Goal: Information Seeking & Learning: Learn about a topic

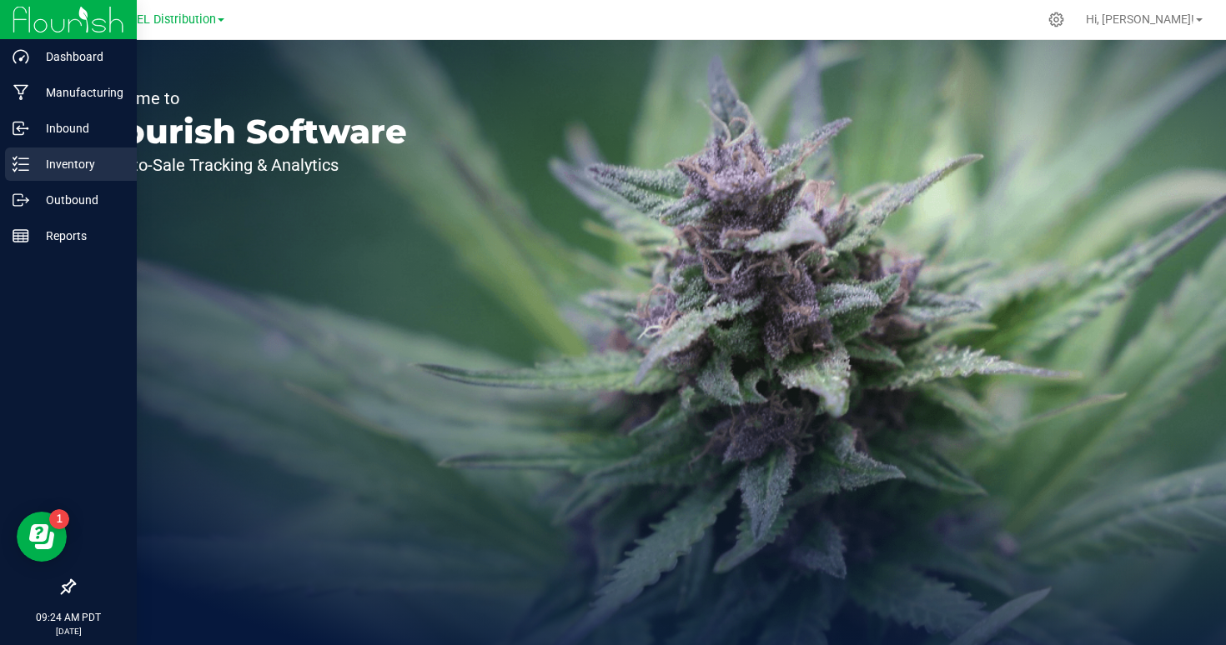
click at [6, 159] on div "Inventory" at bounding box center [71, 164] width 132 height 33
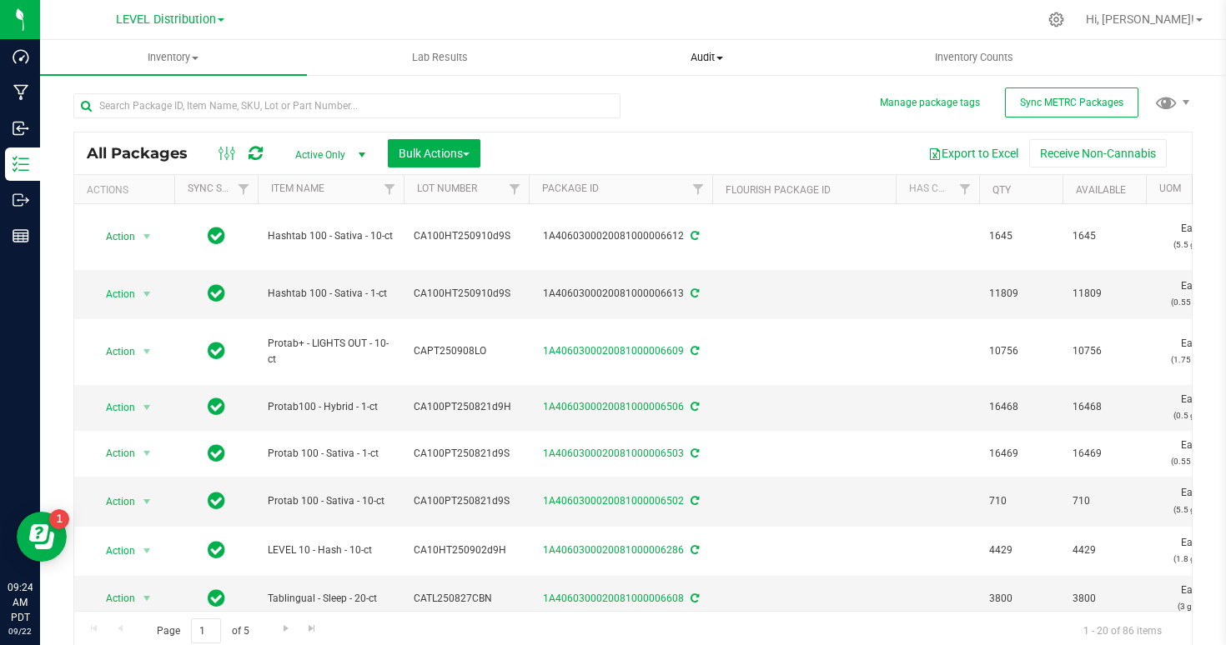
click at [718, 51] on span "Audit" at bounding box center [707, 57] width 265 height 15
click at [648, 108] on li "Inventory auditing" at bounding box center [707, 101] width 267 height 20
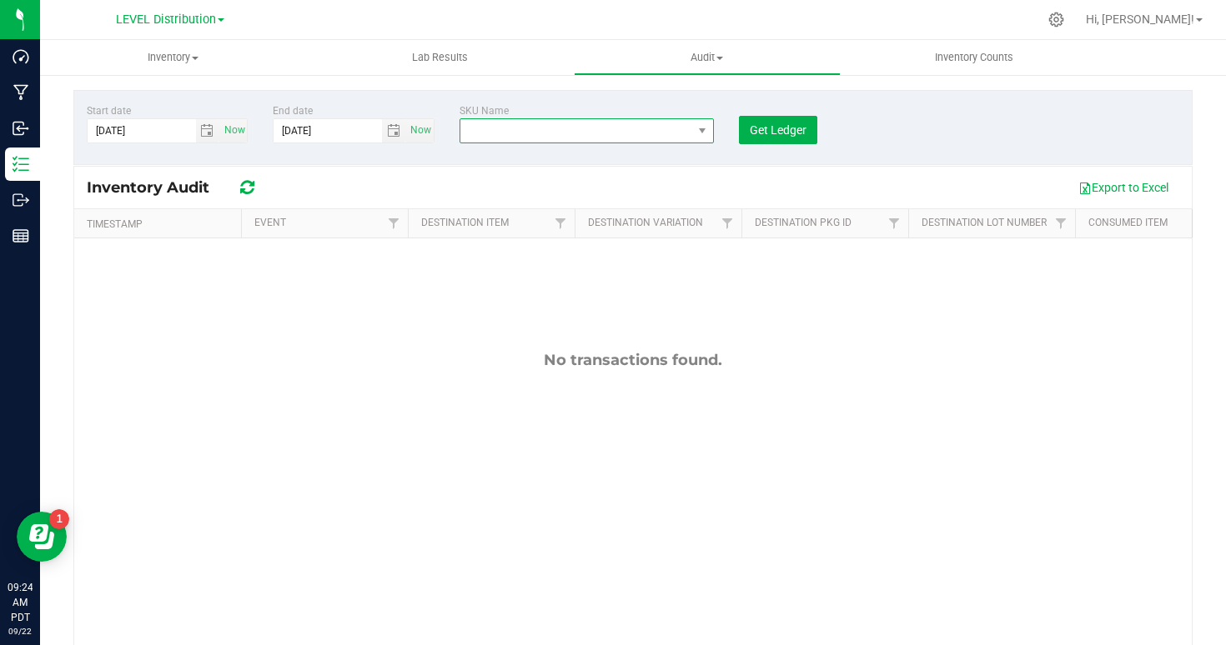
click at [569, 128] on span "NO DATA FOUND" at bounding box center [576, 130] width 232 height 23
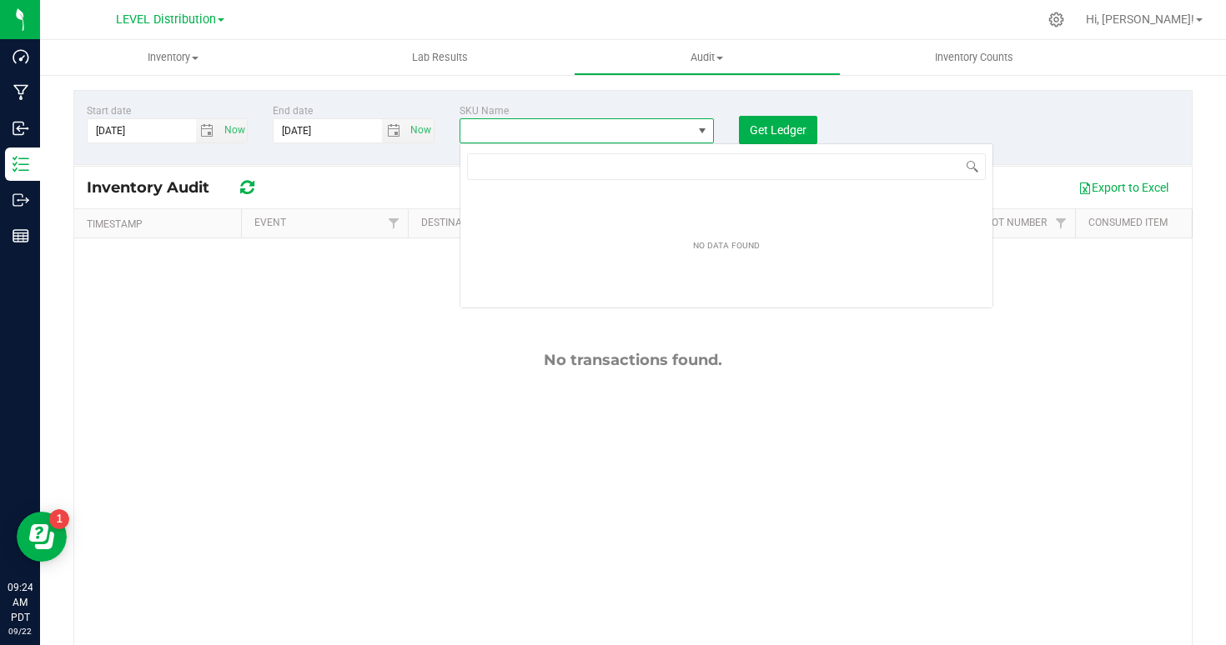
scroll to position [25, 254]
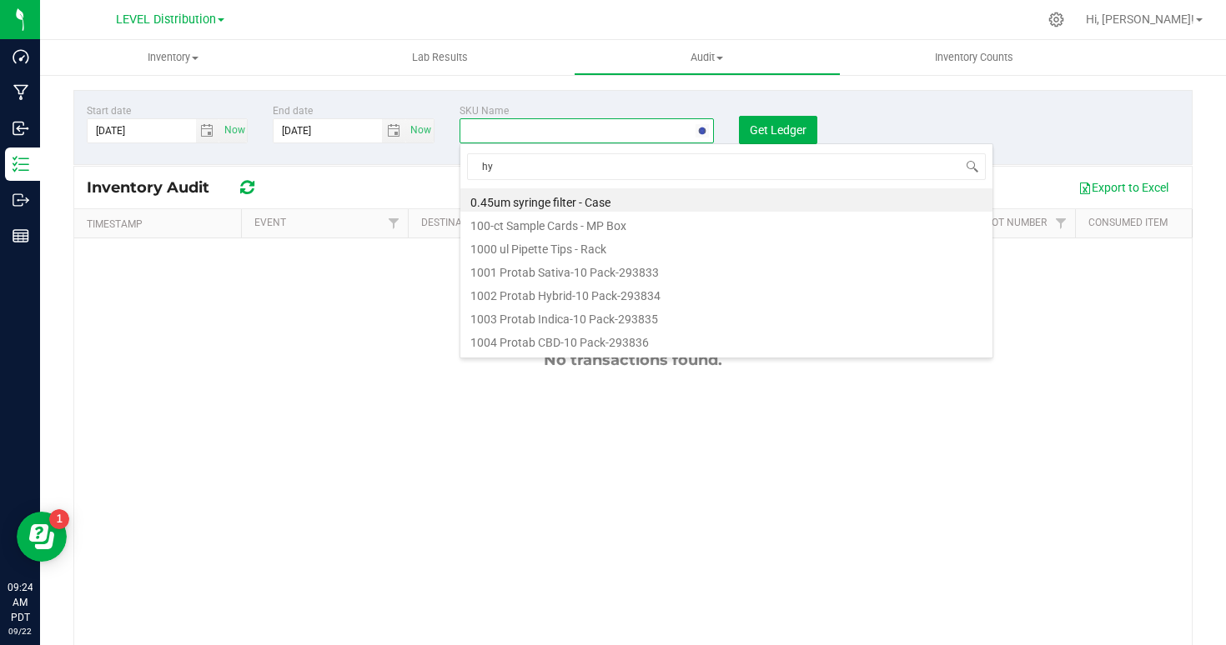
type input "h"
type input "s"
type input "protab - sativa"
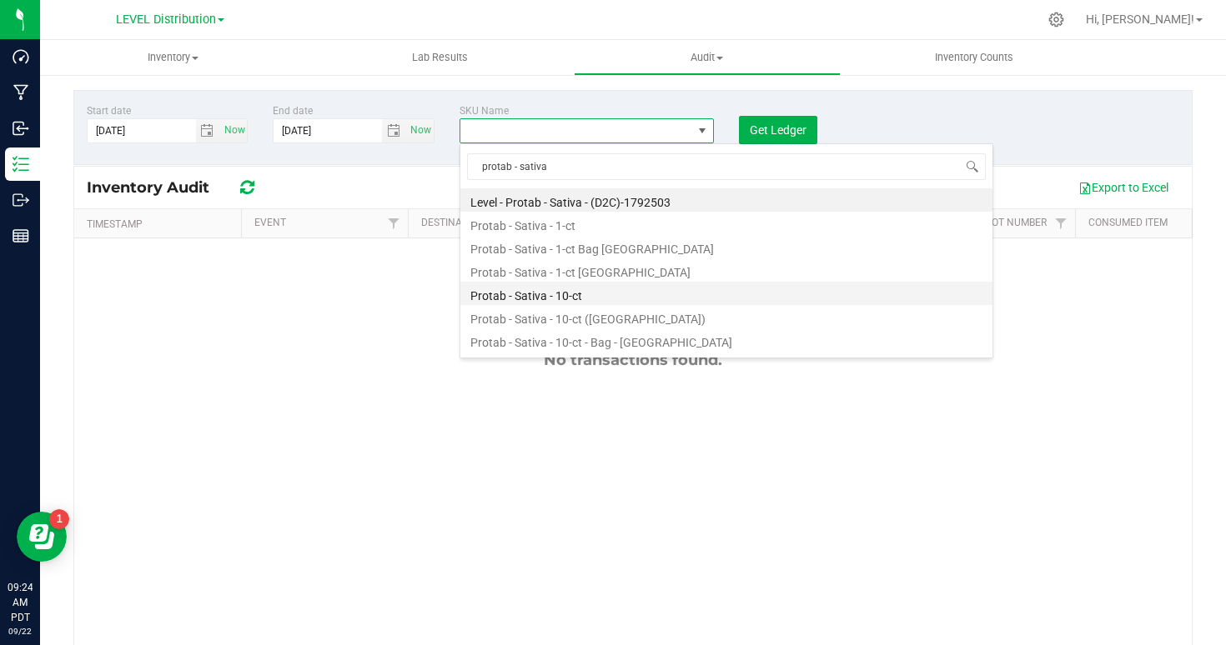
click at [528, 292] on li "Protab - Sativa - 10-ct" at bounding box center [726, 293] width 532 height 23
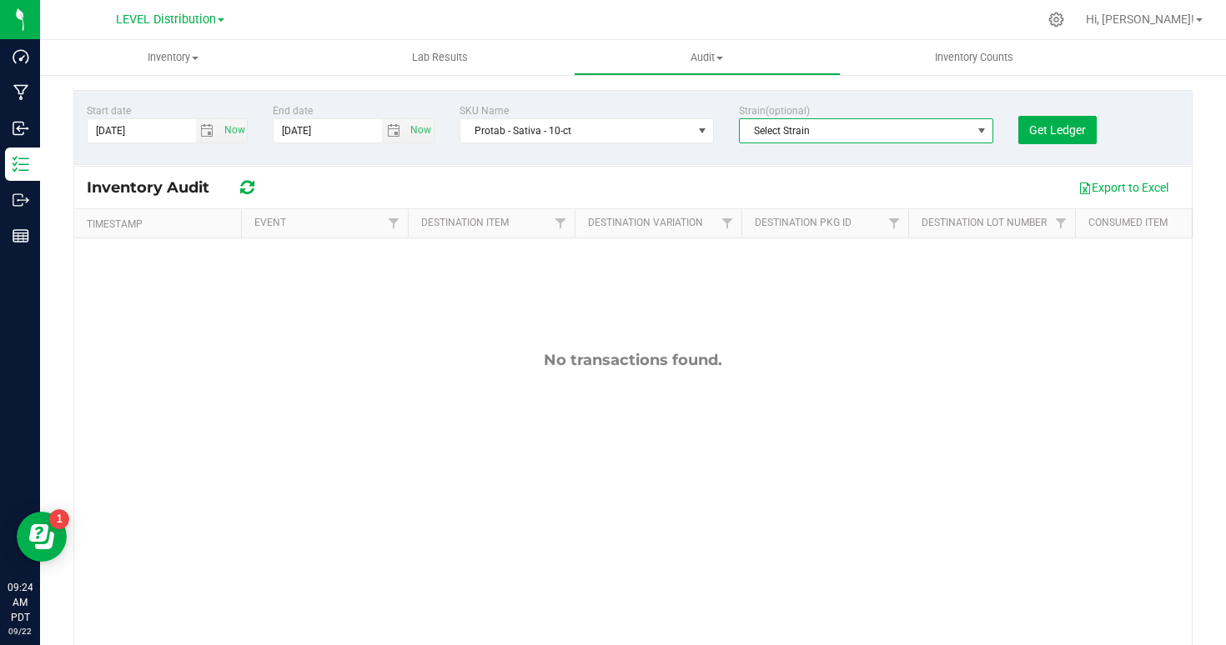
click at [832, 134] on span "Select Strain" at bounding box center [856, 130] width 232 height 23
click at [653, 188] on div "Export to Excel" at bounding box center [726, 187] width 906 height 28
click at [210, 127] on span "select" at bounding box center [206, 130] width 13 height 13
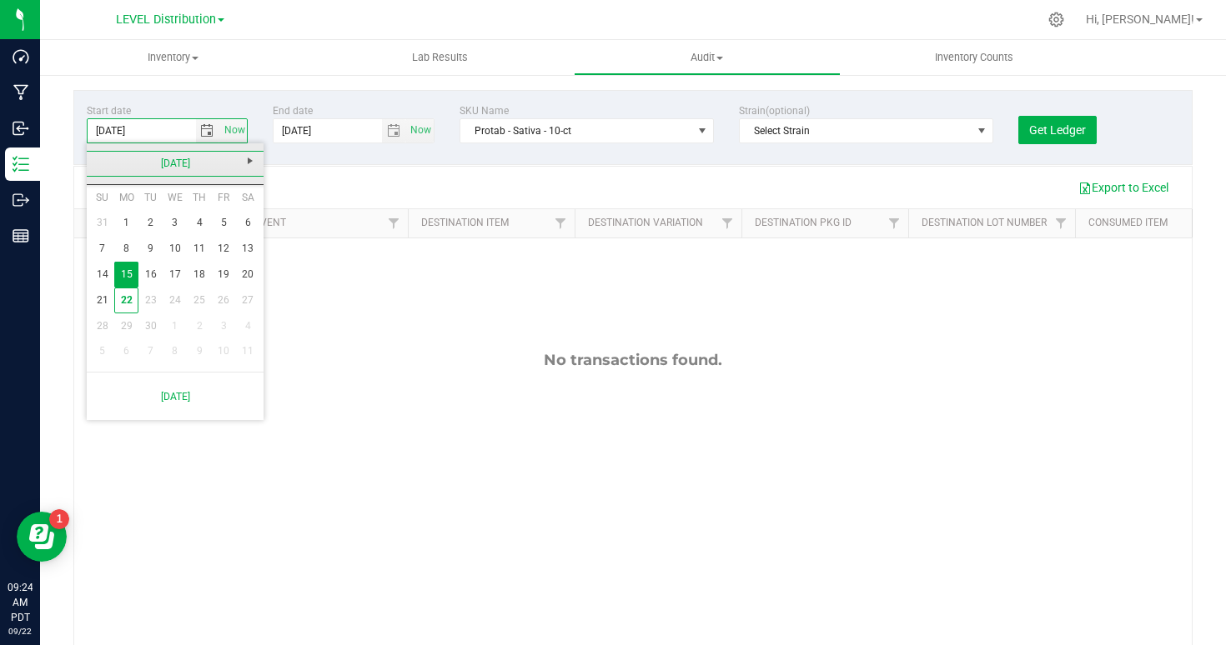
click at [104, 165] on link "[DATE]" at bounding box center [175, 164] width 179 height 26
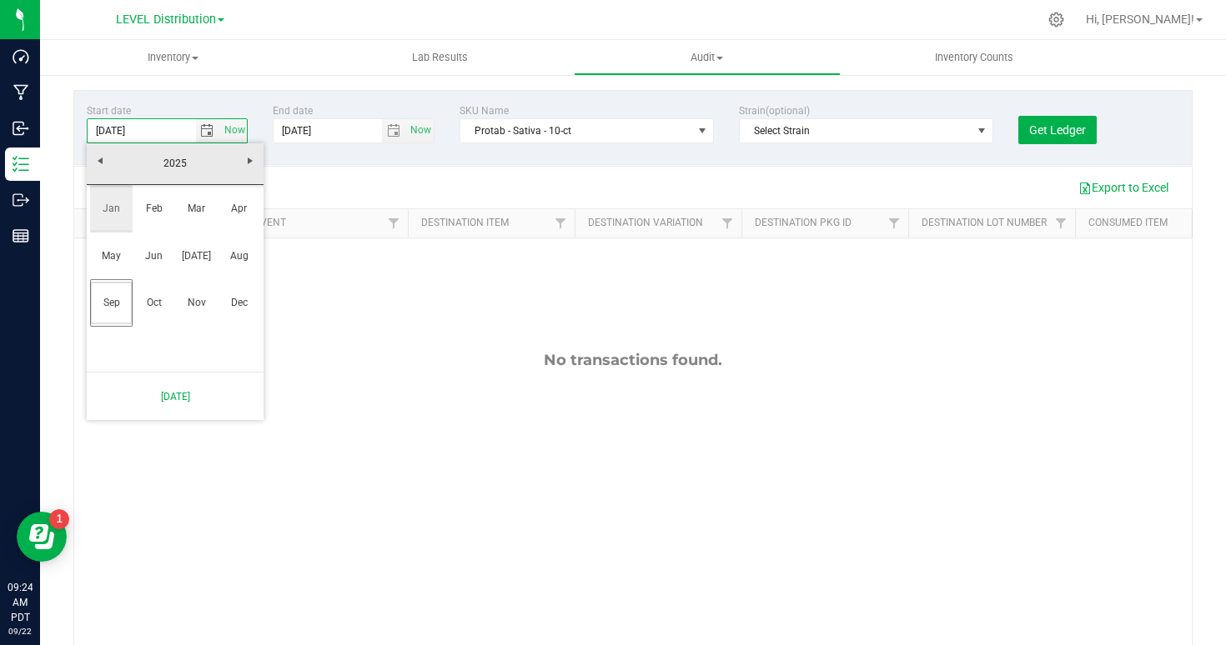
click at [103, 213] on link "Jan" at bounding box center [111, 209] width 43 height 43
click at [176, 228] on link "1" at bounding box center [175, 223] width 24 height 26
type input "[DATE]"
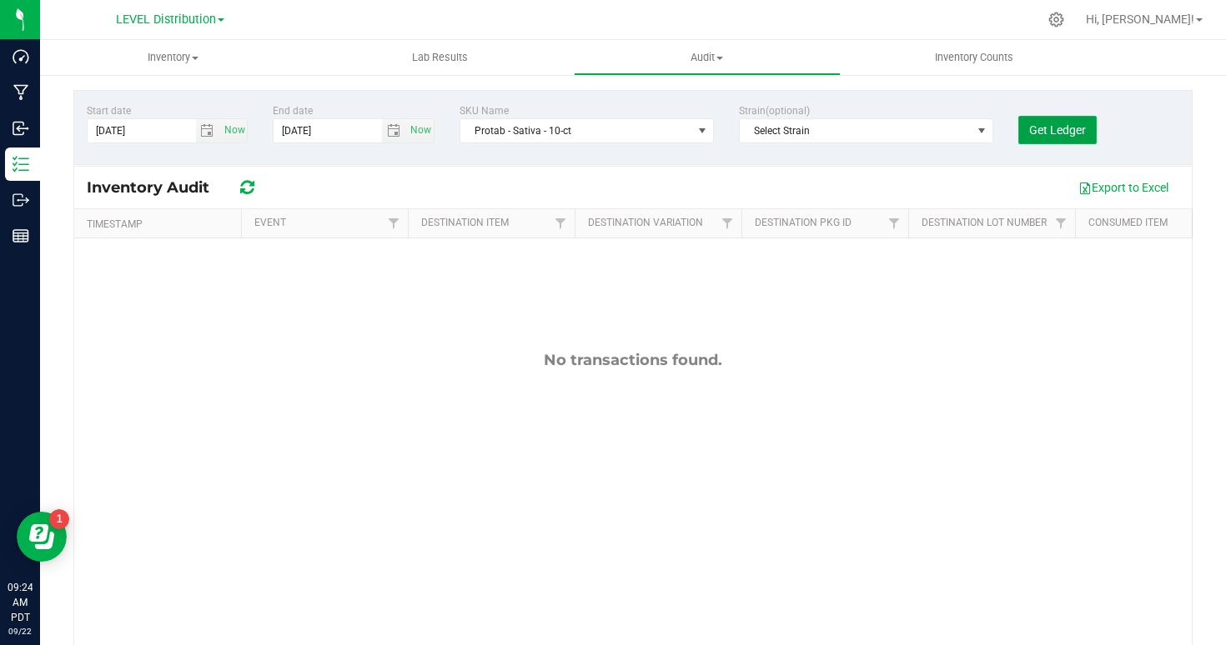
click at [1054, 133] on span "Get Ledger" at bounding box center [1057, 129] width 57 height 13
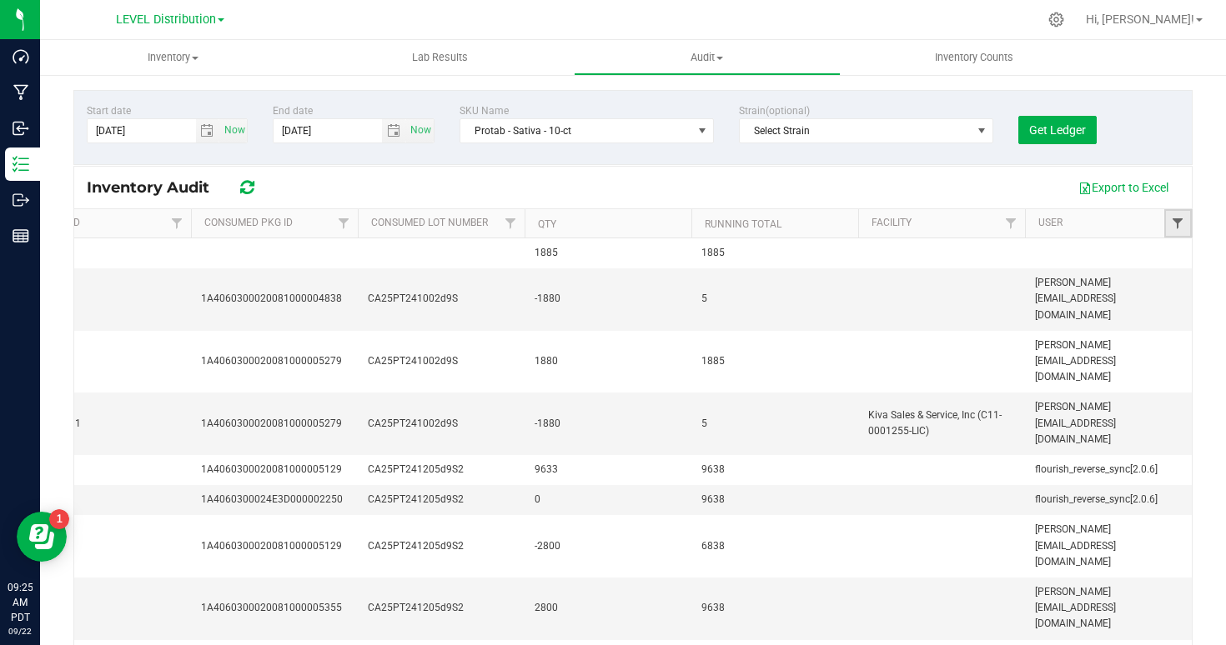
click at [1179, 228] on span "Filter" at bounding box center [1177, 223] width 13 height 13
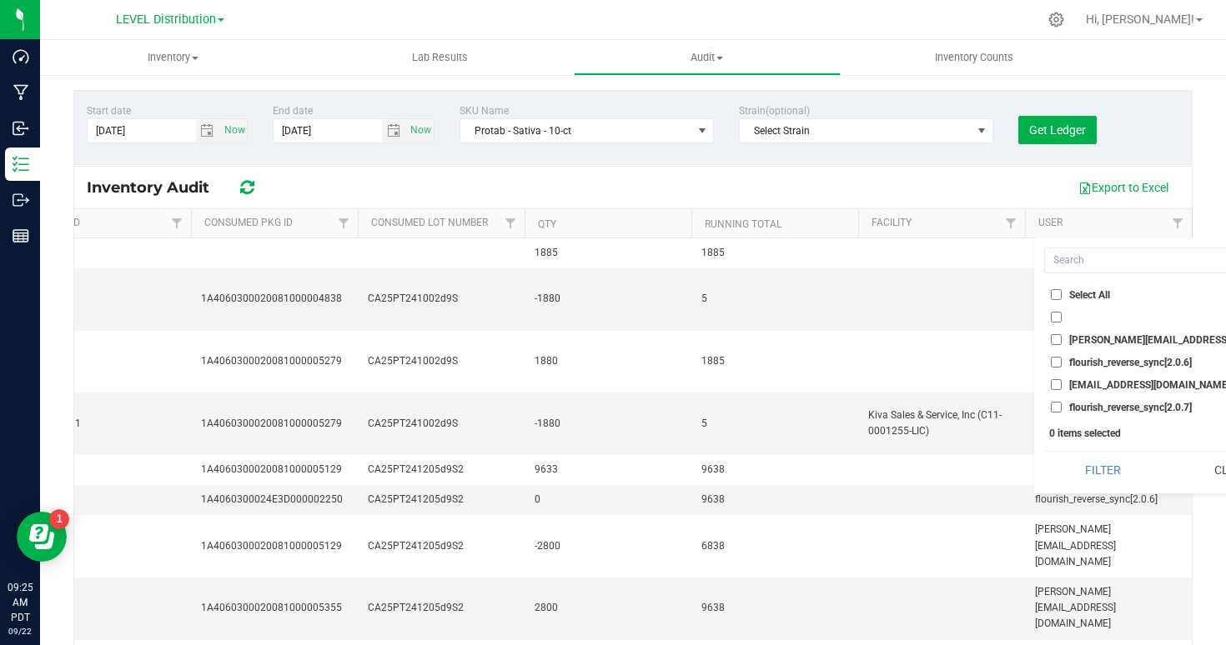
click at [1060, 384] on input "[EMAIL_ADDRESS][DOMAIN_NAME]" at bounding box center [1056, 384] width 11 height 11
click at [1071, 467] on button "Filter" at bounding box center [1103, 470] width 118 height 37
checkbox input "true"
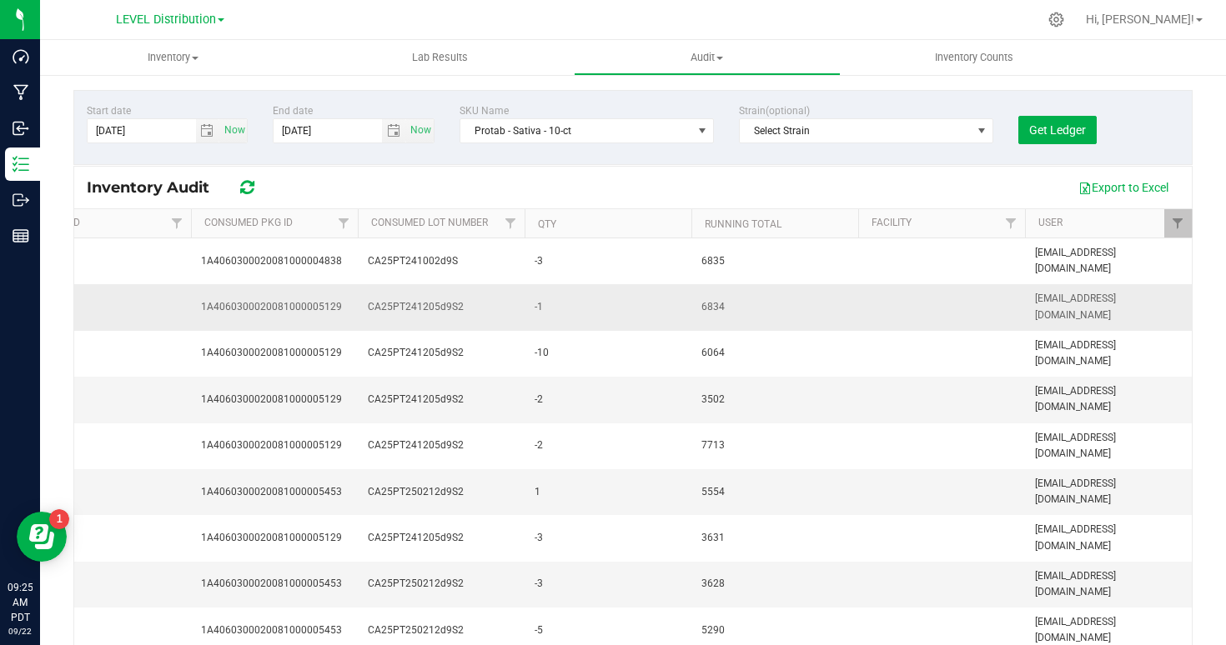
click at [971, 298] on td at bounding box center [941, 307] width 167 height 46
drag, startPoint x: 1027, startPoint y: 224, endPoint x: 834, endPoint y: 224, distance: 192.6
drag, startPoint x: 858, startPoint y: 224, endPoint x: 942, endPoint y: 234, distance: 84.8
click at [942, 234] on th "Facility" at bounding box center [941, 223] width 167 height 29
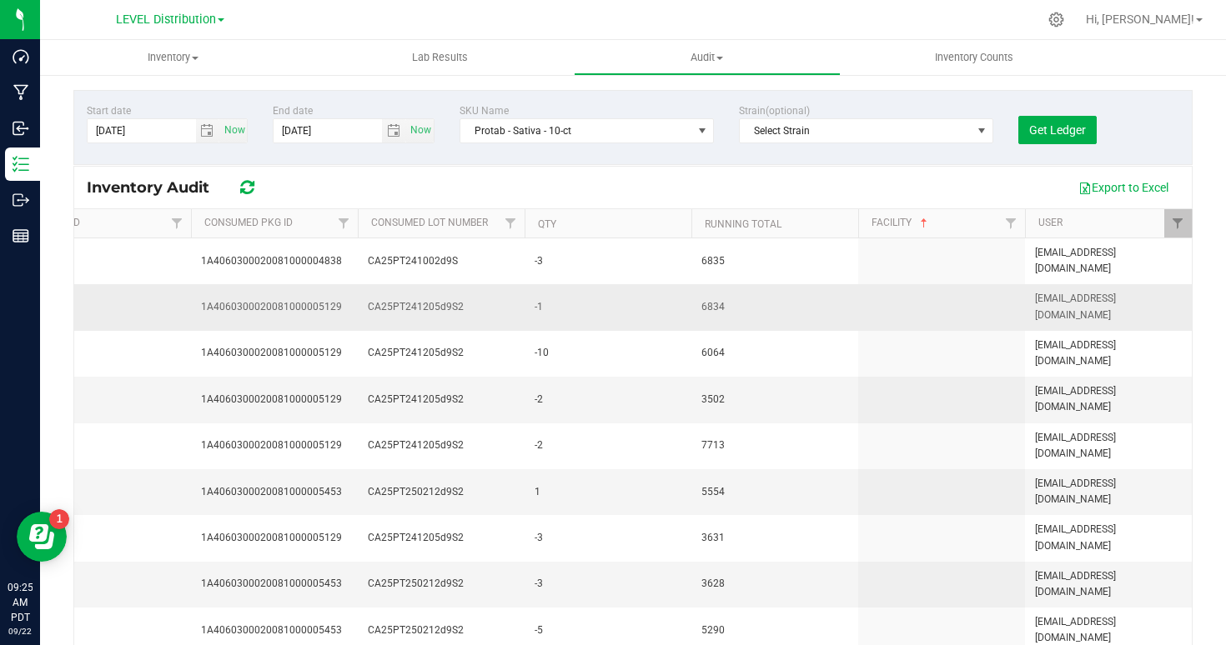
click at [875, 284] on td at bounding box center [941, 307] width 167 height 46
drag, startPoint x: 858, startPoint y: 222, endPoint x: 971, endPoint y: 220, distance: 113.4
click at [971, 222] on th "Facility" at bounding box center [941, 223] width 167 height 29
click at [769, 377] on td "3502" at bounding box center [774, 400] width 167 height 46
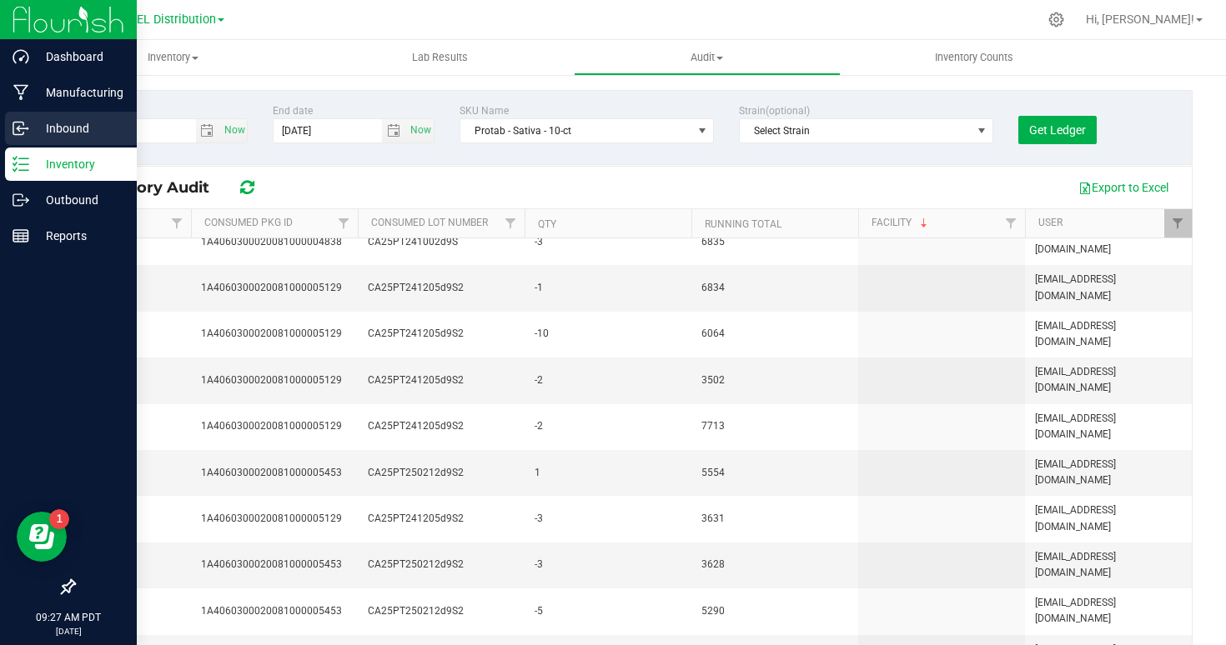
scroll to position [27, 1384]
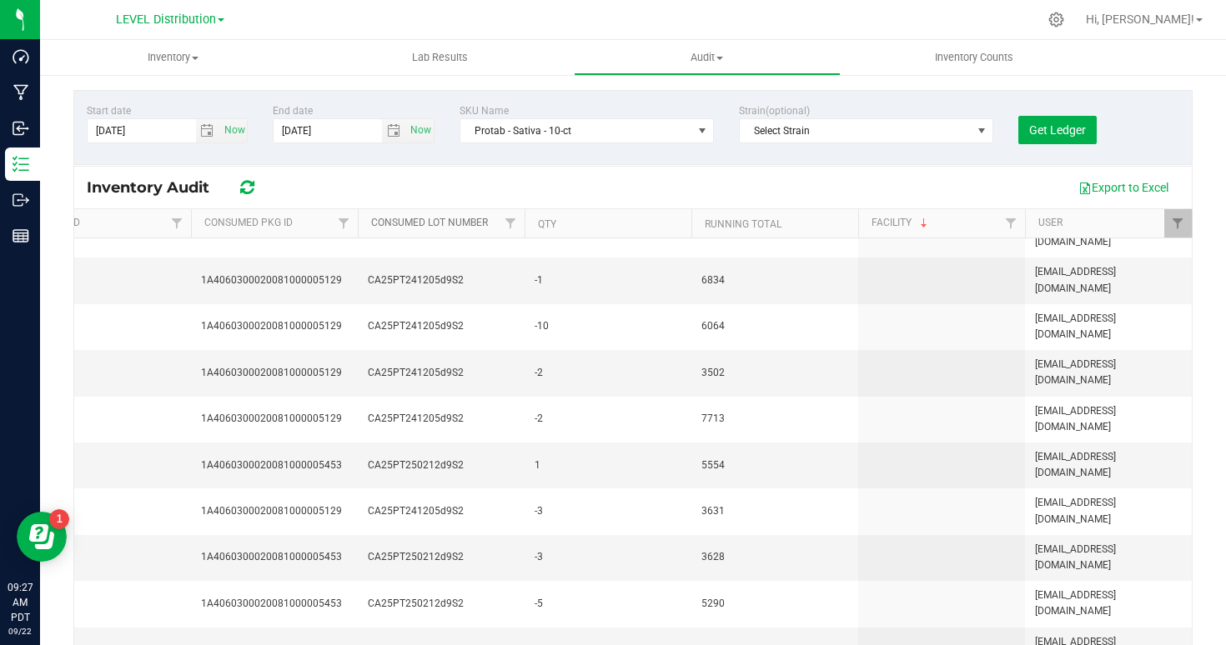
click at [420, 220] on link "Consumed Lot Number" at bounding box center [429, 223] width 117 height 12
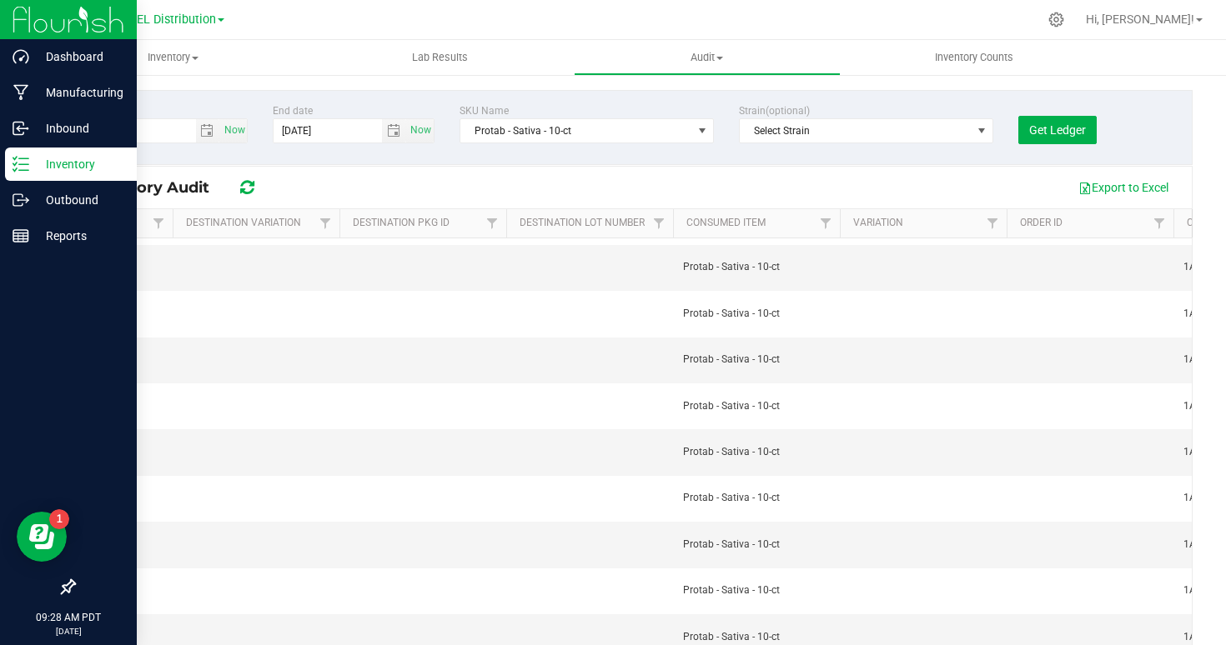
scroll to position [0, 0]
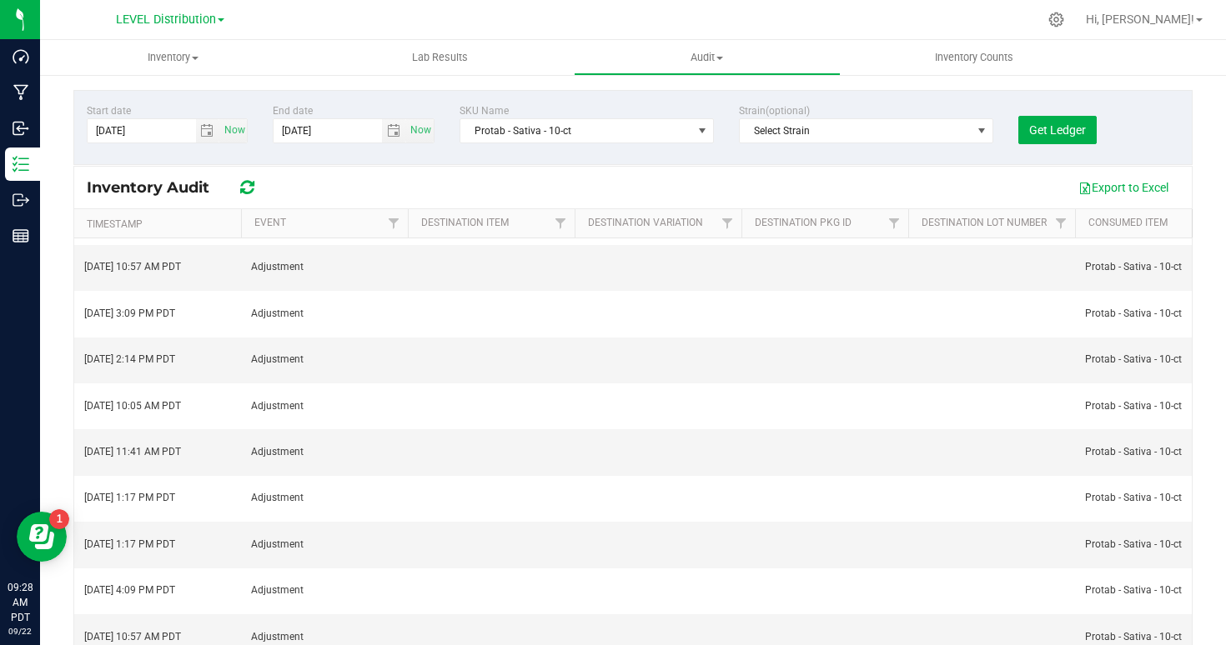
scroll to position [1, 0]
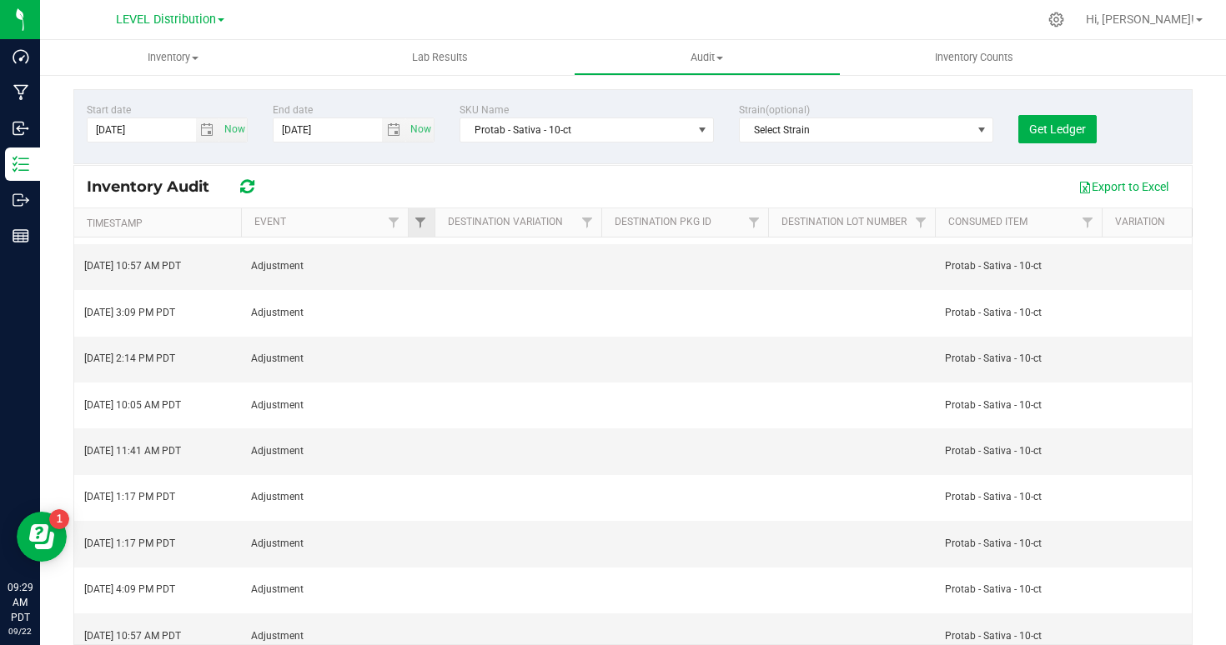
drag, startPoint x: 573, startPoint y: 224, endPoint x: 428, endPoint y: 229, distance: 145.2
click at [428, 229] on div "Timestamp Event Destination Item Destination Variation Destination Pkg ID Desti…" at bounding box center [633, 222] width 1118 height 28
drag, startPoint x: 432, startPoint y: 224, endPoint x: 409, endPoint y: 224, distance: 23.3
click at [409, 224] on div "Timestamp Event Destination Item Destination Variation Destination Pkg ID Desti…" at bounding box center [633, 222] width 1118 height 28
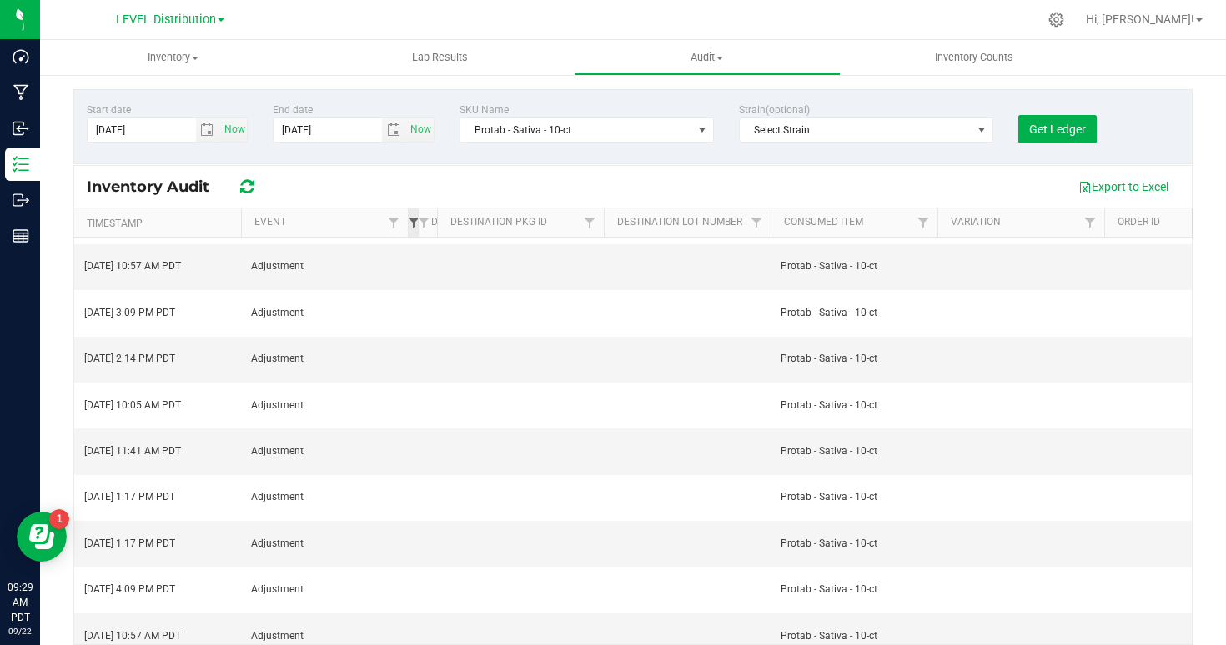
drag, startPoint x: 584, startPoint y: 224, endPoint x: 411, endPoint y: 224, distance: 172.6
click at [411, 224] on div "Timestamp Event Destination Item Destination Variation Destination Pkg ID Desti…" at bounding box center [633, 222] width 1118 height 28
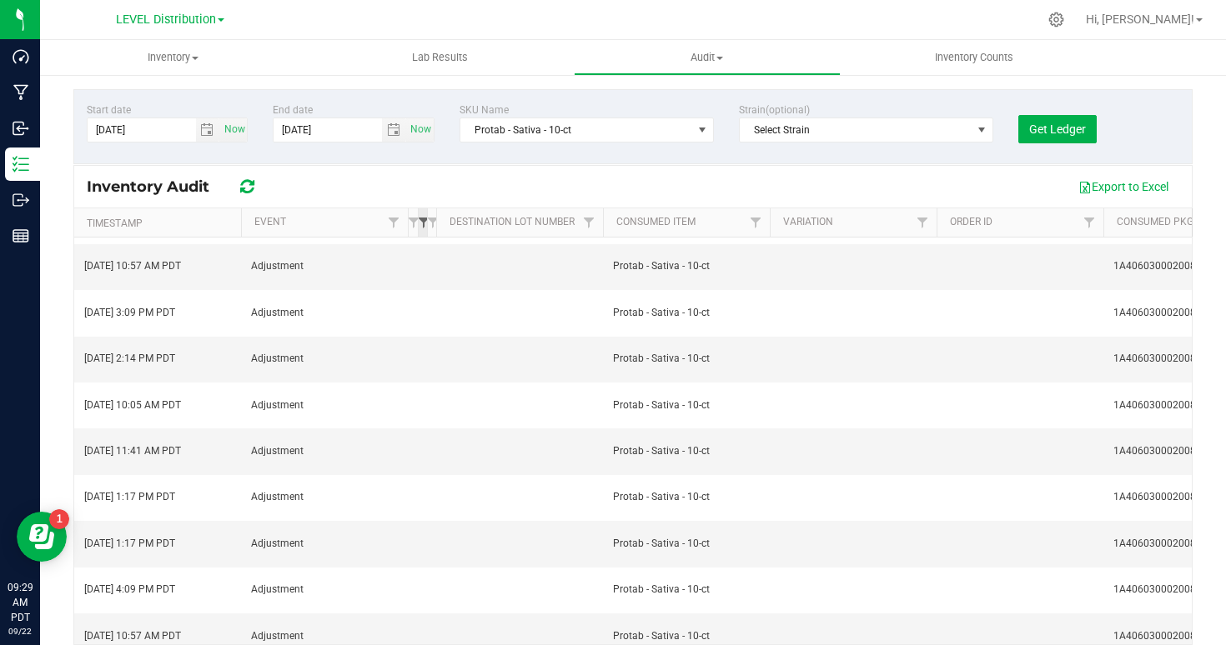
drag, startPoint x: 596, startPoint y: 226, endPoint x: 421, endPoint y: 223, distance: 175.1
click at [421, 223] on div "Timestamp Event Destination Item Destination Variation Destination Pkg ID Desti…" at bounding box center [633, 222] width 1118 height 28
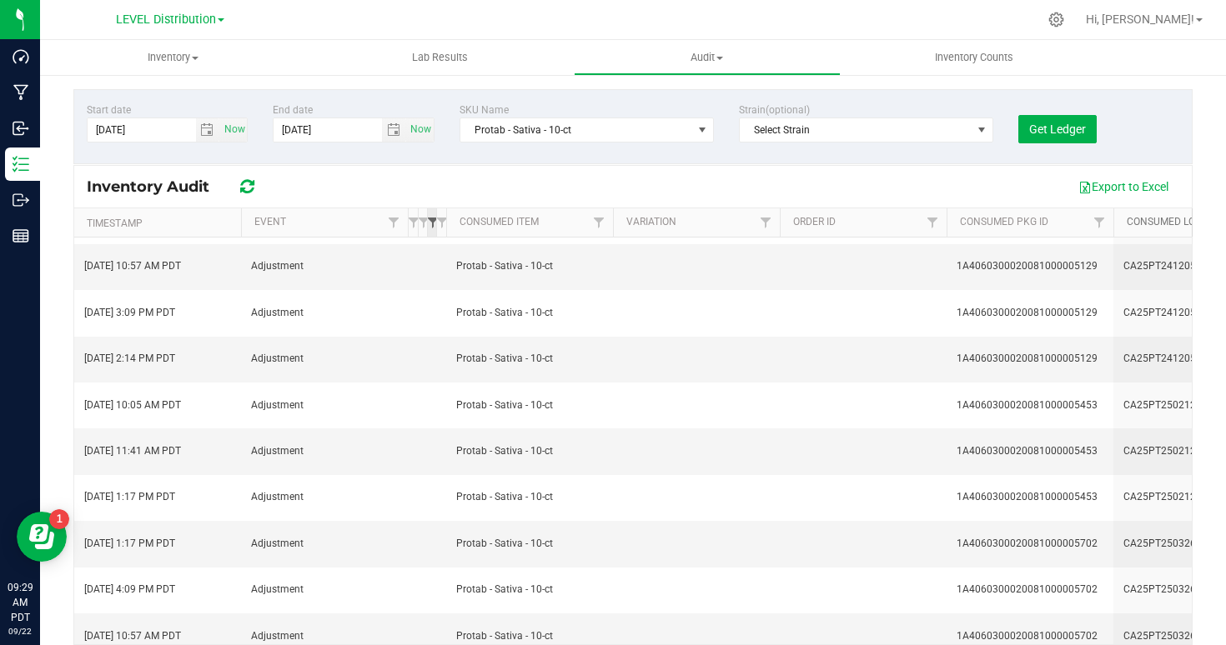
drag, startPoint x: 601, startPoint y: 224, endPoint x: 430, endPoint y: 223, distance: 171.0
click at [430, 223] on div "Timestamp Event Destination Item Destination Variation Destination Pkg ID Desti…" at bounding box center [633, 222] width 1118 height 28
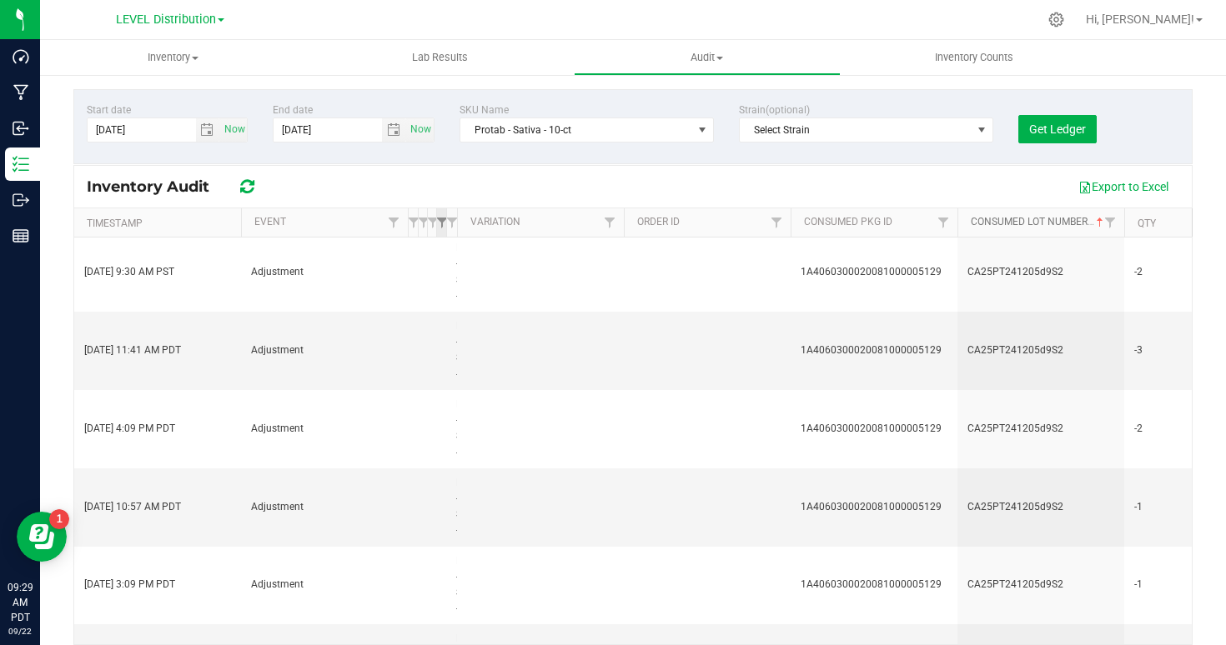
drag, startPoint x: 612, startPoint y: 223, endPoint x: 437, endPoint y: 213, distance: 175.4
click at [437, 213] on div "Timestamp Event Destination Item Destination Variation Destination Pkg ID Desti…" at bounding box center [633, 222] width 1118 height 28
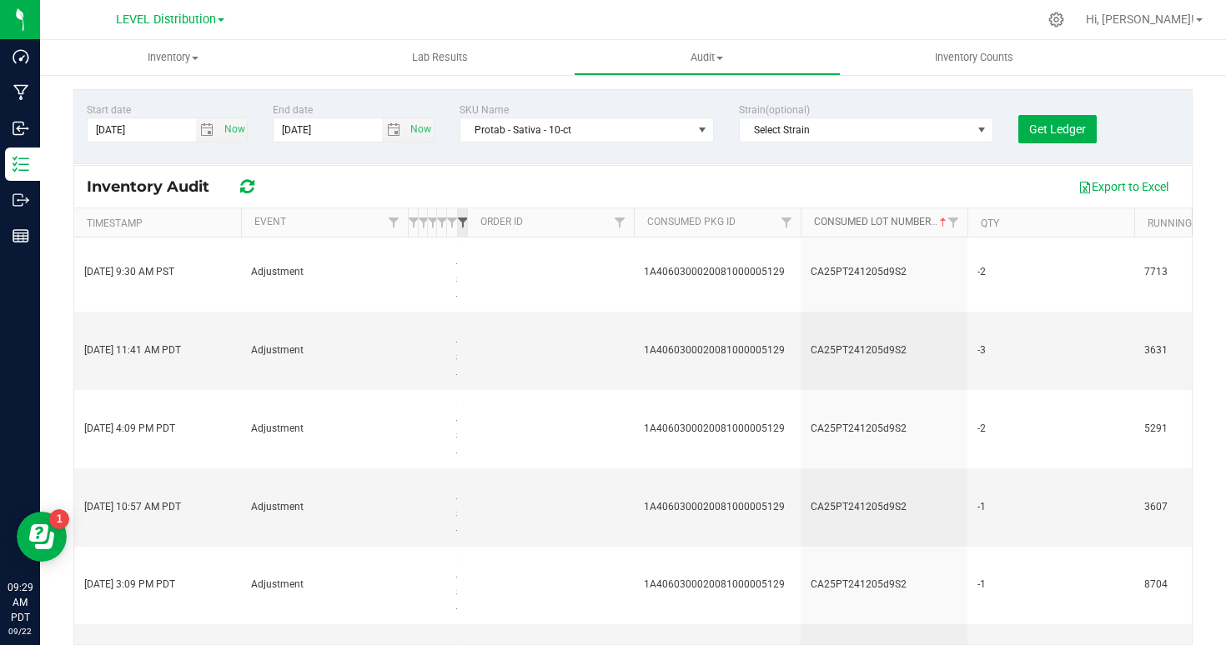
drag, startPoint x: 622, startPoint y: 223, endPoint x: 461, endPoint y: 219, distance: 161.0
click at [461, 219] on div "Timestamp Event Destination Item Destination Variation Destination Pkg ID Desti…" at bounding box center [633, 222] width 1118 height 28
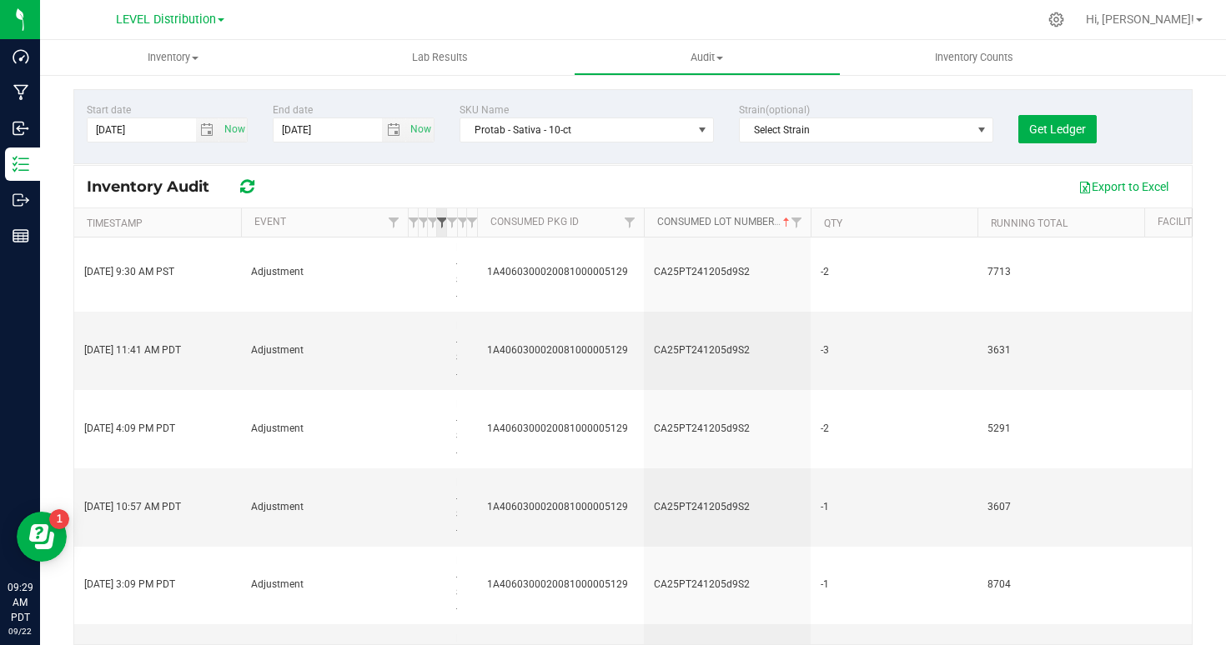
drag, startPoint x: 632, startPoint y: 226, endPoint x: 444, endPoint y: 224, distance: 187.6
click at [630, 224] on div at bounding box center [634, 222] width 8 height 29
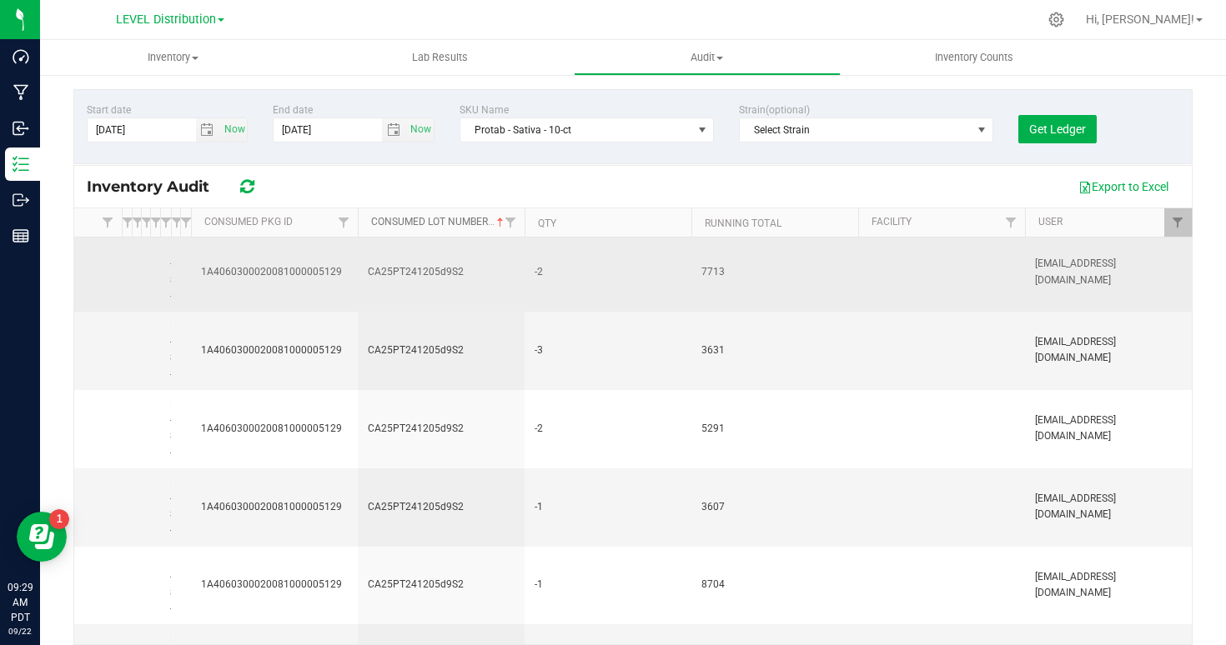
scroll to position [0, 285]
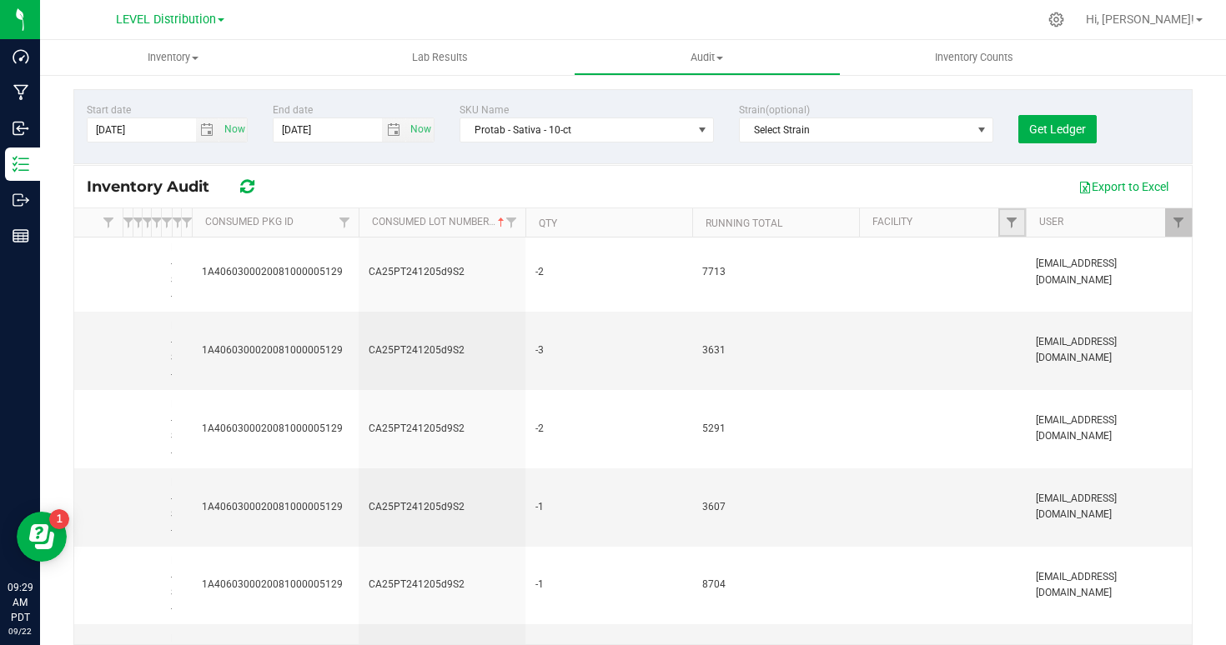
click at [1021, 223] on link "Filter" at bounding box center [1012, 222] width 28 height 28
click at [846, 349] on span "3631" at bounding box center [775, 351] width 147 height 16
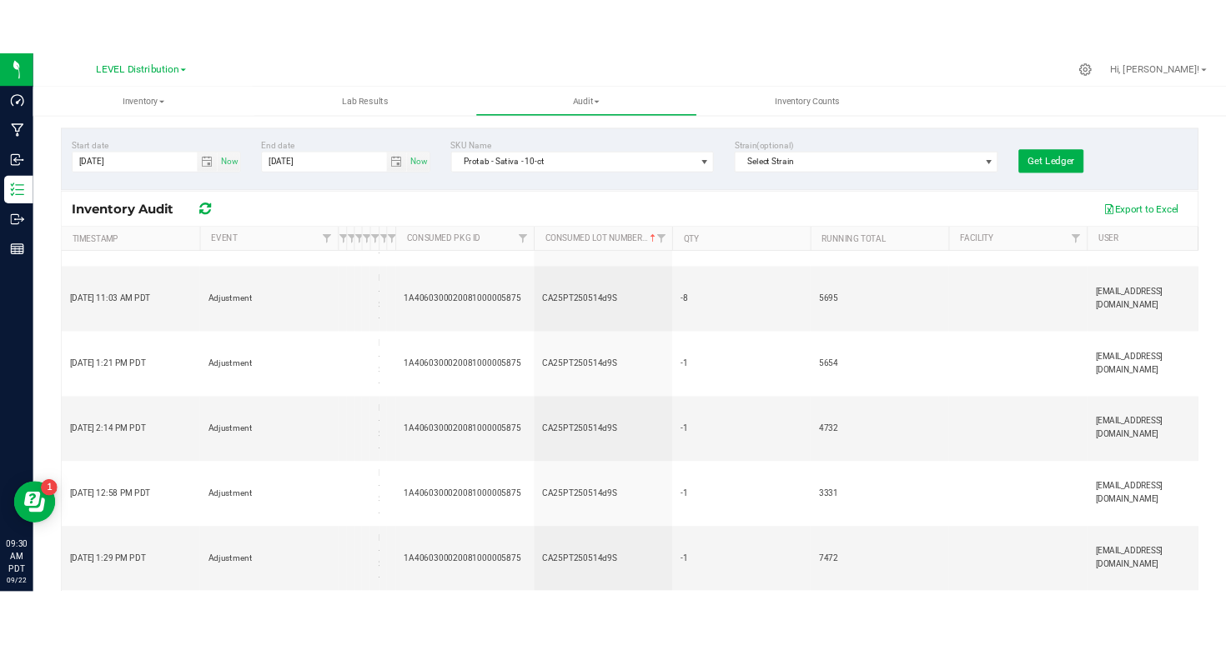
scroll to position [1467, 0]
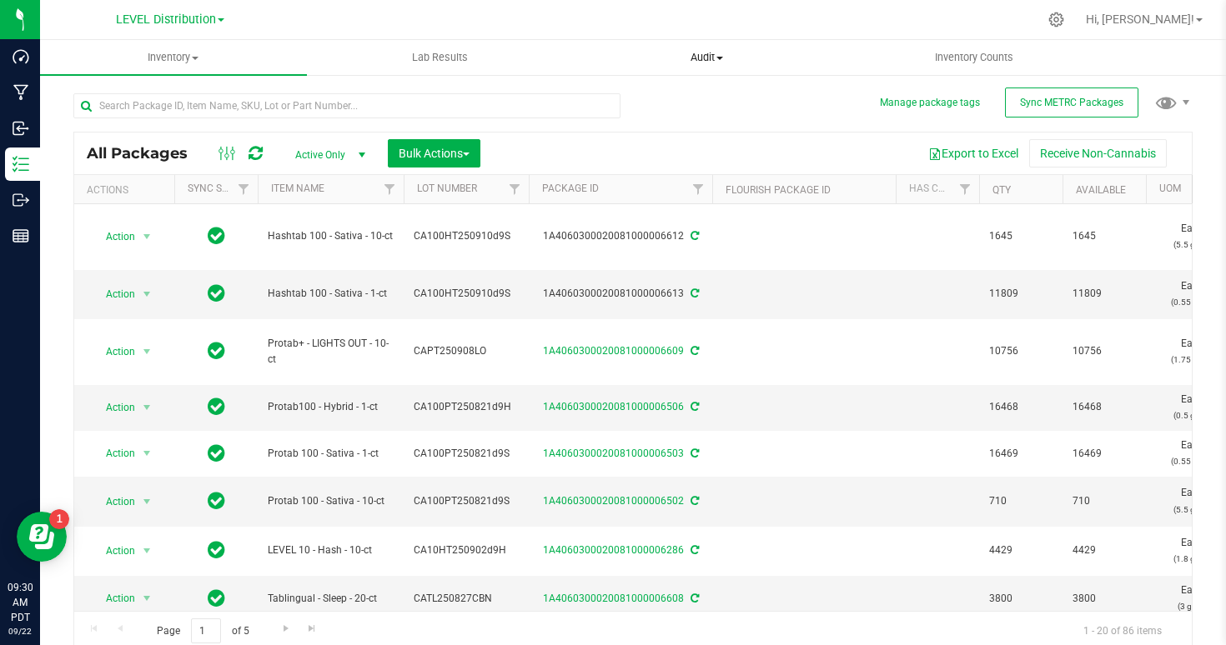
click at [705, 57] on span "Audit" at bounding box center [707, 57] width 265 height 15
click at [655, 103] on span "Inventory auditing" at bounding box center [645, 100] width 143 height 14
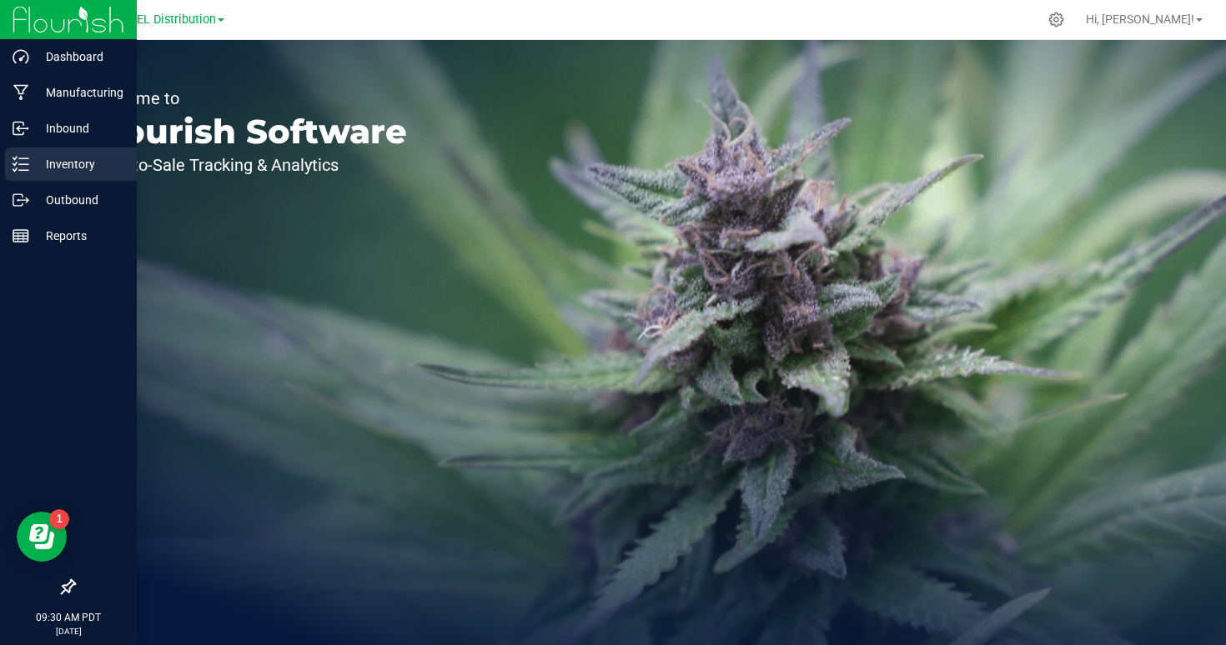
click at [39, 158] on p "Inventory" at bounding box center [79, 164] width 100 height 20
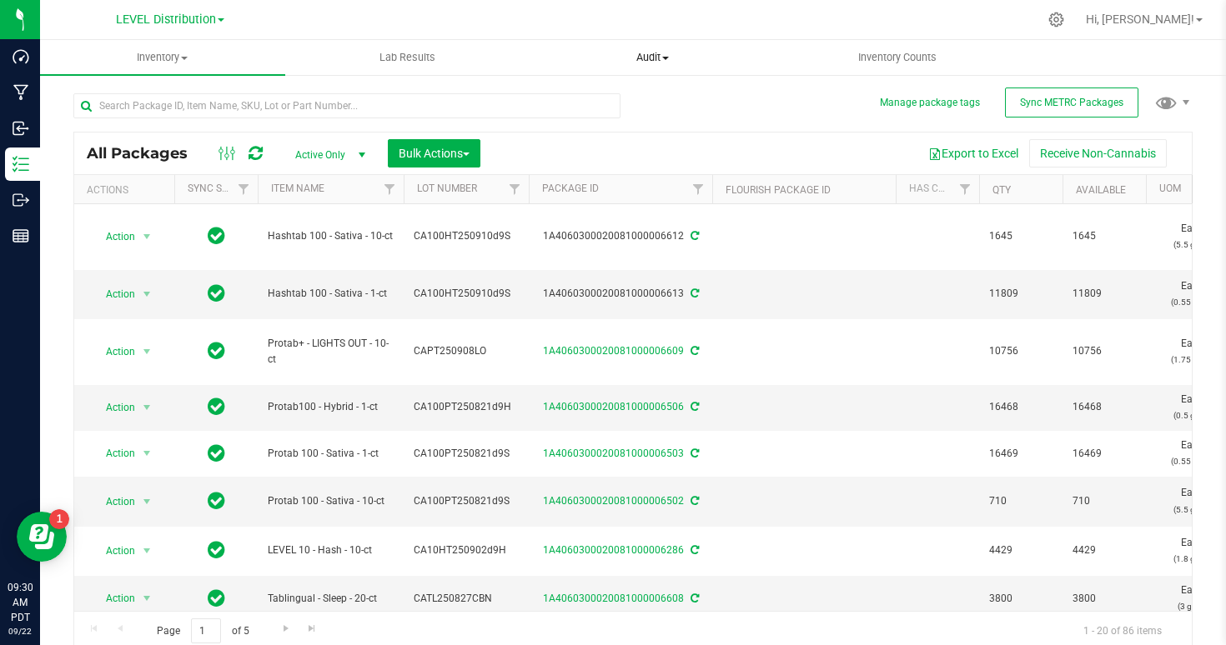
click at [669, 57] on span at bounding box center [665, 58] width 7 height 3
click at [646, 96] on span "Inventory auditing" at bounding box center [601, 100] width 143 height 14
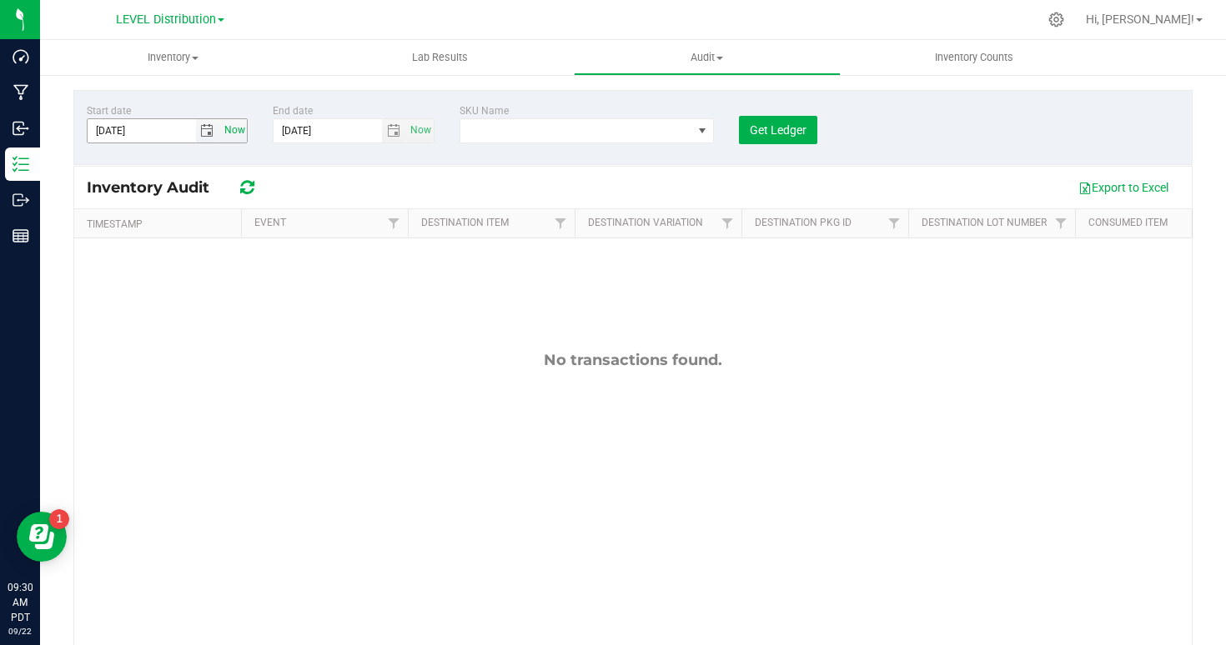
click at [233, 131] on span "Now" at bounding box center [234, 130] width 28 height 24
click at [205, 131] on span "select" at bounding box center [206, 130] width 13 height 13
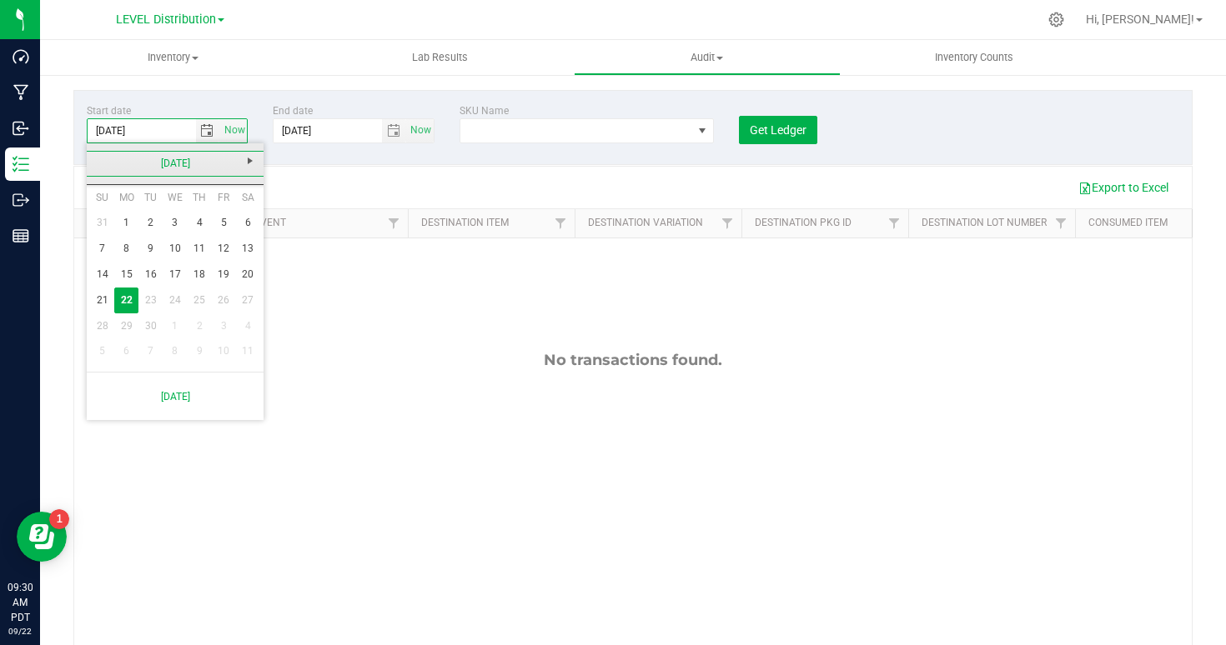
click at [91, 153] on link "[DATE]" at bounding box center [175, 164] width 179 height 26
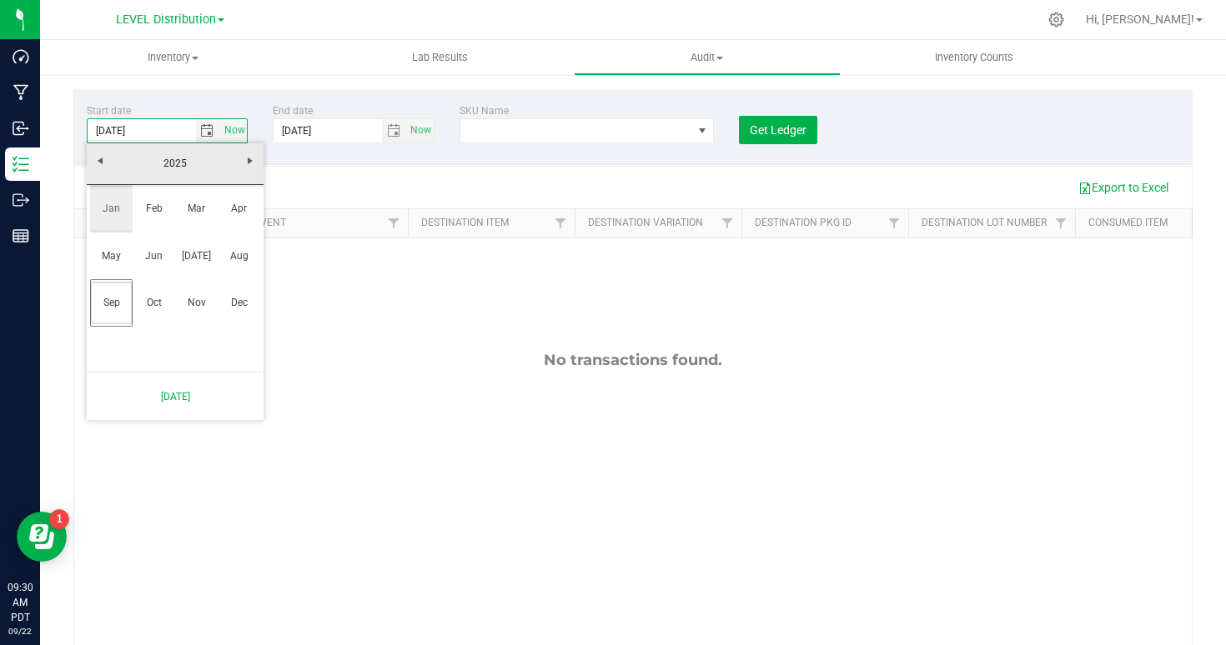
click at [109, 218] on link "Jan" at bounding box center [111, 209] width 43 height 43
click at [177, 228] on link "1" at bounding box center [175, 223] width 24 height 26
type input "[DATE]"
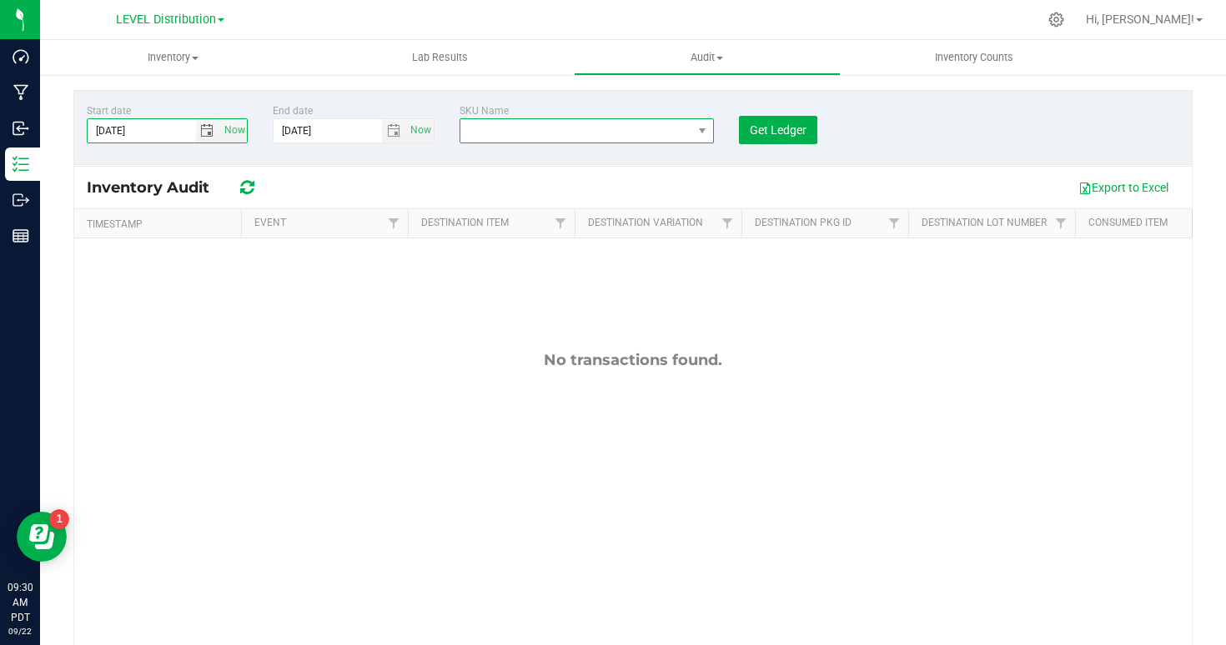
click at [496, 135] on span "NO DATA FOUND" at bounding box center [576, 130] width 232 height 23
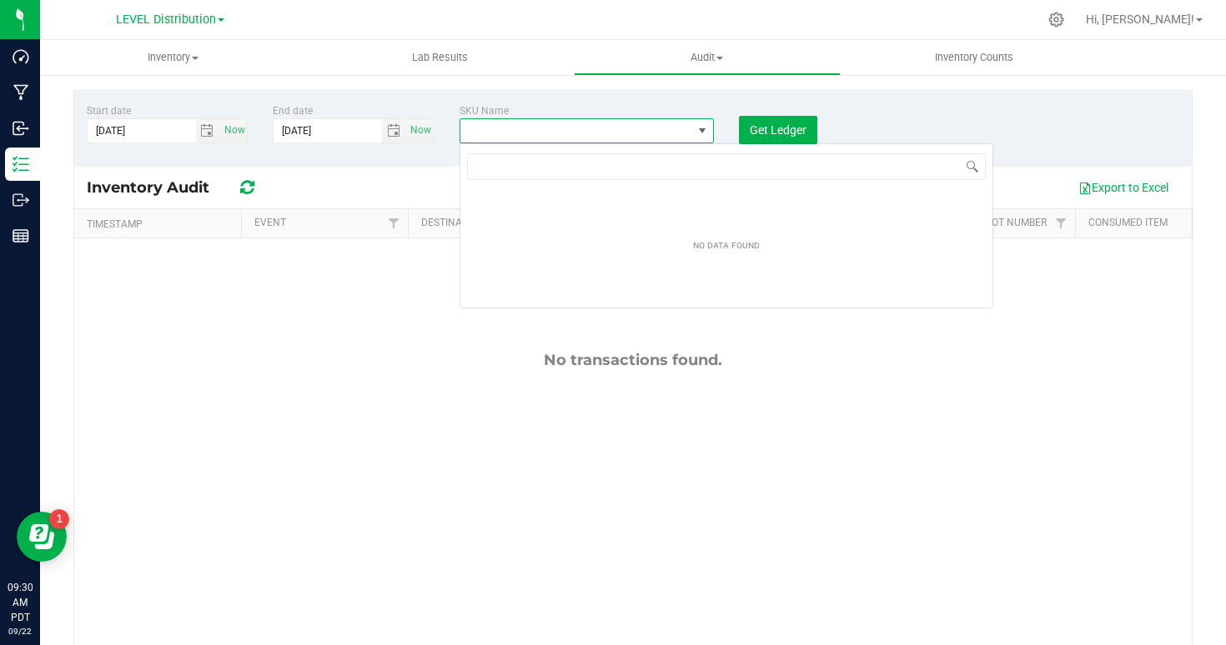
scroll to position [25, 254]
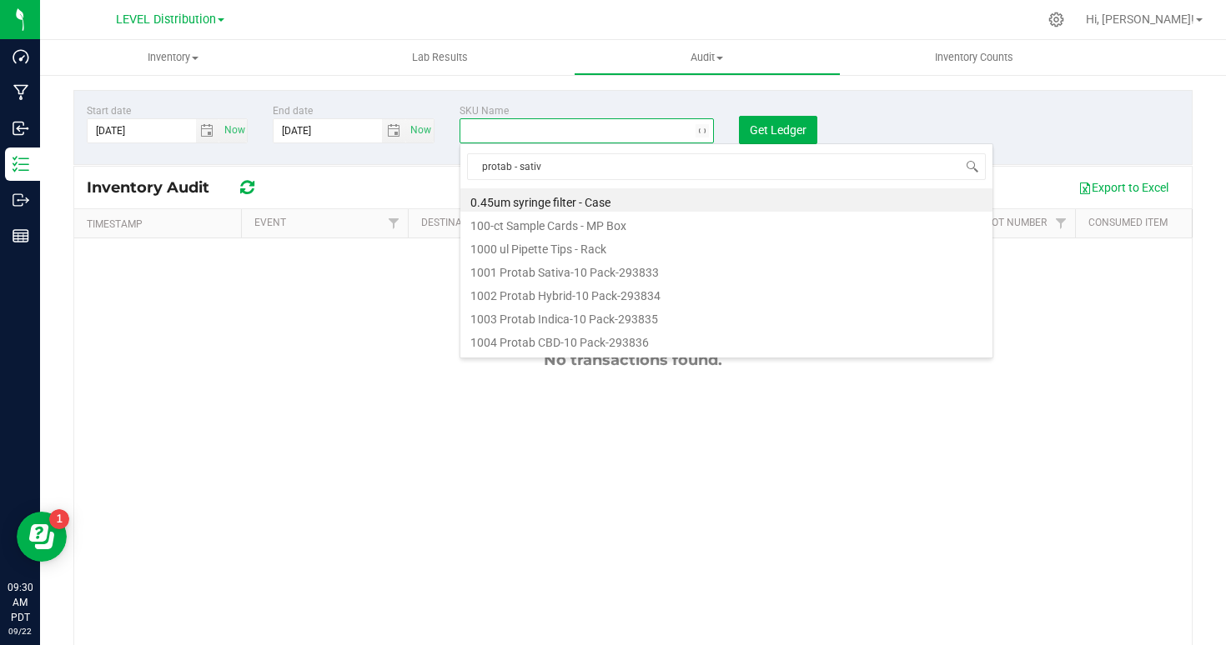
type input "protab - sativa"
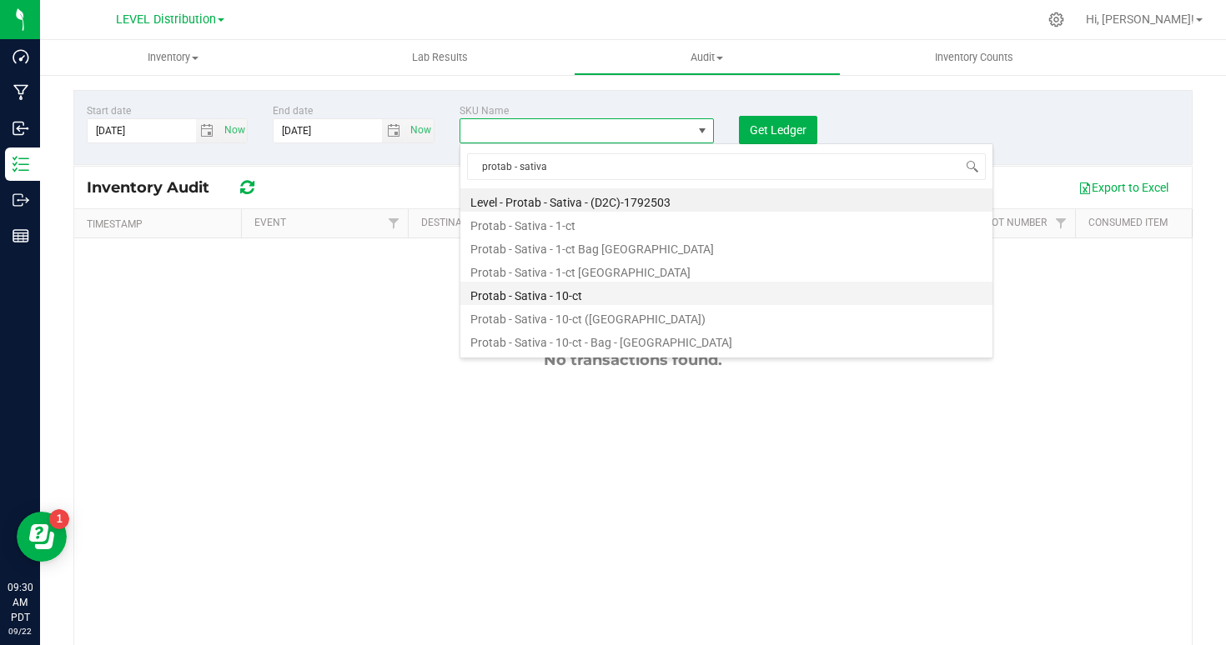
click at [489, 286] on li "Protab - Sativa - 10-ct" at bounding box center [726, 293] width 532 height 23
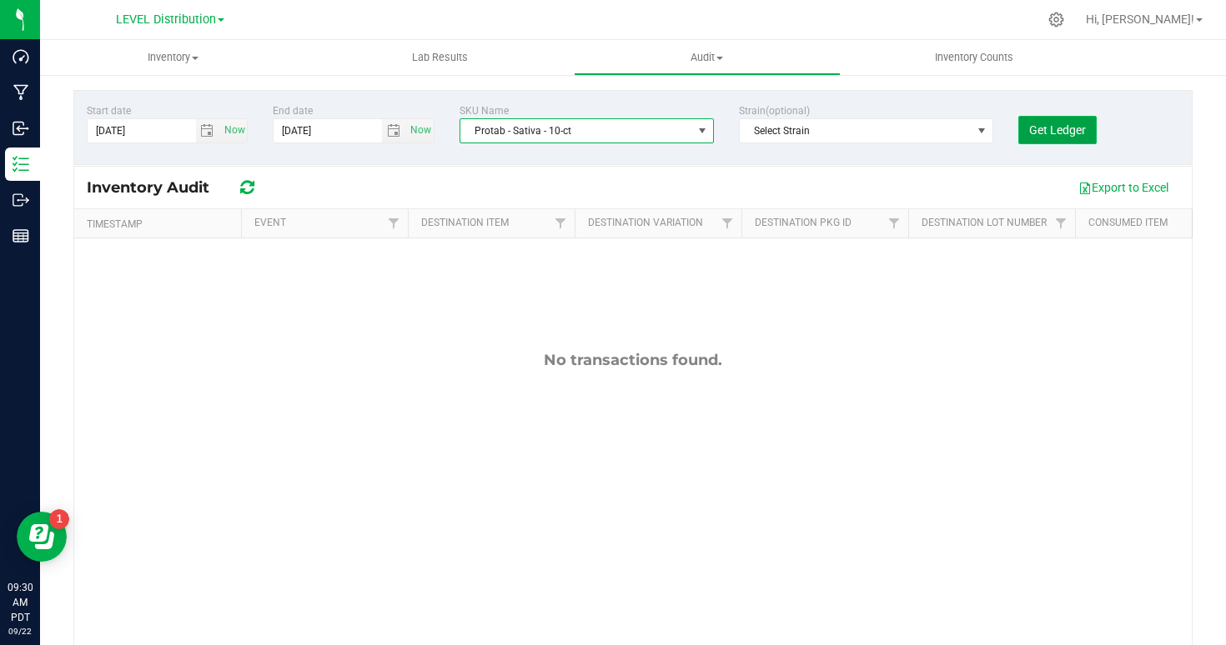
click at [1051, 126] on span "Get Ledger" at bounding box center [1057, 129] width 57 height 13
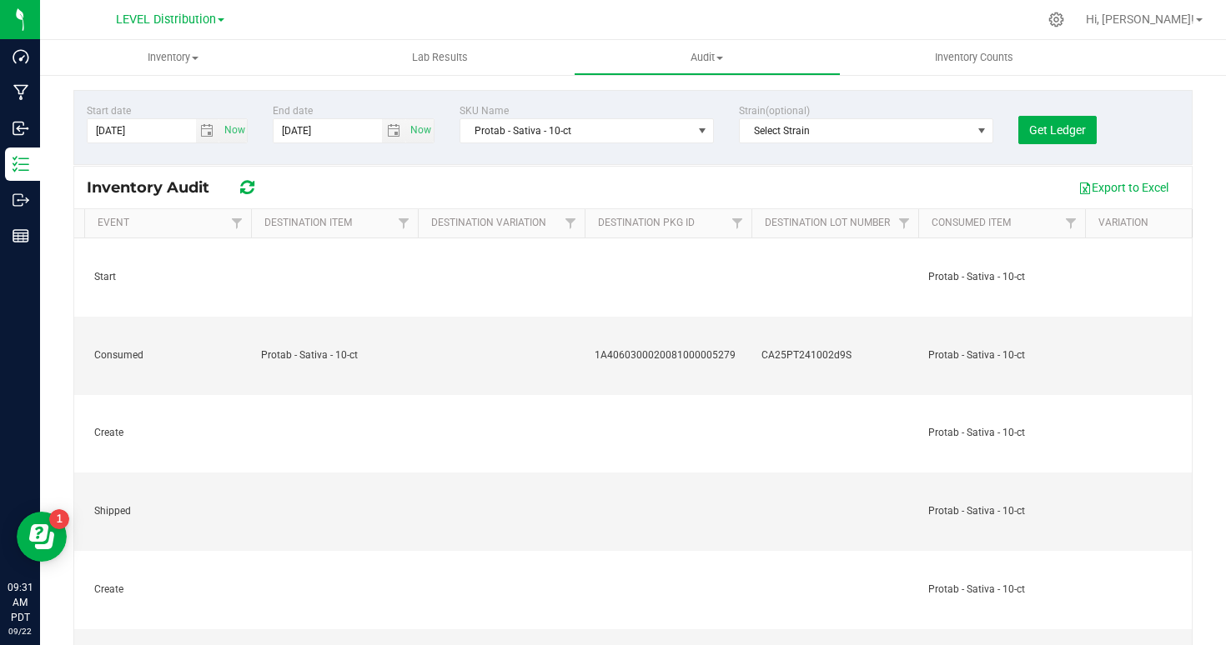
drag, startPoint x: 239, startPoint y: 225, endPoint x: 63, endPoint y: 221, distance: 176.0
click at [63, 221] on div "Start date [DATE] Now End date [DATE] Now SKU Name Protab - Sativa - 10-ct Stra…" at bounding box center [633, 333] width 1186 height 521
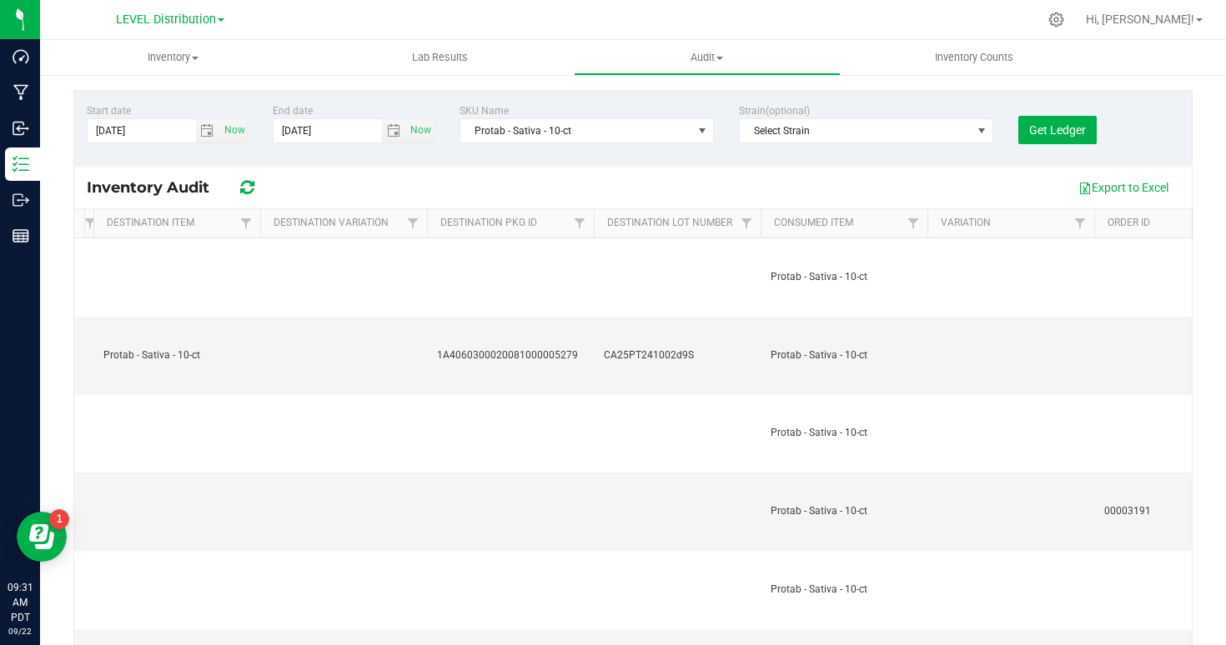
drag, startPoint x: 249, startPoint y: 224, endPoint x: 49, endPoint y: 234, distance: 200.4
click at [49, 234] on div "Start date [DATE] Now End date [DATE] Now SKU Name Protab - Sativa - 10-ct Stra…" at bounding box center [633, 333] width 1186 height 521
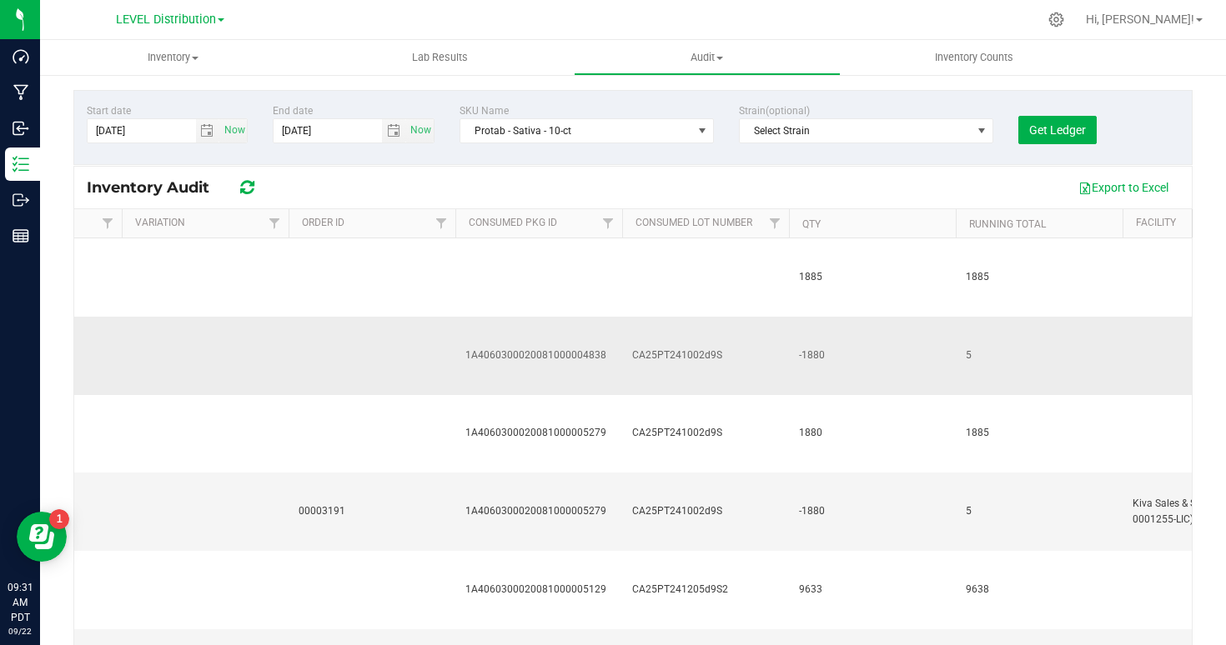
scroll to position [0, 1070]
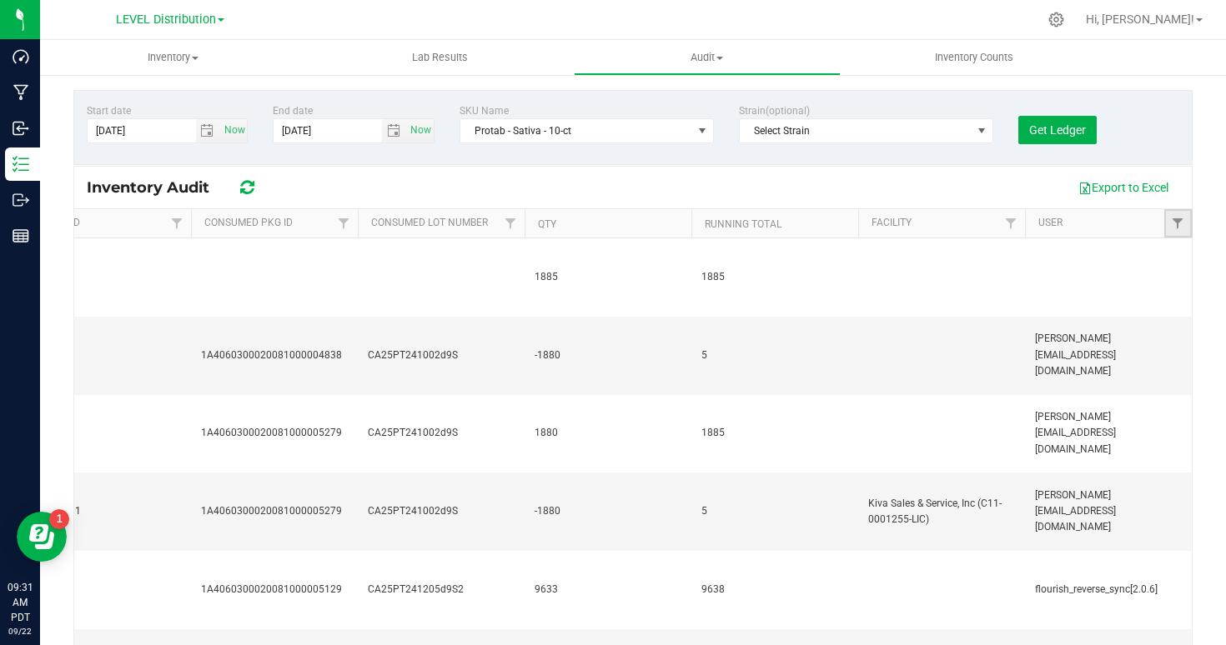
click at [1169, 222] on link "Filter" at bounding box center [1178, 223] width 28 height 28
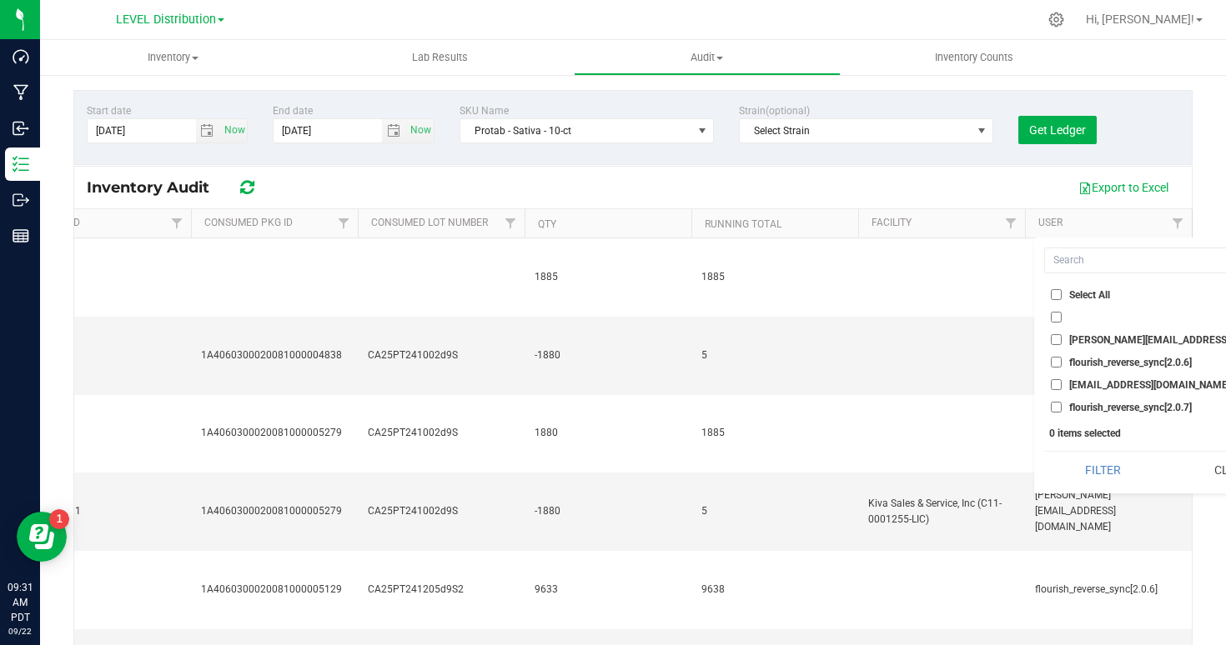
click at [1058, 383] on input "[EMAIL_ADDRESS][DOMAIN_NAME]" at bounding box center [1056, 384] width 11 height 11
click at [1087, 474] on button "Filter" at bounding box center [1103, 470] width 118 height 37
checkbox input "true"
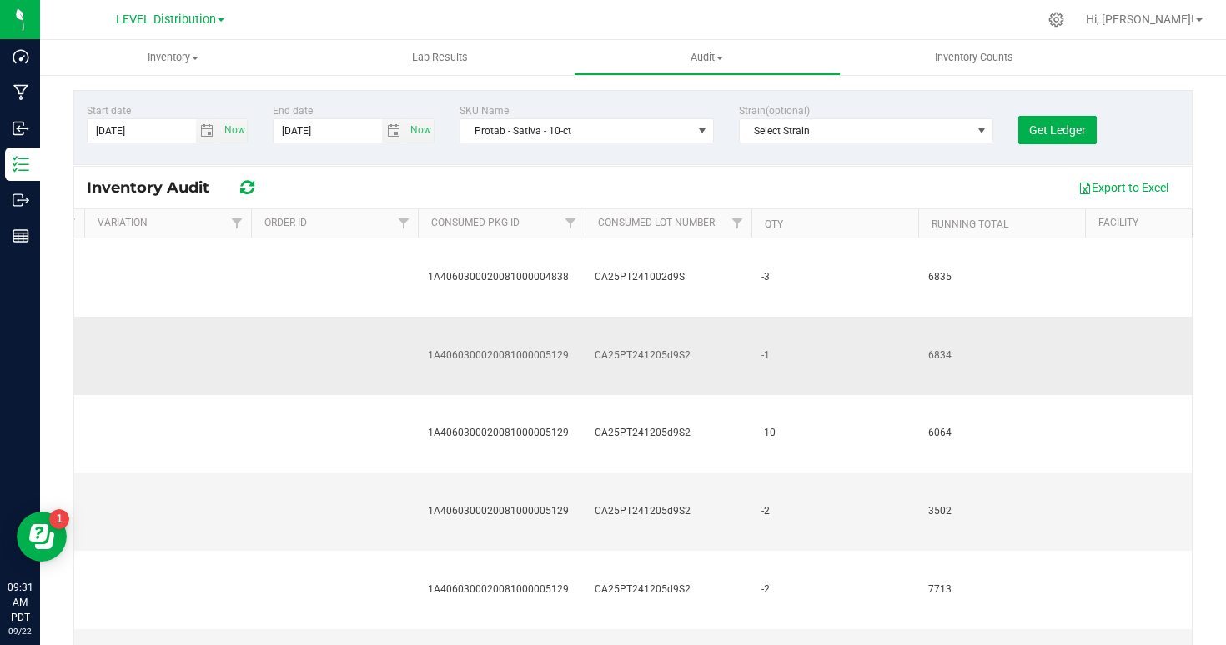
scroll to position [0, 738]
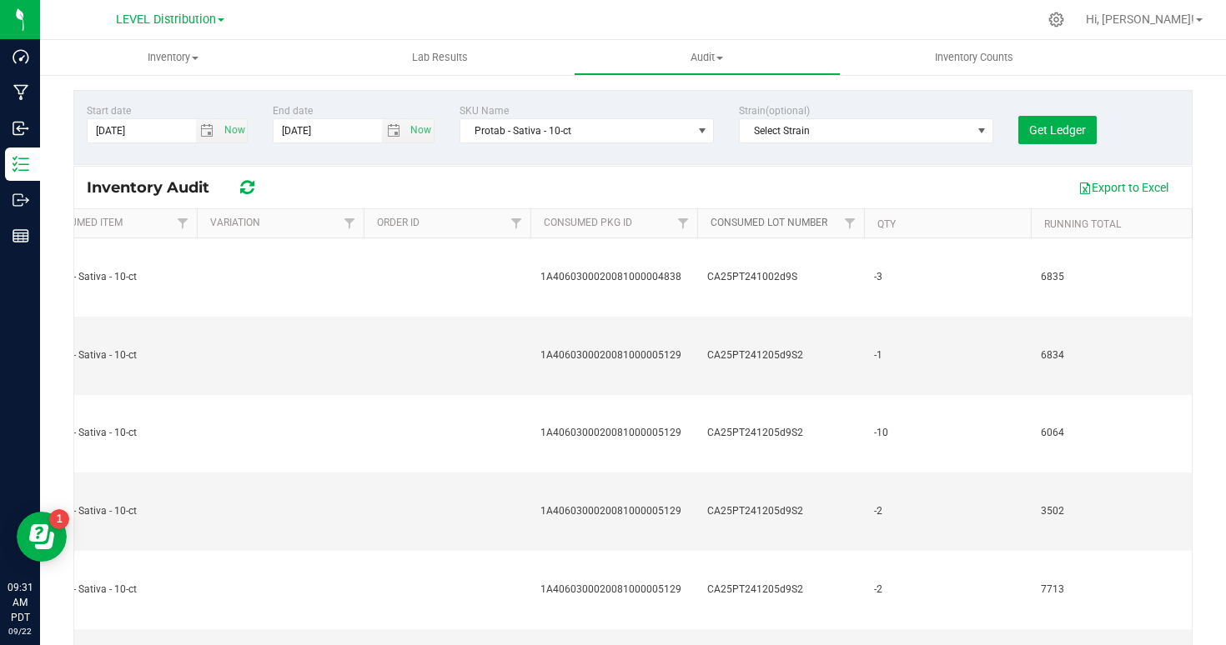
click at [786, 228] on link "Consumed Lot Number" at bounding box center [768, 223] width 117 height 12
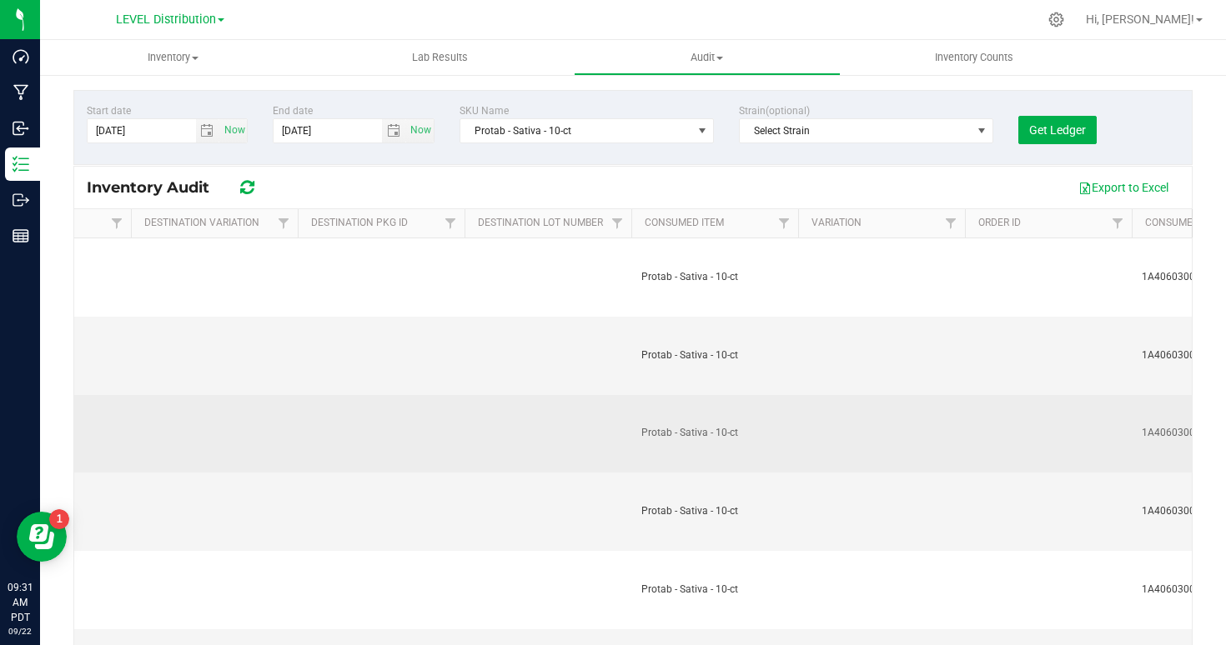
scroll to position [0, 0]
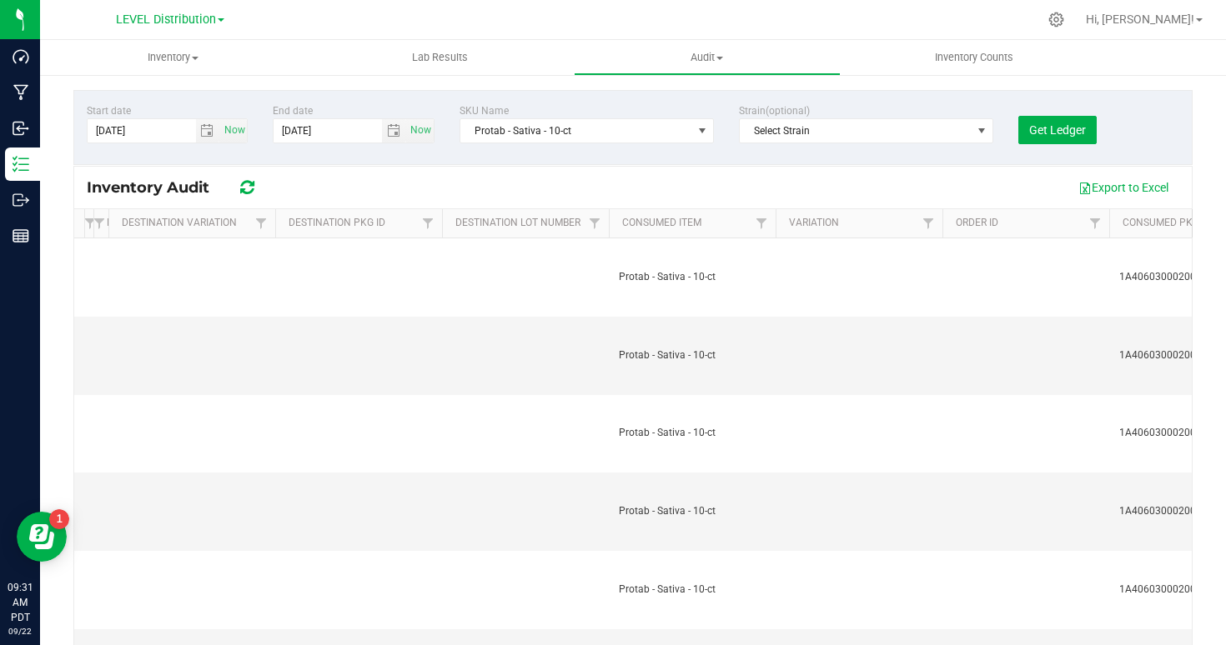
drag, startPoint x: 263, startPoint y: 224, endPoint x: 73, endPoint y: 226, distance: 189.3
click at [74, 226] on div "Timestamp Event Destination Item Destination Variation Destination Pkg ID Desti…" at bounding box center [633, 223] width 1118 height 28
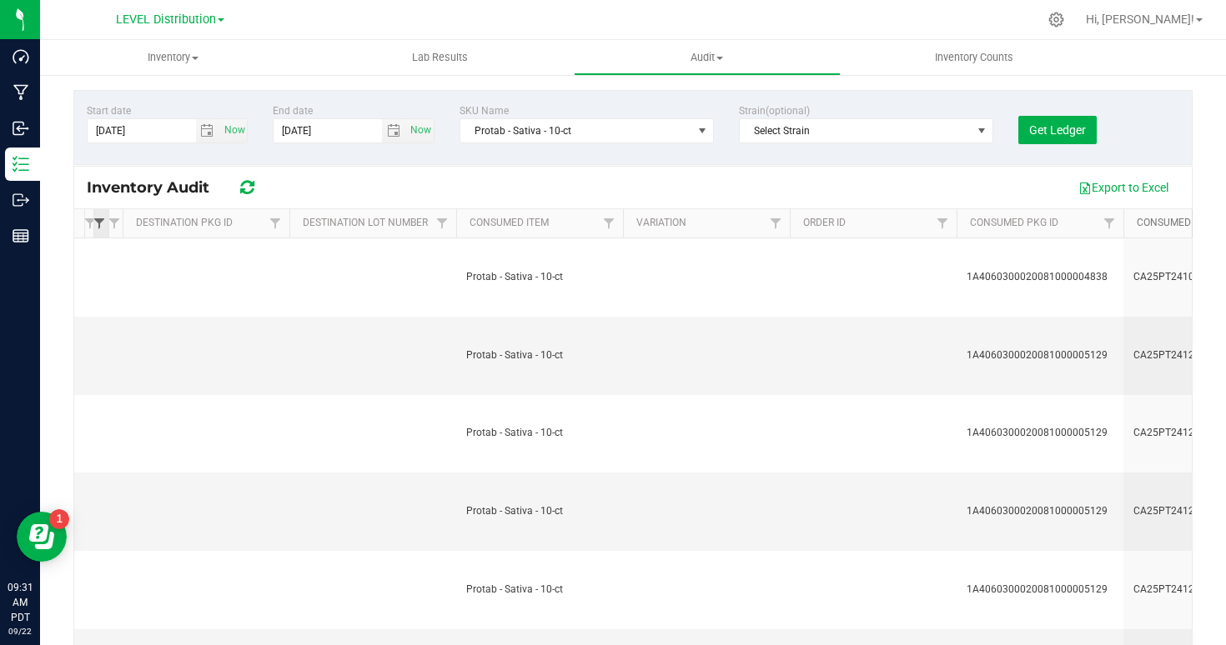
drag, startPoint x: 274, startPoint y: 221, endPoint x: 98, endPoint y: 224, distance: 176.0
click at [98, 224] on div "Timestamp Event Destination Item Destination Variation Destination Pkg ID Desti…" at bounding box center [633, 223] width 1118 height 28
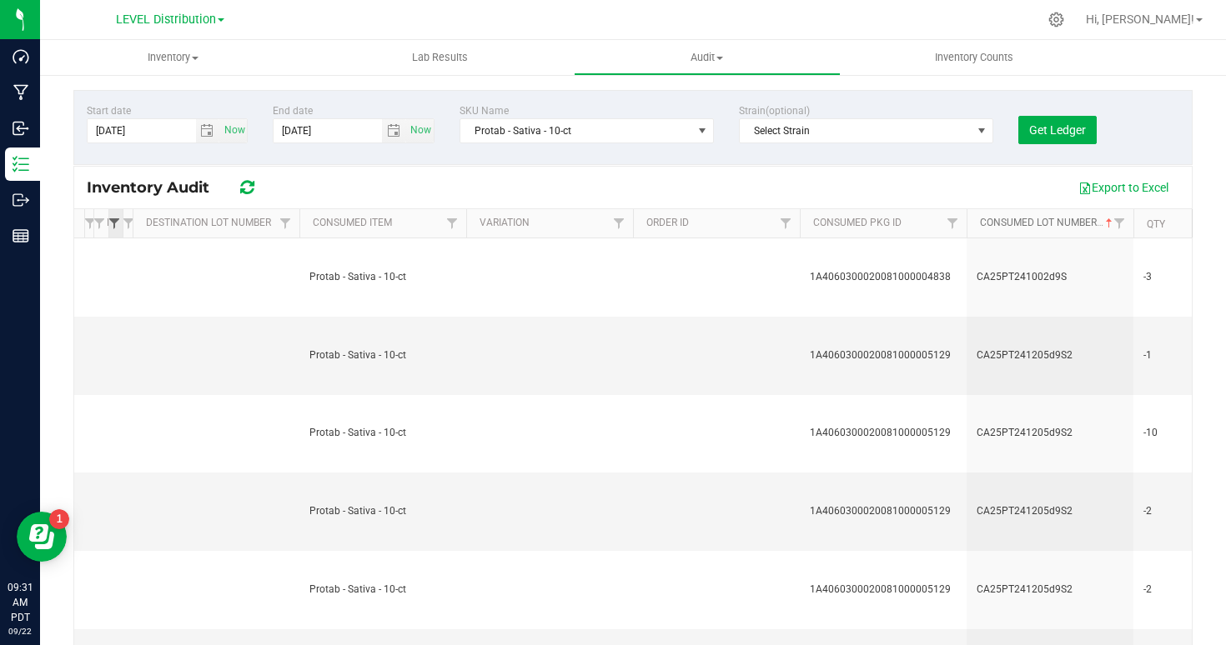
drag, startPoint x: 289, startPoint y: 226, endPoint x: 113, endPoint y: 228, distance: 175.1
click at [113, 228] on div "Timestamp Event Destination Item Destination Variation Destination Pkg ID Desti…" at bounding box center [633, 223] width 1118 height 28
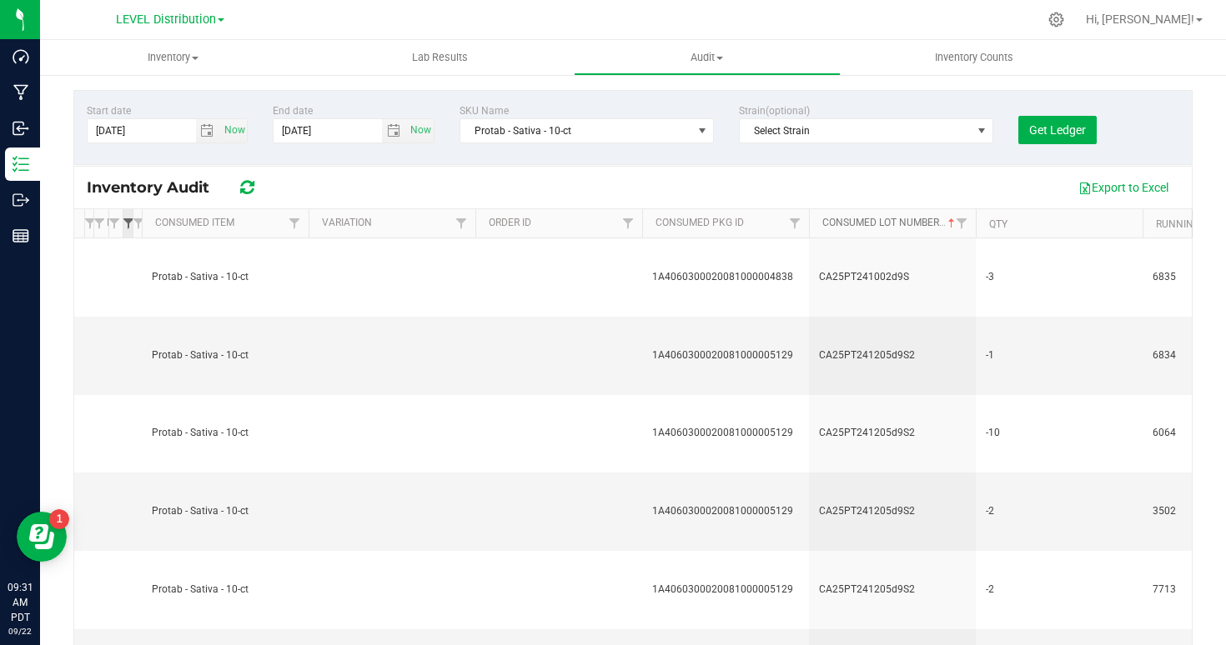
drag, startPoint x: 298, startPoint y: 228, endPoint x: 131, endPoint y: 228, distance: 166.8
click at [131, 228] on div "Timestamp Event Destination Item Destination Variation Destination Pkg ID Desti…" at bounding box center [633, 223] width 1118 height 28
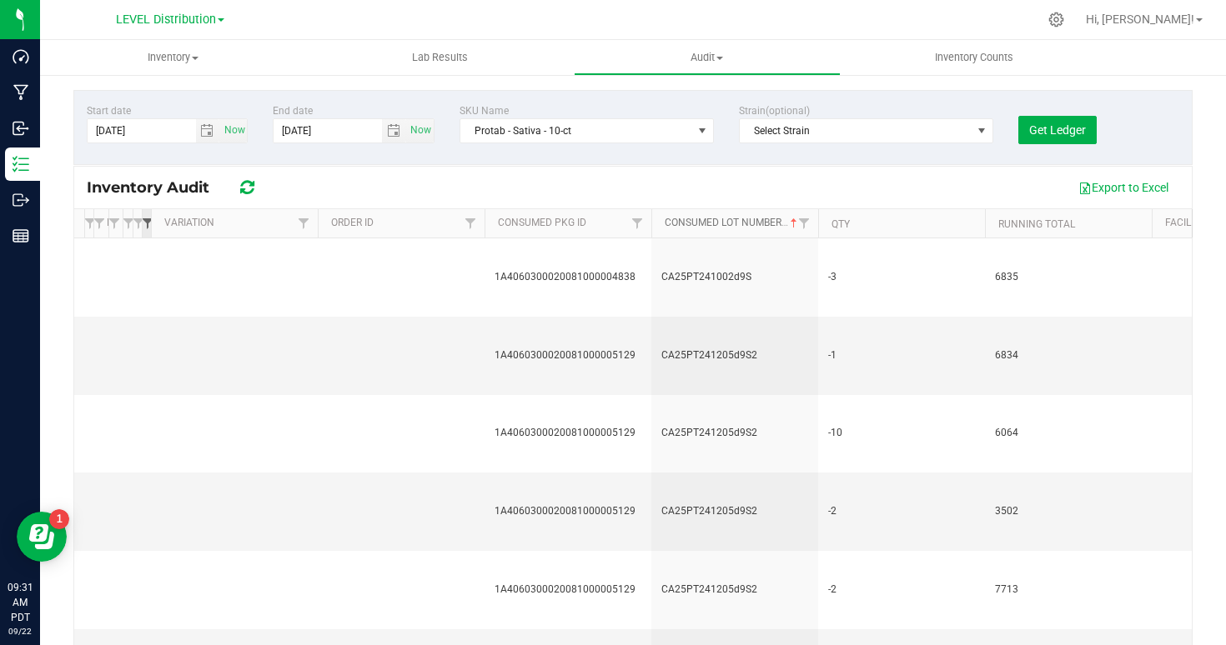
drag, startPoint x: 307, startPoint y: 225, endPoint x: 143, endPoint y: 229, distance: 164.3
click at [143, 229] on div "Timestamp Event Destination Item Destination Variation Destination Pkg ID Desti…" at bounding box center [633, 223] width 1118 height 28
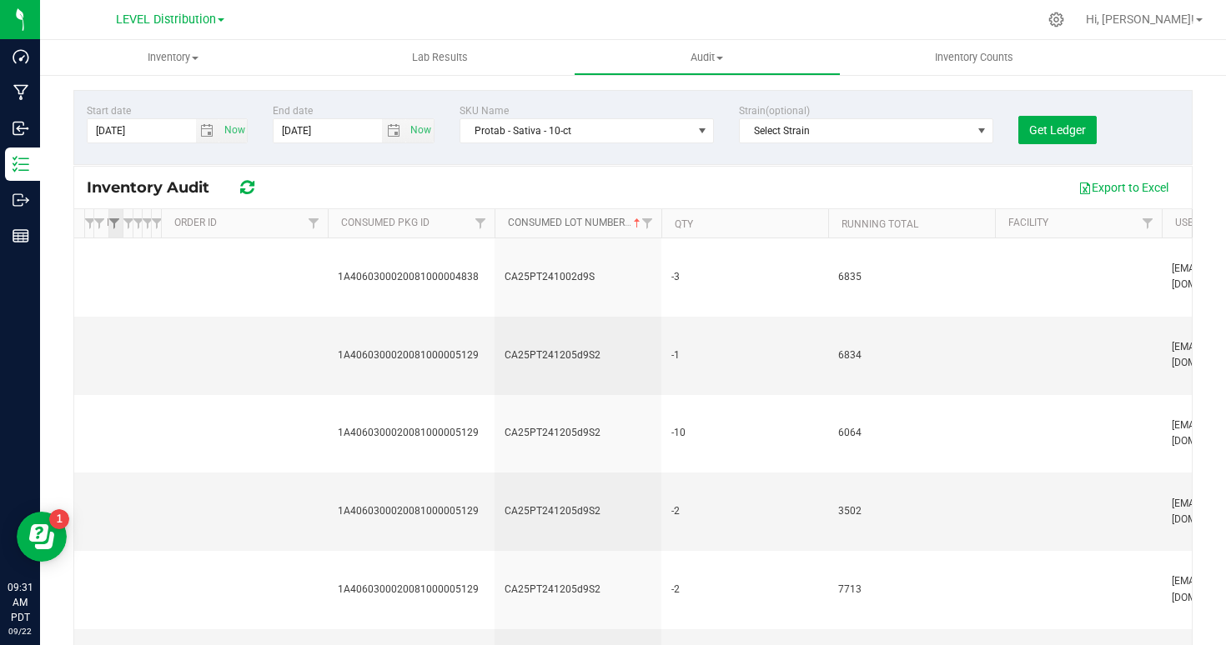
drag, startPoint x: 317, startPoint y: 227, endPoint x: 122, endPoint y: 227, distance: 195.1
click at [122, 227] on div "Timestamp Event Destination Item Destination Variation Destination Pkg ID Desti…" at bounding box center [633, 223] width 1118 height 28
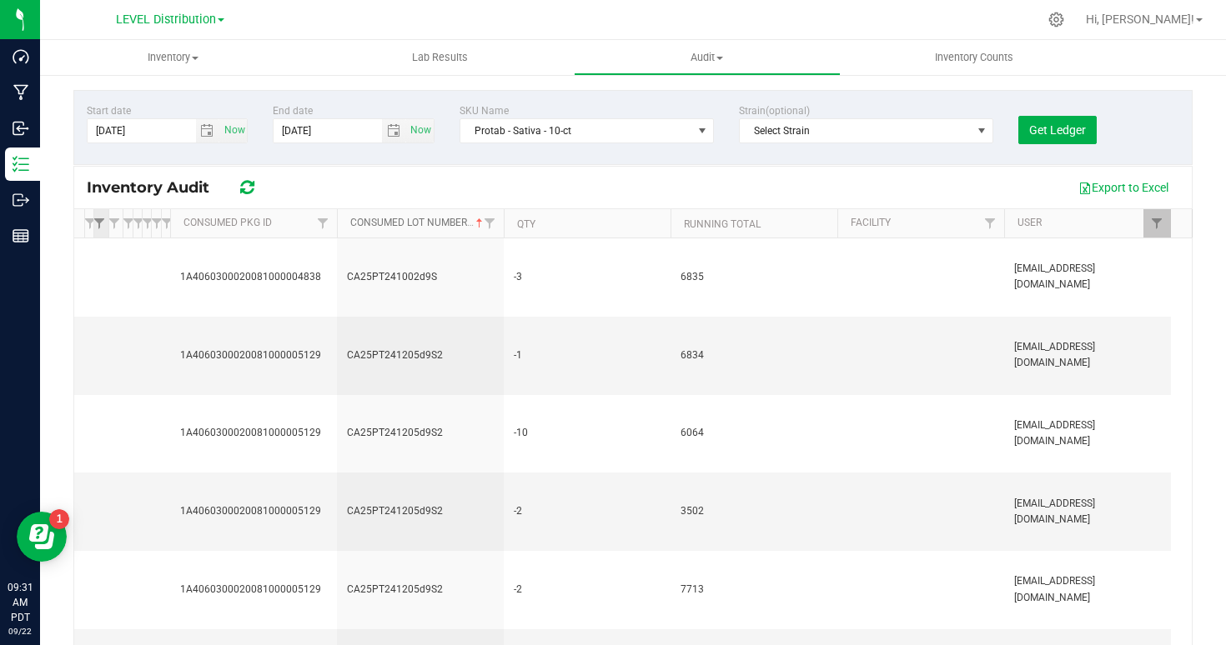
drag, startPoint x: 328, startPoint y: 228, endPoint x: 108, endPoint y: 231, distance: 220.2
click at [108, 231] on div "Timestamp Event Destination Item Destination Variation Destination Pkg ID Desti…" at bounding box center [633, 223] width 1118 height 28
click at [335, 228] on div at bounding box center [338, 223] width 8 height 29
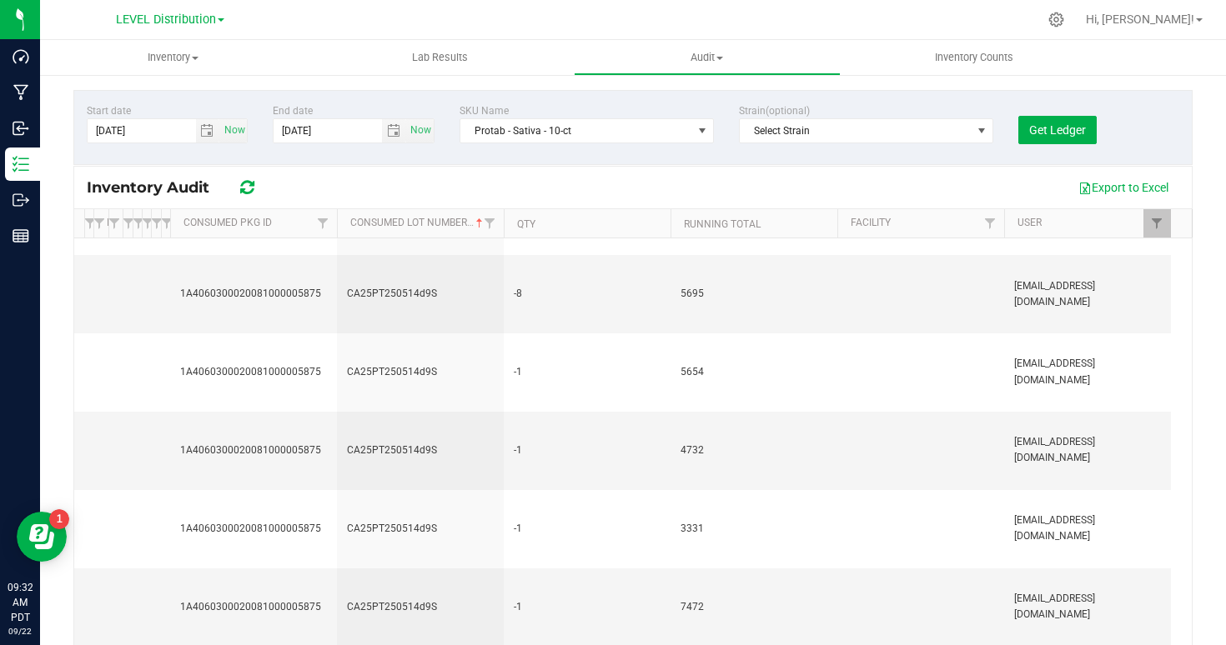
scroll to position [1470, 0]
click at [525, 128] on span "Protab - Sativa - 10-ct" at bounding box center [576, 130] width 232 height 23
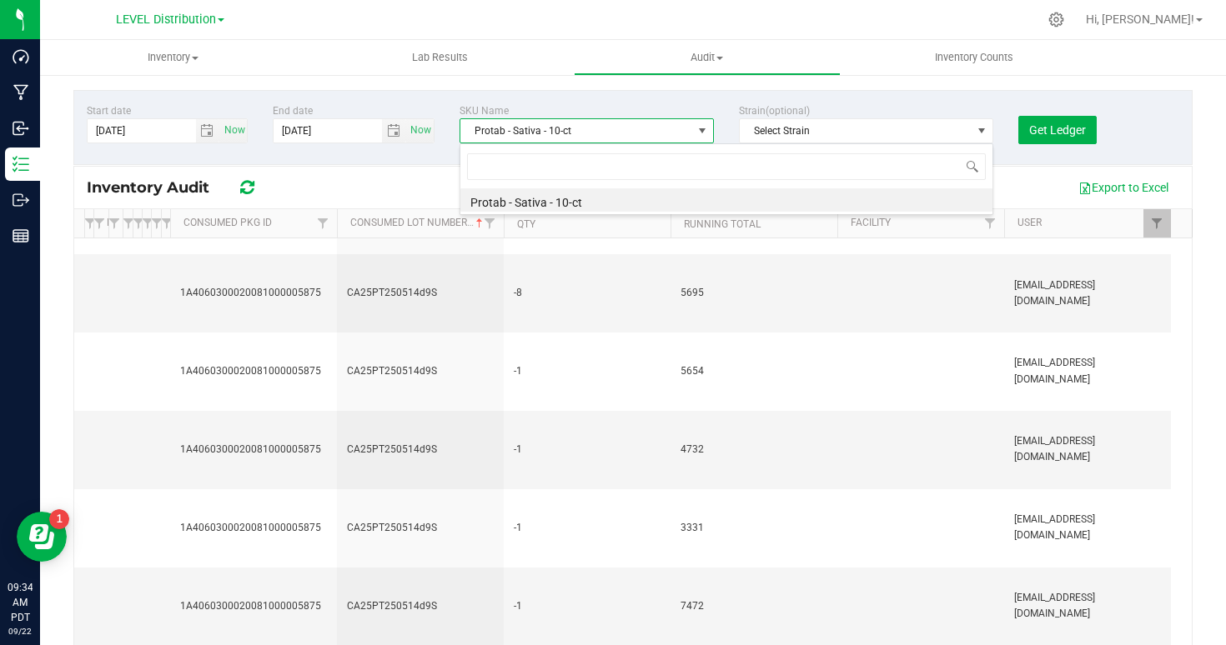
scroll to position [25, 254]
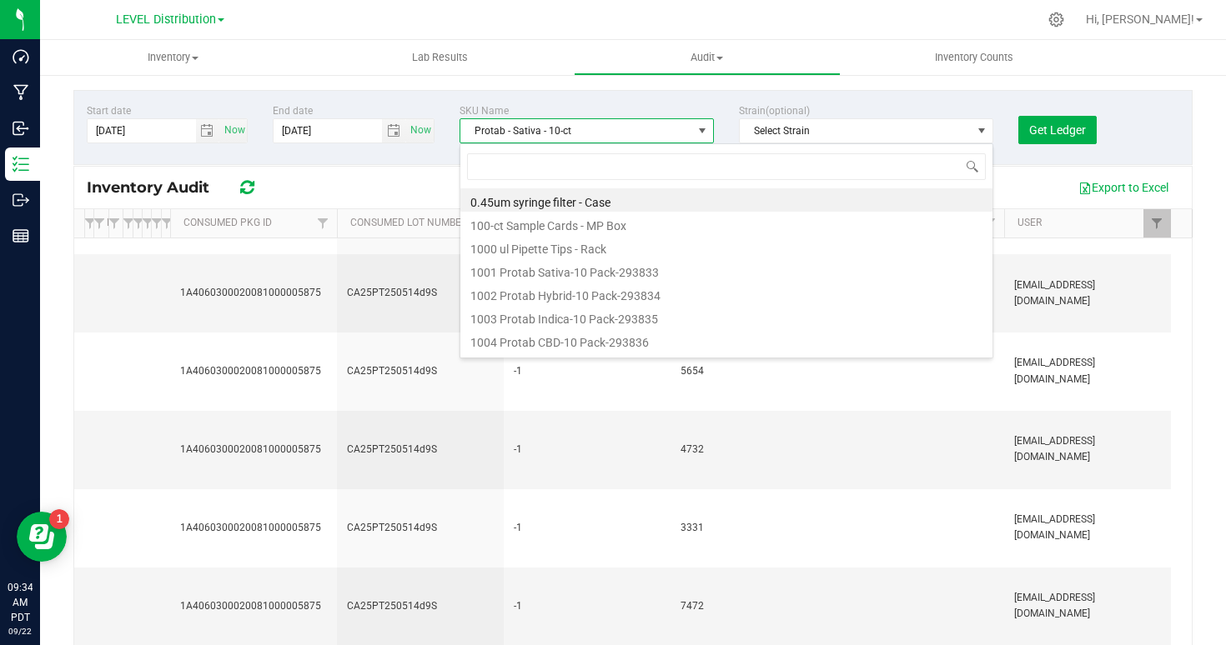
click at [526, 132] on span "Protab - Sativa - 10-ct" at bounding box center [576, 130] width 232 height 23
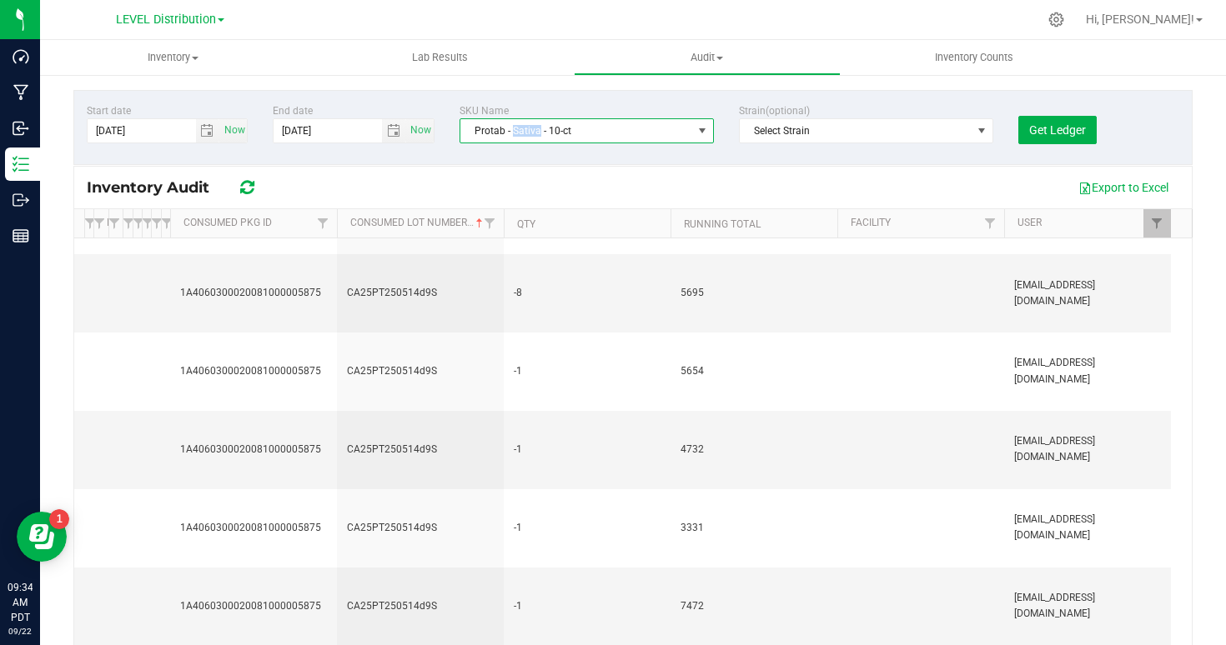
click at [526, 132] on span "Protab - Sativa - 10-ct" at bounding box center [576, 130] width 232 height 23
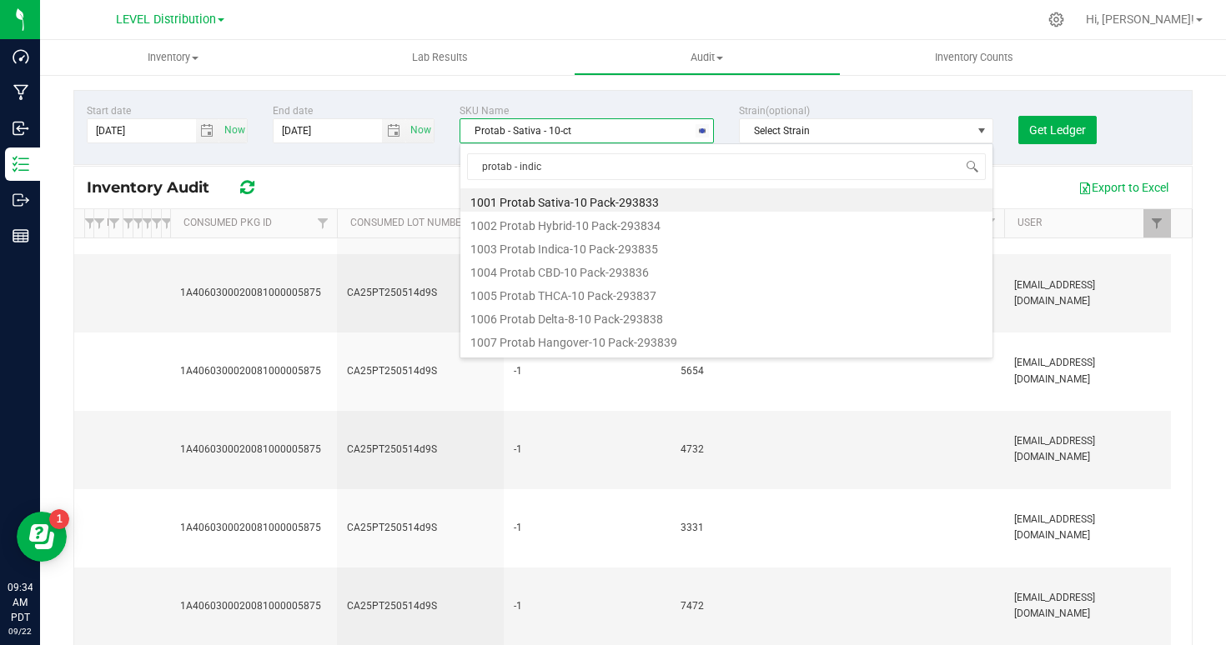
type input "protab - indica"
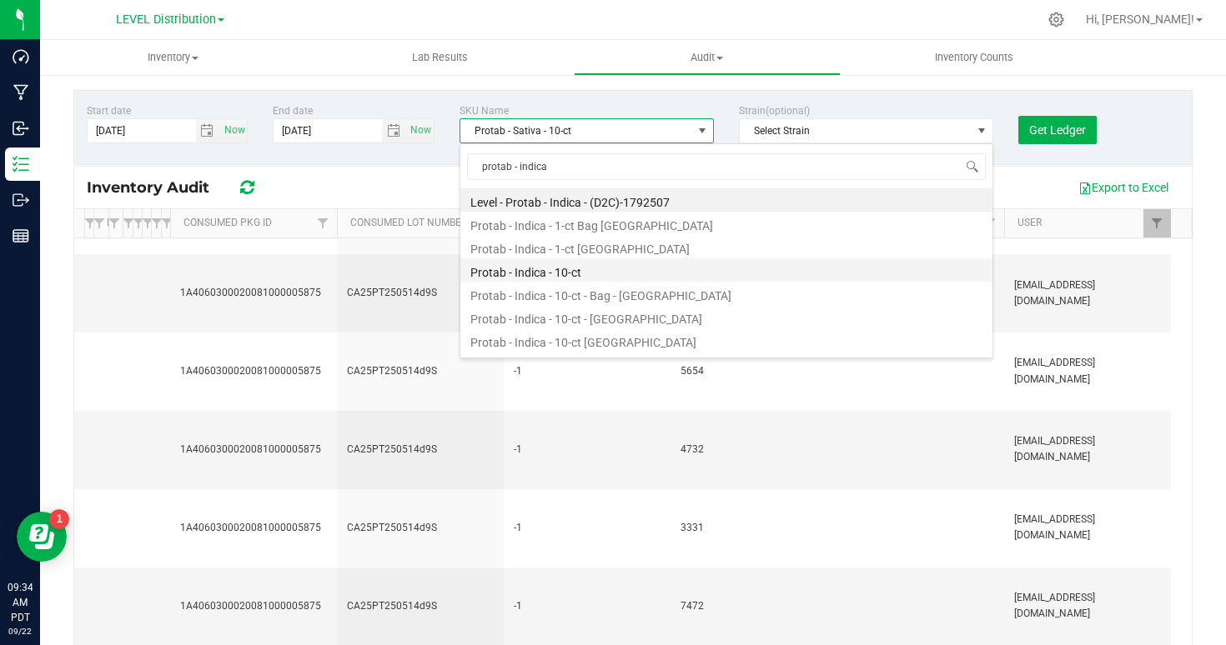
click at [516, 279] on li "Protab - Indica - 10-ct" at bounding box center [726, 270] width 532 height 23
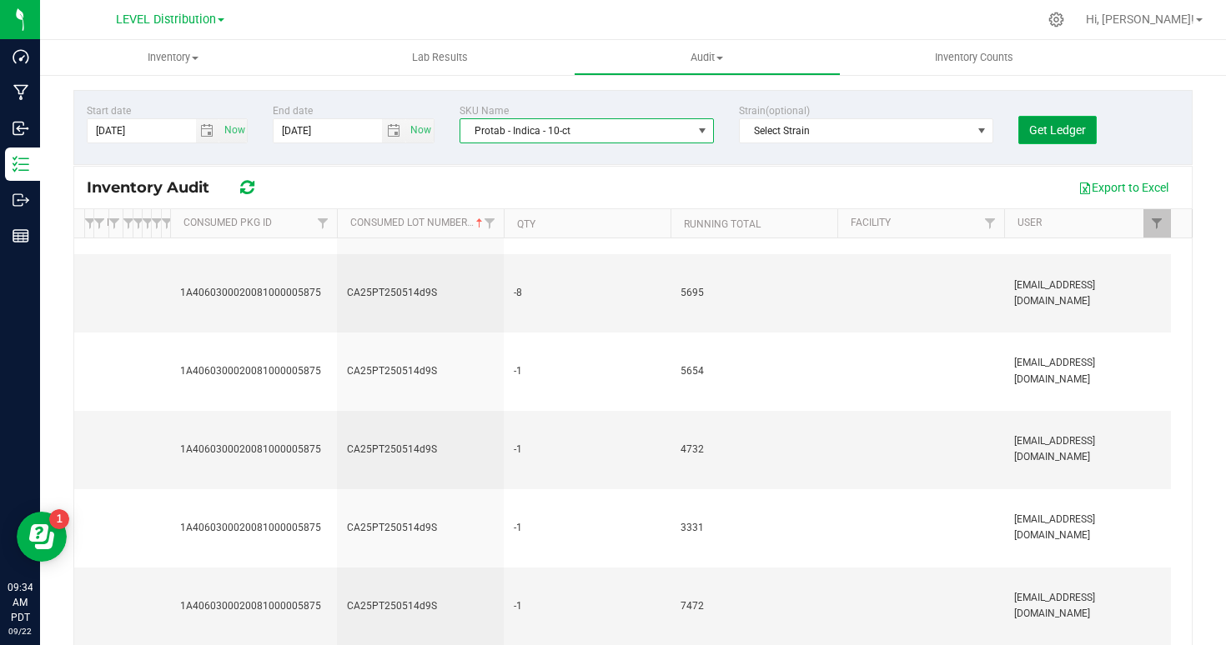
click at [1049, 133] on span "Get Ledger" at bounding box center [1057, 129] width 57 height 13
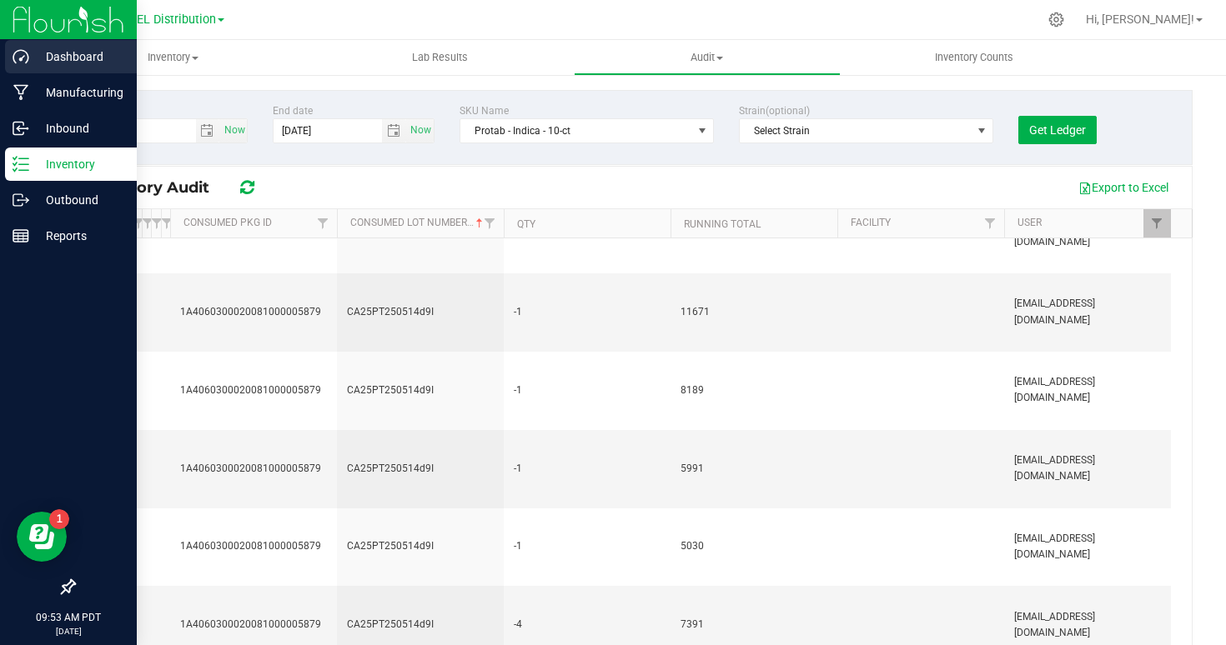
scroll to position [1157, 0]
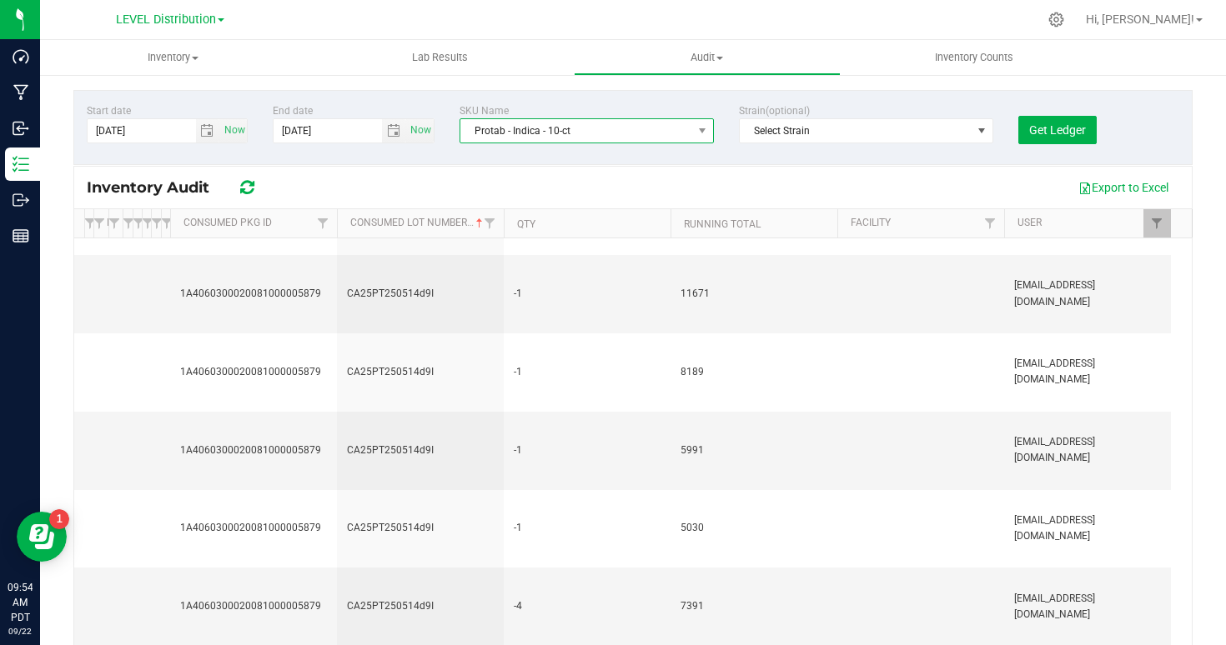
click at [550, 132] on span "Protab - Indica - 10-ct" at bounding box center [576, 130] width 232 height 23
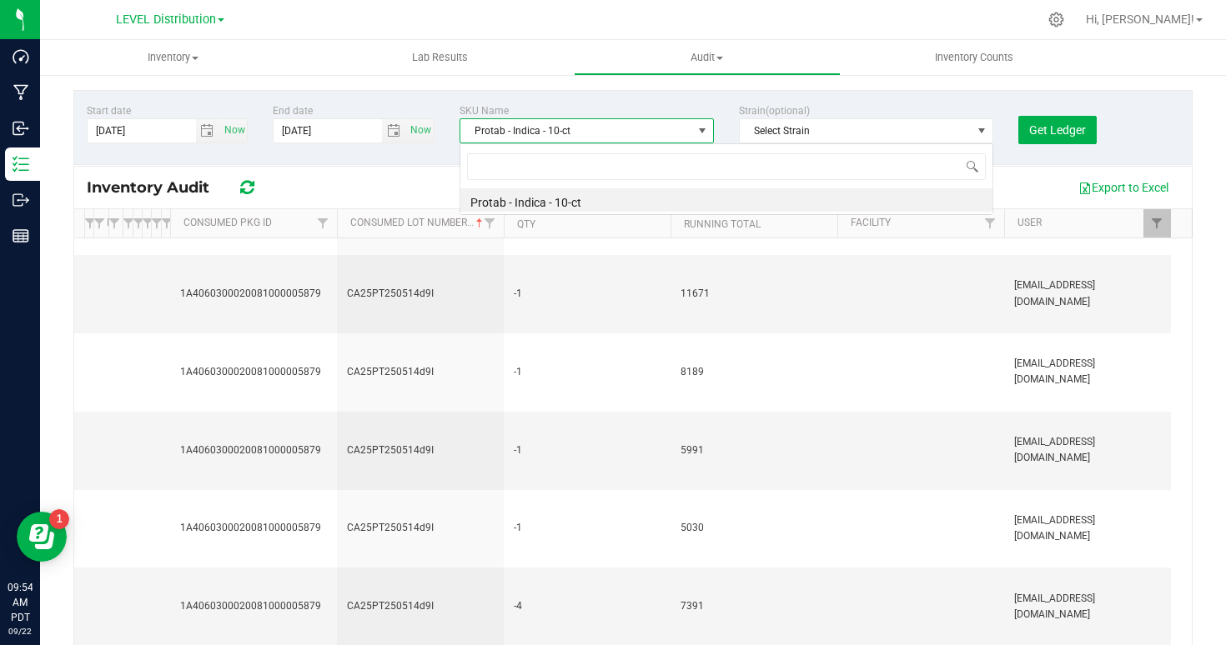
scroll to position [25, 254]
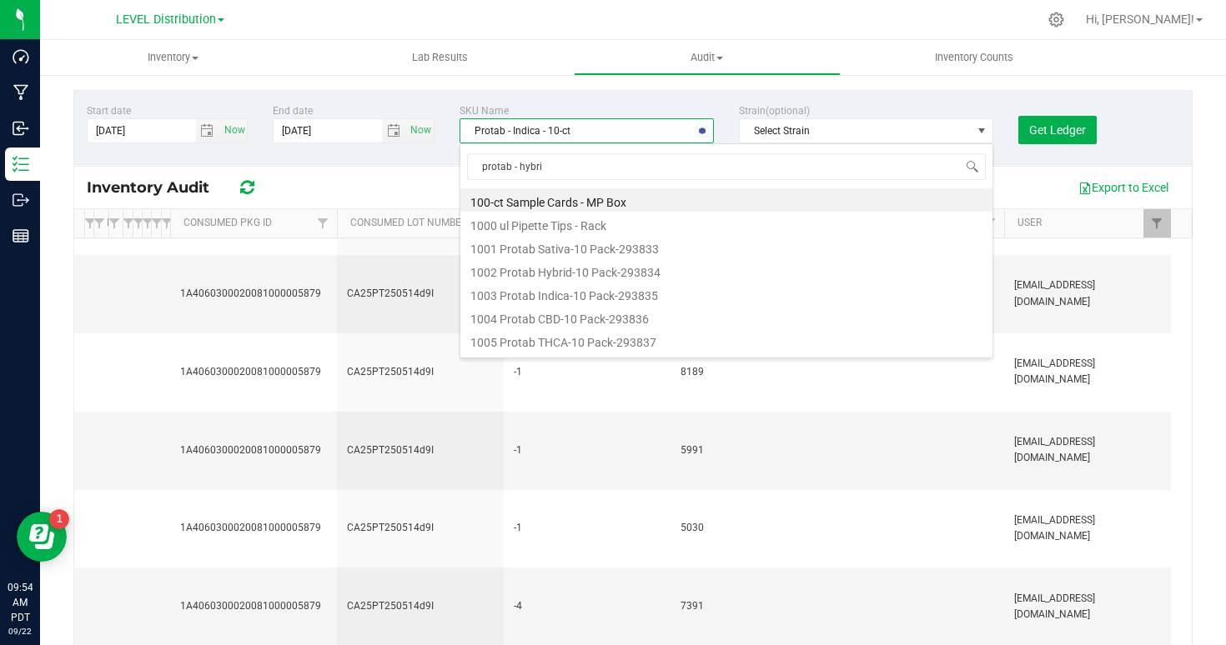
type input "protab - hybrid"
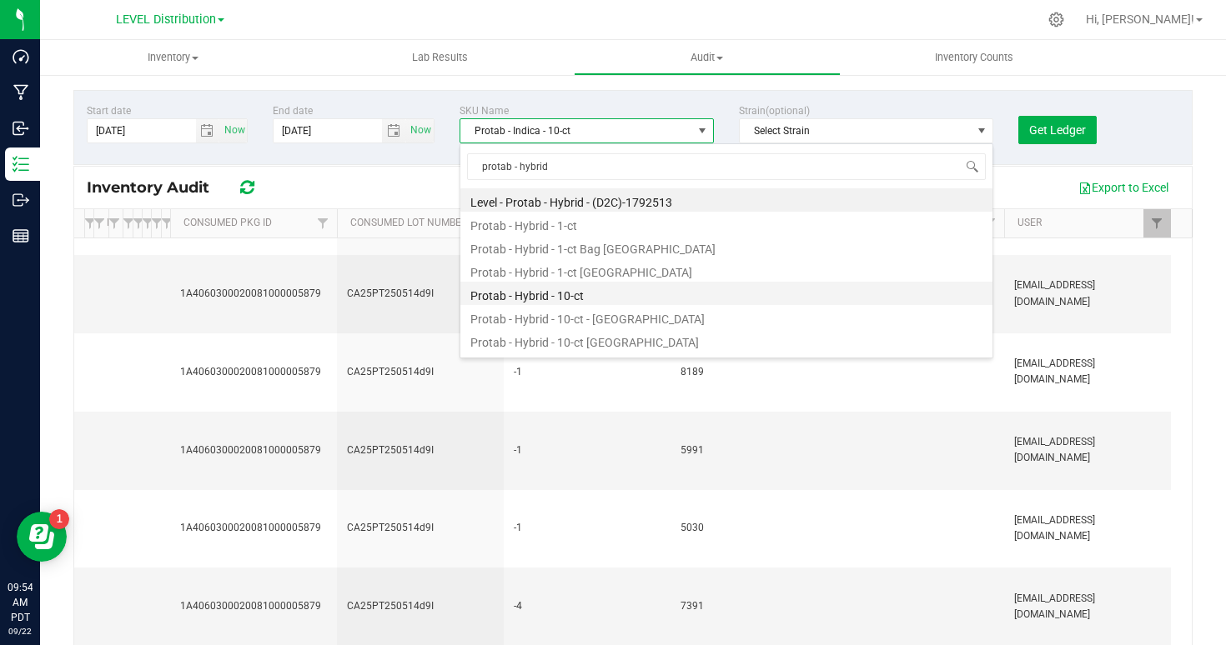
click at [547, 294] on li "Protab - Hybrid - 10-ct" at bounding box center [726, 293] width 532 height 23
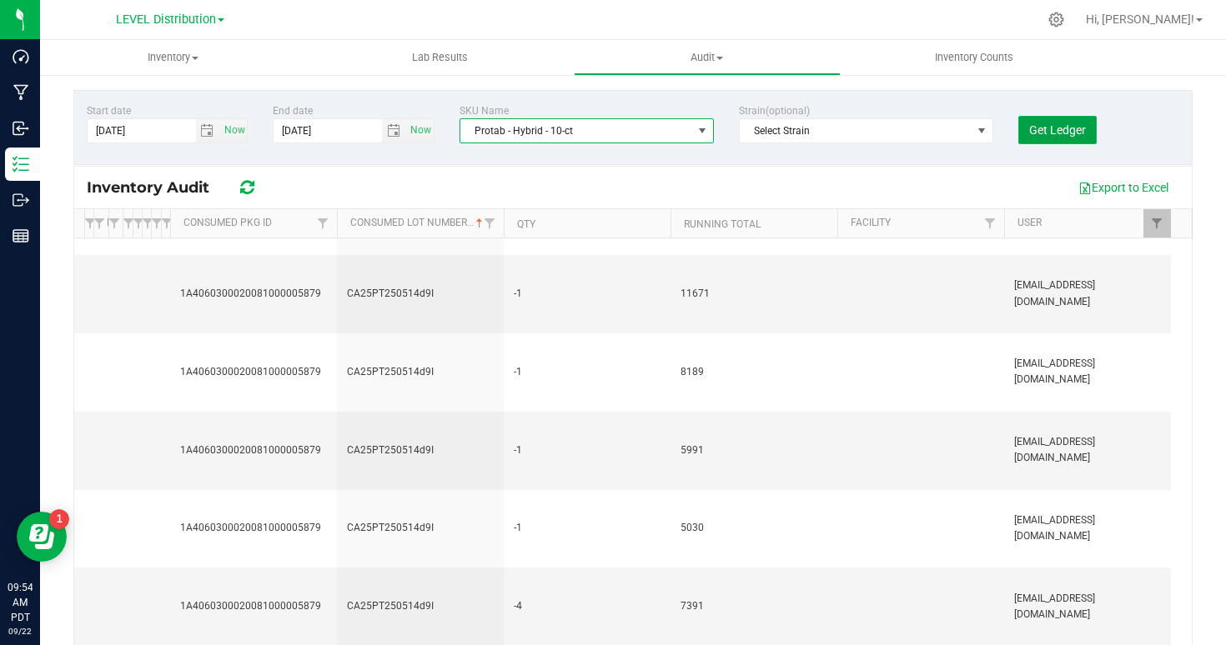
click at [1072, 133] on span "Get Ledger" at bounding box center [1057, 129] width 57 height 13
click at [536, 126] on span "Protab - Hybrid - 10-ct" at bounding box center [576, 130] width 232 height 23
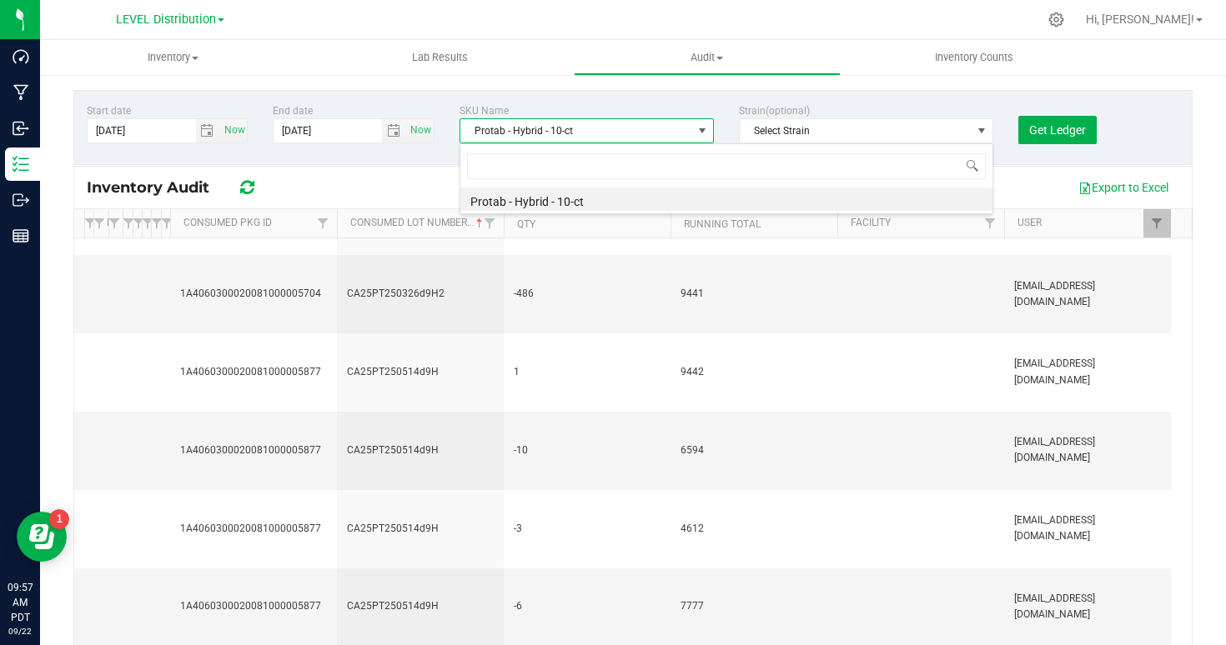
scroll to position [25, 254]
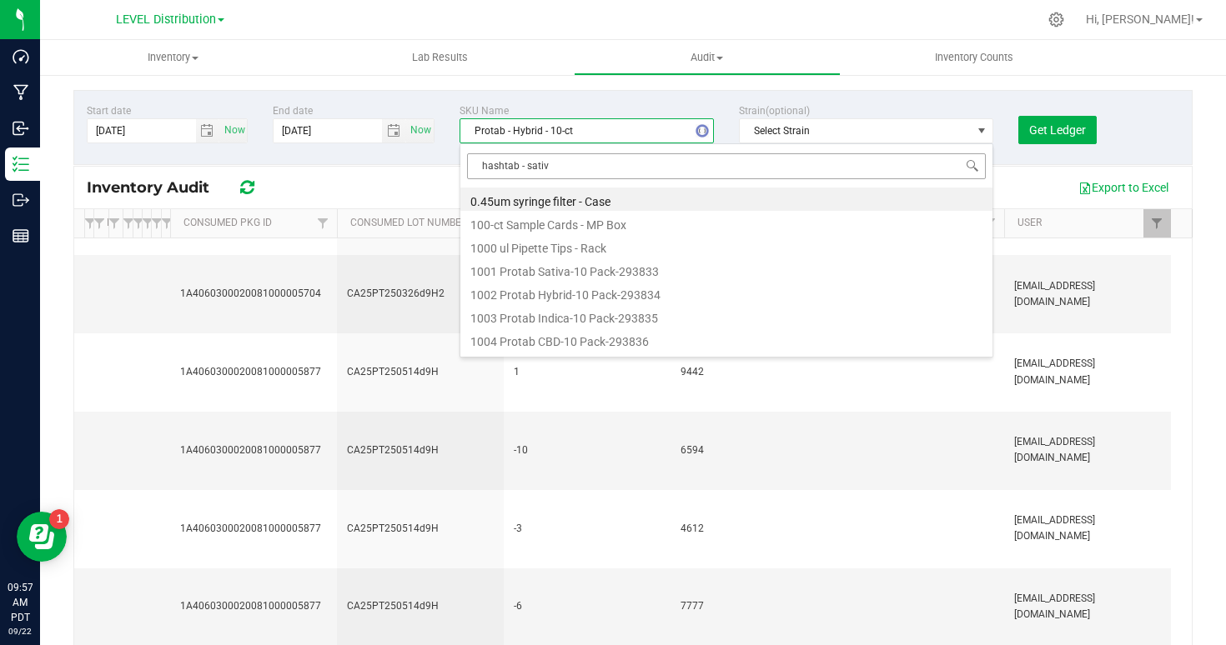
type input "hashtab - sativa"
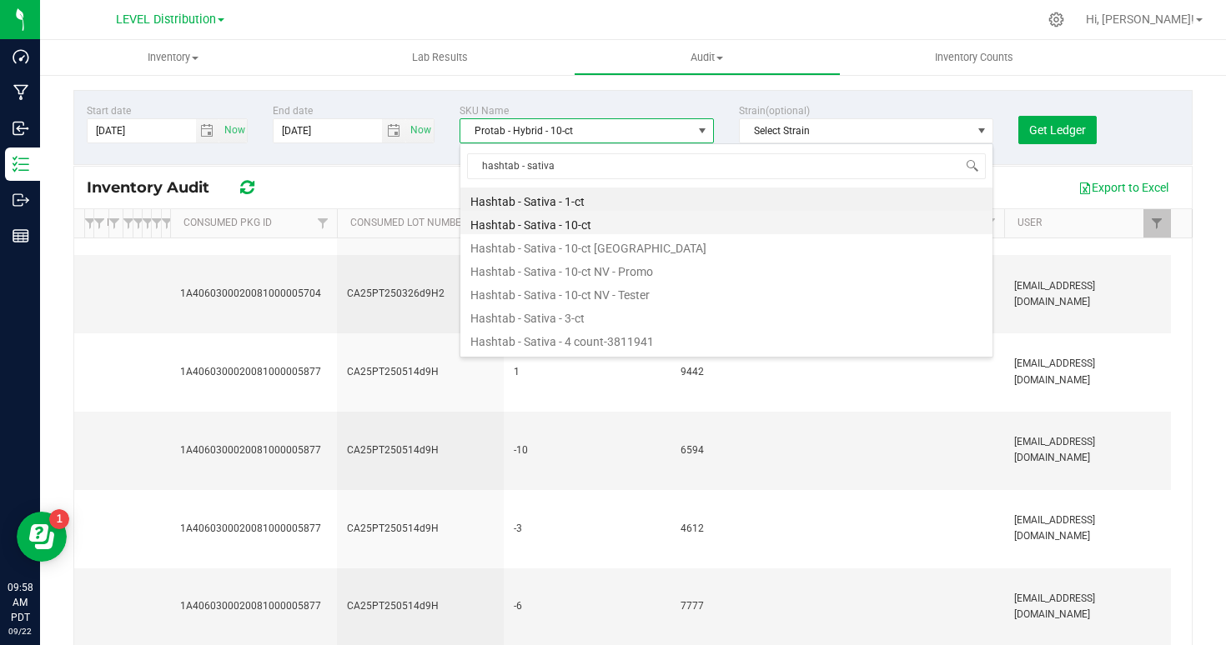
click at [535, 223] on li "Hashtab - Sativa - 10-ct" at bounding box center [726, 222] width 532 height 23
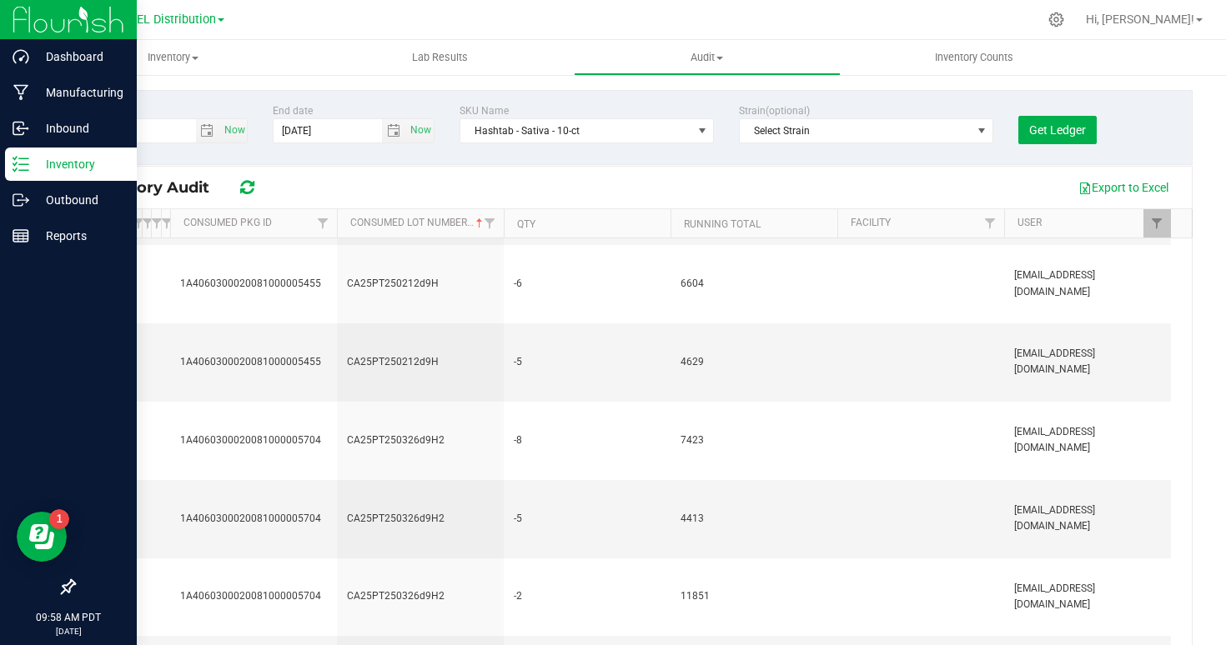
scroll to position [1555, 0]
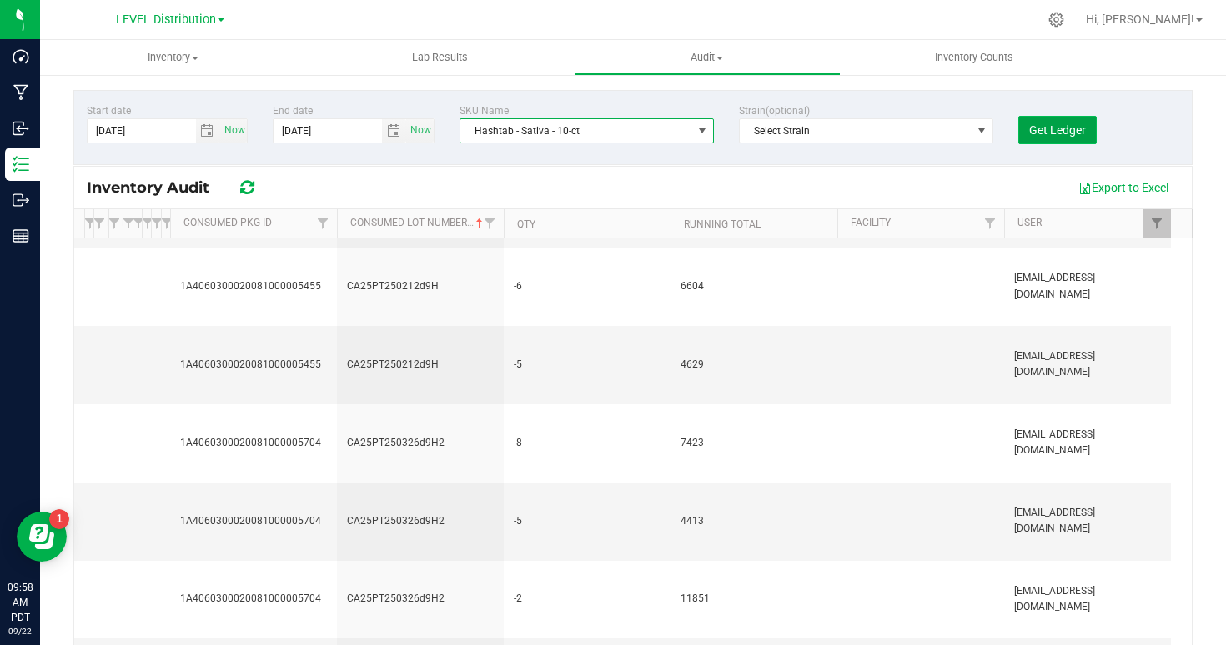
click at [1062, 128] on span "Get Ledger" at bounding box center [1057, 129] width 57 height 13
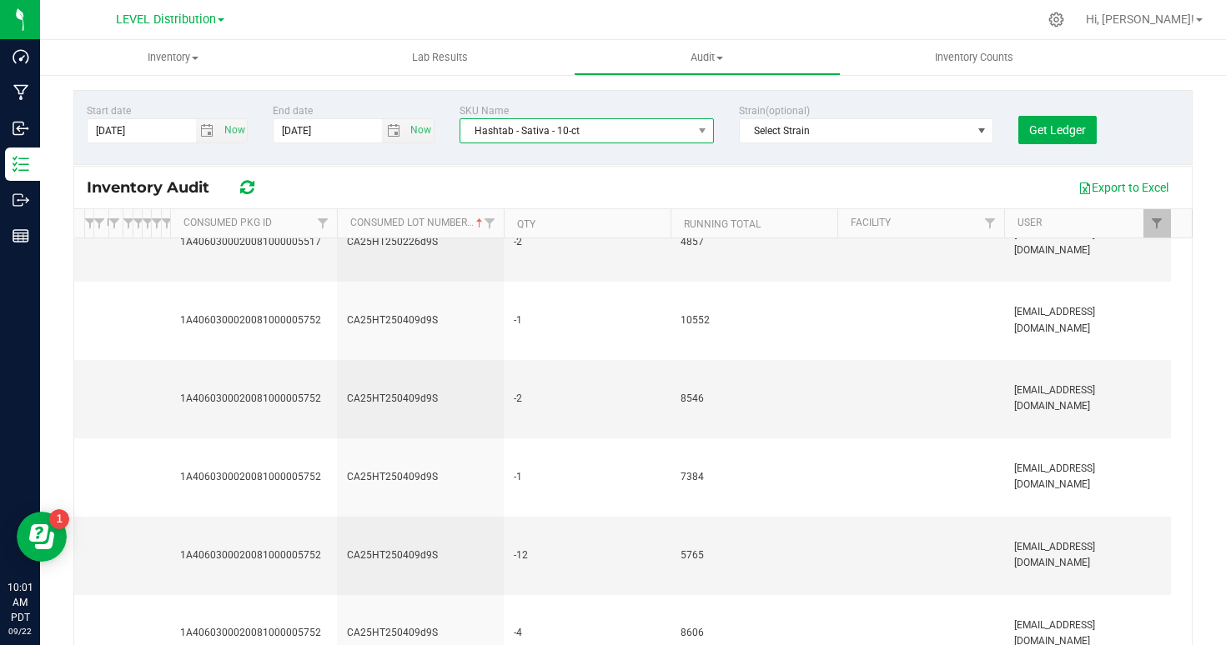
click at [496, 127] on span "Hashtab - Sativa - 10-ct" at bounding box center [576, 130] width 232 height 23
copy span "Hashtab"
click at [500, 136] on span "Hashtab - Sativa - 10-ct" at bounding box center [576, 130] width 232 height 23
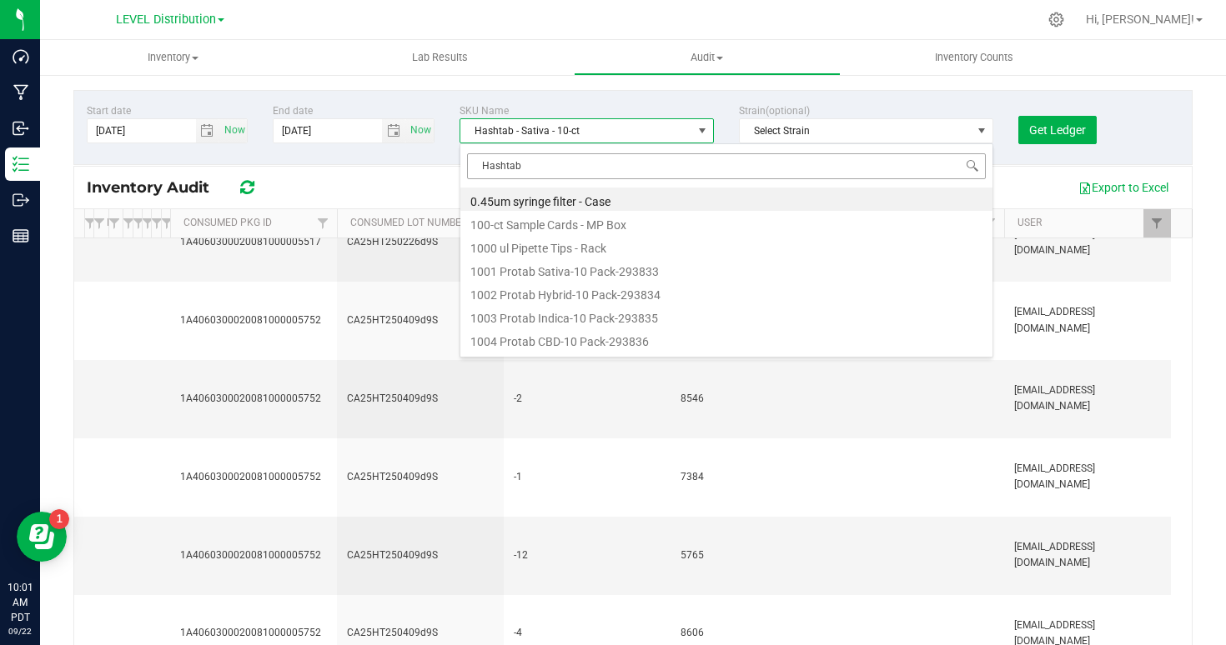
scroll to position [487, 0]
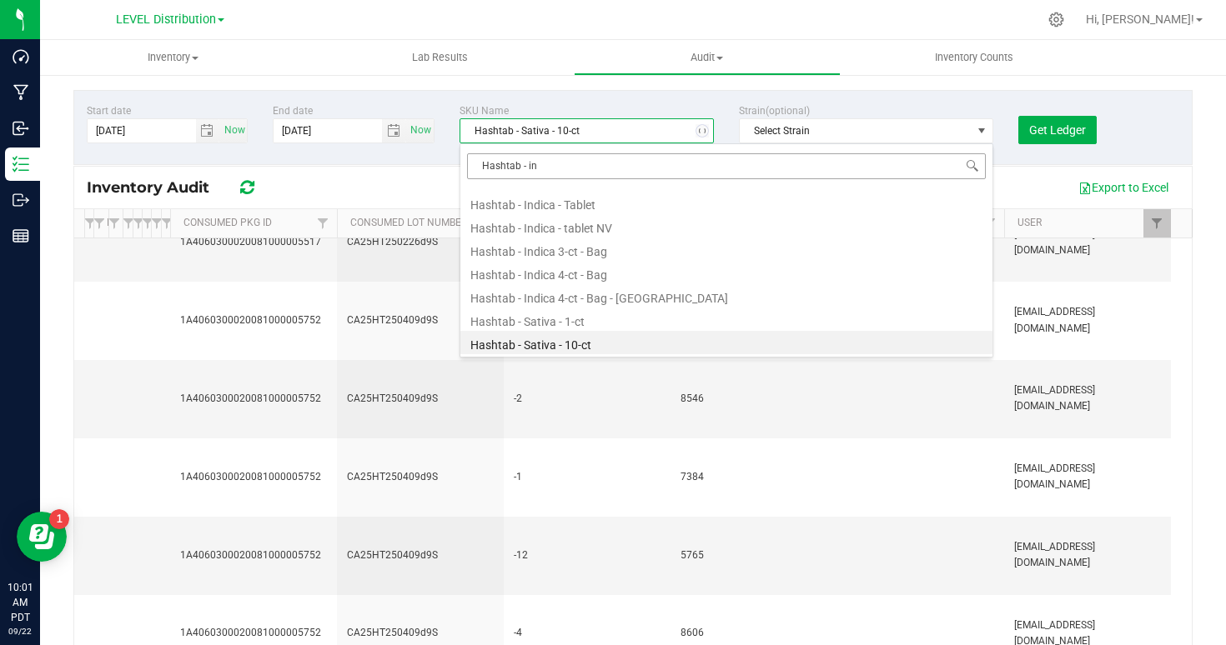
type input "Hashtab - ind"
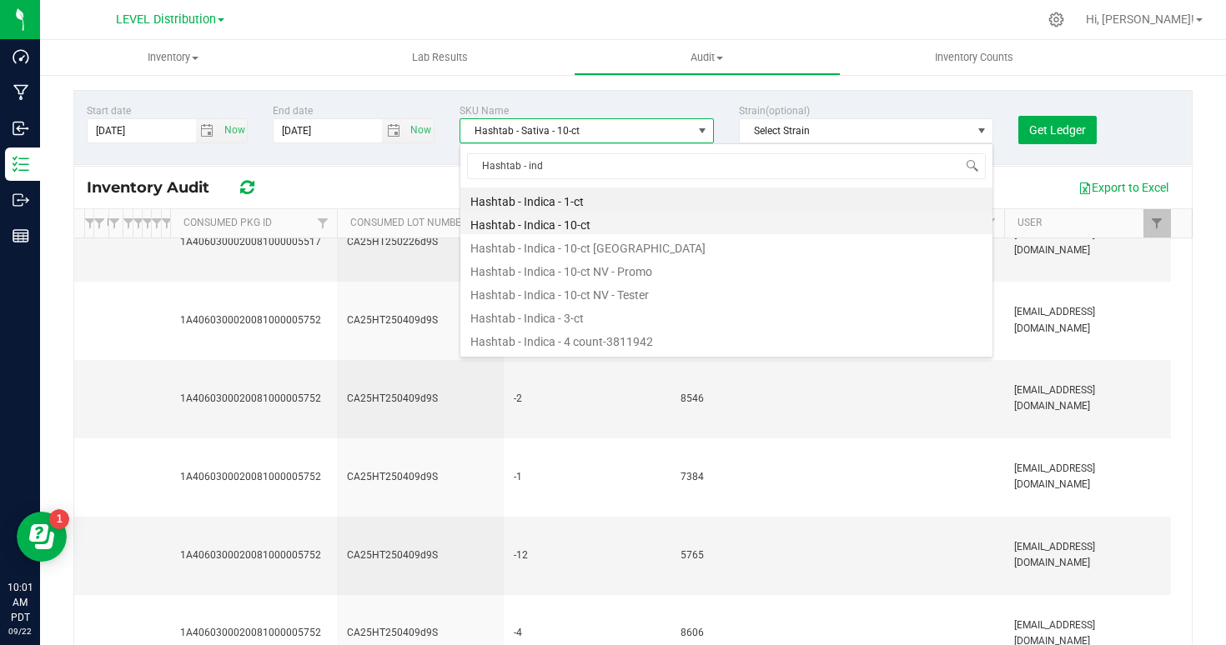
click at [498, 231] on li "Hashtab - Indica - 10-ct" at bounding box center [726, 222] width 532 height 23
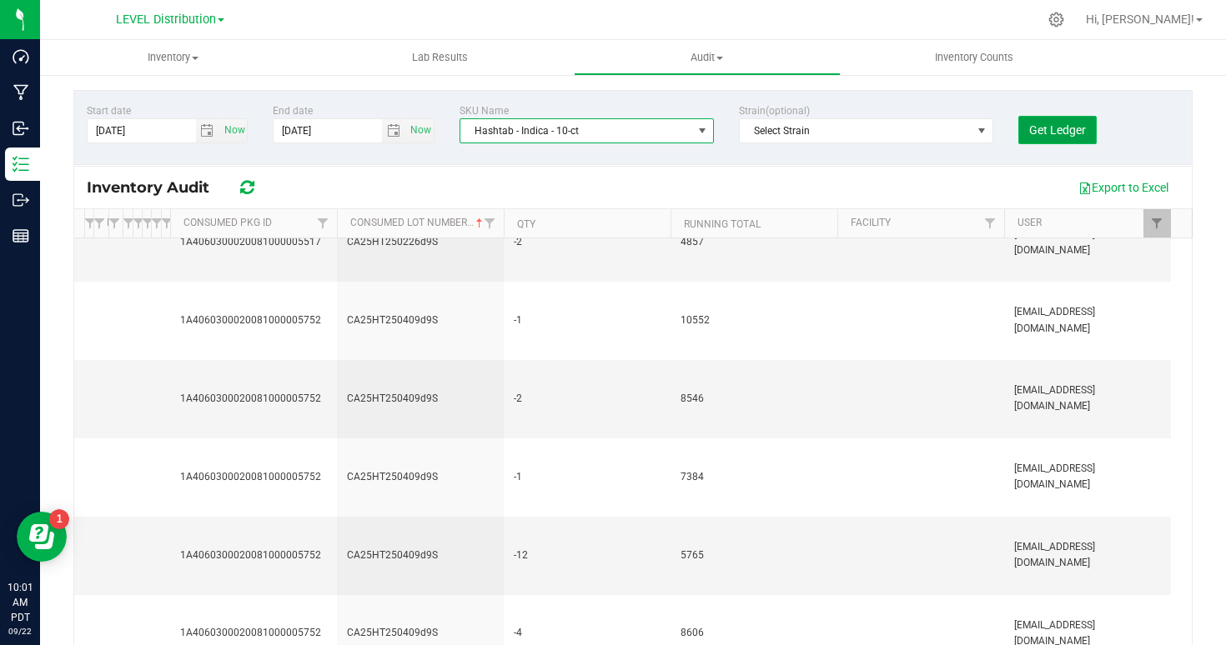
click at [1049, 137] on button "Get Ledger" at bounding box center [1057, 130] width 78 height 28
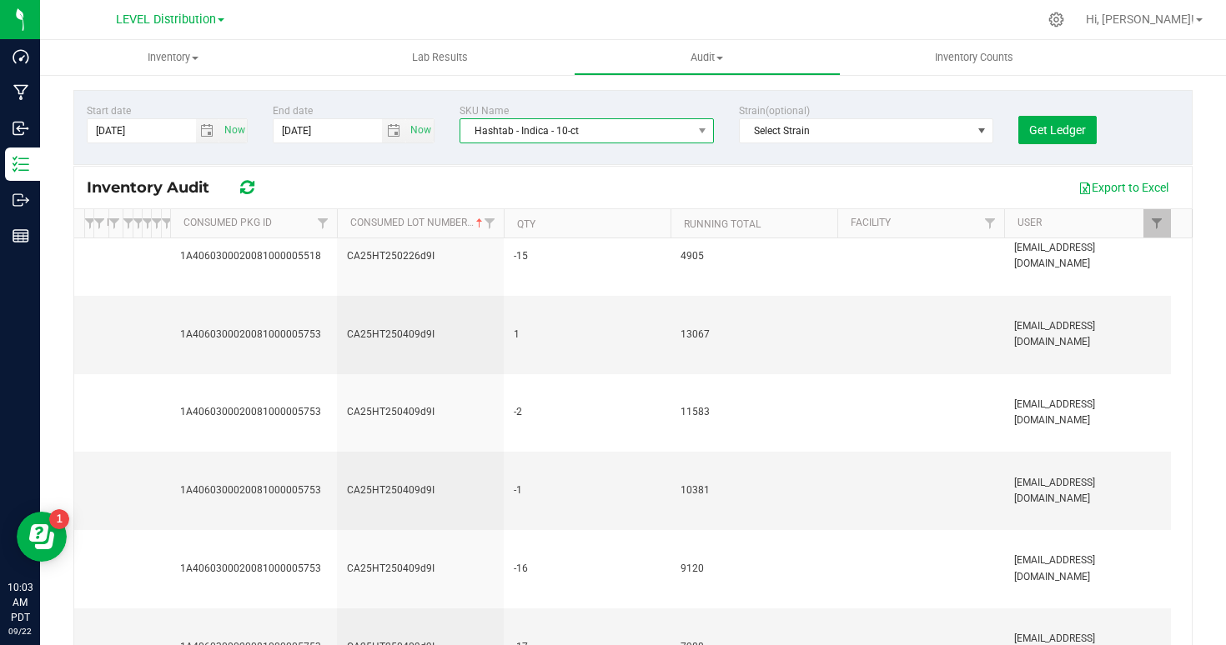
click at [514, 130] on span "Hashtab - Indica - 10-ct" at bounding box center [576, 130] width 232 height 23
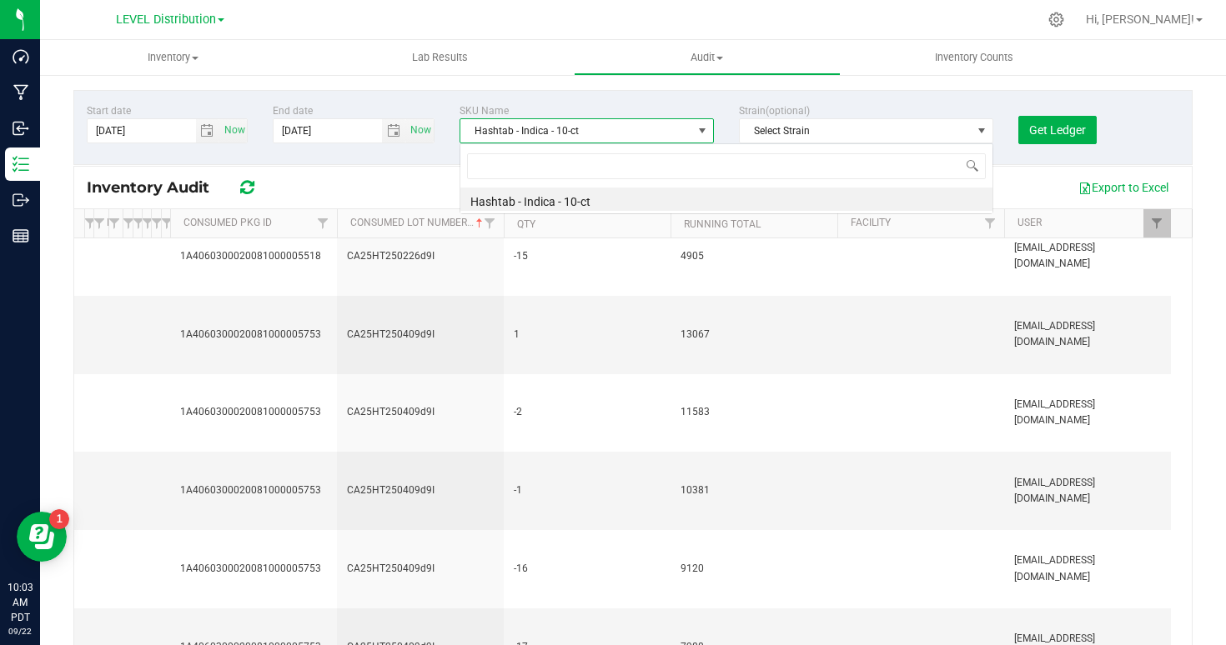
scroll to position [25, 254]
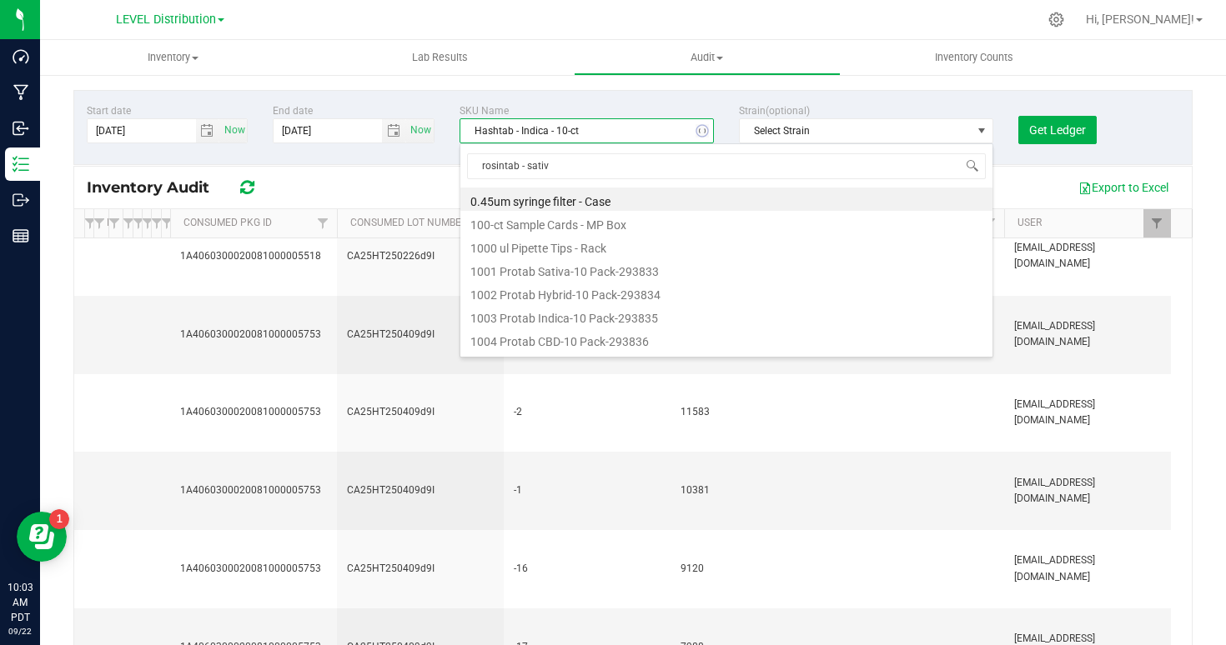
type input "rosintab - sativa"
click at [510, 202] on li "Rosintab - Sativa - 10-ct" at bounding box center [726, 199] width 532 height 23
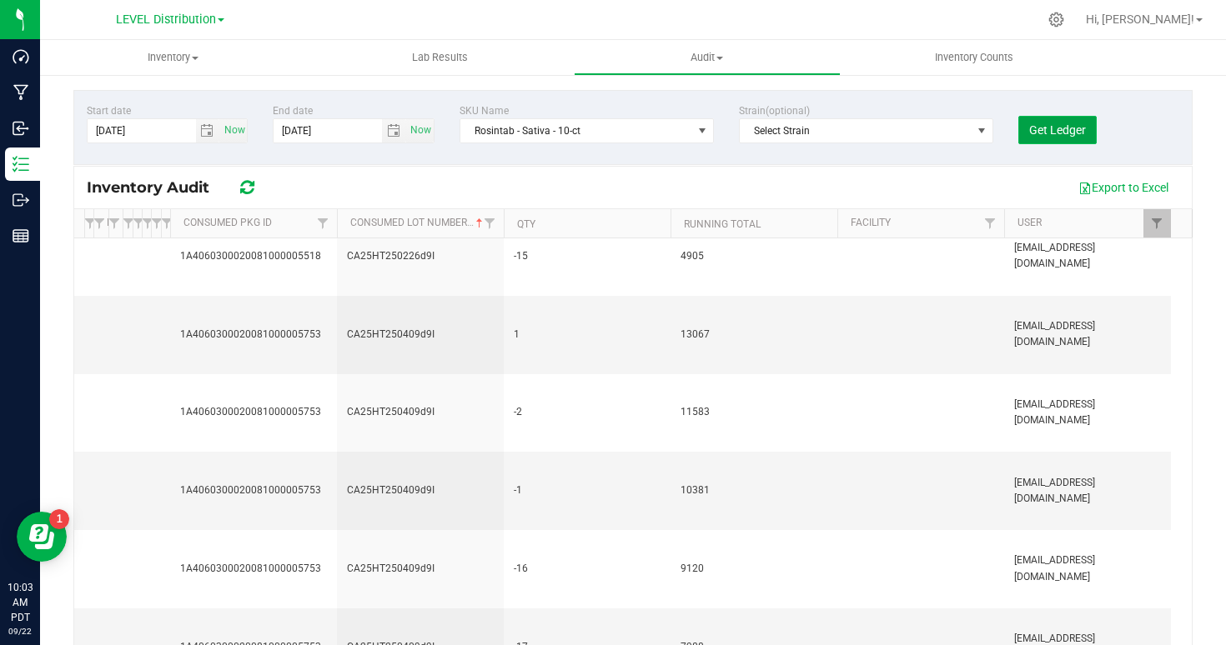
click at [1072, 131] on span "Get Ledger" at bounding box center [1057, 129] width 57 height 13
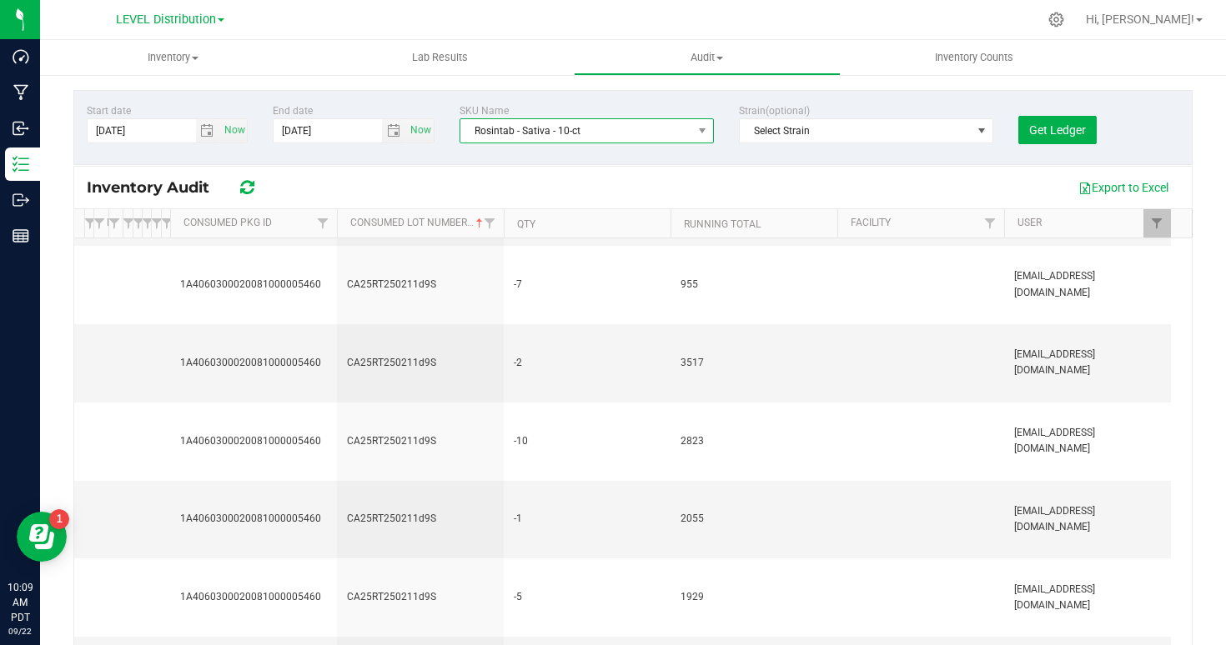
click at [501, 132] on span "Rosintab - Sativa - 10-ct" at bounding box center [576, 130] width 232 height 23
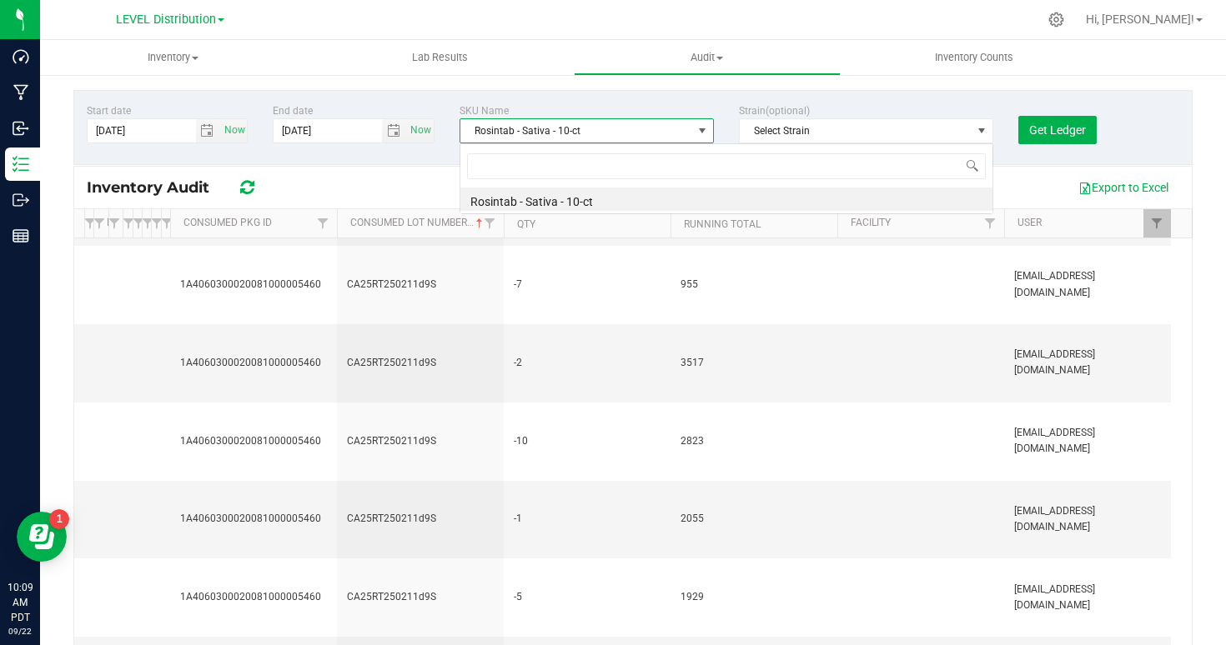
scroll to position [25, 254]
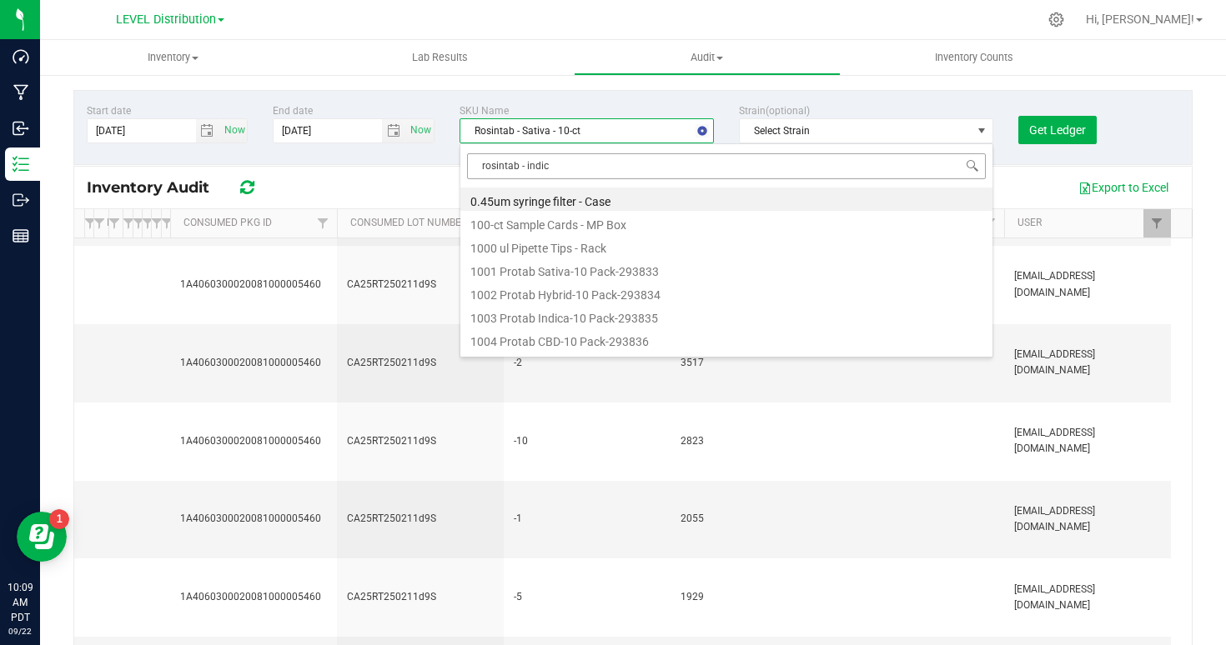
type input "rosintab - indica"
click at [549, 203] on li "Rosintab - Indica - 10-ct" at bounding box center [726, 199] width 532 height 23
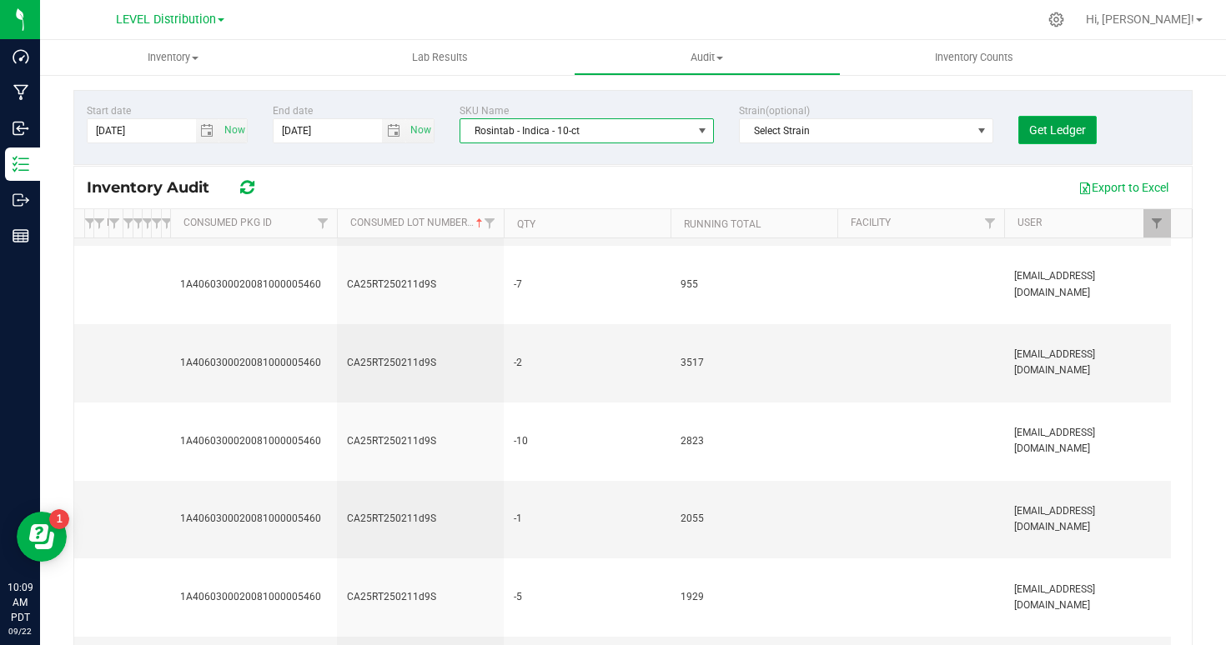
click at [1029, 125] on span "Get Ledger" at bounding box center [1057, 129] width 57 height 13
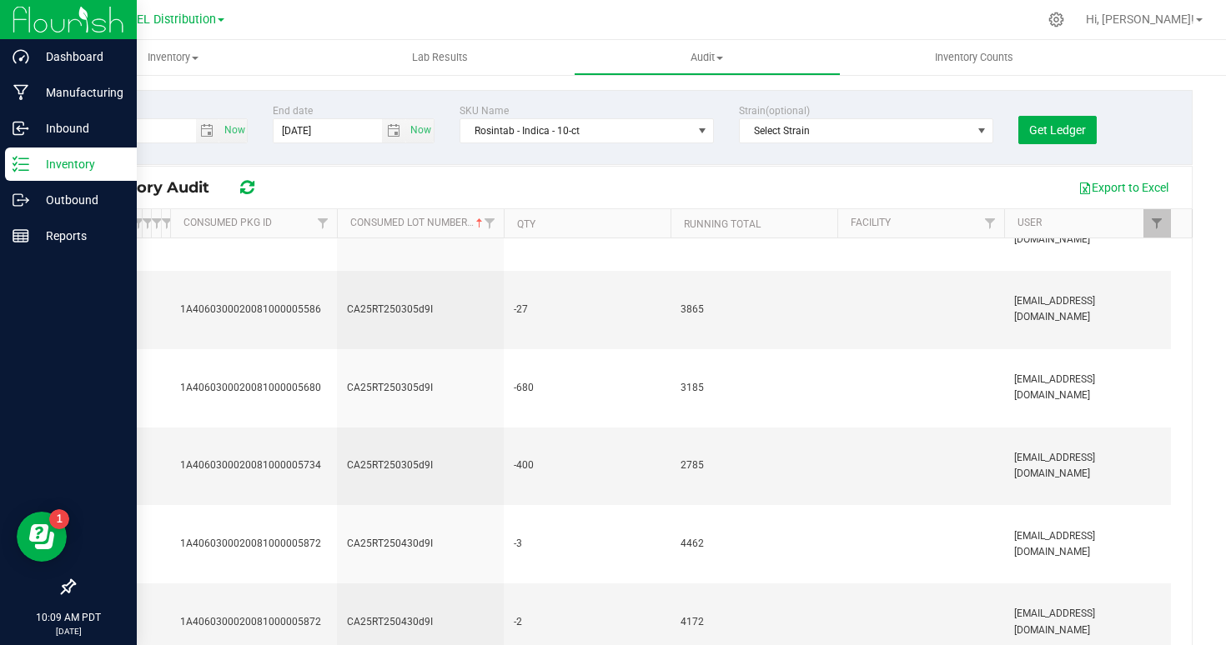
scroll to position [836, 0]
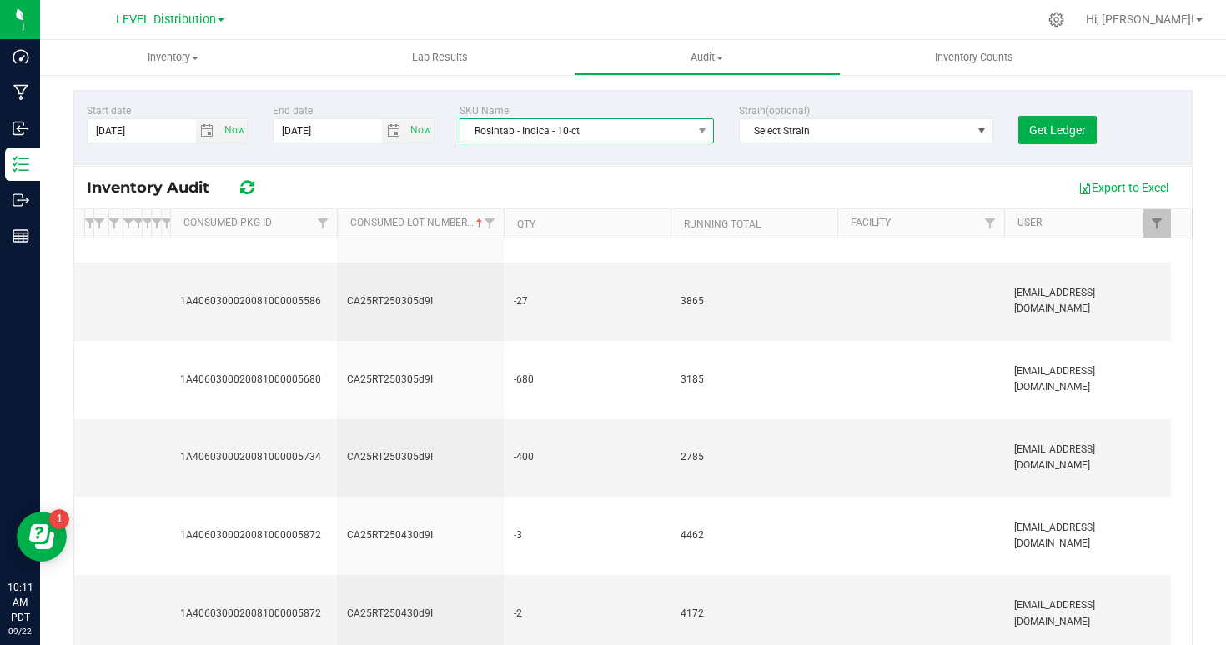
click at [540, 130] on span "Rosintab - Indica - 10-ct" at bounding box center [576, 130] width 232 height 23
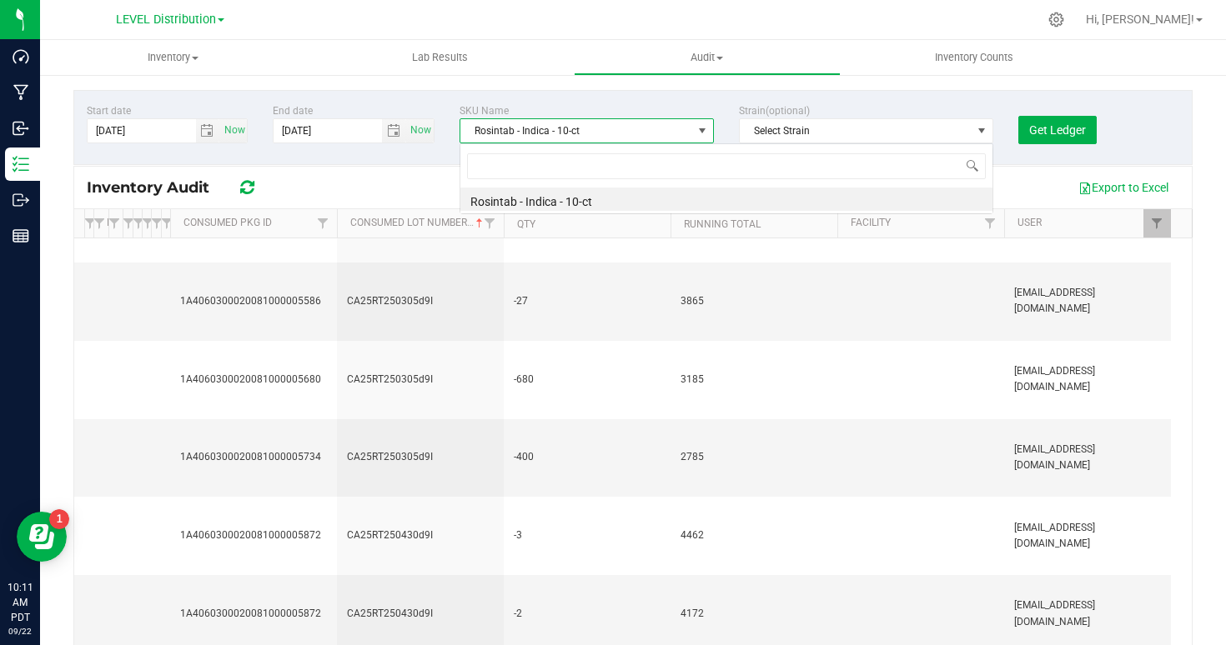
scroll to position [25, 254]
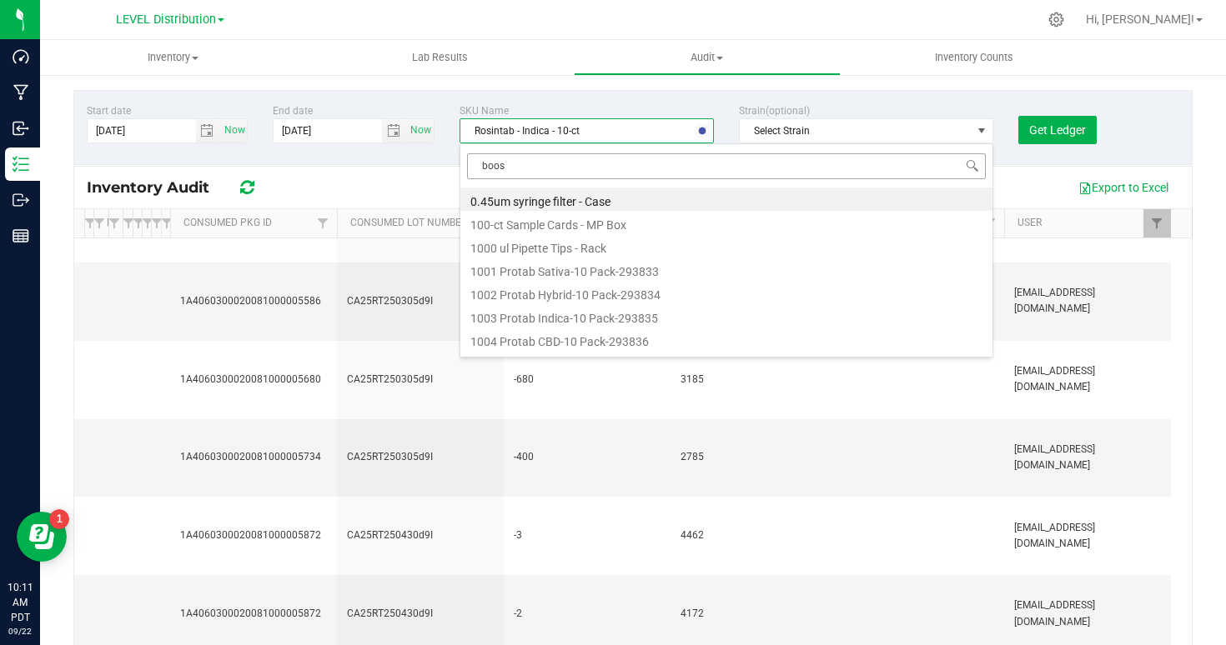
type input "boost"
click at [547, 205] on li "Boost Protab+ - 10 count" at bounding box center [726, 199] width 532 height 23
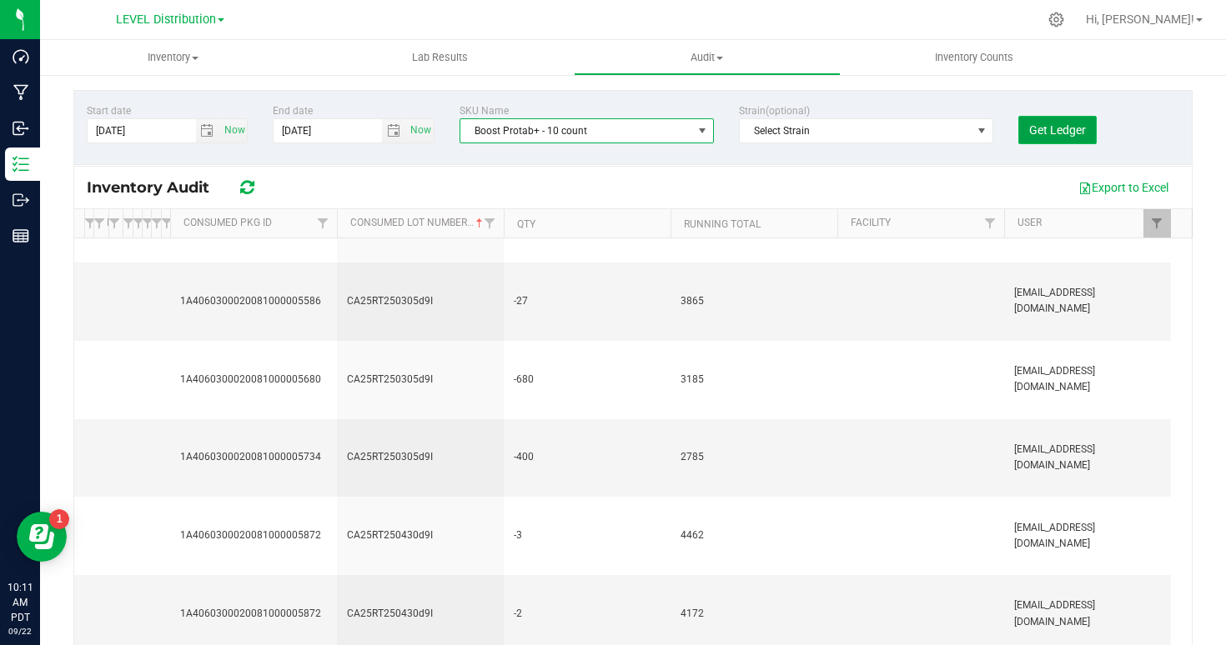
click at [1083, 126] on span "Get Ledger" at bounding box center [1057, 129] width 57 height 13
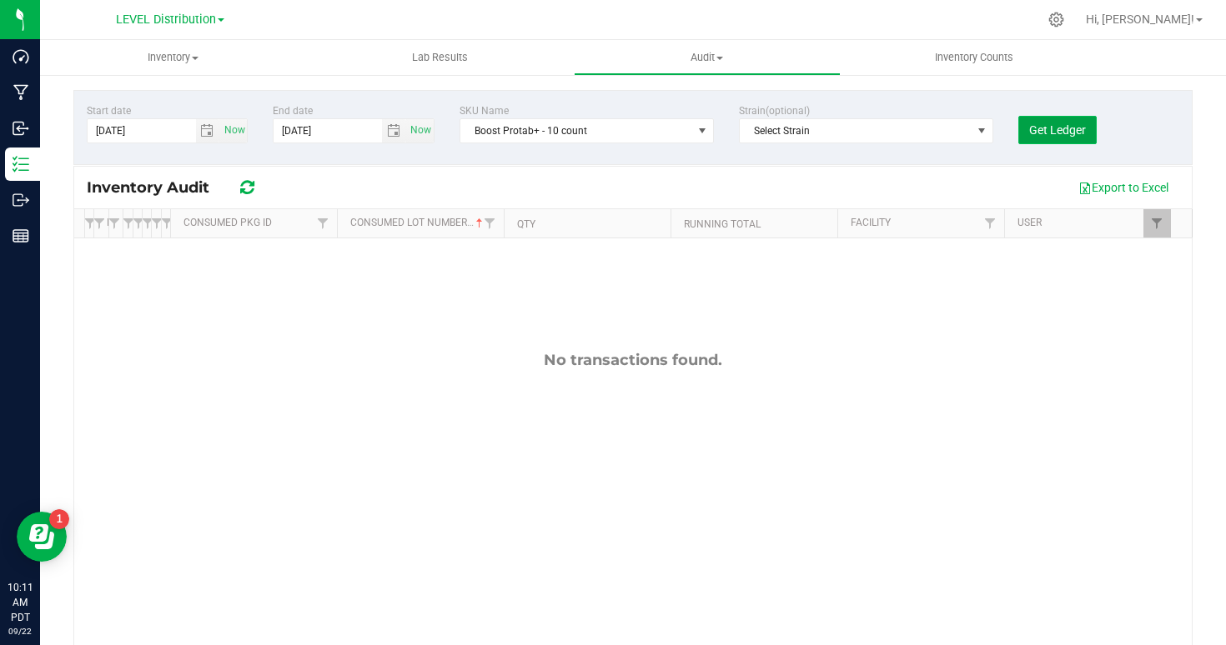
click at [1064, 126] on span "Get Ledger" at bounding box center [1057, 129] width 57 height 13
click at [646, 127] on span "Boost Protab+ - 10 count" at bounding box center [576, 130] width 232 height 23
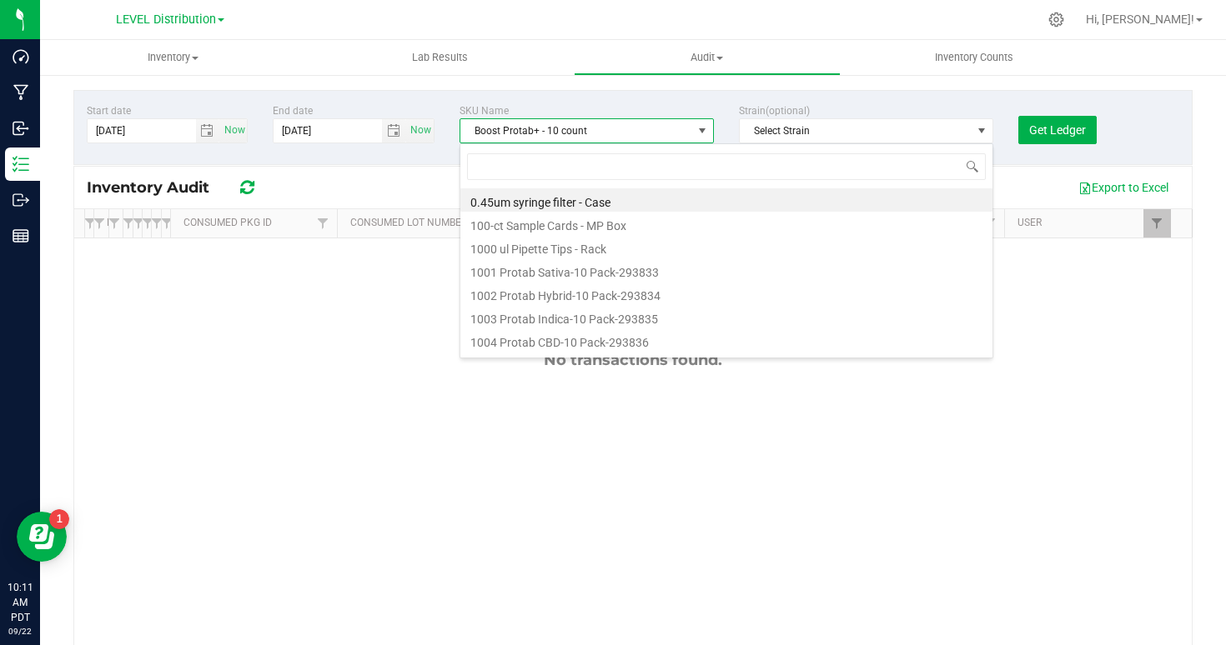
scroll to position [25, 254]
type input "lights out"
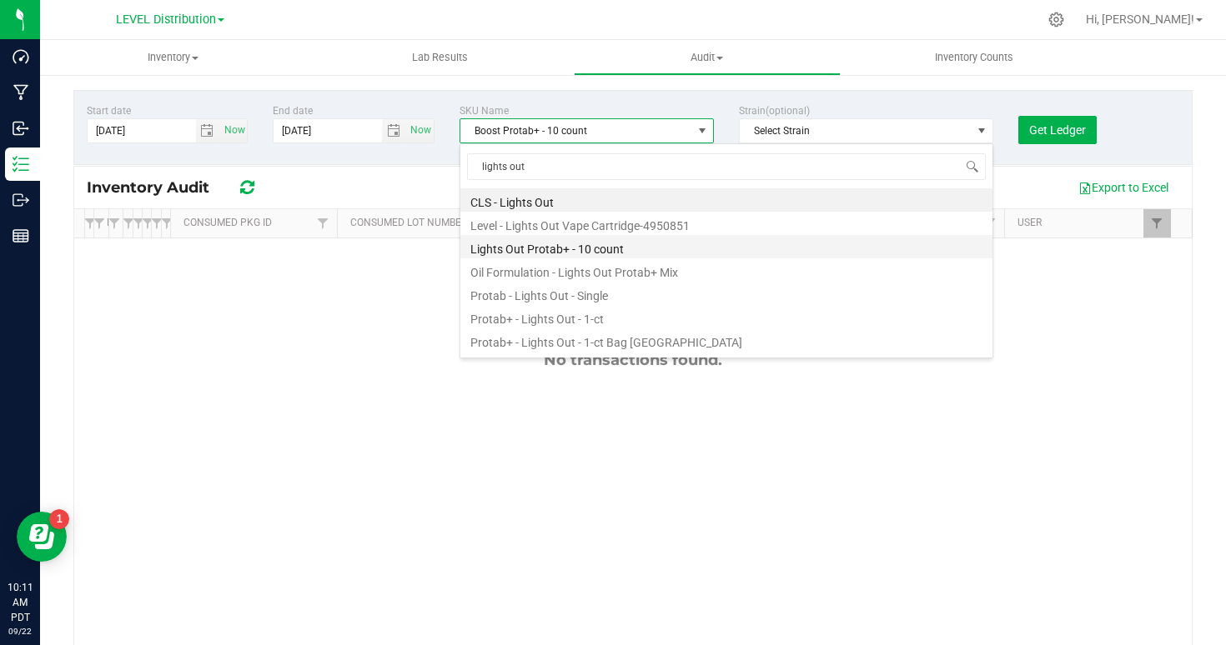
click at [541, 246] on li "Lights Out Protab+ - 10 count" at bounding box center [726, 246] width 532 height 23
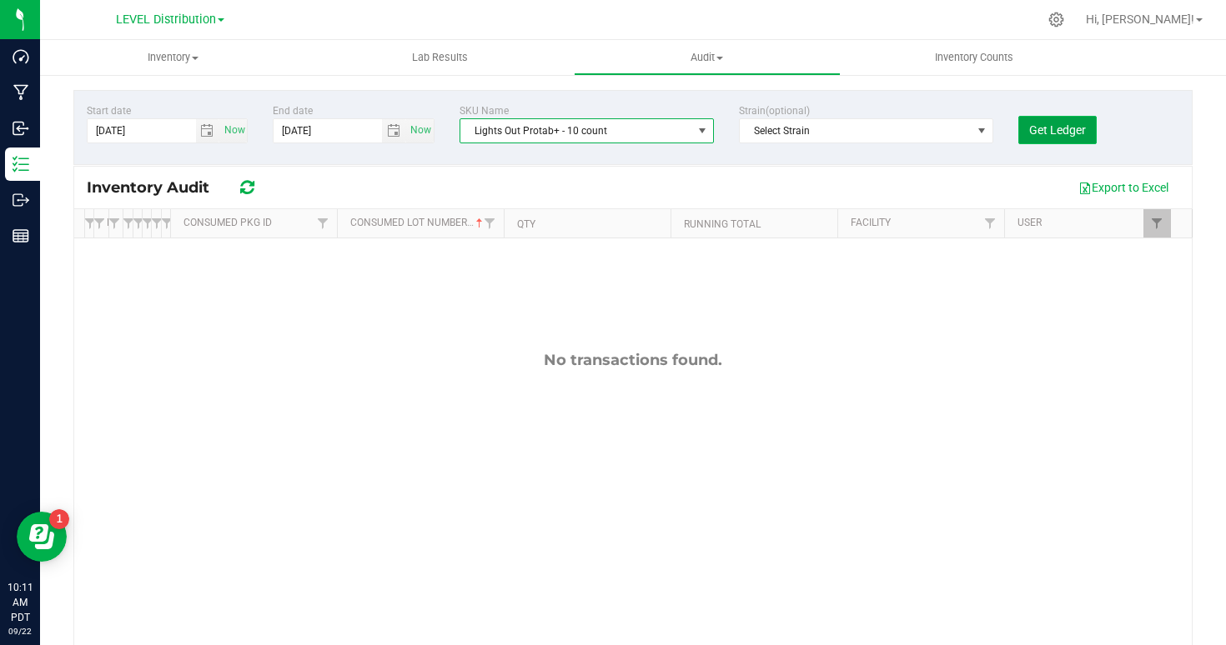
click at [1090, 132] on button "Get Ledger" at bounding box center [1057, 130] width 78 height 28
click at [562, 138] on span "Lights Out Protab+ - 10 count" at bounding box center [576, 130] width 232 height 23
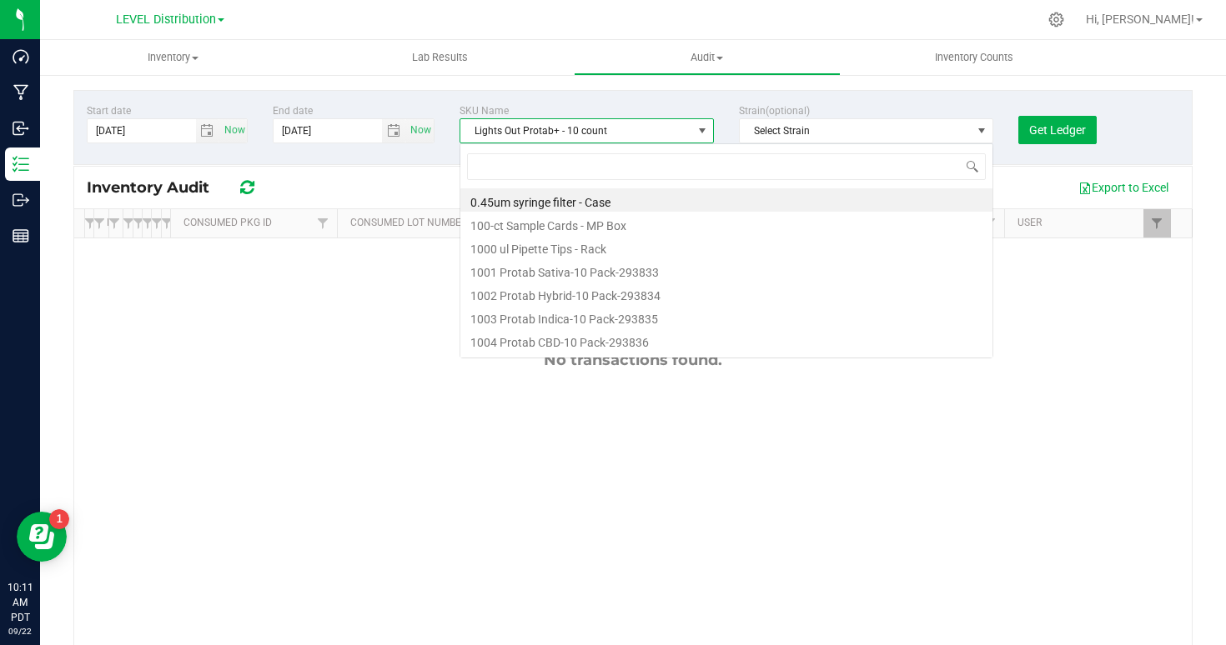
scroll to position [25, 254]
type input "recover"
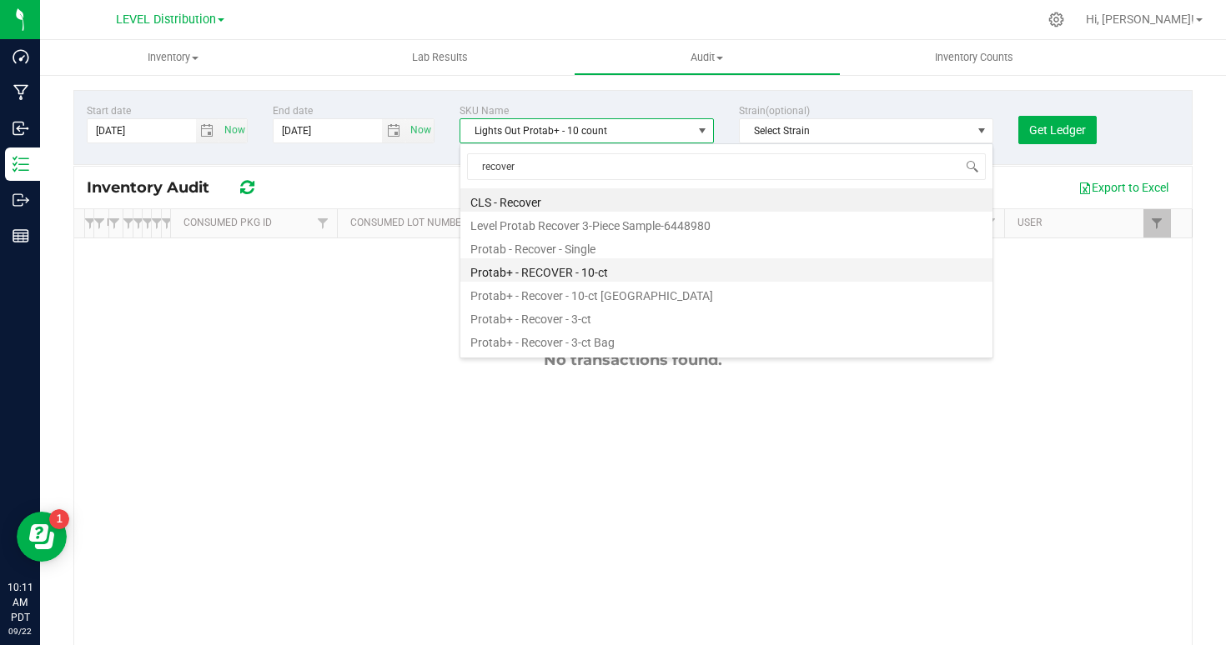
click at [544, 266] on li "Protab+ - RECOVER - 10-ct" at bounding box center [726, 270] width 532 height 23
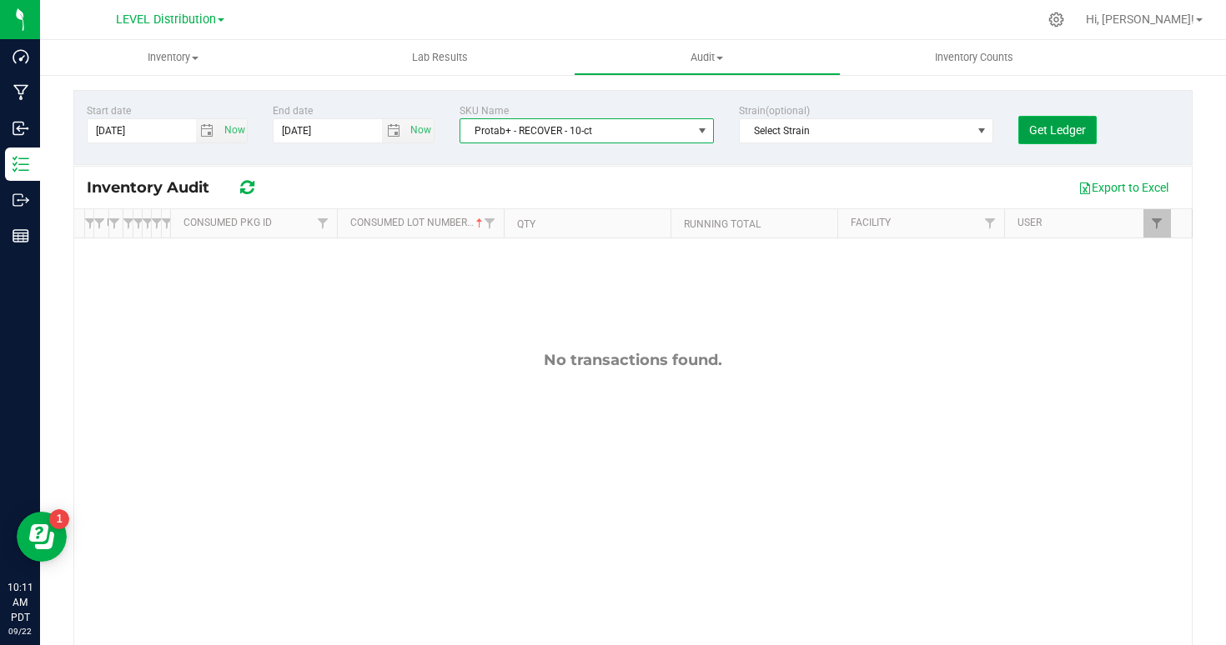
click at [1051, 133] on span "Get Ledger" at bounding box center [1057, 129] width 57 height 13
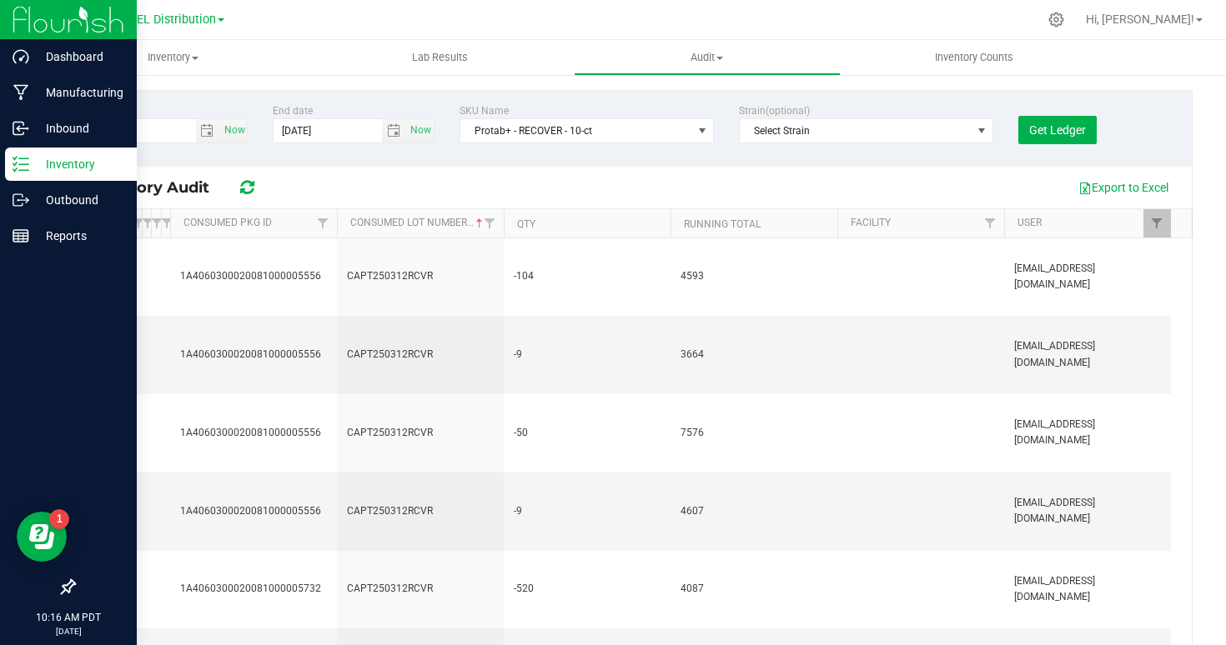
scroll to position [1147, 0]
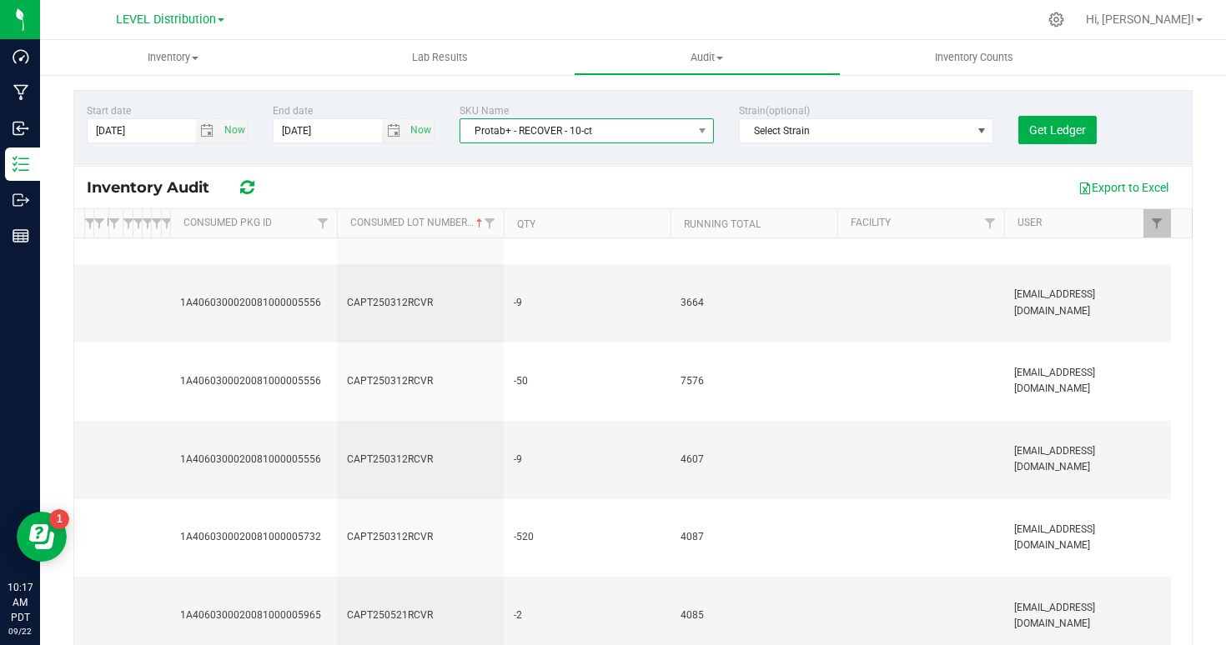
click at [579, 129] on span "Protab+ - RECOVER - 10-ct" at bounding box center [576, 130] width 232 height 23
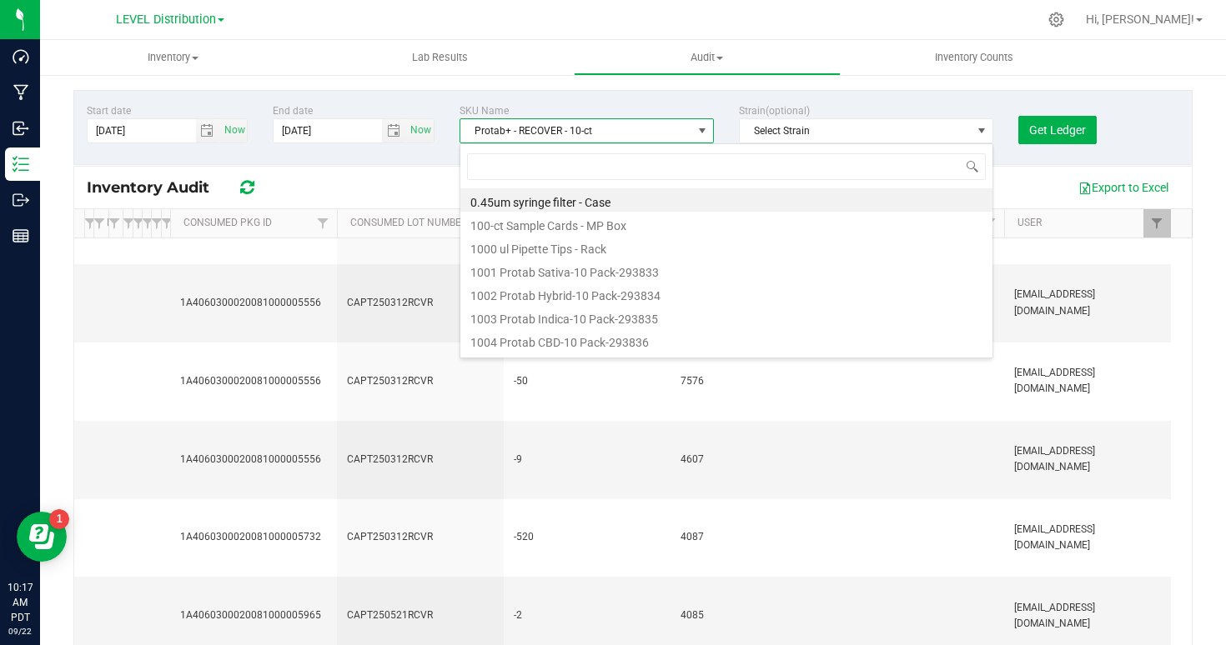
scroll to position [25, 254]
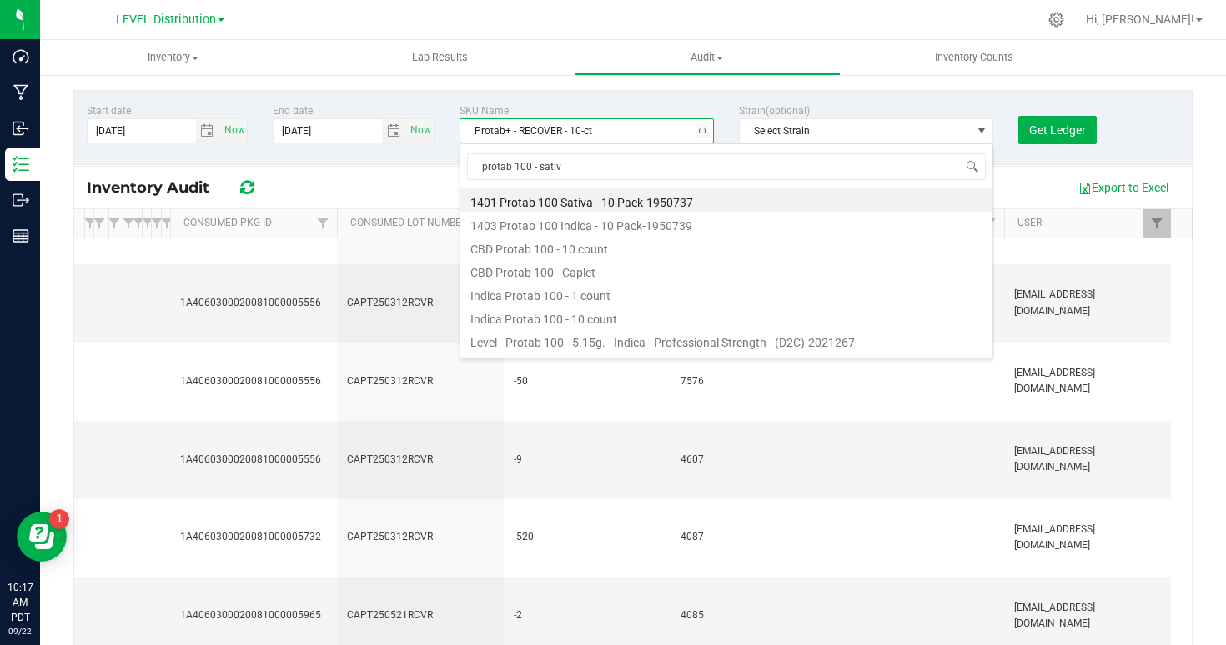
type input "protab 100 - sativa"
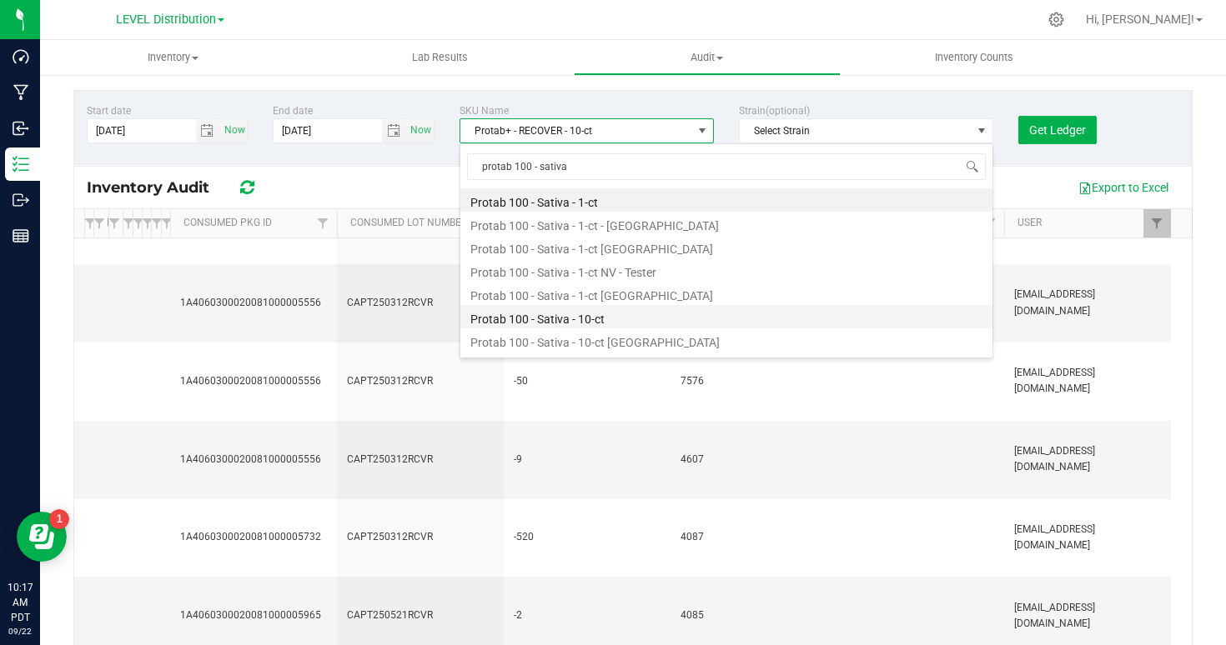
click at [570, 320] on li "Protab 100 - Sativa - 10-ct" at bounding box center [726, 316] width 532 height 23
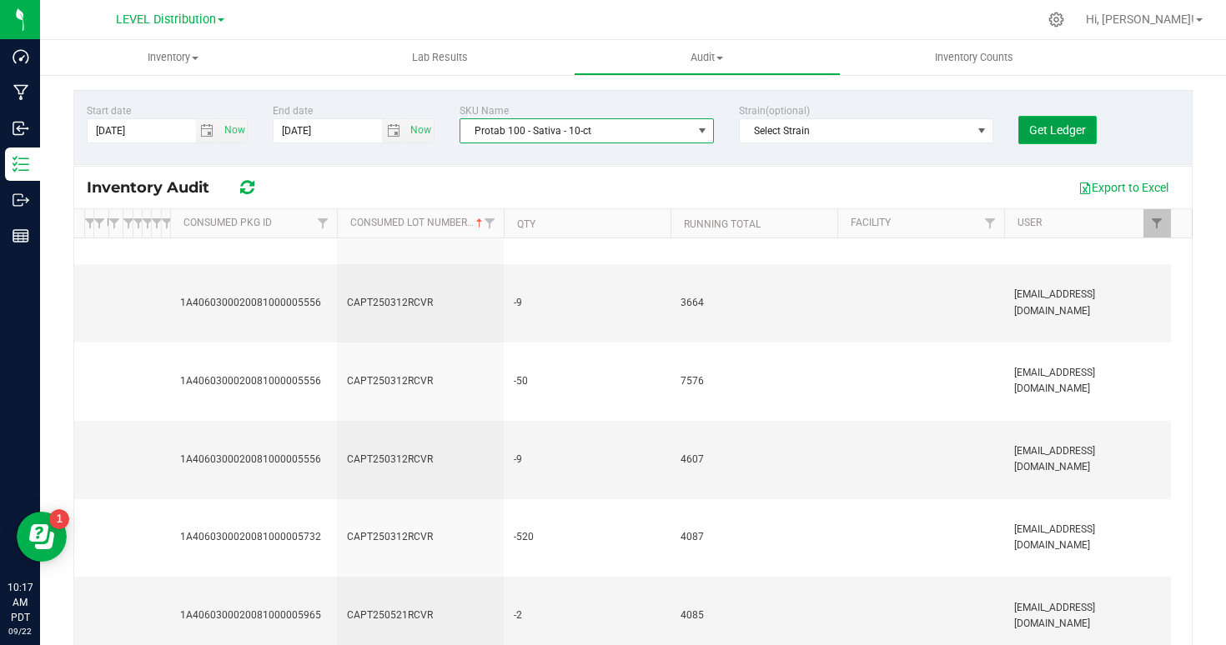
click at [1026, 123] on button "Get Ledger" at bounding box center [1057, 130] width 78 height 28
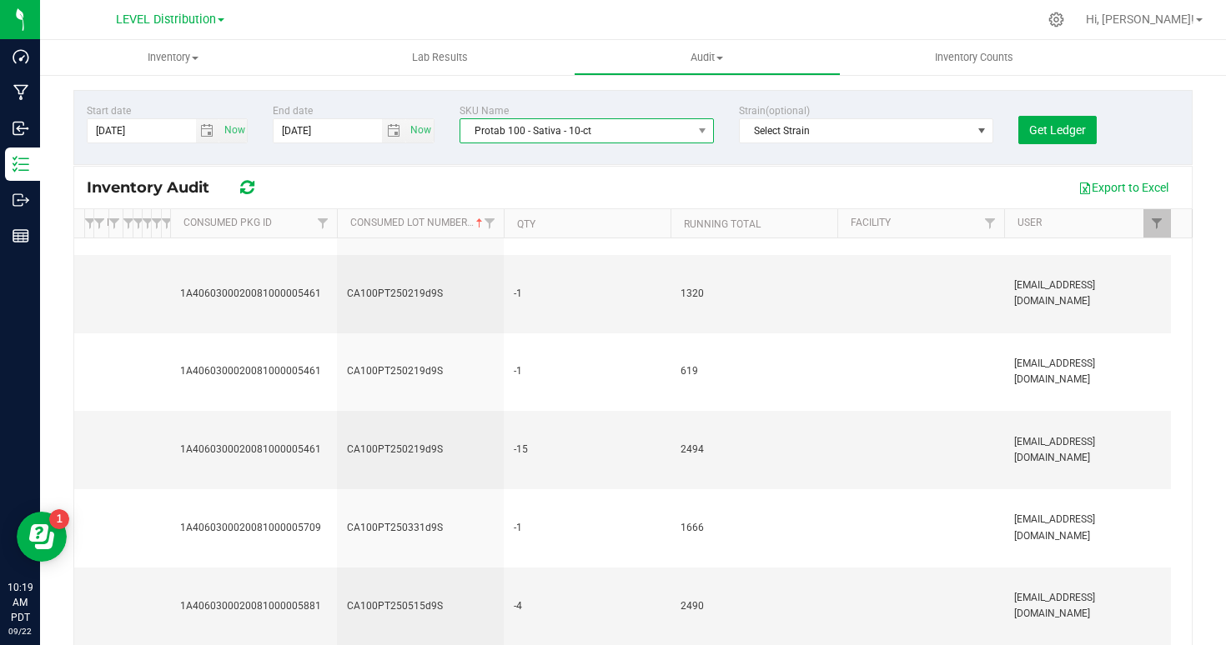
click at [580, 125] on span "Protab 100 - Sativa - 10-ct" at bounding box center [576, 130] width 232 height 23
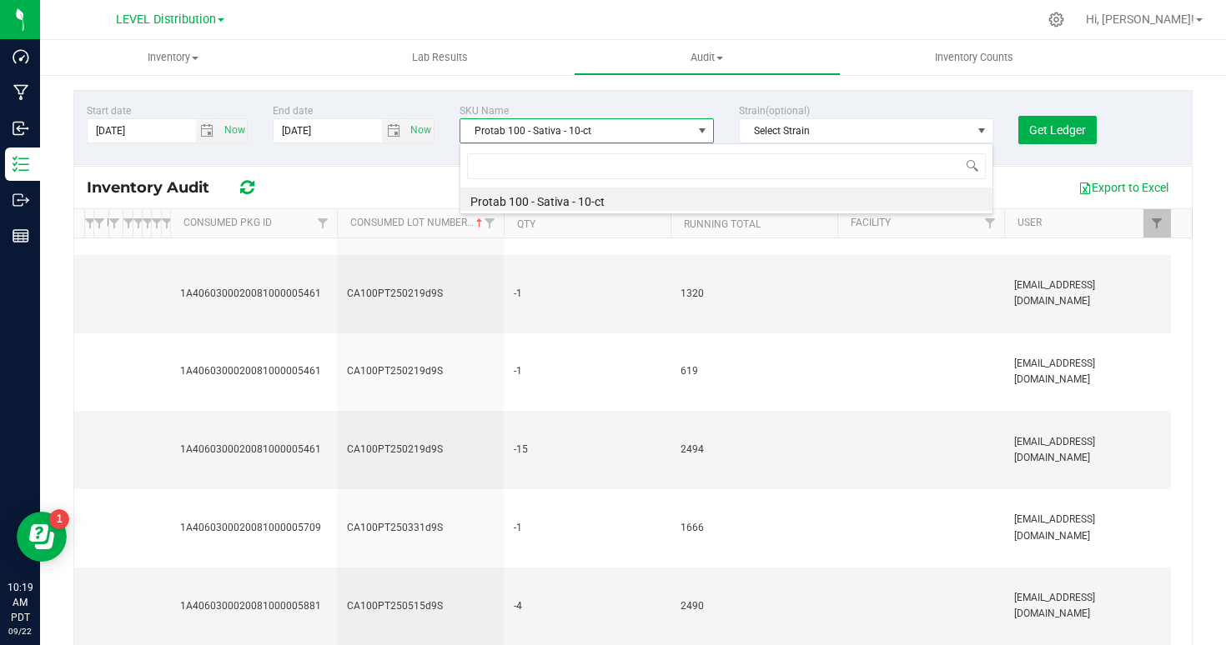
scroll to position [25, 254]
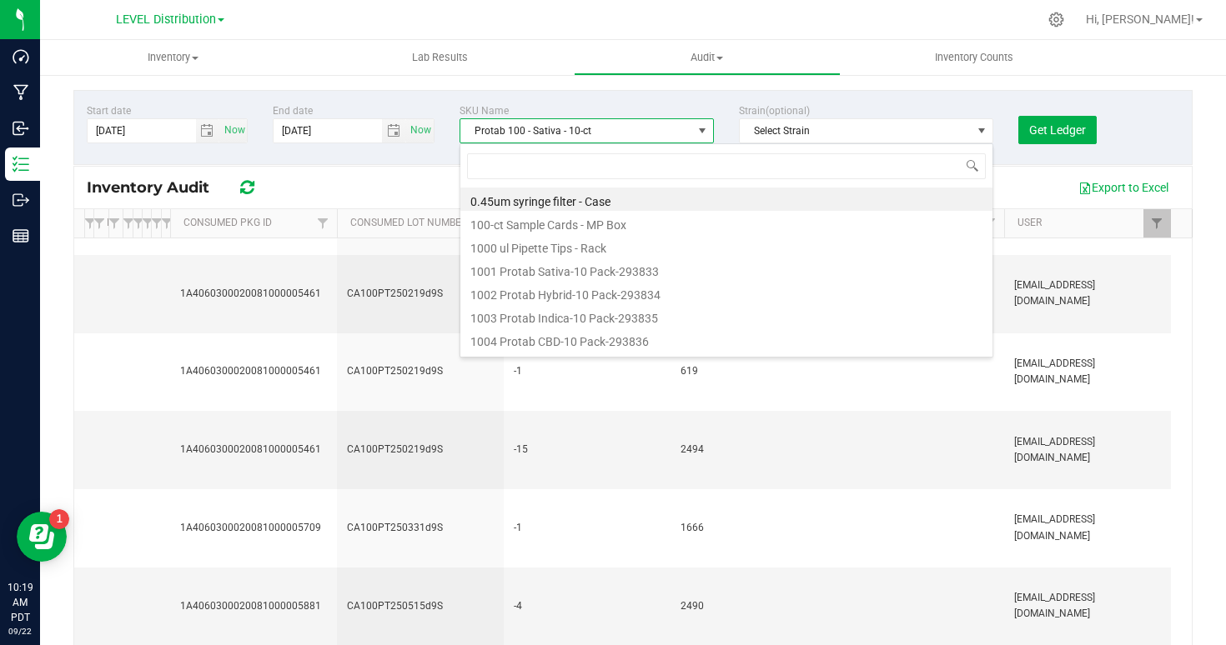
click at [496, 128] on span "Protab 100 - Sativa - 10-ct" at bounding box center [576, 130] width 232 height 23
drag, startPoint x: 525, startPoint y: 131, endPoint x: 472, endPoint y: 130, distance: 52.5
click at [472, 131] on span "Protab 100 - Sativa - 10-ct" at bounding box center [576, 130] width 232 height 23
copy span "Protab 100"
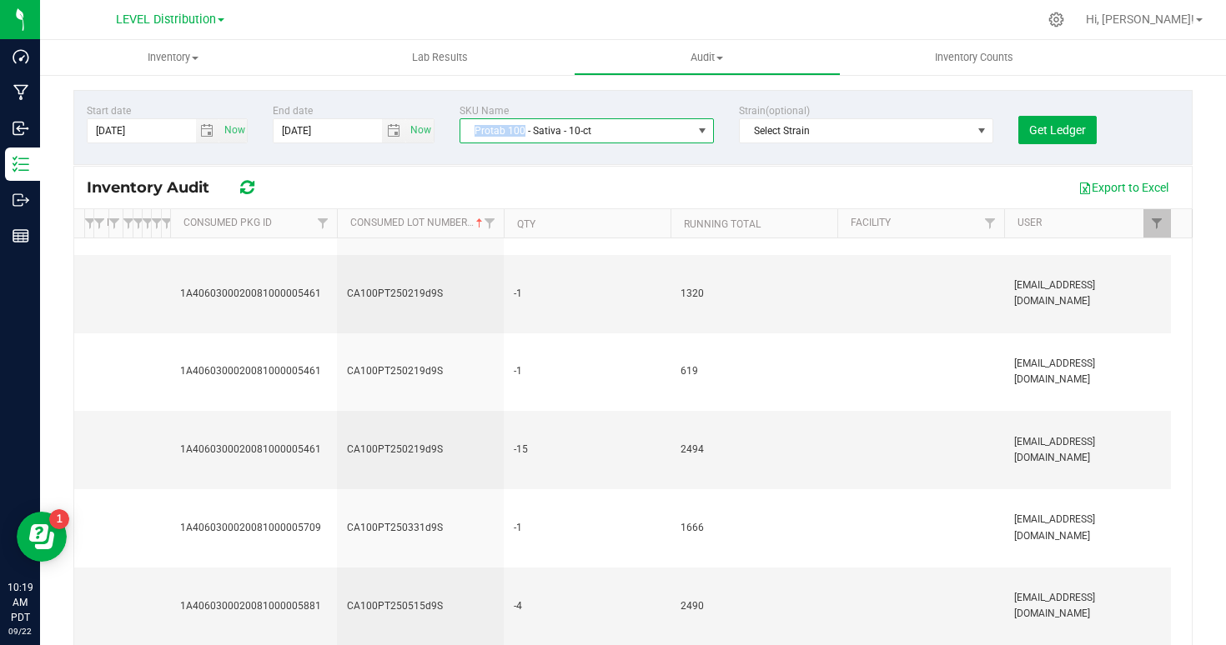
click at [521, 133] on span "Protab 100 - Sativa - 10-ct" at bounding box center [576, 130] width 232 height 23
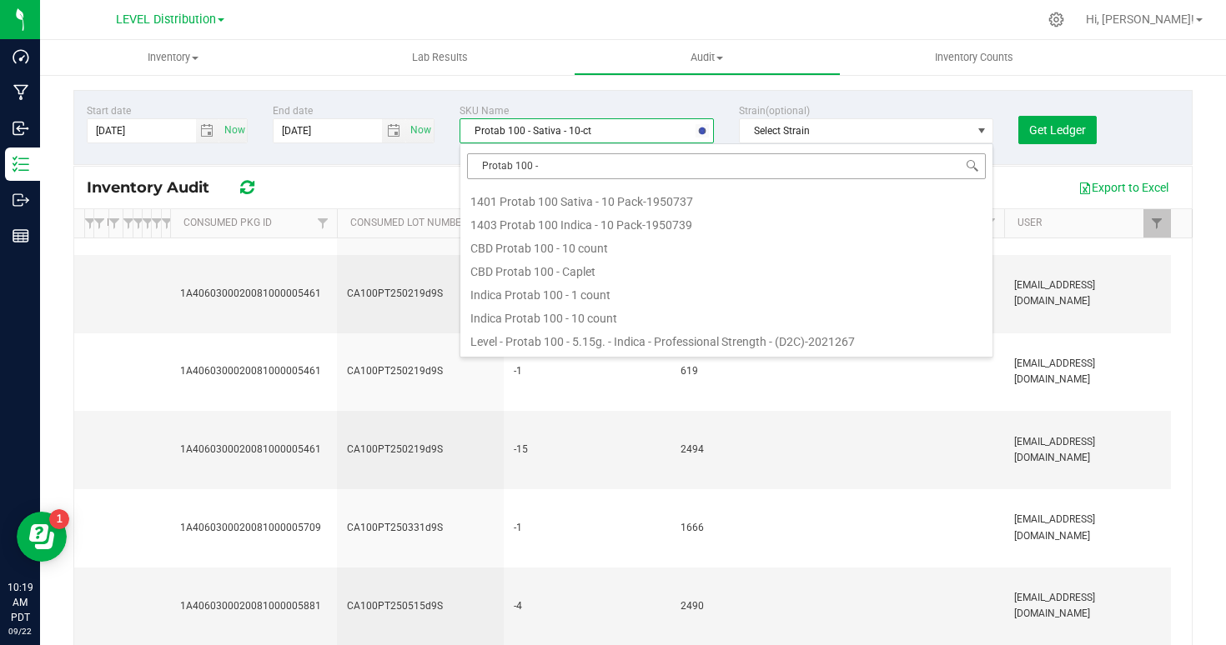
scroll to position [791, 0]
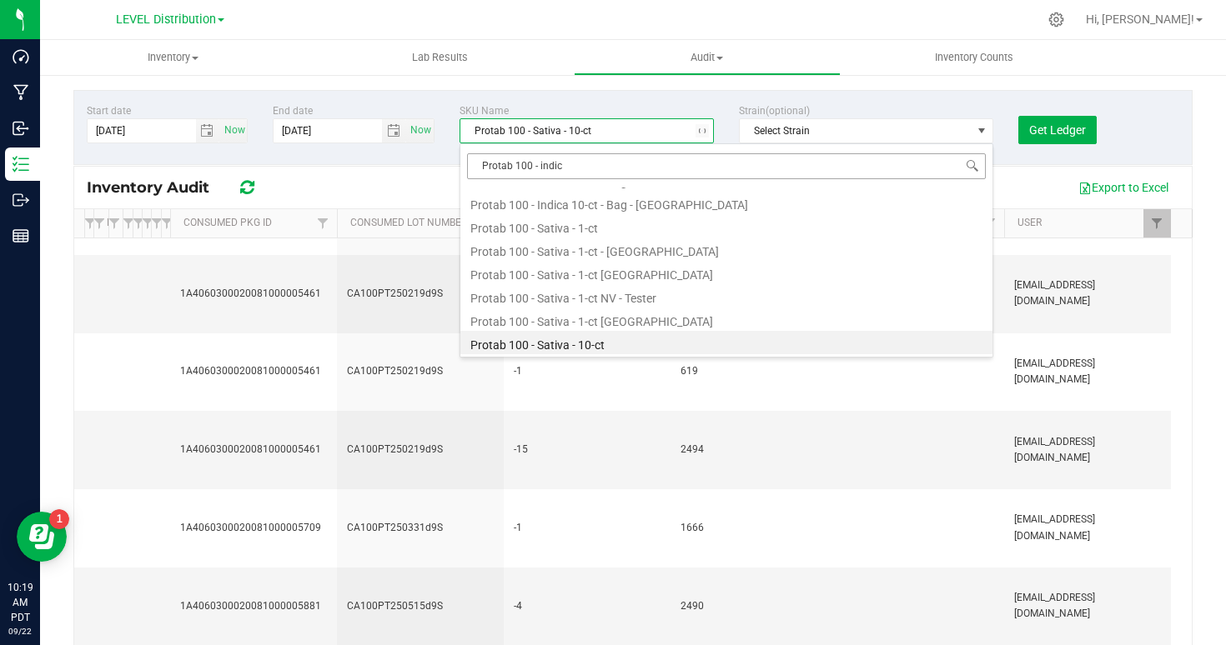
type input "Protab 100 - indica"
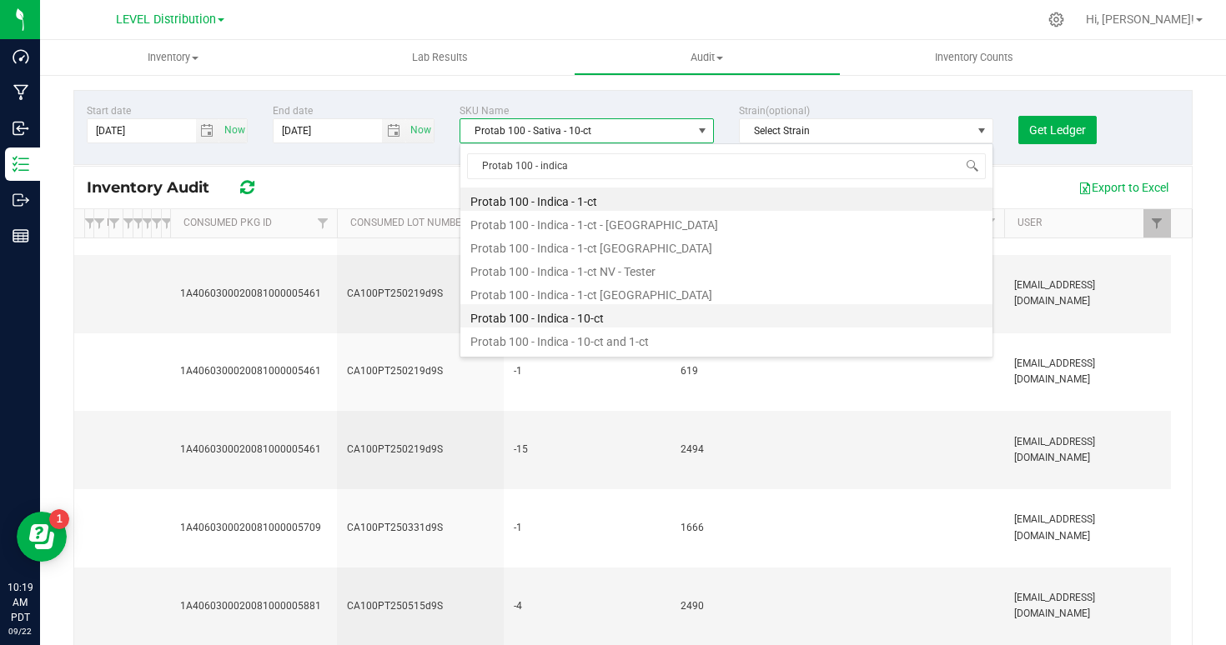
click at [588, 320] on li "Protab 100 - Indica - 10-ct" at bounding box center [726, 315] width 532 height 23
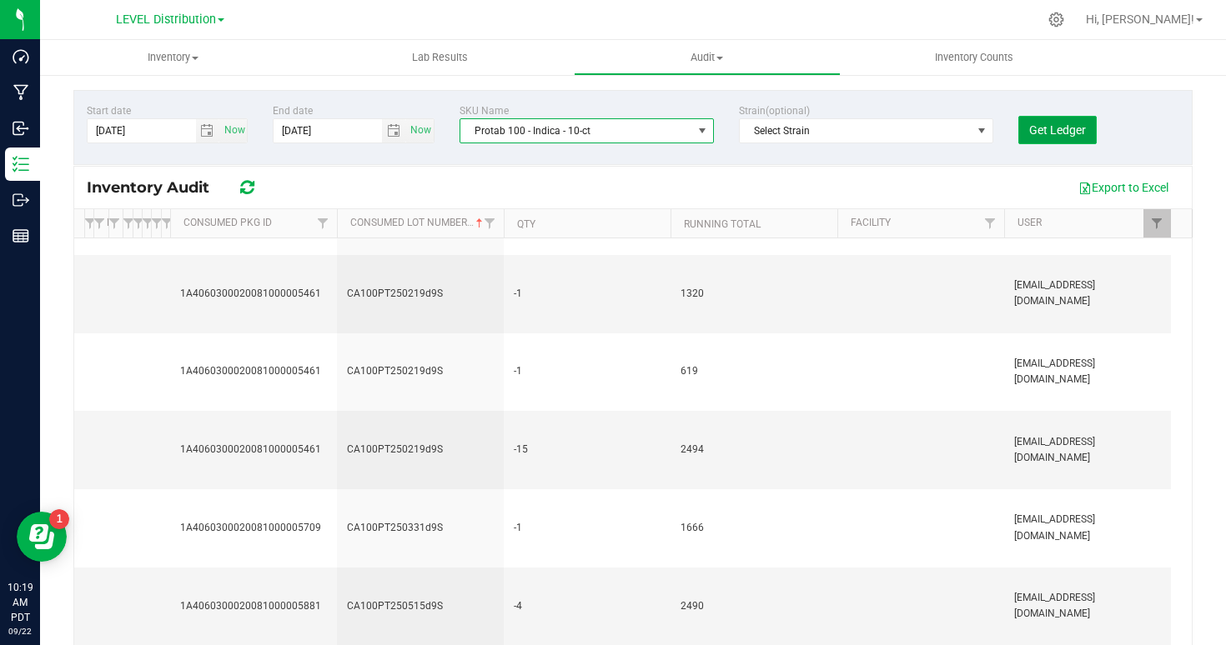
click at [1042, 130] on span "Get Ledger" at bounding box center [1057, 129] width 57 height 13
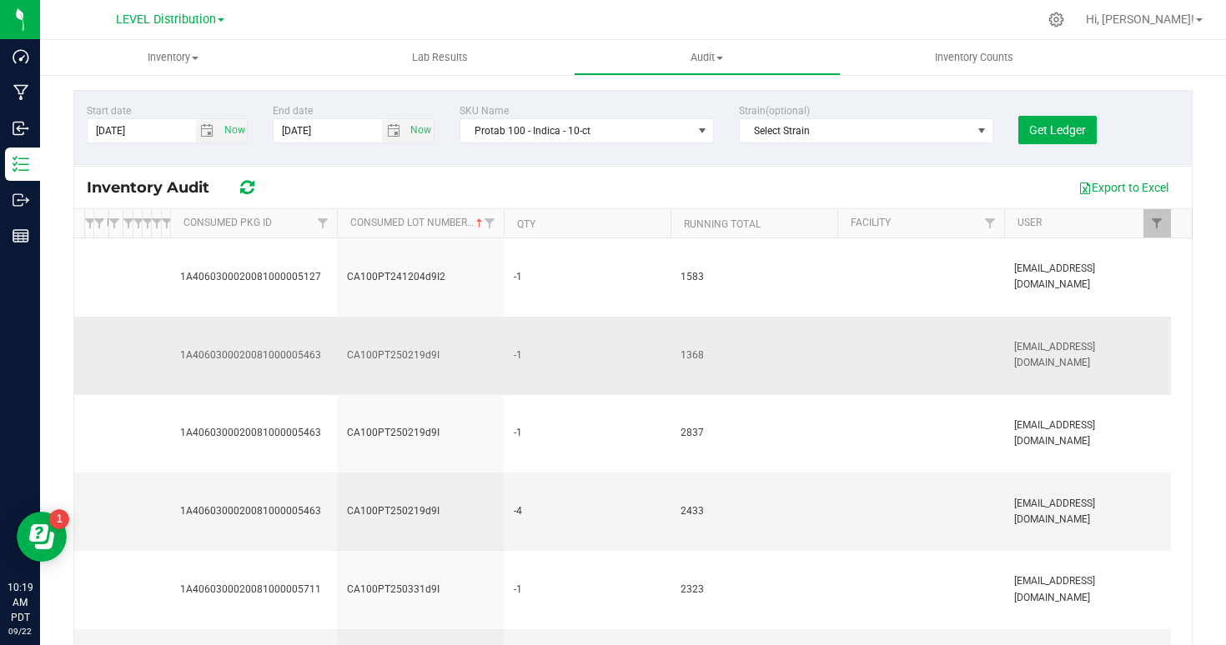
scroll to position [62, 0]
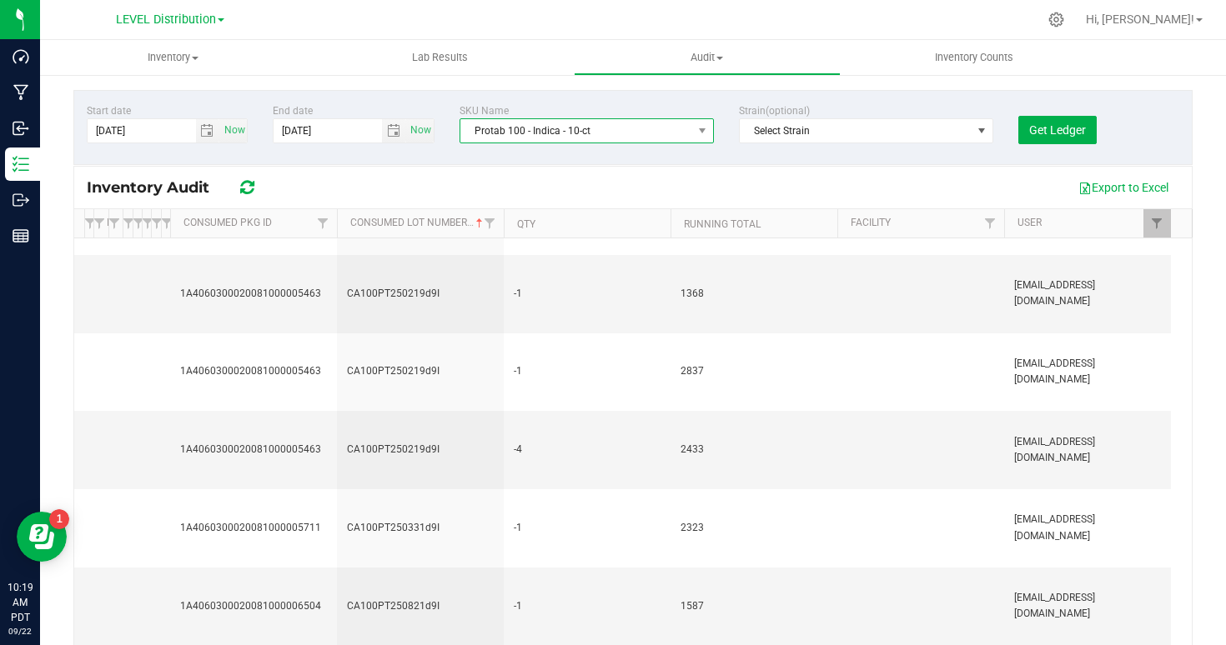
click at [556, 123] on span "Protab 100 - Indica - 10-ct" at bounding box center [576, 130] width 232 height 23
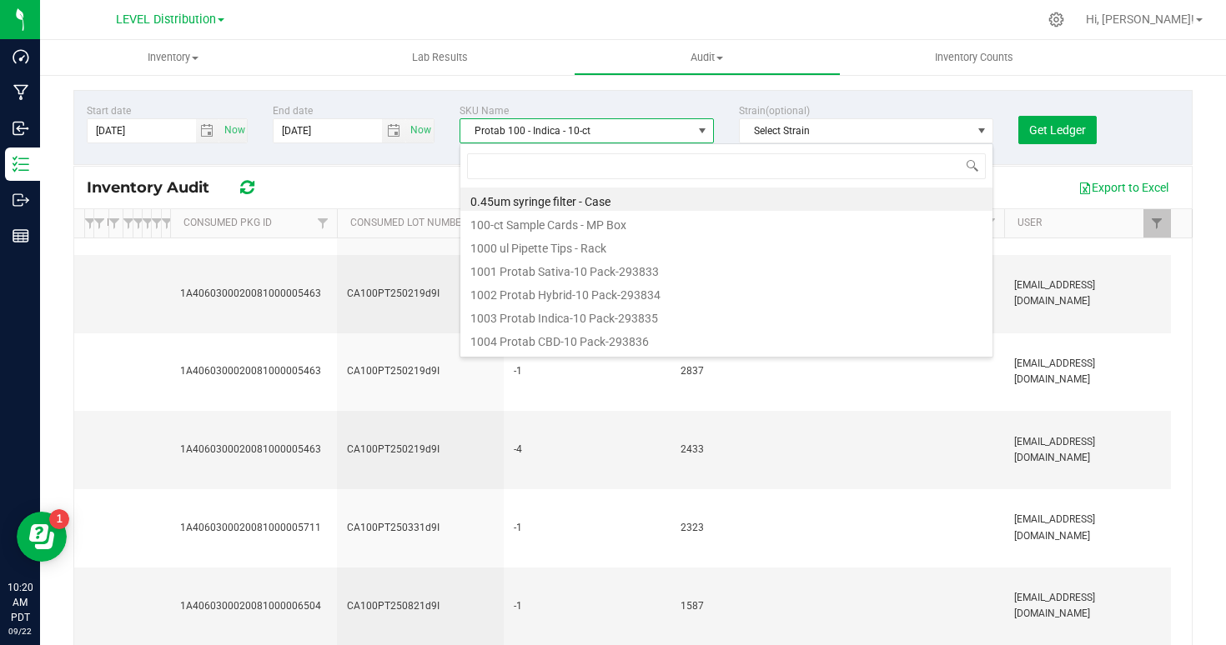
scroll to position [25, 254]
type input "hashtab 100 - sativa"
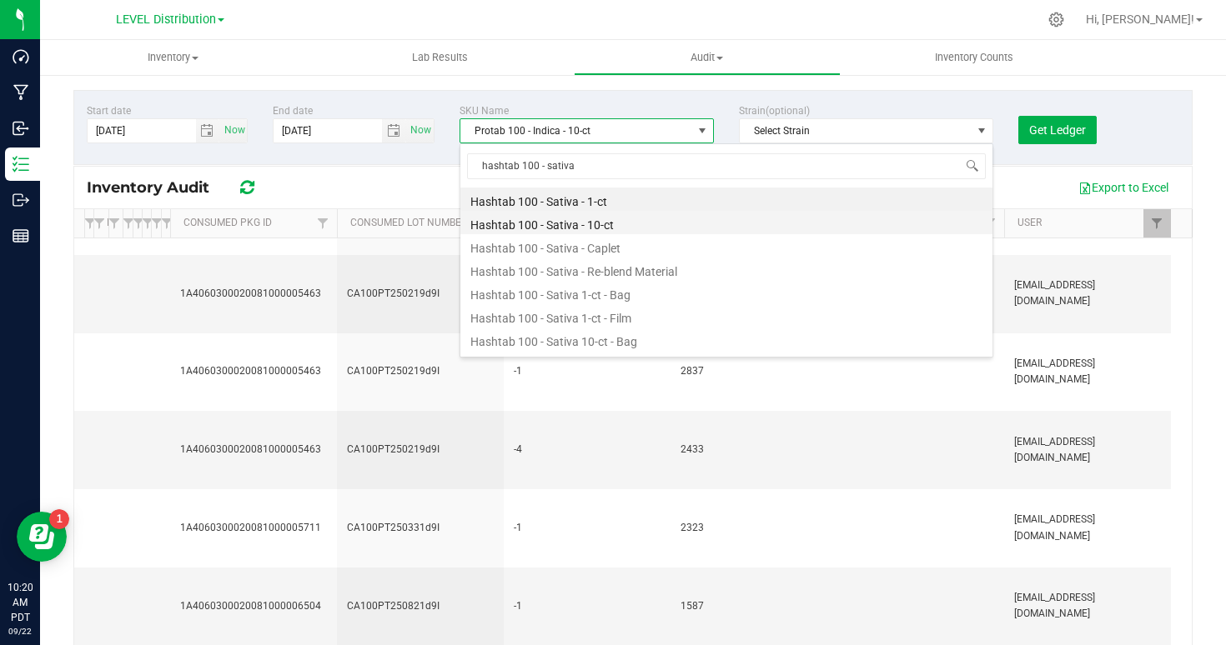
click at [576, 227] on li "Hashtab 100 - Sativa - 10-ct" at bounding box center [726, 222] width 532 height 23
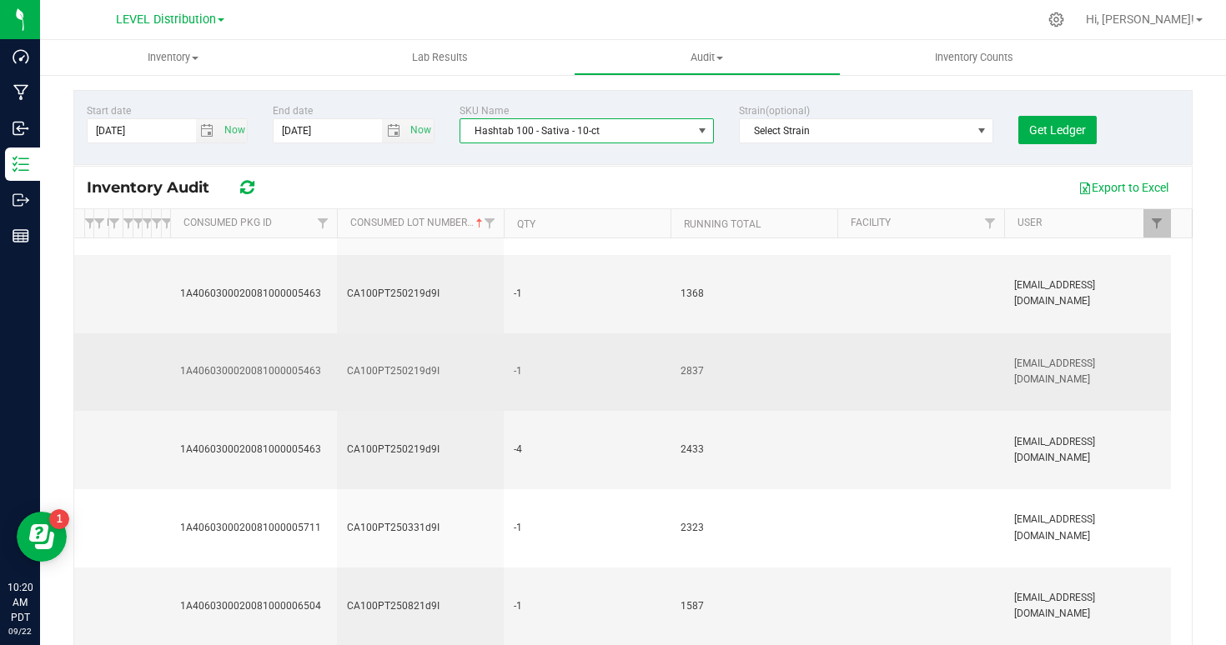
scroll to position [0, 0]
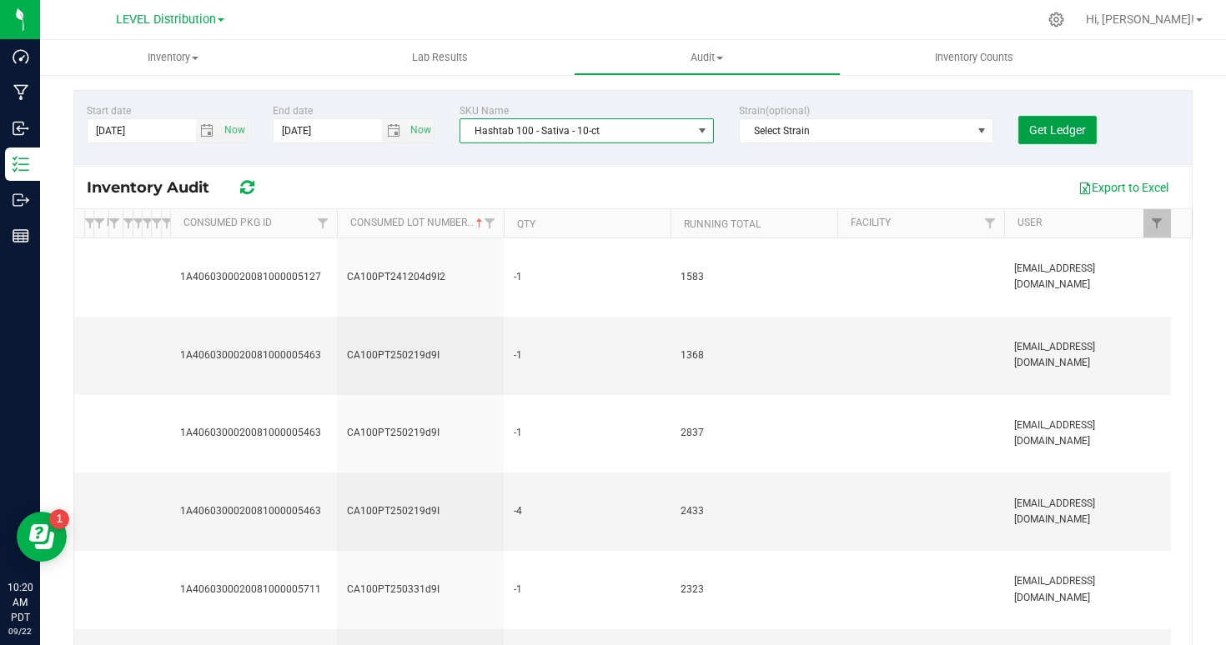
click at [1043, 137] on button "Get Ledger" at bounding box center [1057, 130] width 78 height 28
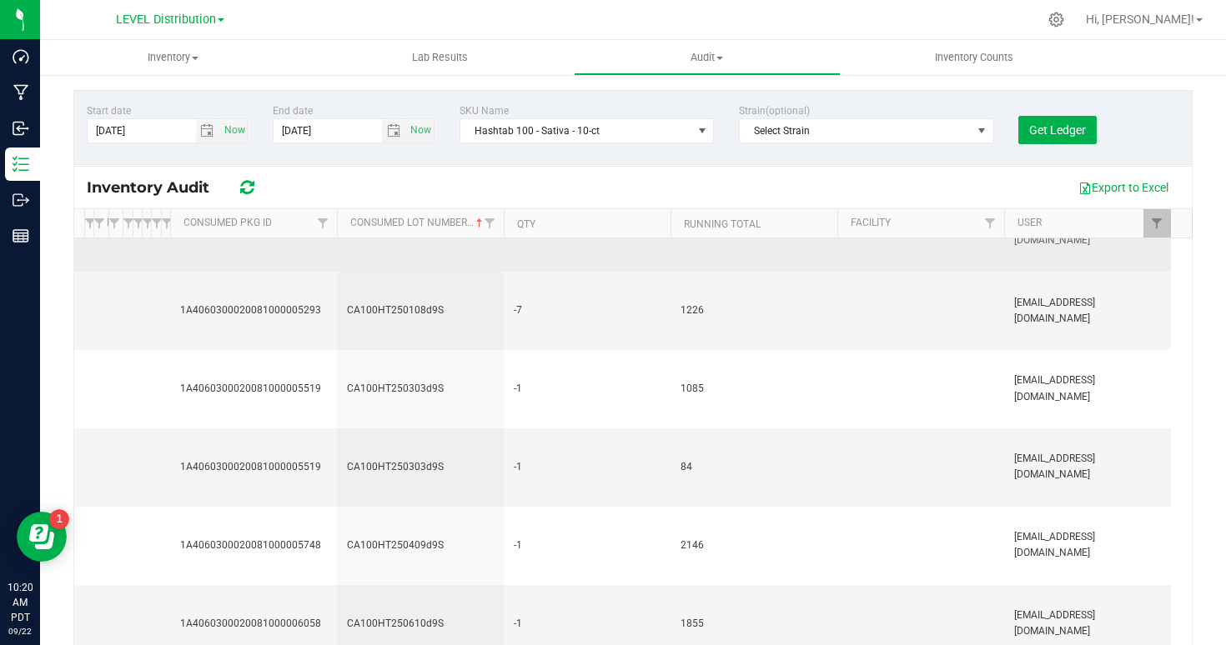
scroll to position [218, 0]
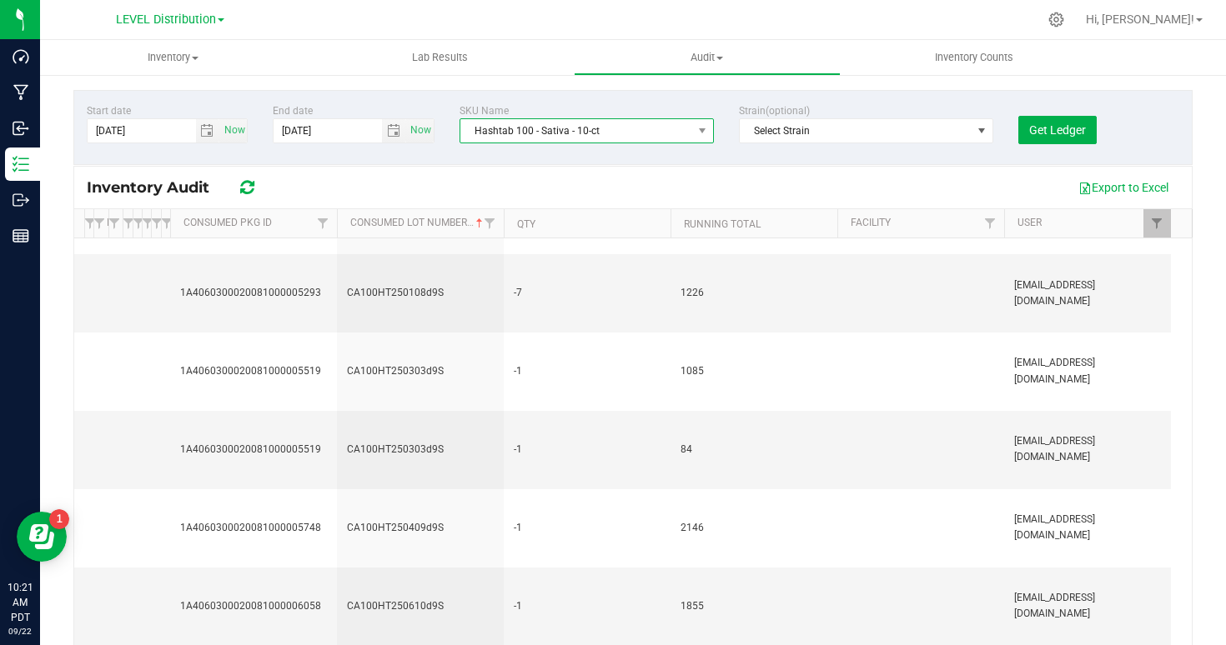
click at [501, 129] on span "Hashtab 100 - Sativa - 10-ct" at bounding box center [576, 130] width 232 height 23
drag, startPoint x: 530, startPoint y: 128, endPoint x: 473, endPoint y: 128, distance: 57.5
click at [473, 128] on span "Hashtab 100 - Sativa - 10-ct" at bounding box center [576, 130] width 232 height 23
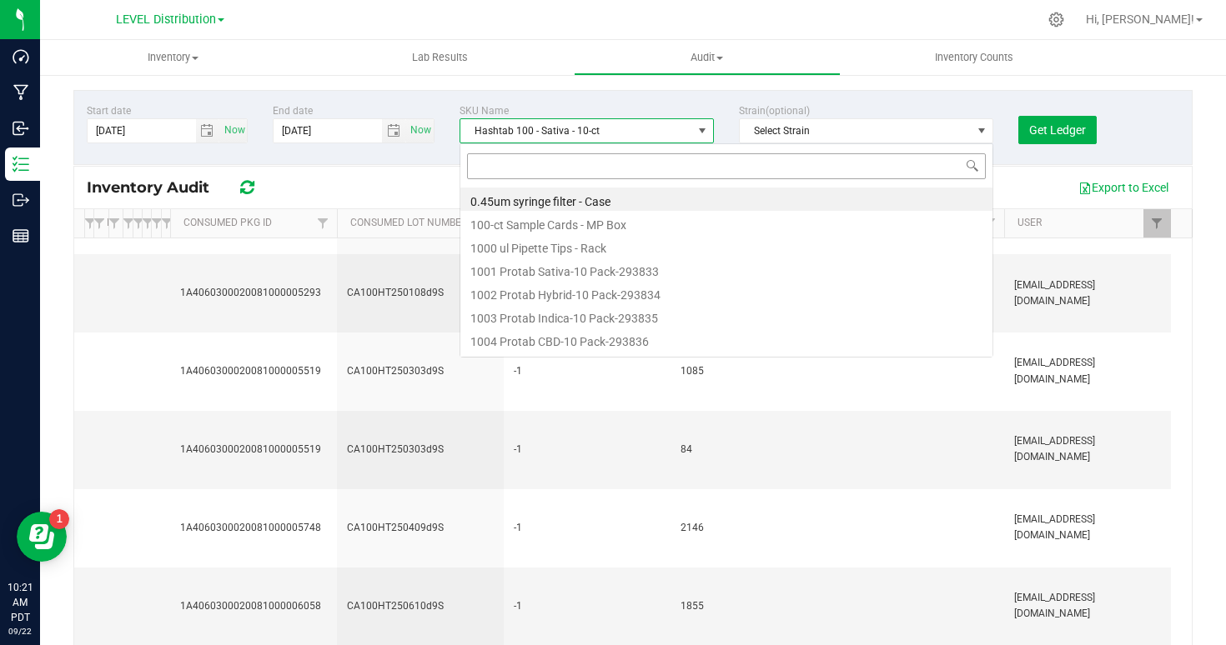
scroll to position [25, 254]
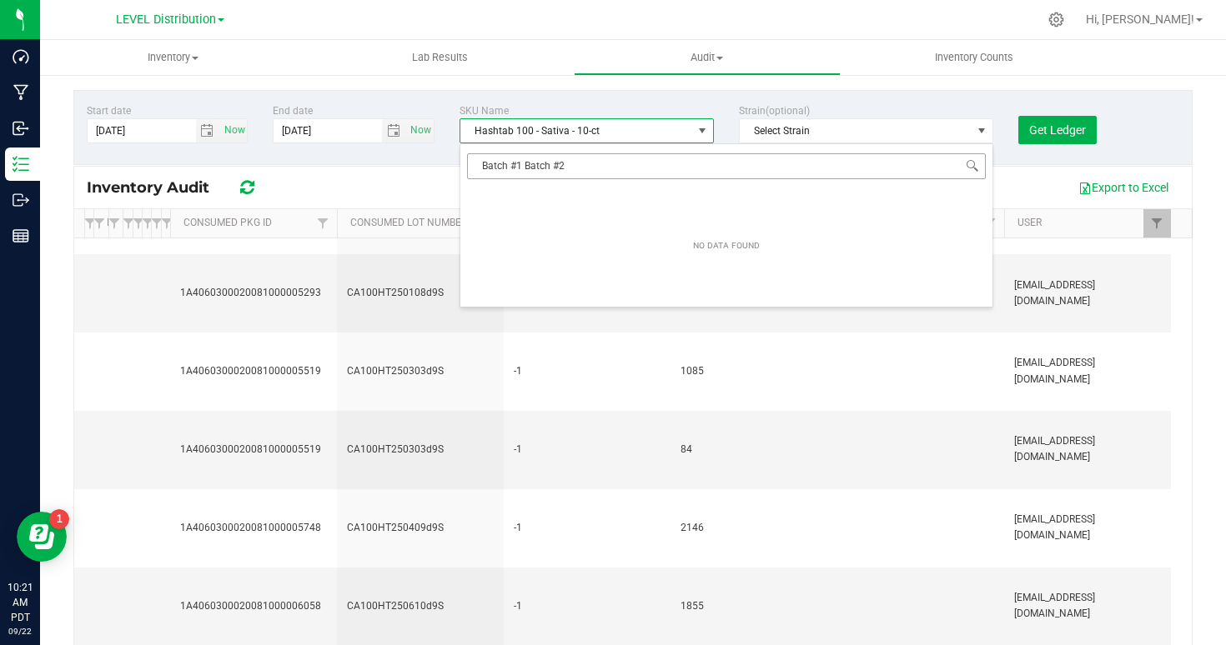
click at [528, 168] on input "Batch #1 Batch #2" at bounding box center [726, 166] width 519 height 26
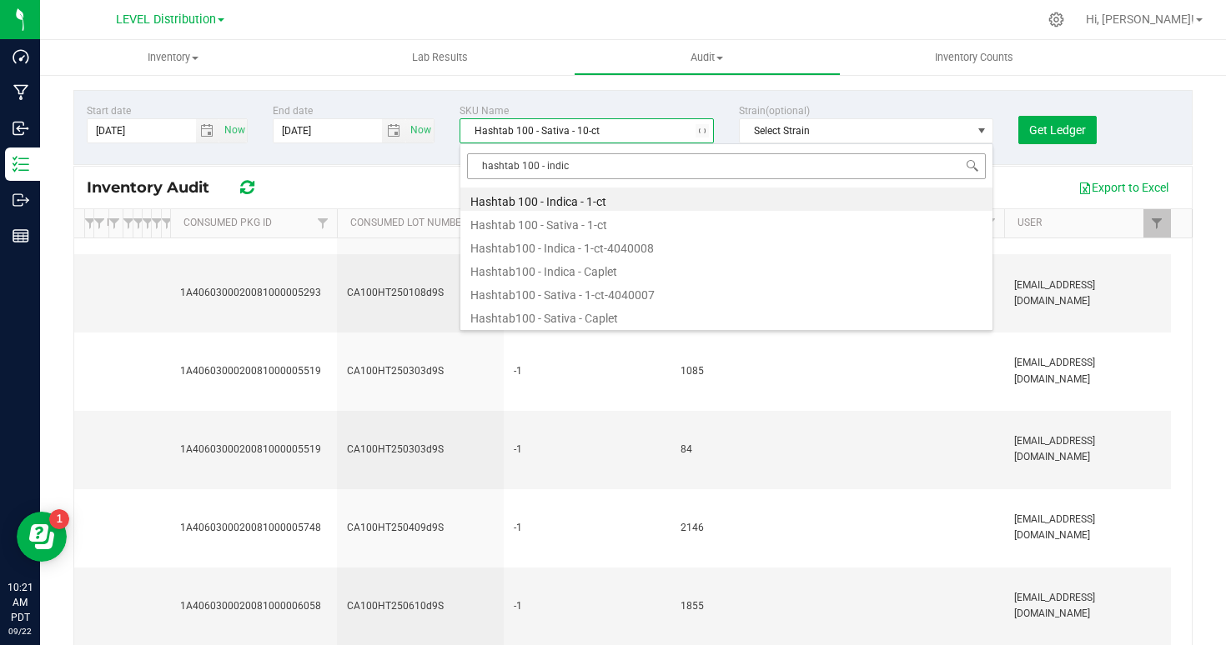
type input "hashtab 100 - indica"
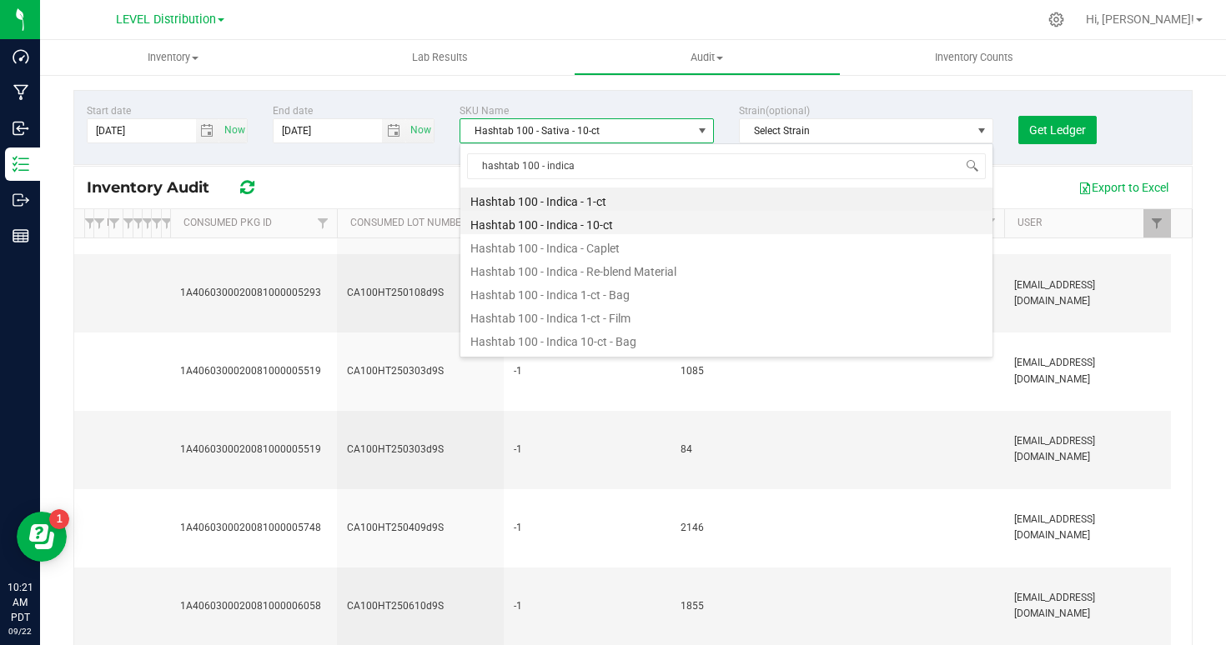
click at [577, 219] on li "Hashtab 100 - Indica - 10-ct" at bounding box center [726, 222] width 532 height 23
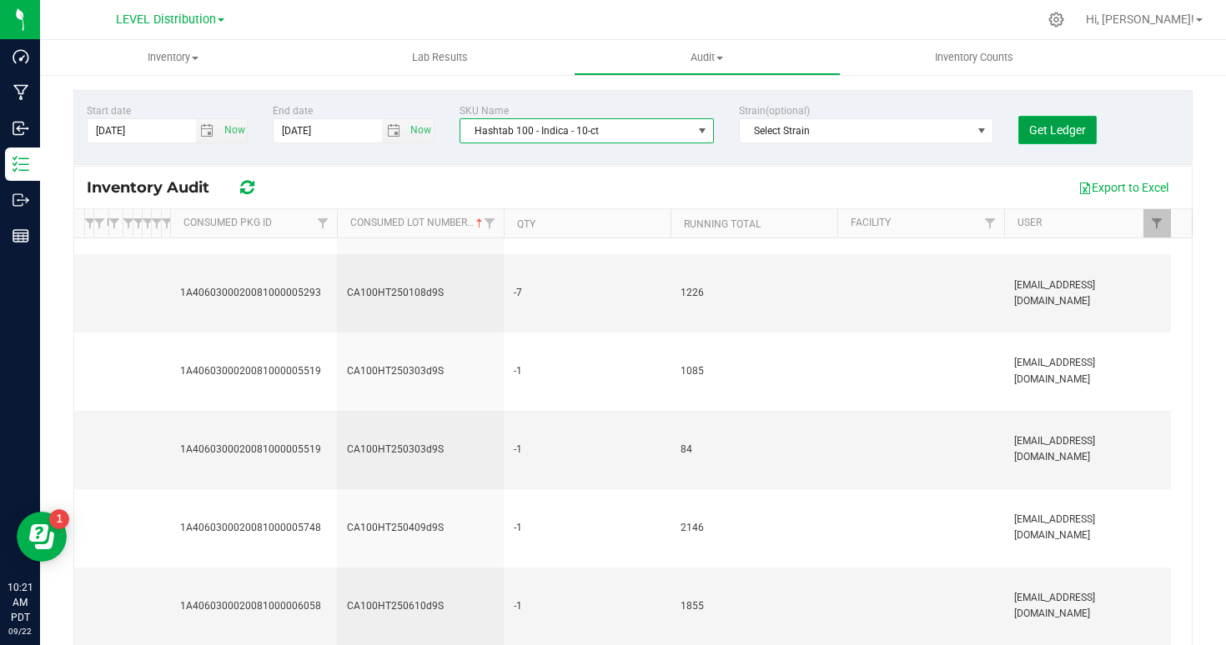
click at [1038, 117] on button "Get Ledger" at bounding box center [1057, 130] width 78 height 28
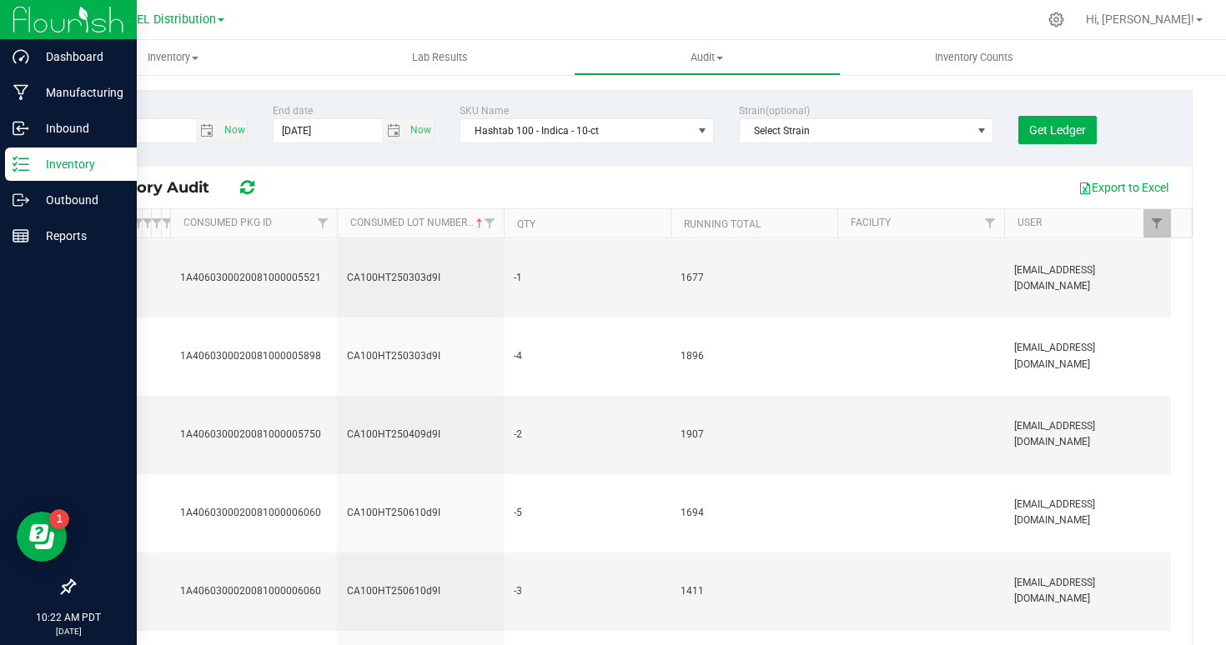
scroll to position [297, 0]
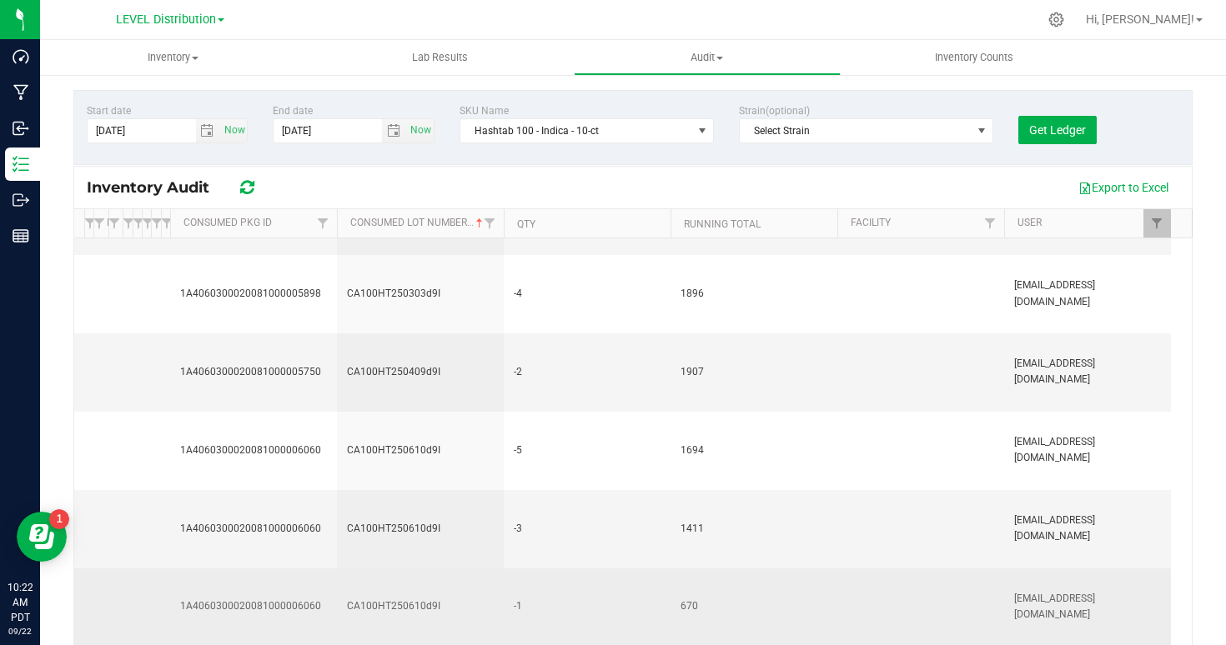
click at [284, 606] on span "1A4060300020081000006060" at bounding box center [253, 607] width 147 height 16
click at [376, 610] on span "CA100HT250610d9I" at bounding box center [420, 607] width 147 height 16
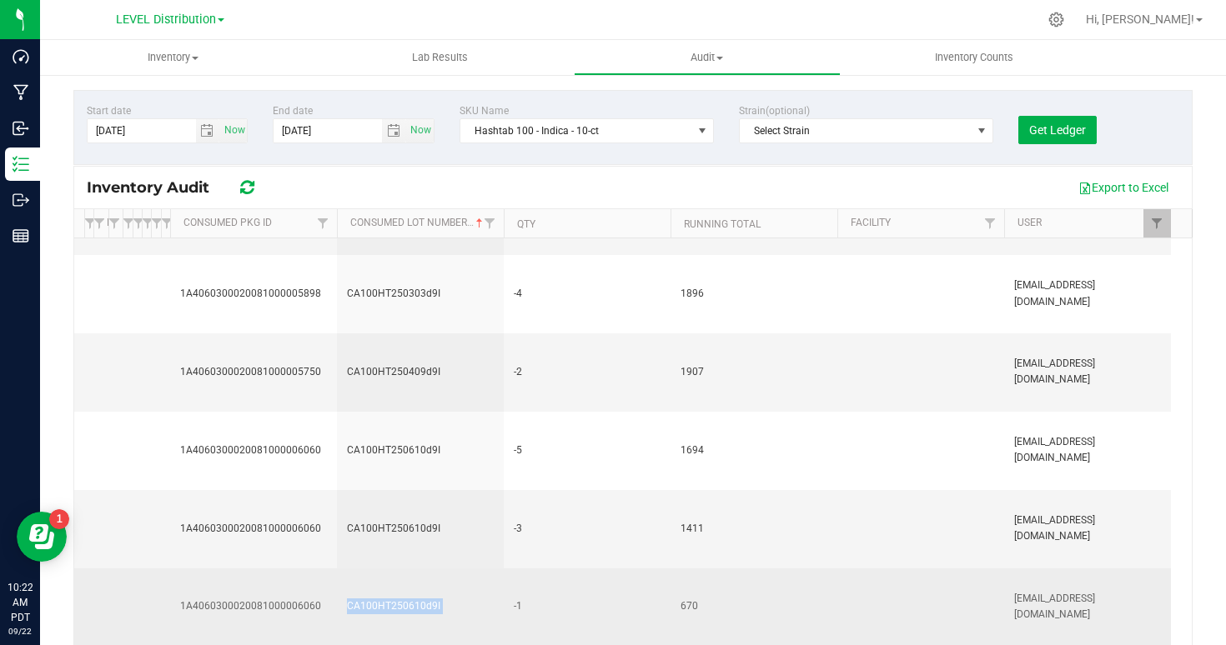
click at [376, 610] on span "CA100HT250610d9I" at bounding box center [420, 607] width 147 height 16
copy span "CA100HT250610d9I"
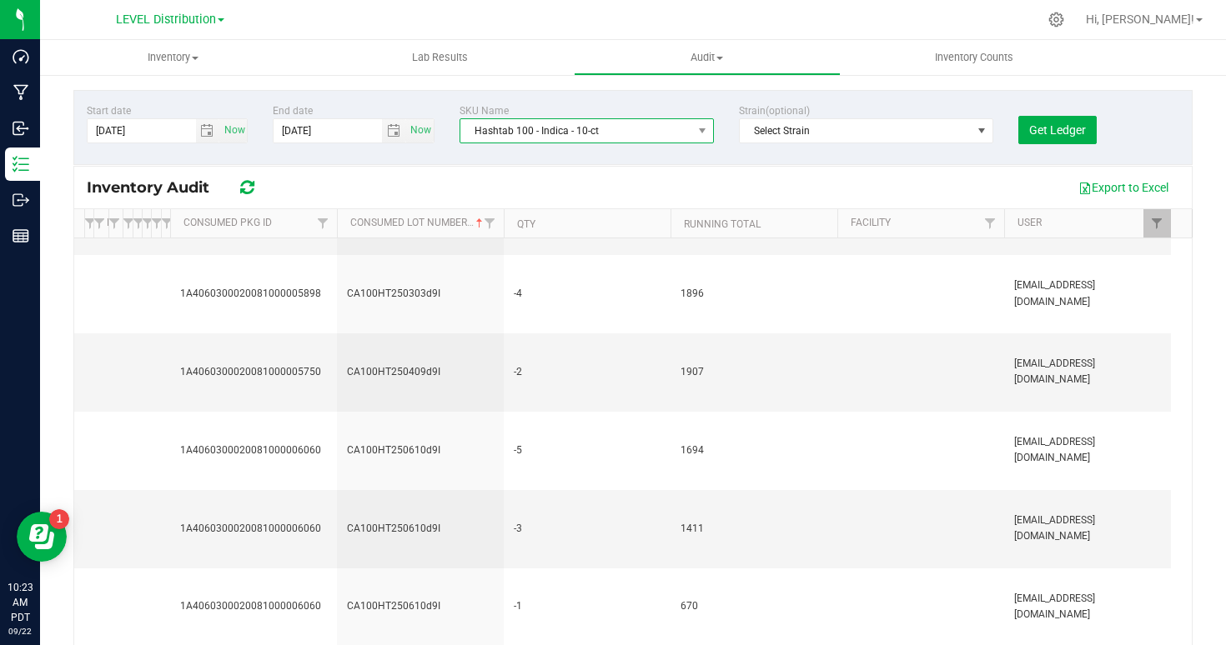
click at [524, 131] on span "Hashtab 100 - Indica - 10-ct" at bounding box center [576, 130] width 232 height 23
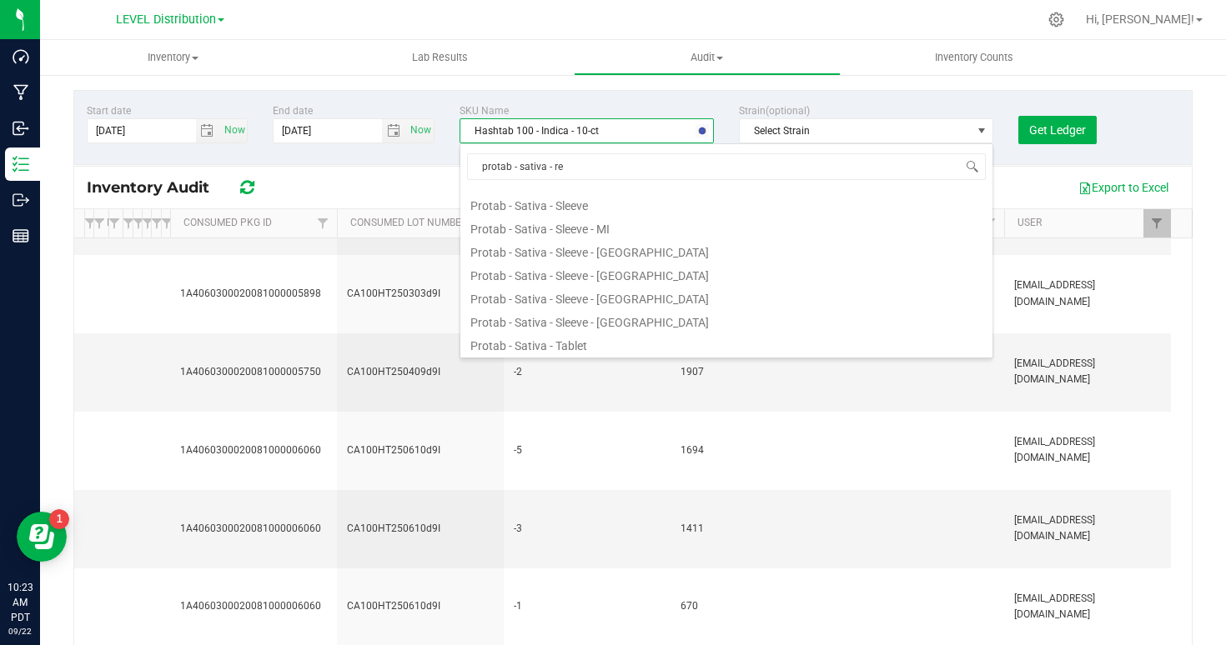
scroll to position [0, 0]
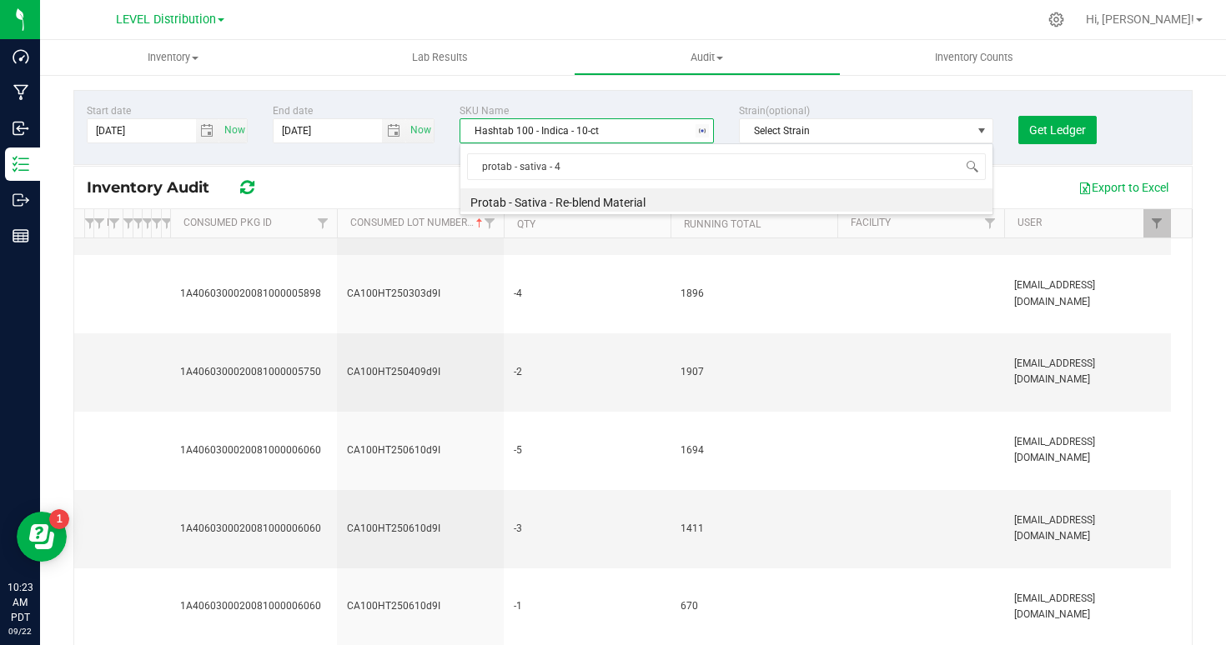
type input "protab - sativa - 40"
click at [502, 200] on li "Protab - Sativa - 40-ct" at bounding box center [726, 199] width 532 height 23
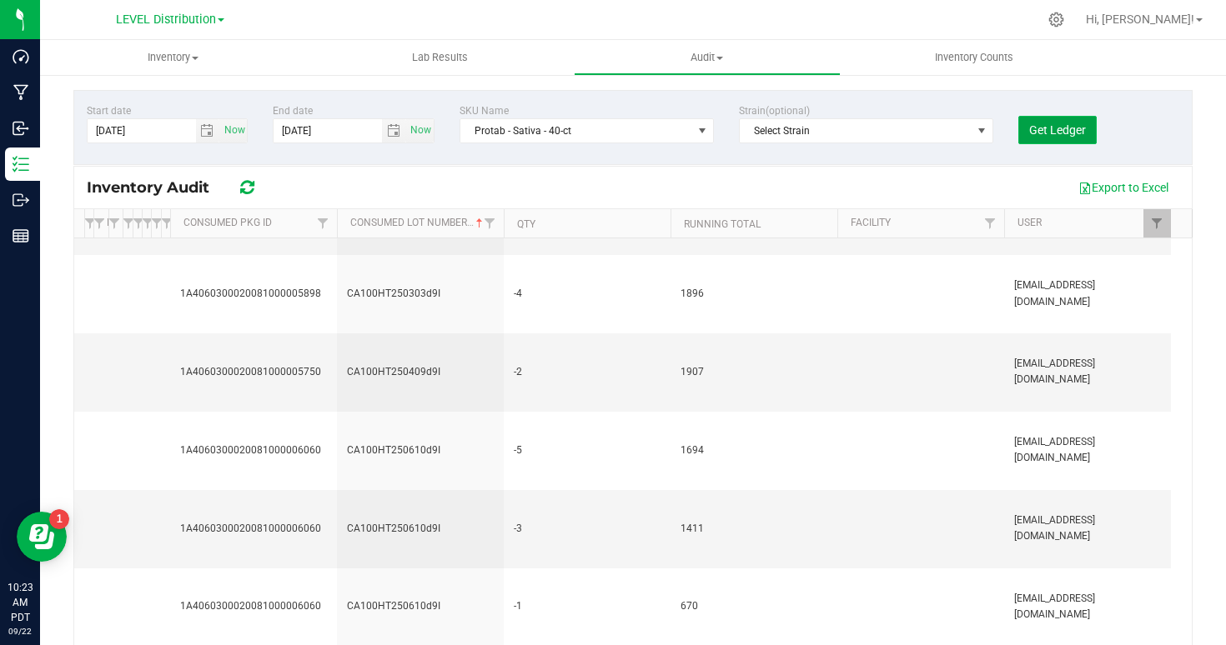
click at [1040, 133] on span "Get Ledger" at bounding box center [1057, 129] width 57 height 13
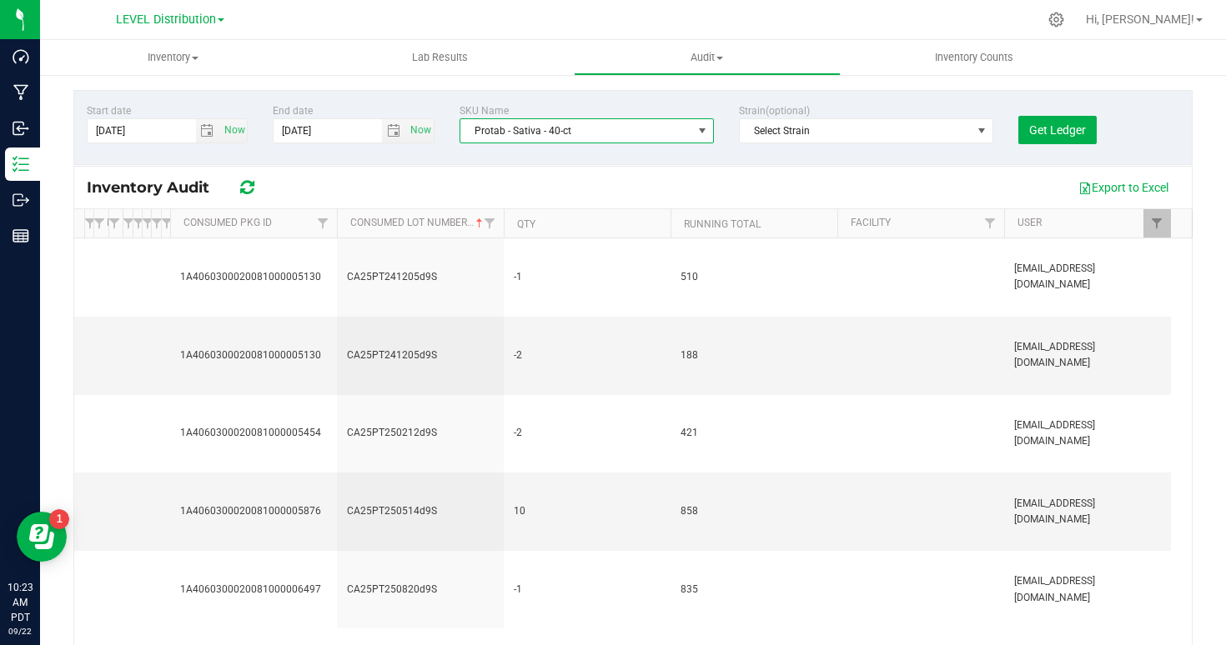
click at [485, 130] on span "Protab - Sativa - 40-ct" at bounding box center [576, 130] width 232 height 23
click at [529, 114] on div "SKU Name" at bounding box center [586, 110] width 254 height 15
click at [529, 134] on span "Protab - Sativa - 40-ct" at bounding box center [576, 130] width 232 height 23
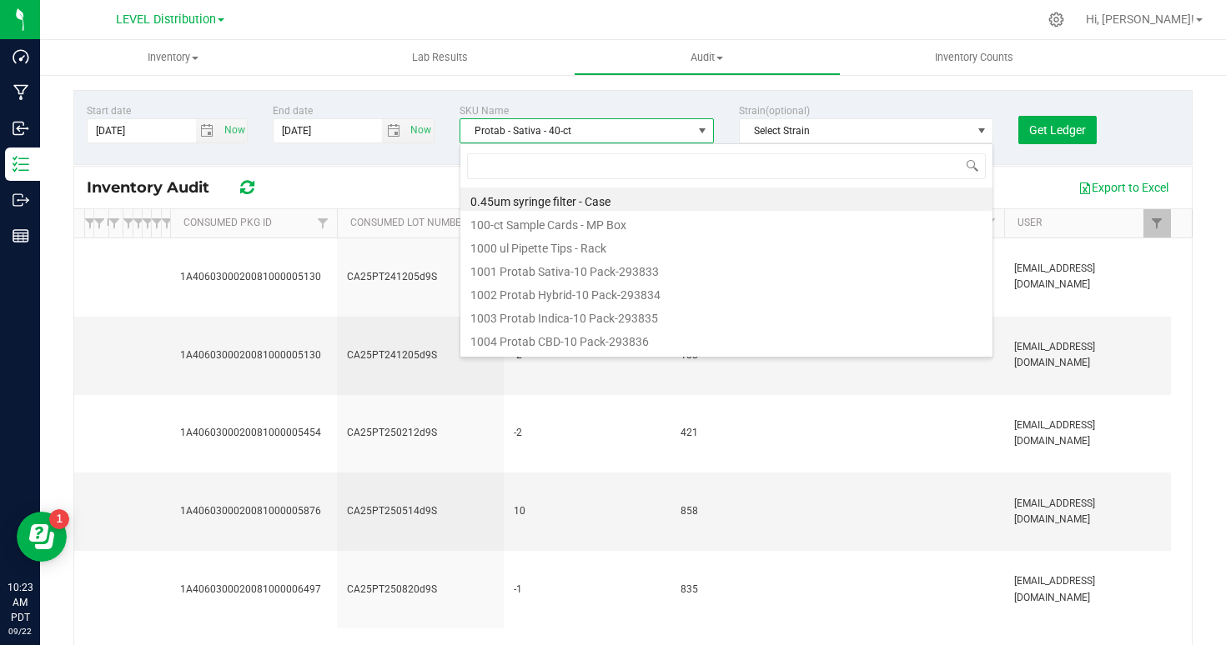
scroll to position [25, 254]
type input "protab - indica - 40"
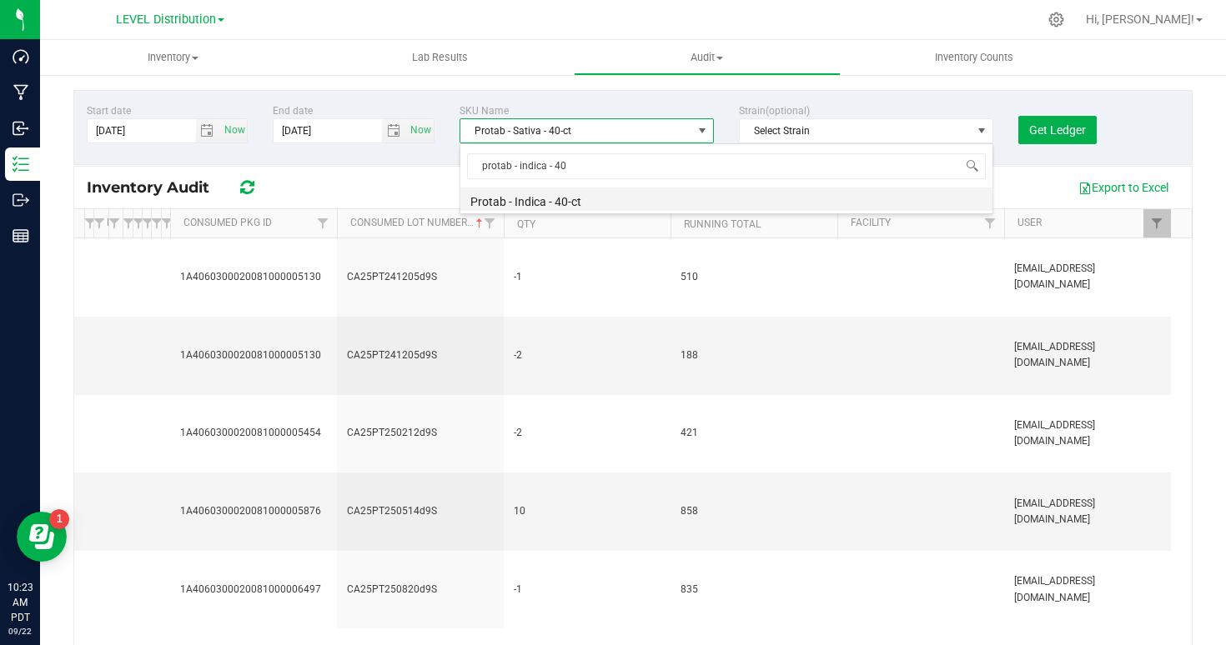
click at [540, 197] on li "Protab - Indica - 40-ct" at bounding box center [726, 199] width 532 height 23
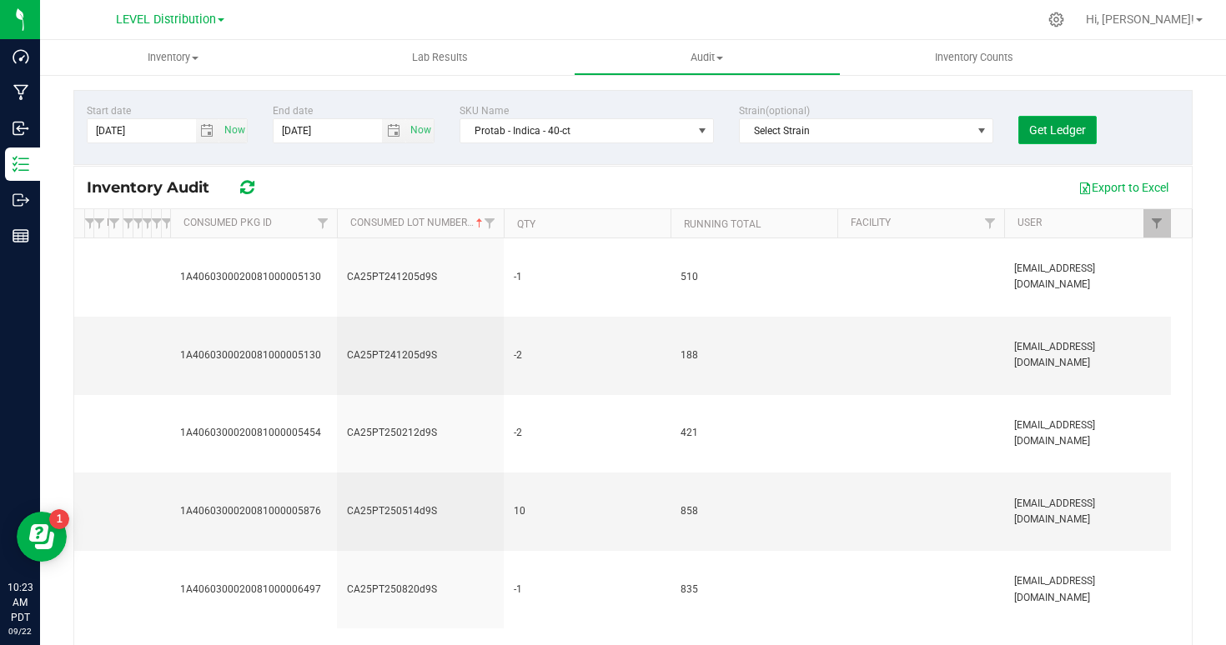
click at [1055, 133] on span "Get Ledger" at bounding box center [1057, 129] width 57 height 13
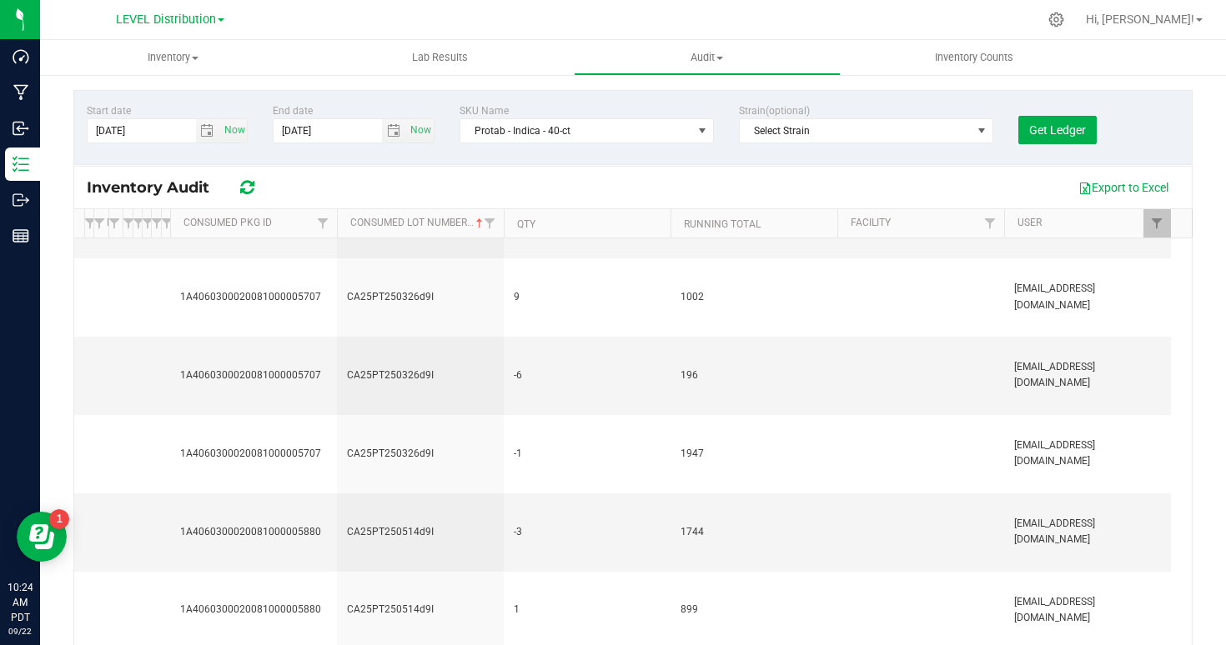
scroll to position [297, 0]
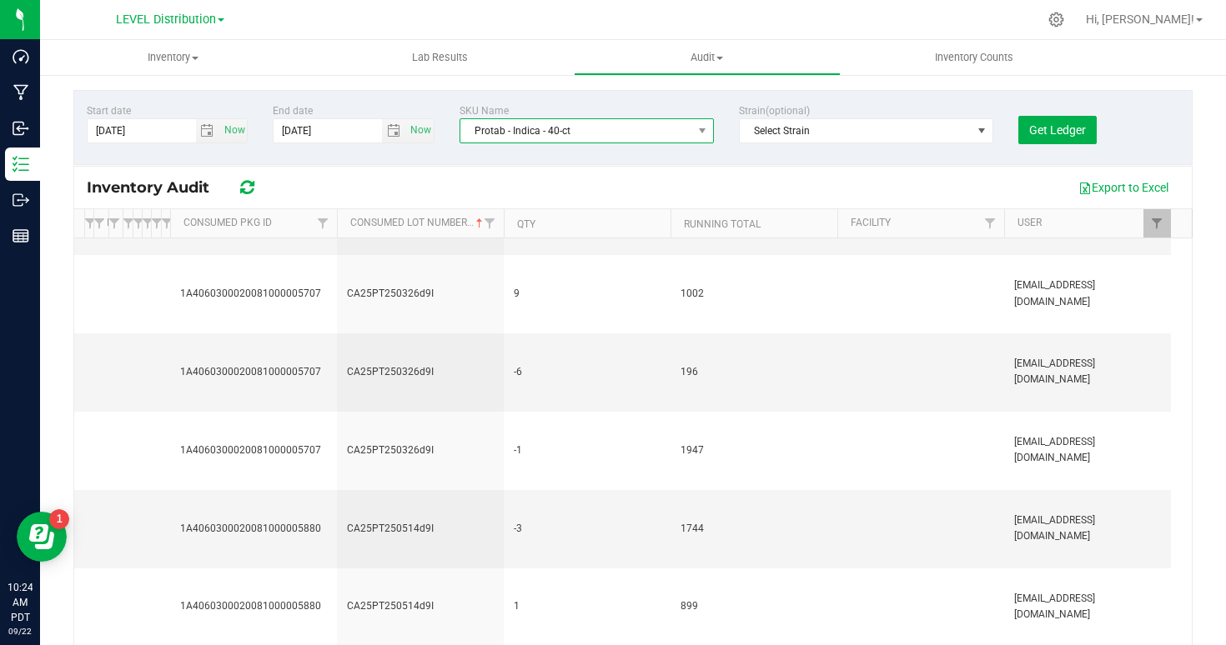
click at [525, 134] on span "Protab - Indica - 40-ct" at bounding box center [576, 130] width 232 height 23
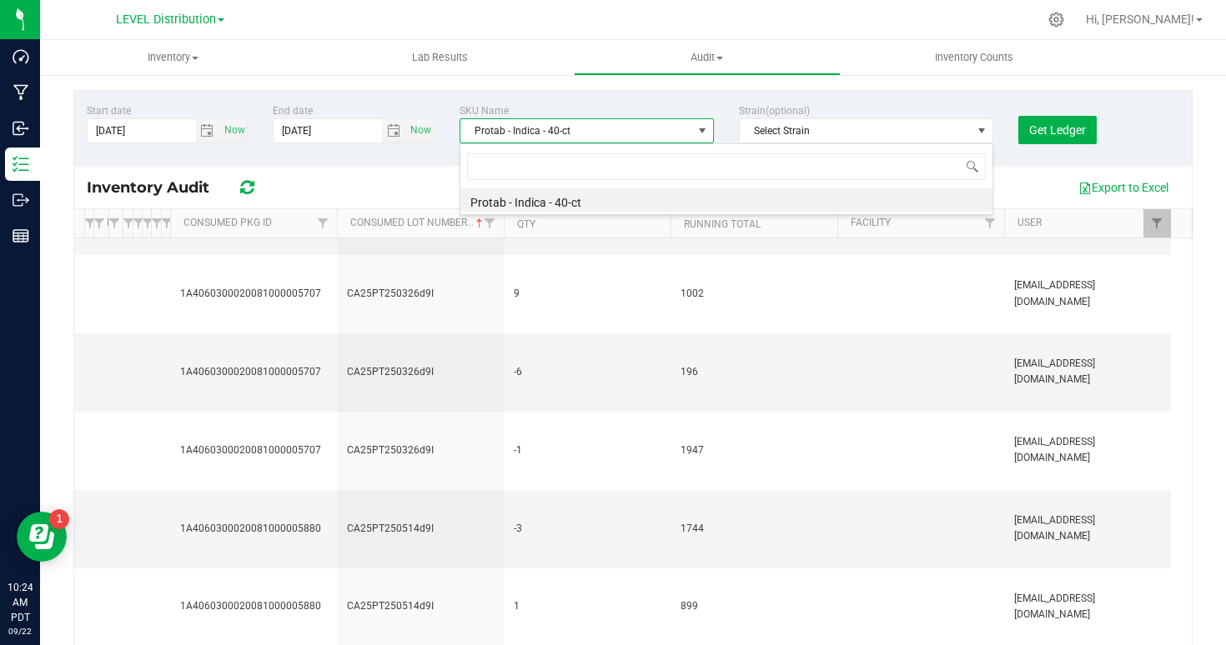
scroll to position [25, 254]
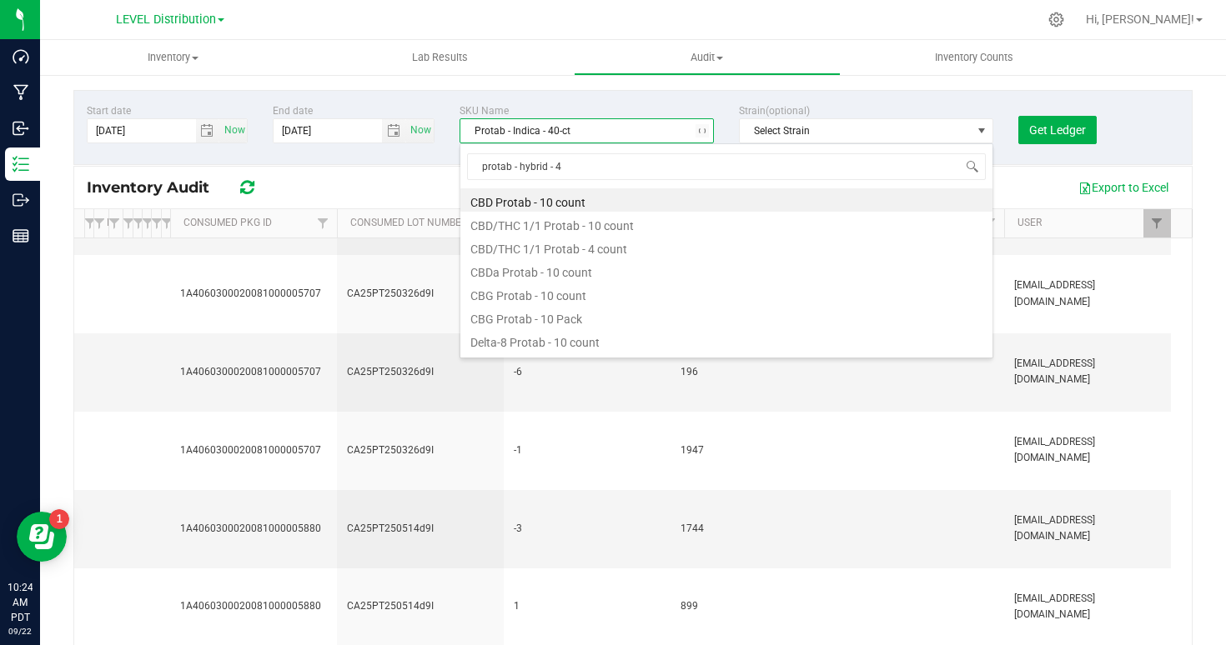
type input "protab - hybrid - 40"
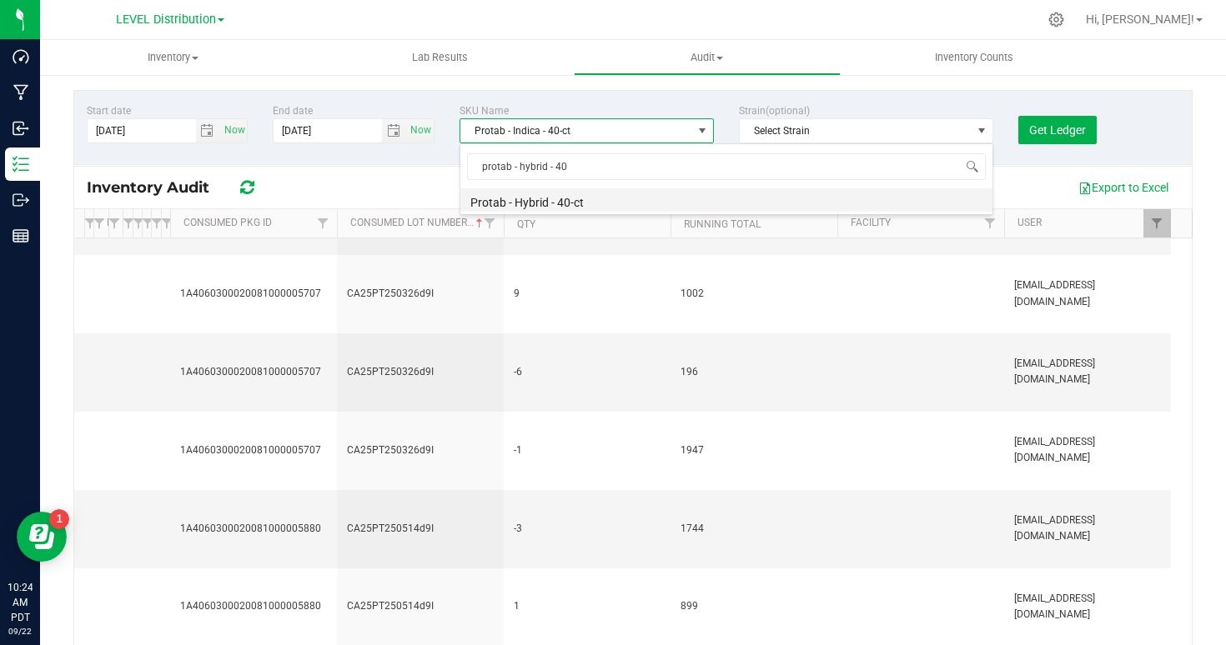
click at [543, 202] on li "Protab - Hybrid - 40-ct" at bounding box center [726, 199] width 532 height 23
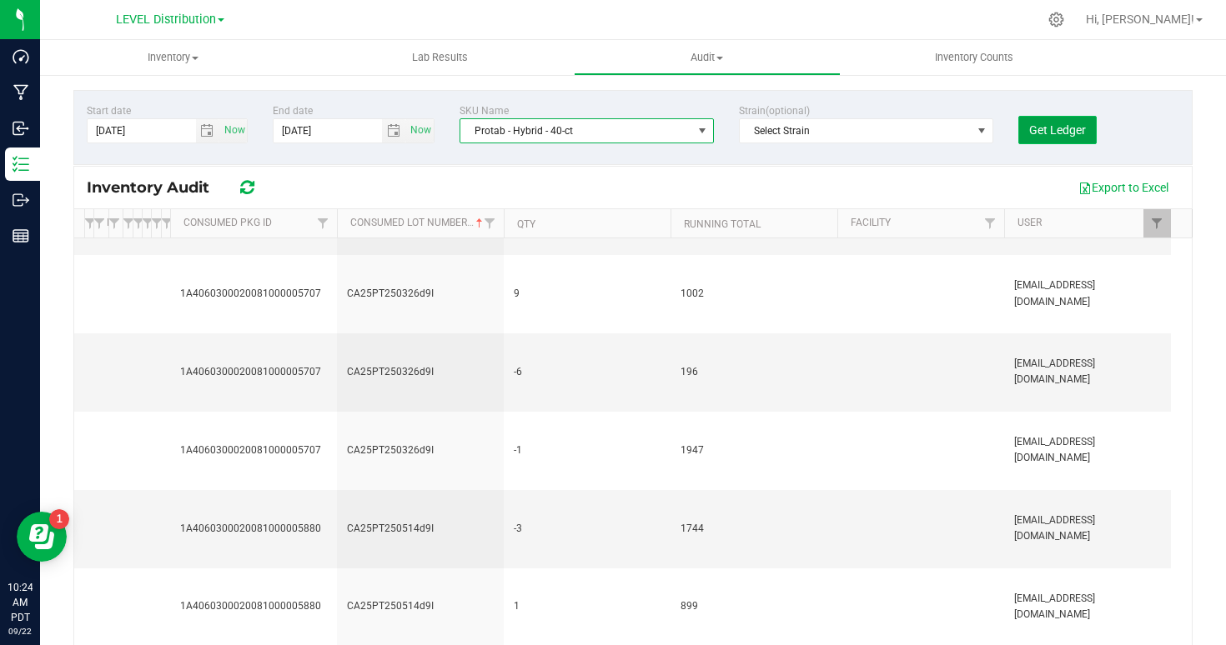
click at [1049, 135] on span "Get Ledger" at bounding box center [1057, 129] width 57 height 13
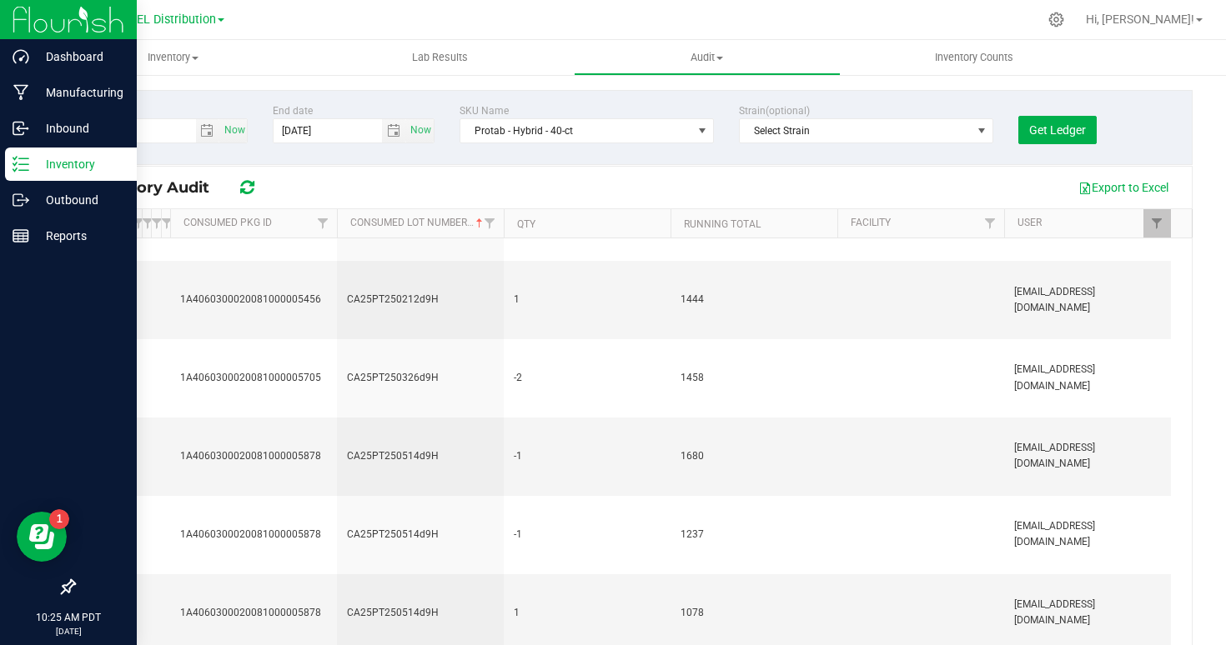
scroll to position [211, 0]
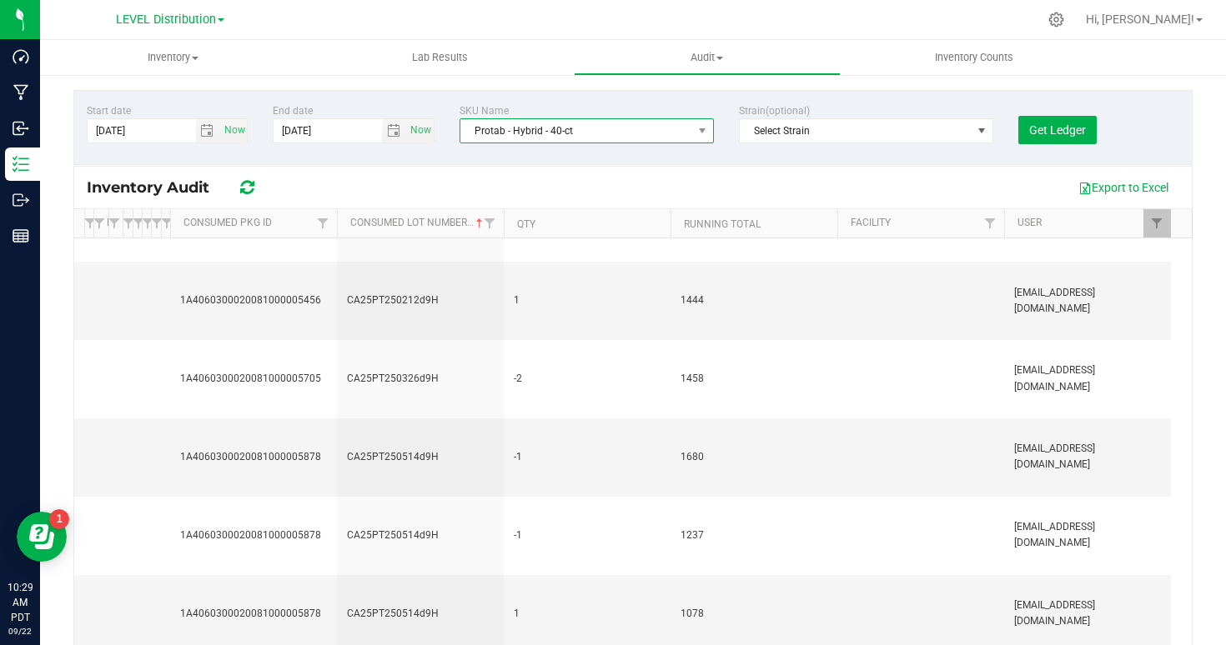
click at [505, 132] on span "Protab - Hybrid - 40-ct" at bounding box center [576, 130] width 232 height 23
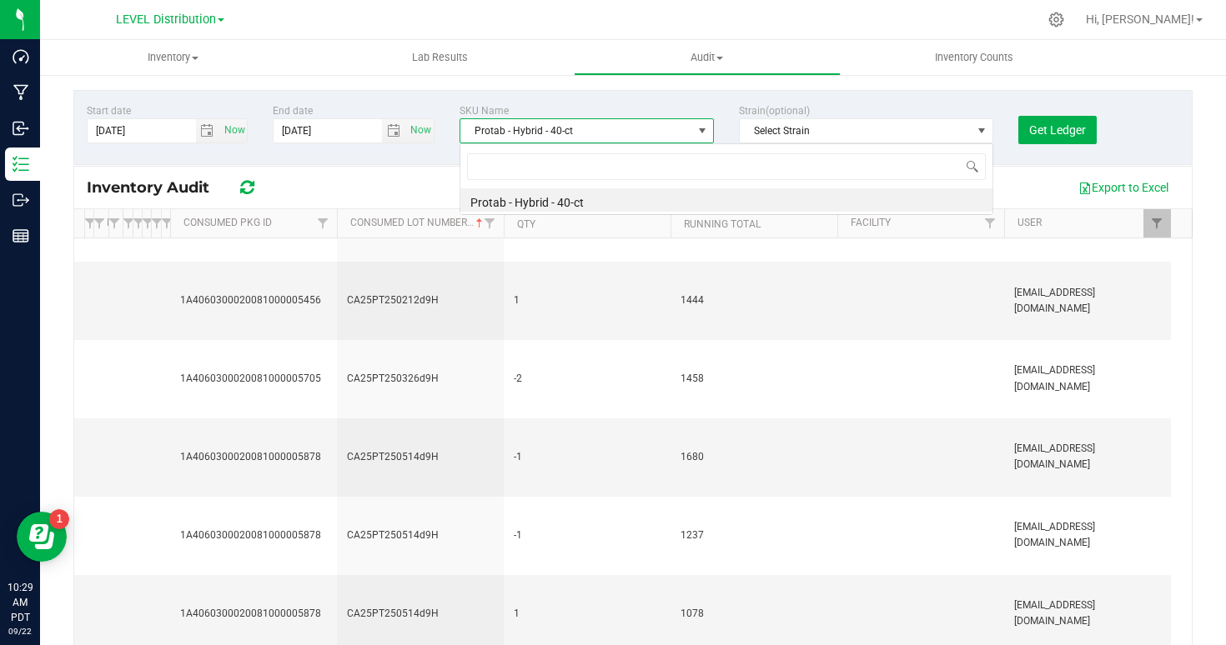
scroll to position [25, 254]
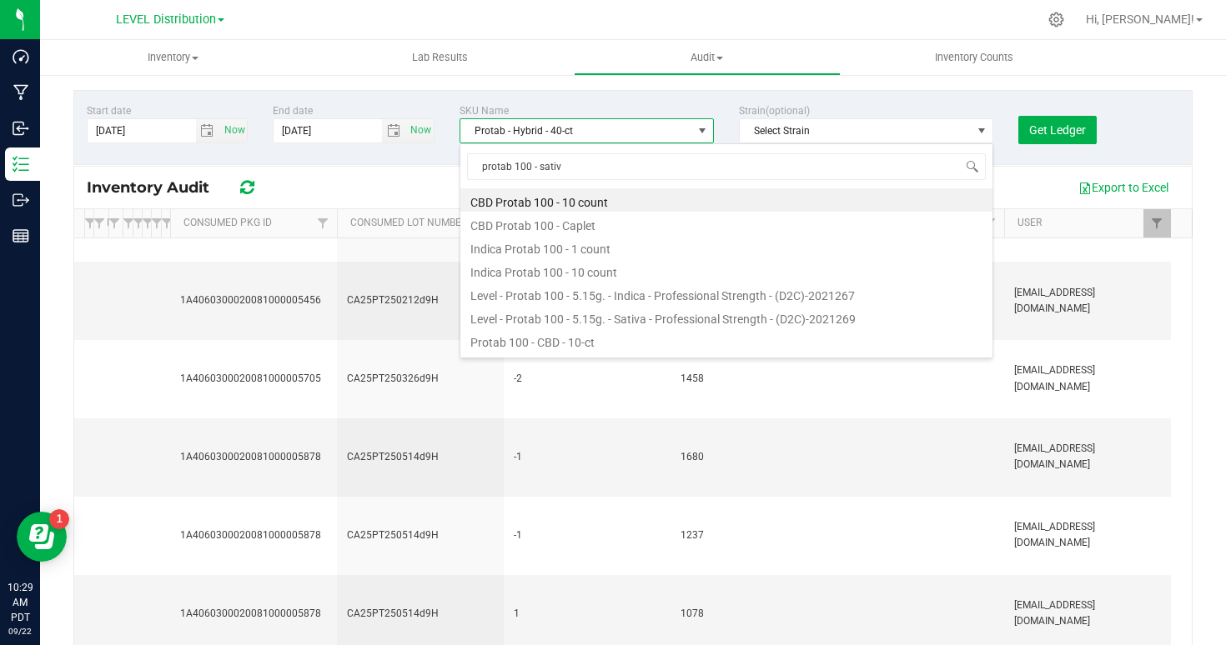
type input "protab 100 - sativa"
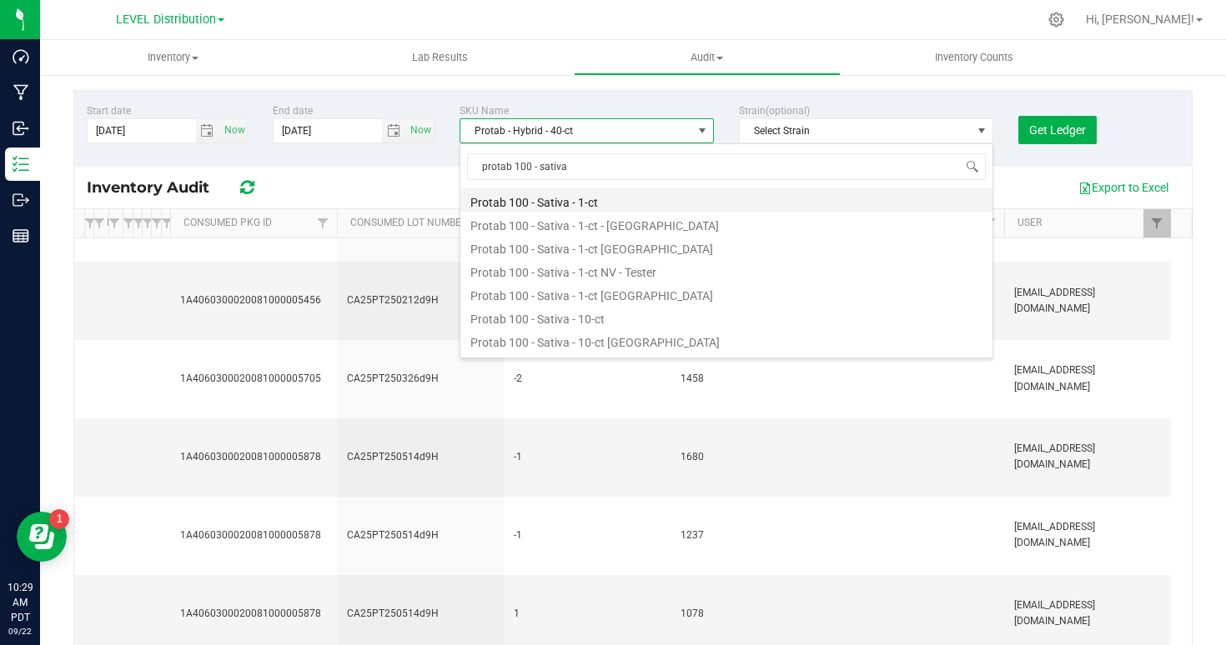
click at [551, 199] on li "Protab 100 - Sativa - 1-ct" at bounding box center [726, 199] width 532 height 23
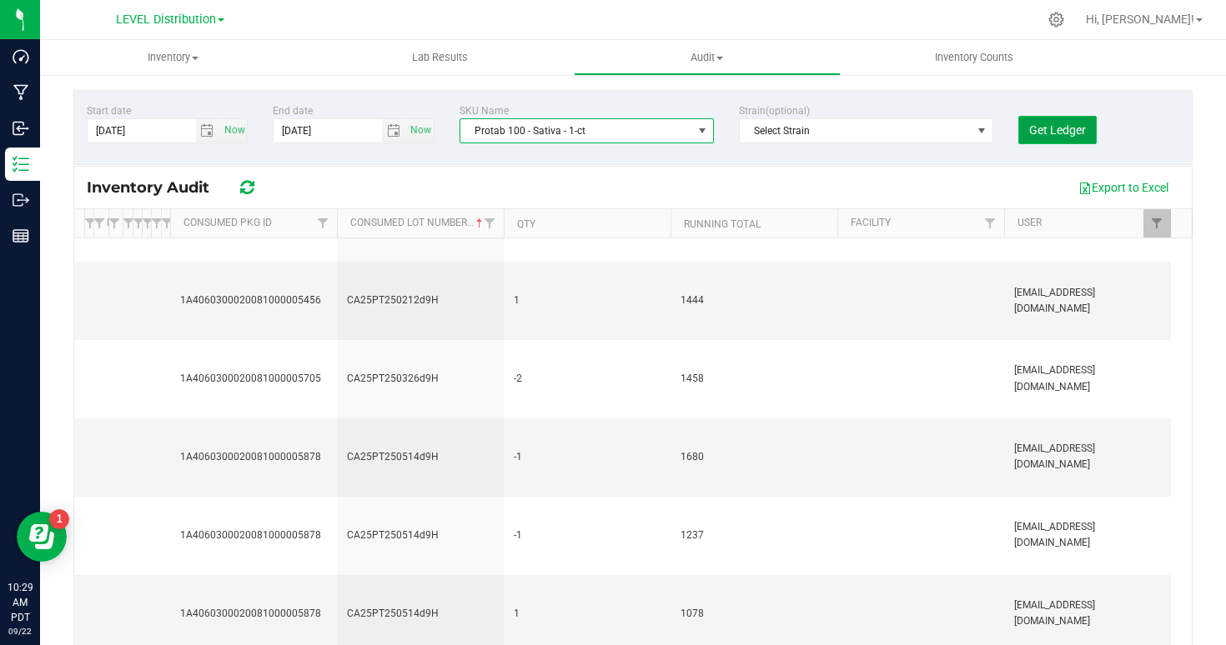
click at [1042, 125] on span "Get Ledger" at bounding box center [1057, 129] width 57 height 13
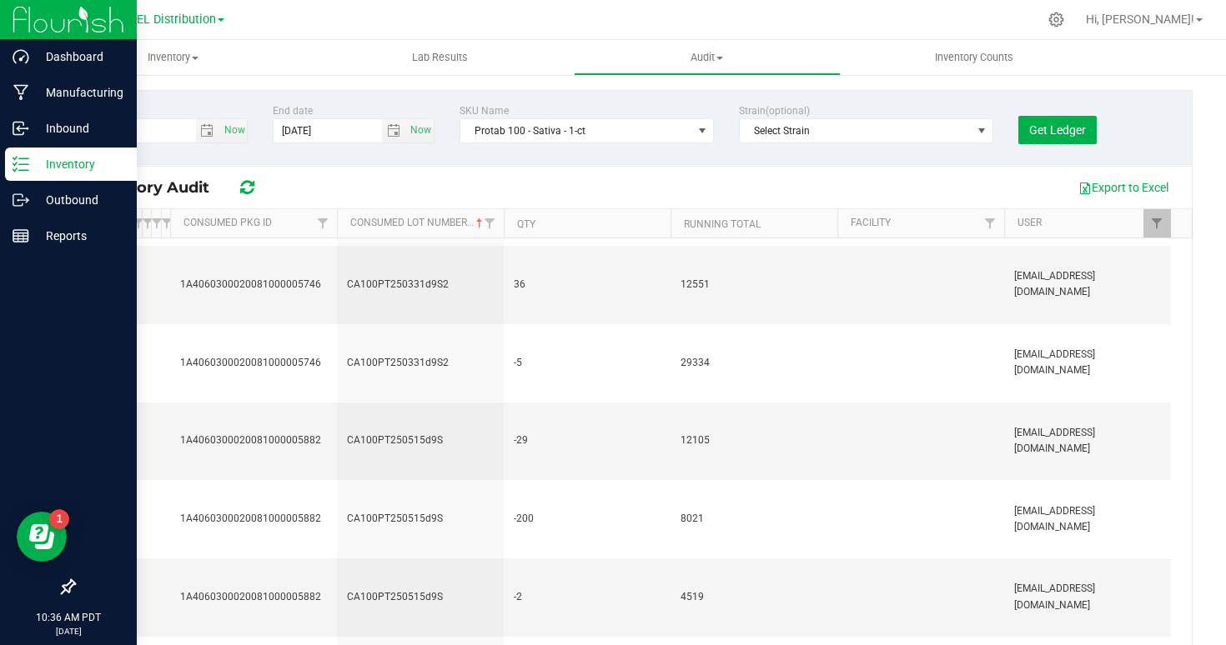
scroll to position [922, 0]
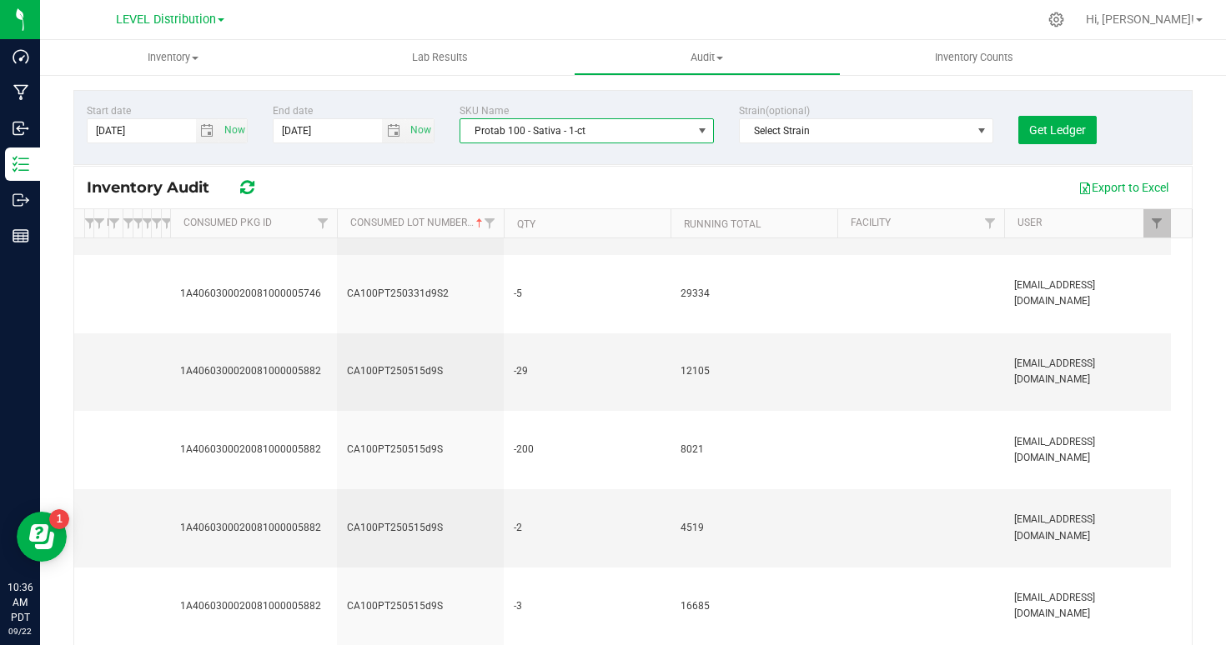
click at [546, 131] on span "Protab 100 - Sativa - 1-ct" at bounding box center [576, 130] width 232 height 23
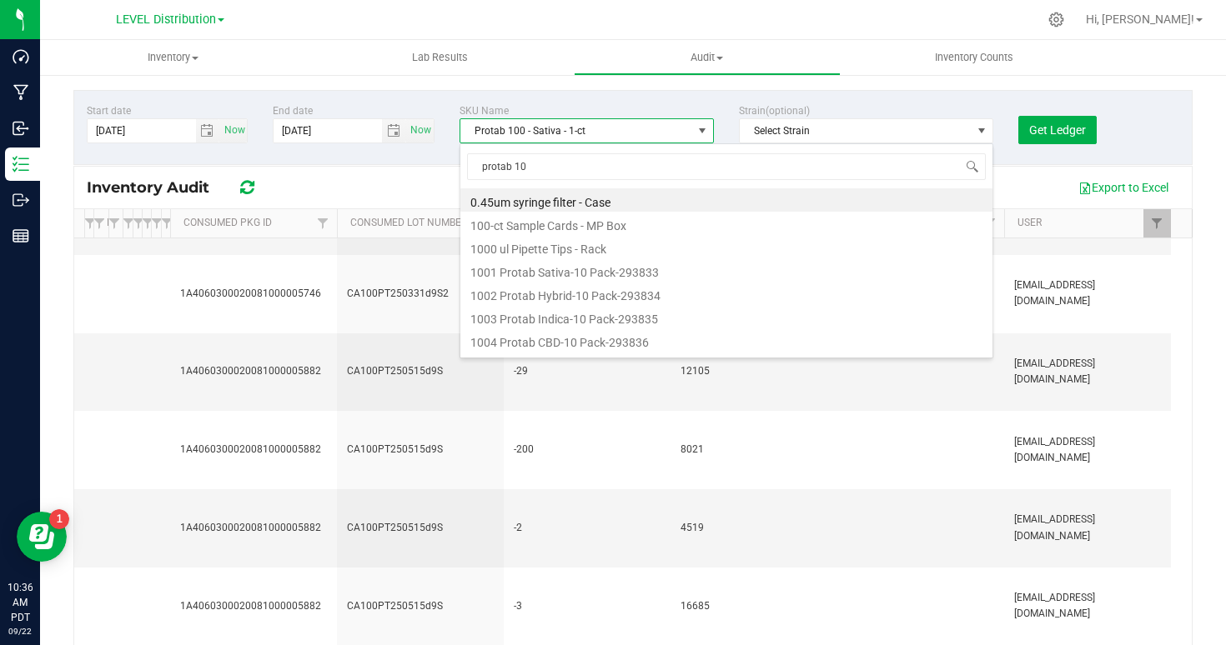
scroll to position [674, 0]
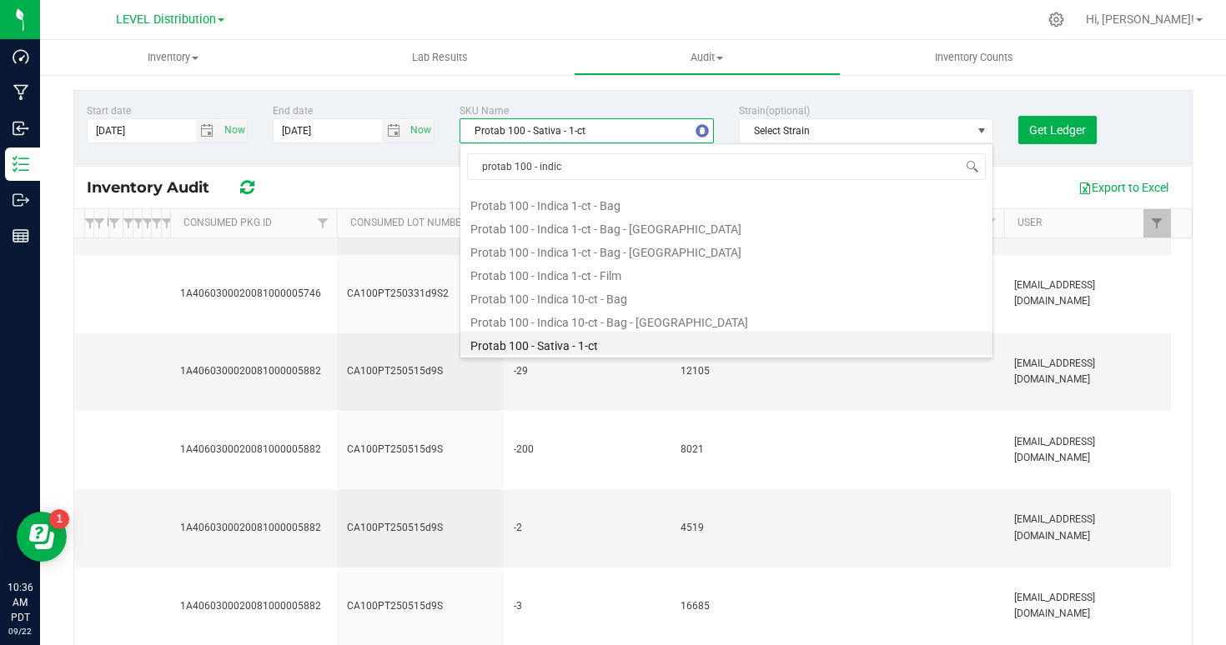
type input "protab 100 - indica"
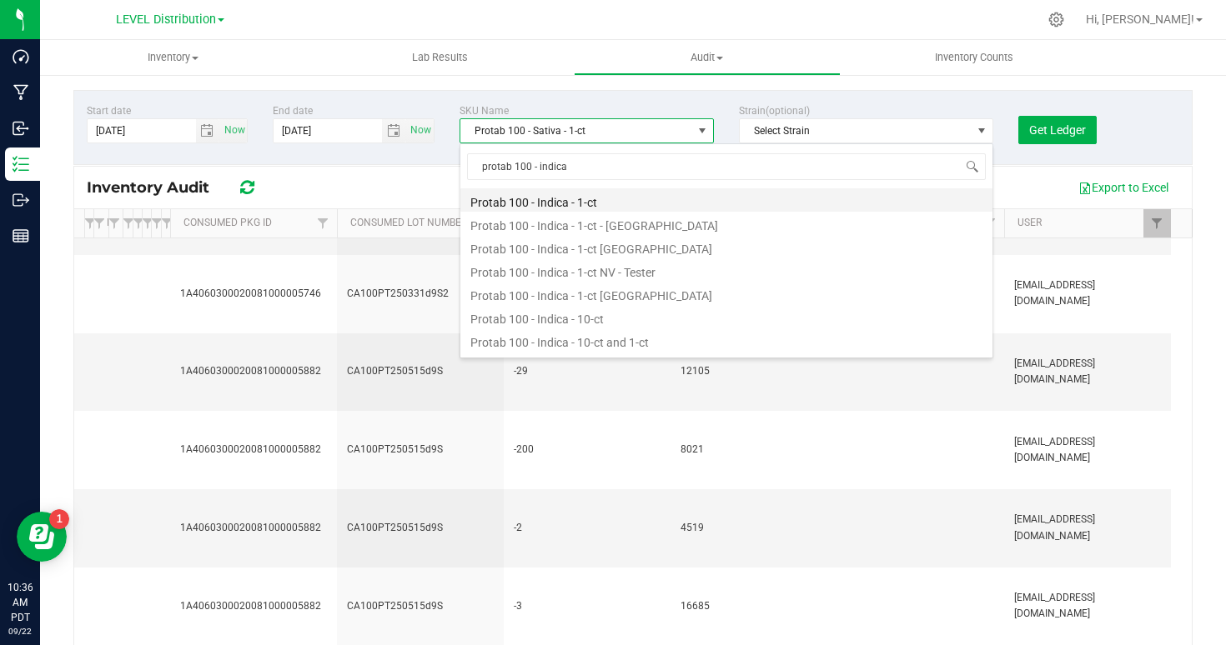
click at [582, 195] on li "Protab 100 - Indica - 1-ct" at bounding box center [726, 199] width 532 height 23
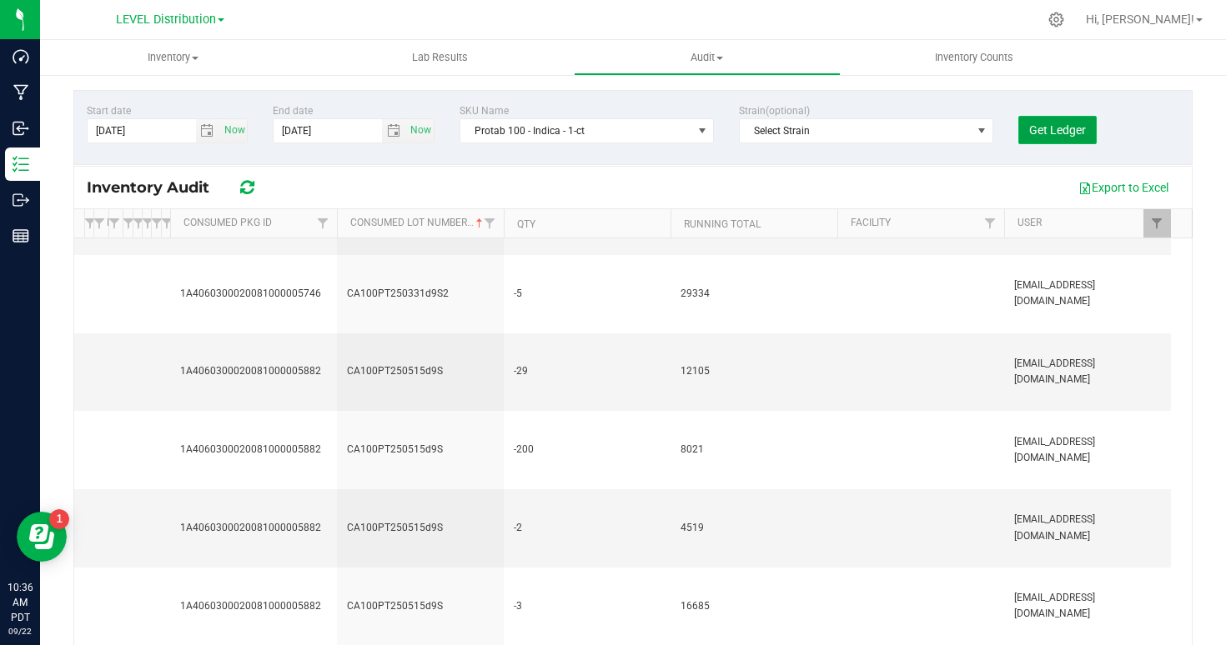
click at [1047, 136] on span "Get Ledger" at bounding box center [1057, 129] width 57 height 13
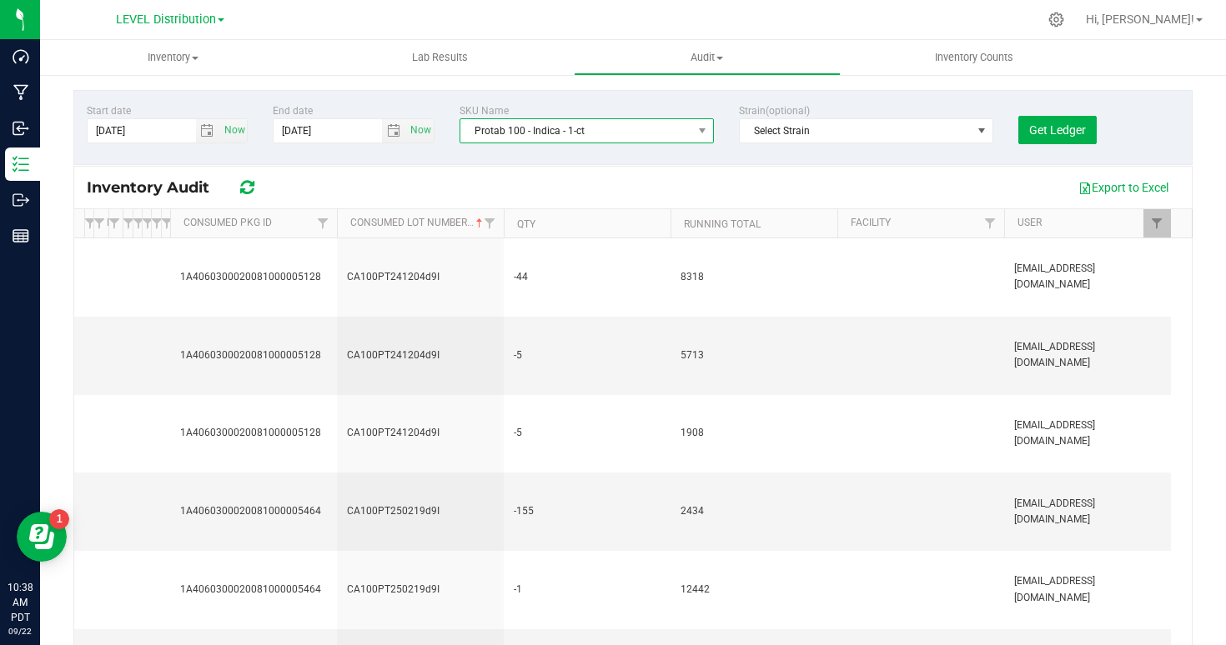
click at [515, 131] on span "Protab 100 - Indica - 1-ct" at bounding box center [576, 130] width 232 height 23
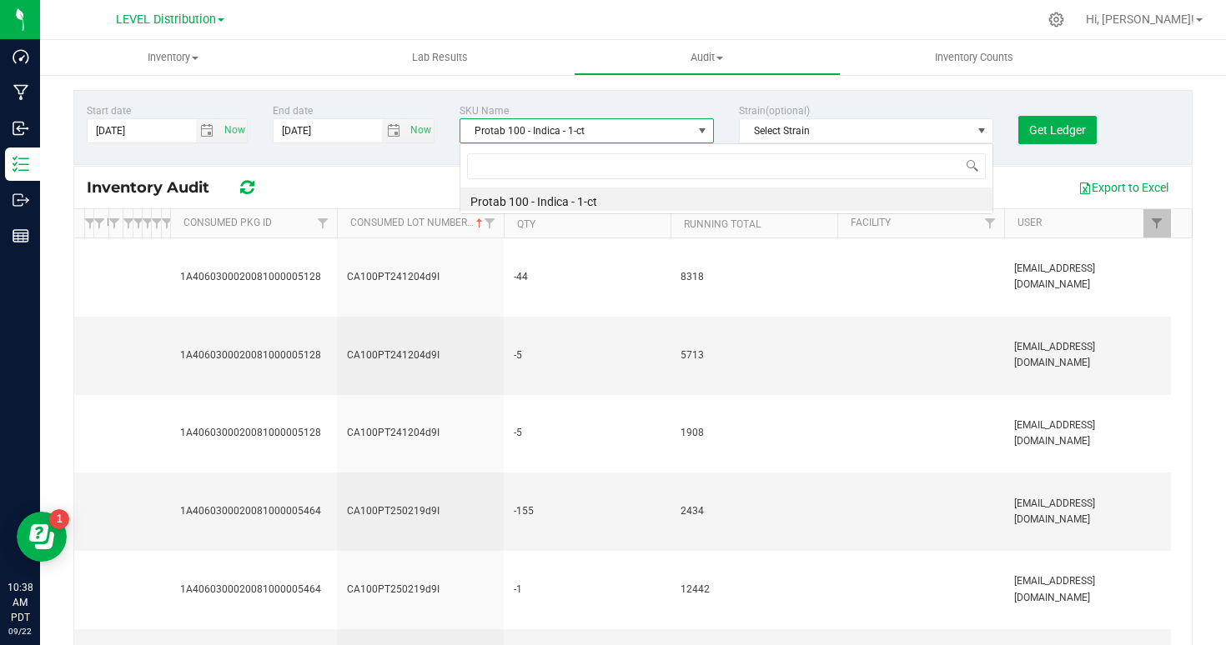
scroll to position [25, 254]
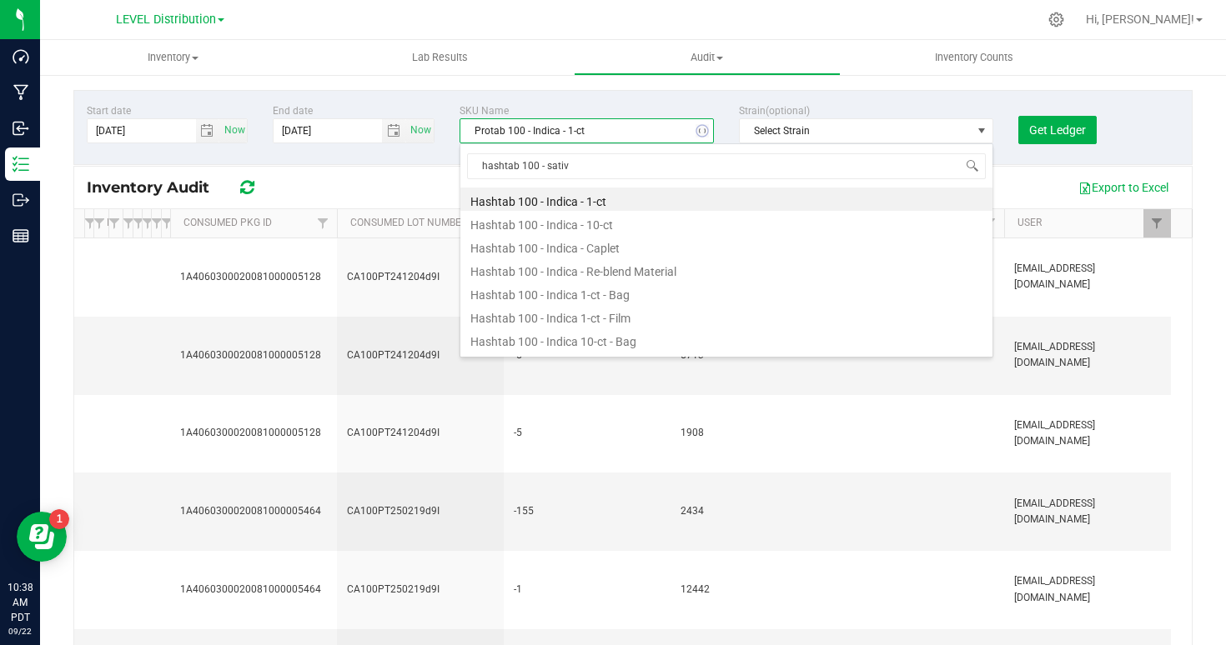
type input "hashtab 100 - sativa"
click at [571, 198] on li "Hashtab 100 - Sativa - 1-ct" at bounding box center [726, 199] width 532 height 23
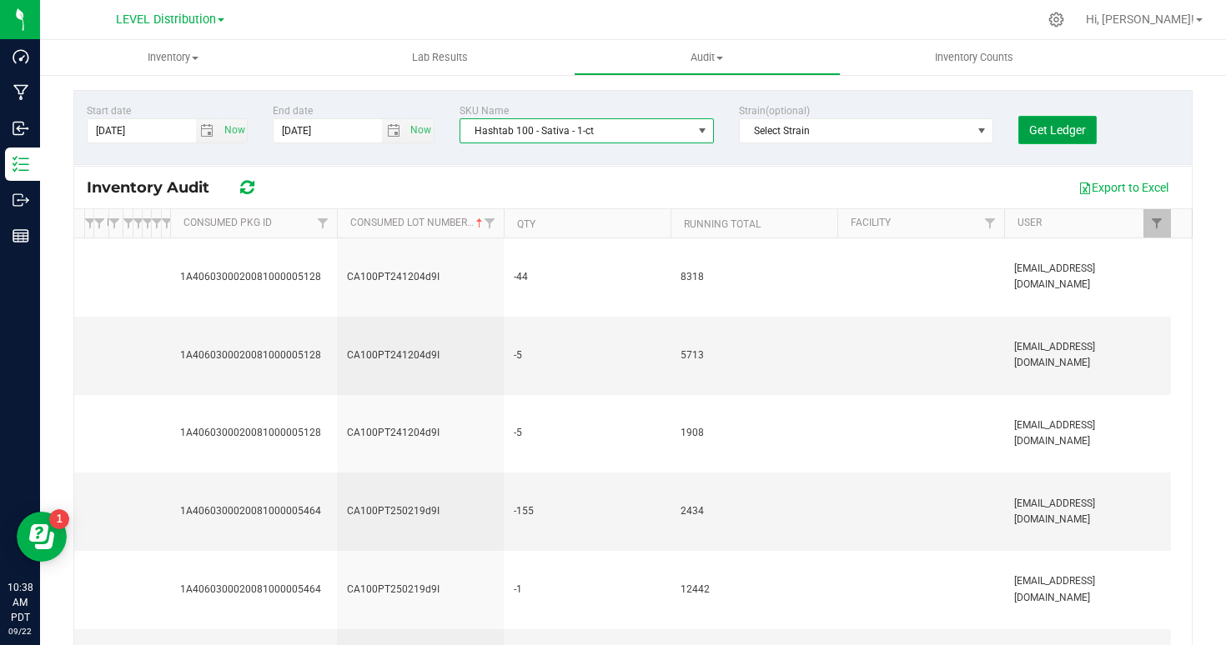
click at [1043, 129] on span "Get Ledger" at bounding box center [1057, 129] width 57 height 13
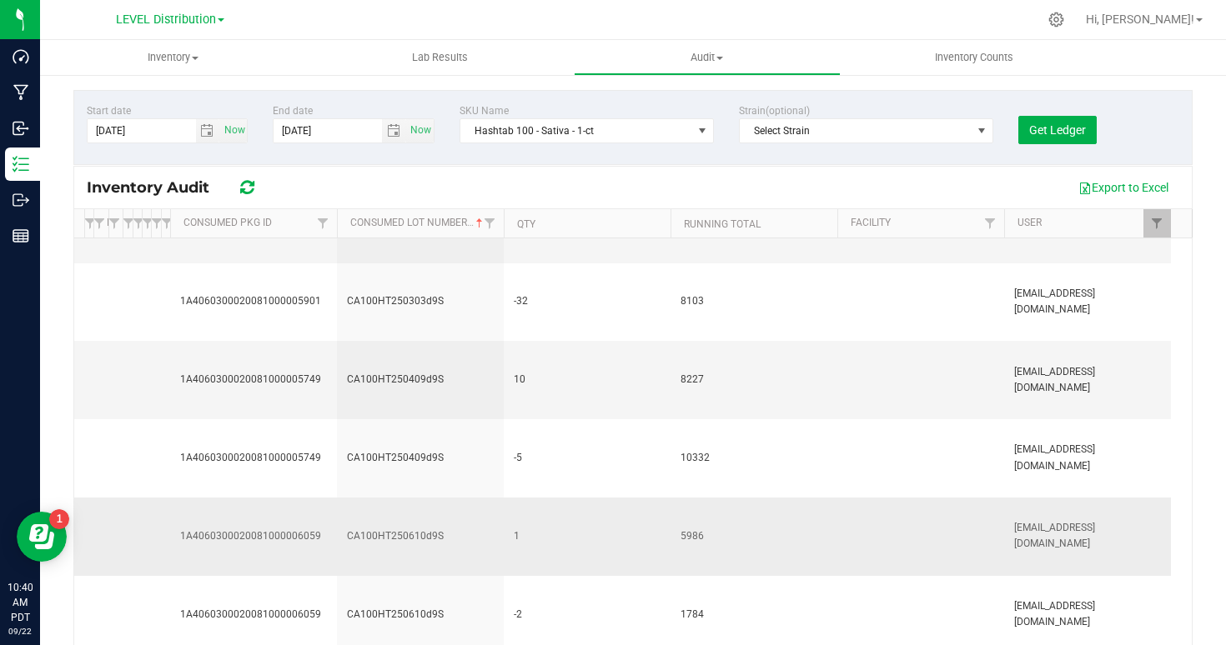
scroll to position [610, 0]
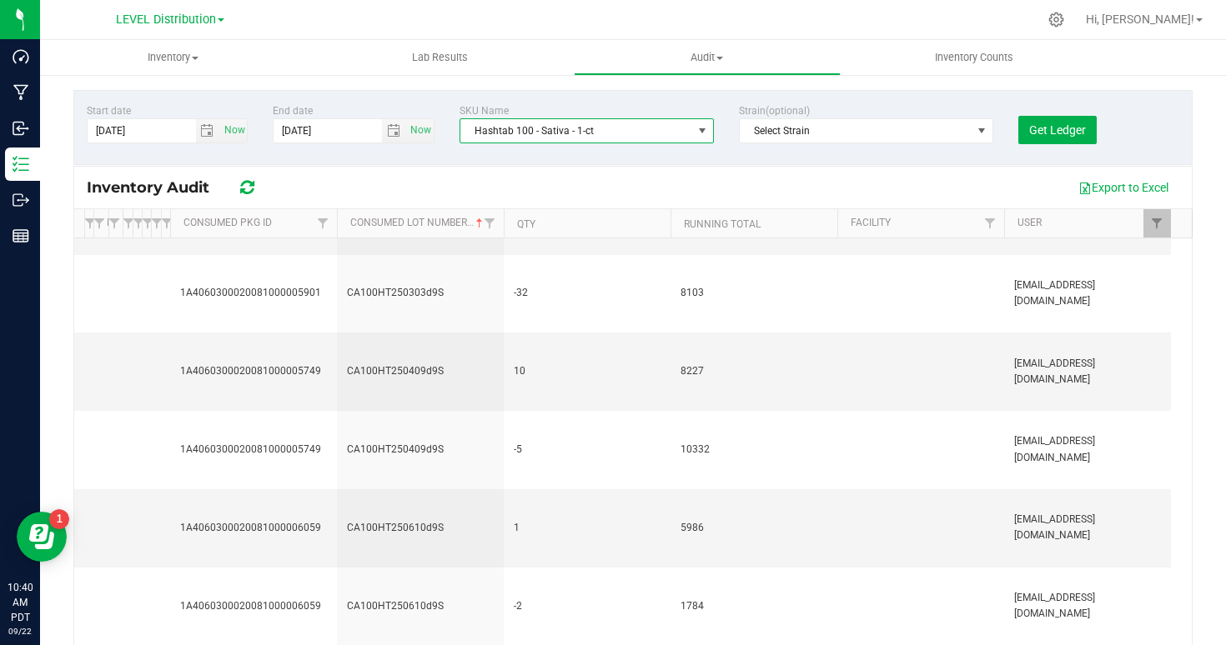
click at [523, 134] on span "Hashtab 100 - Sativa - 1-ct" at bounding box center [576, 130] width 232 height 23
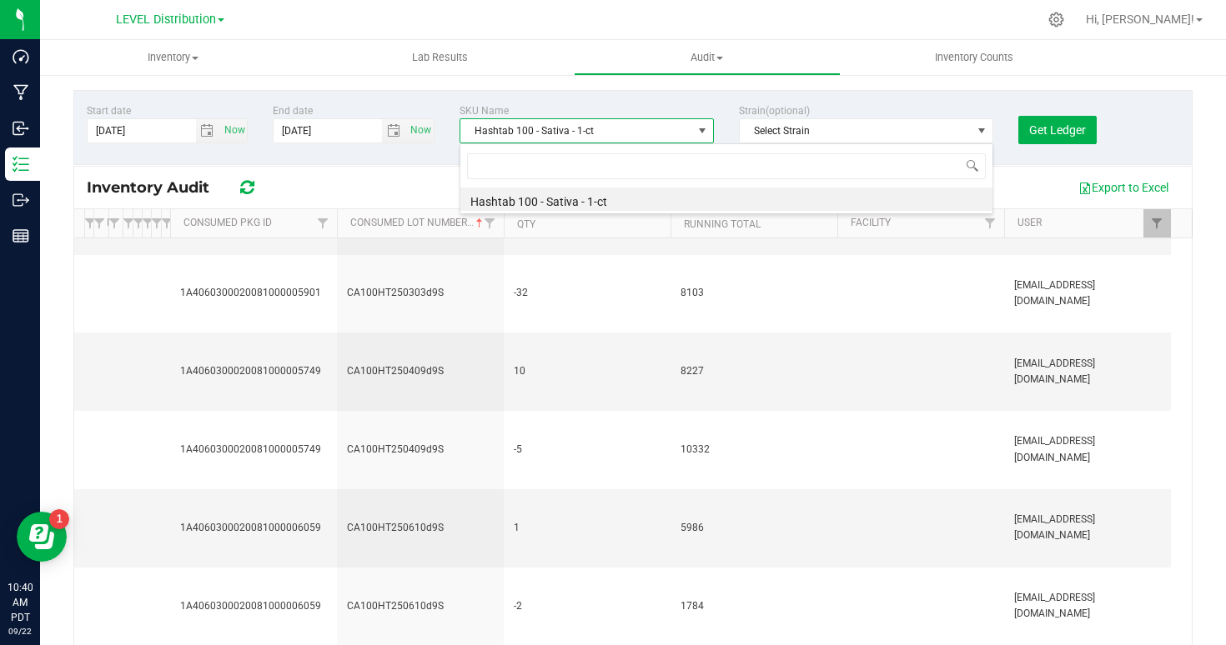
scroll to position [25, 254]
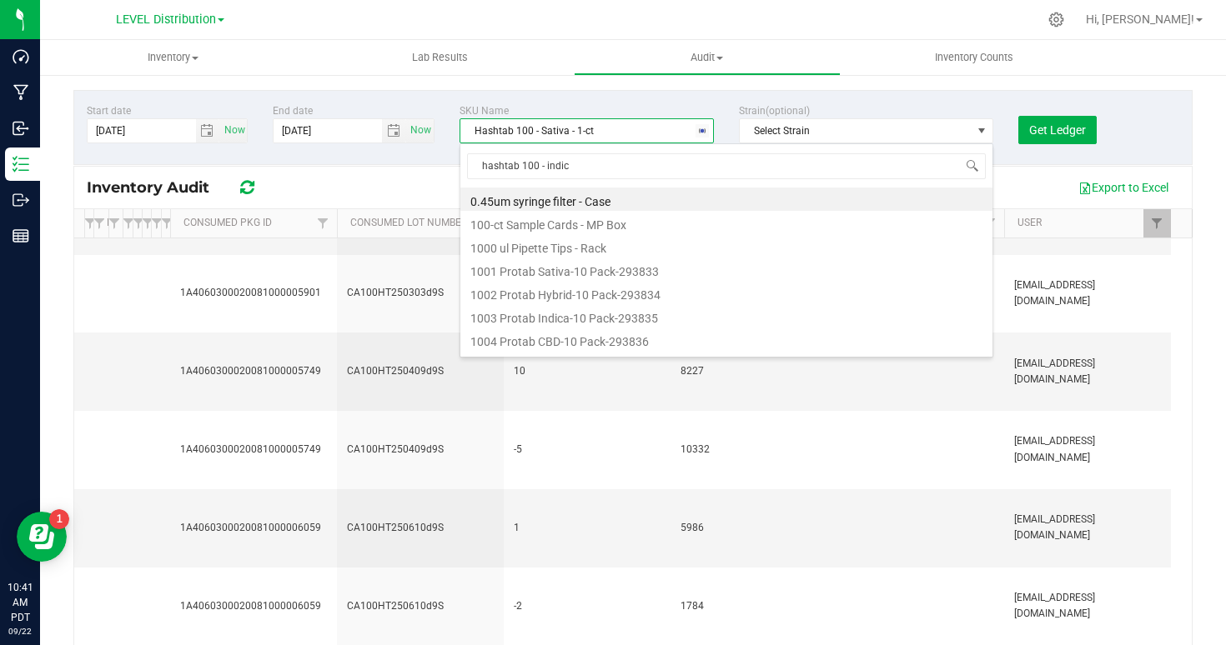
type input "hashtab 100 - indica"
click at [573, 206] on li "Hashtab 100 - Indica - 1-ct" at bounding box center [726, 199] width 532 height 23
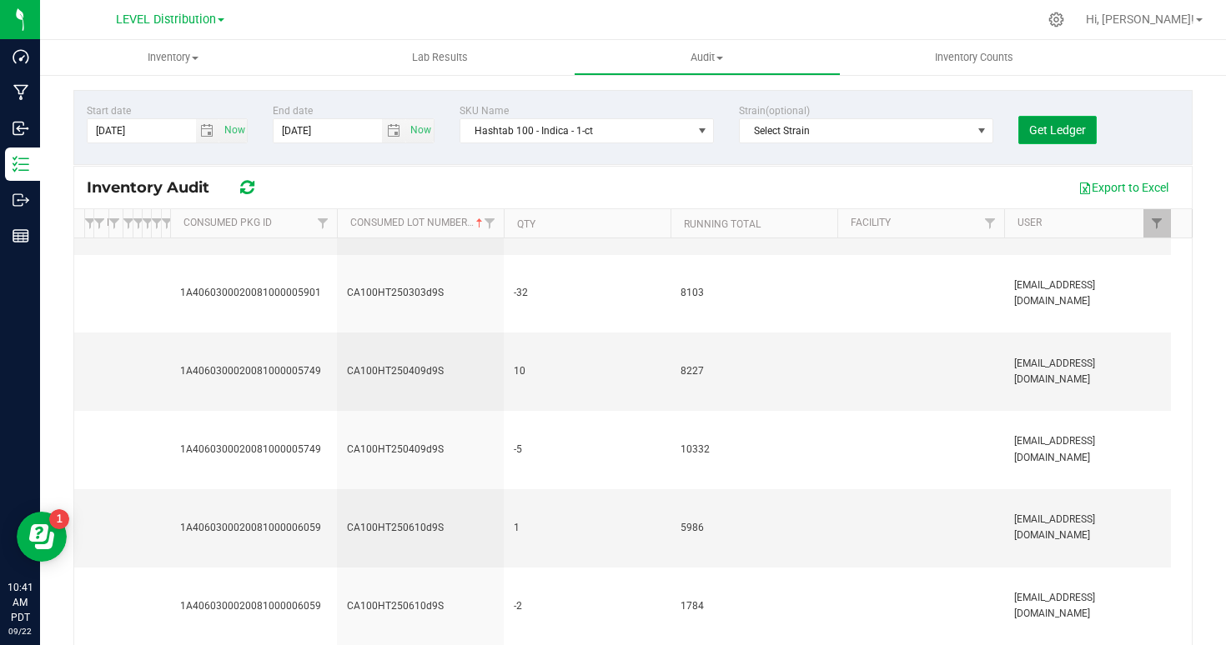
click at [1054, 120] on button "Get Ledger" at bounding box center [1057, 130] width 78 height 28
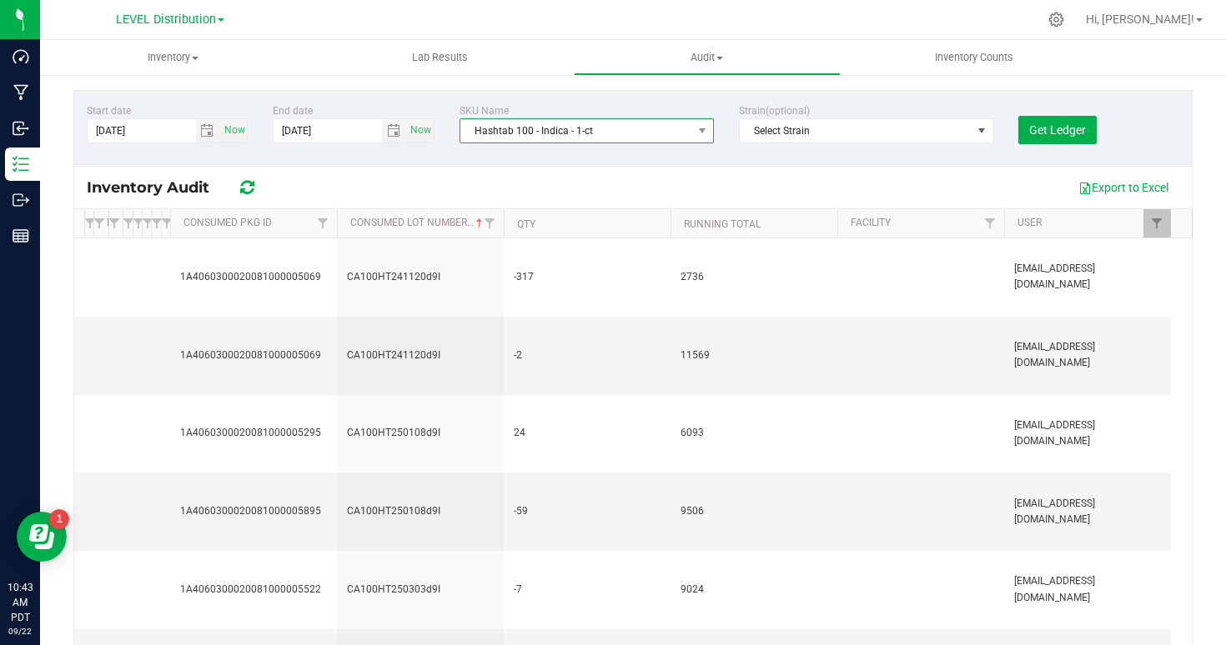
click at [518, 127] on span "Hashtab 100 - Indica - 1-ct" at bounding box center [576, 130] width 232 height 23
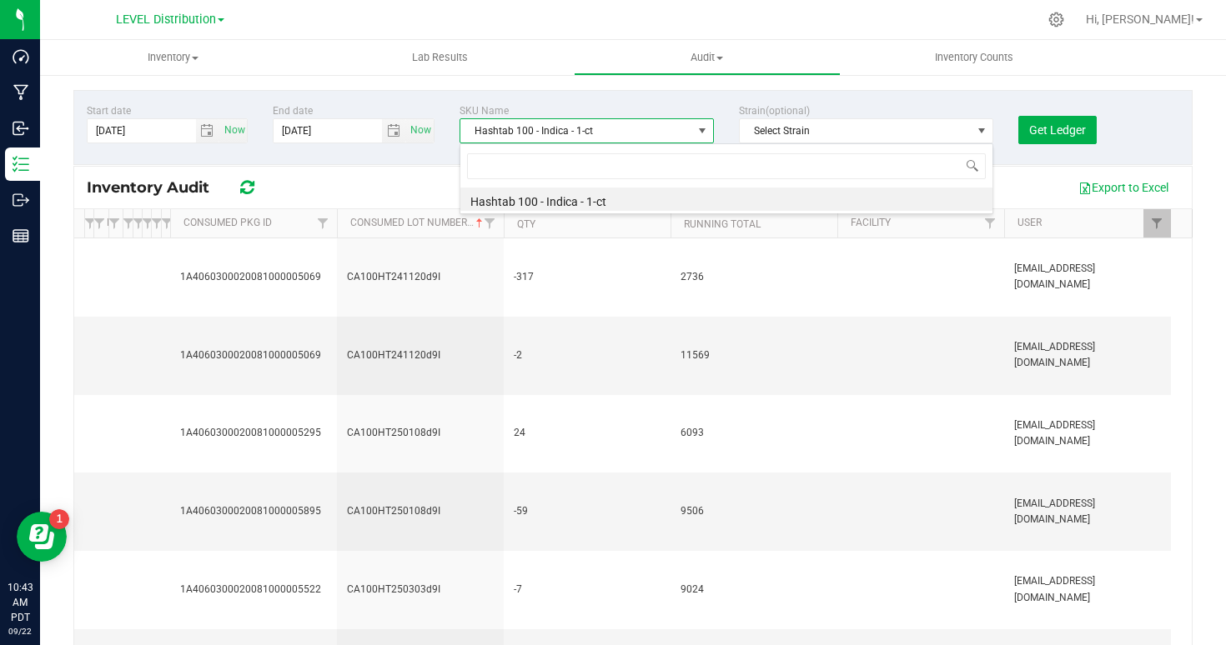
scroll to position [25, 254]
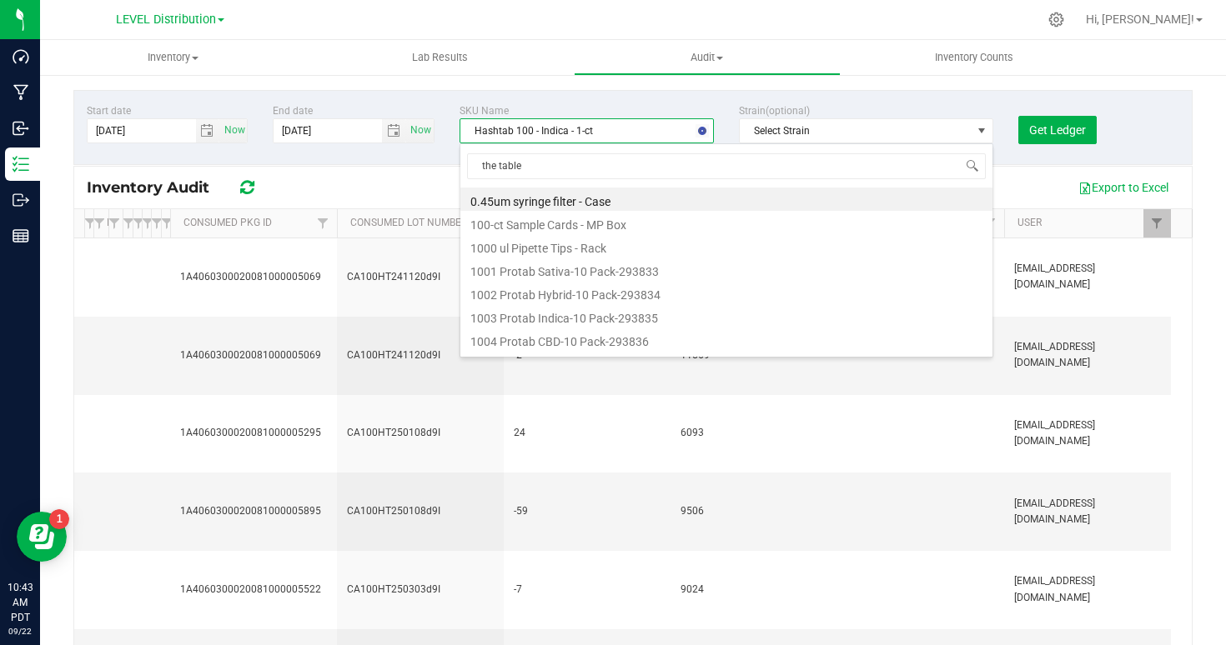
type input "the tablet"
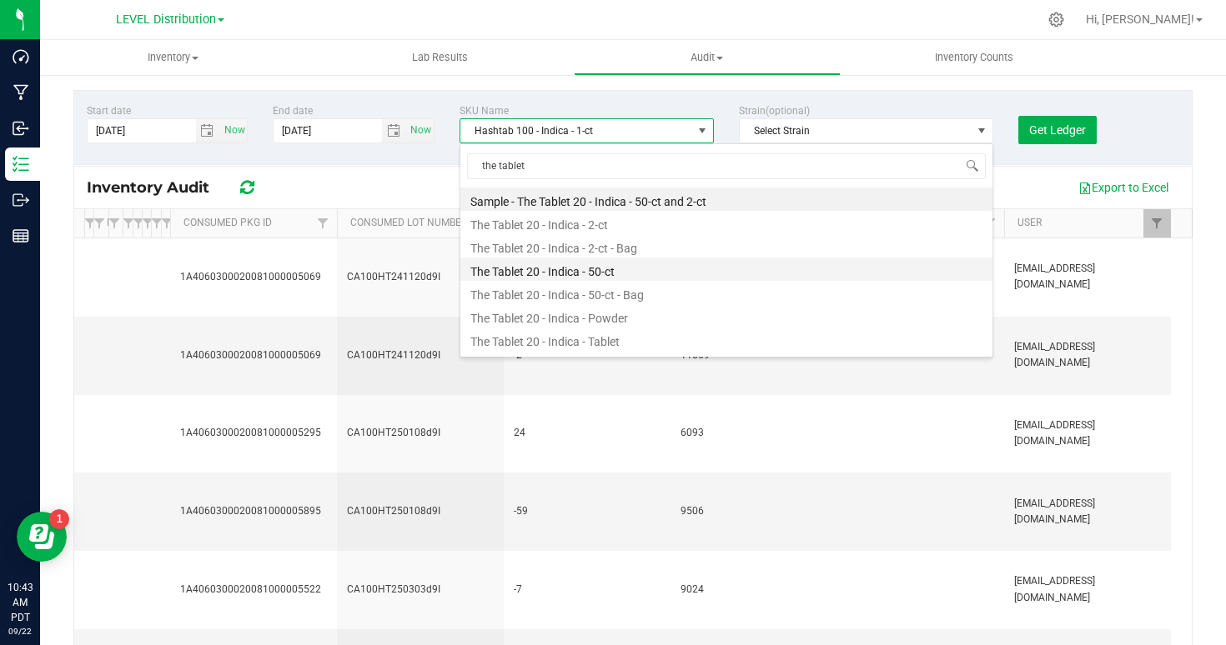
click at [515, 272] on li "The Tablet 20 - Indica - 50-ct" at bounding box center [726, 269] width 532 height 23
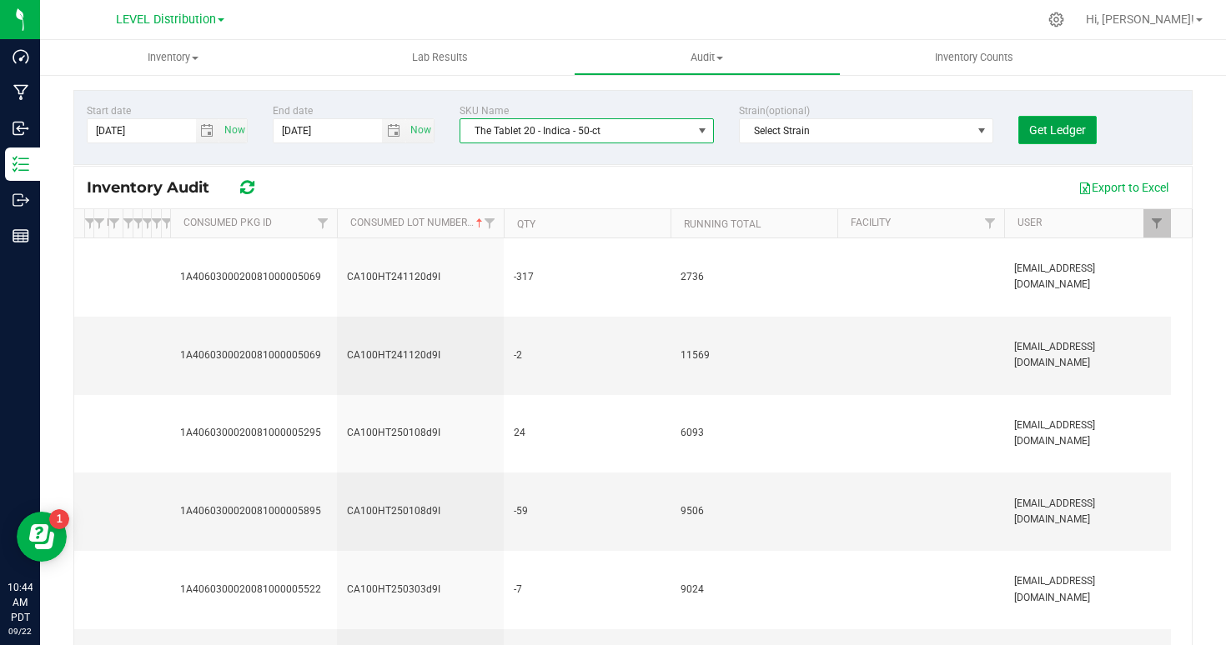
click at [1052, 120] on button "Get Ledger" at bounding box center [1057, 130] width 78 height 28
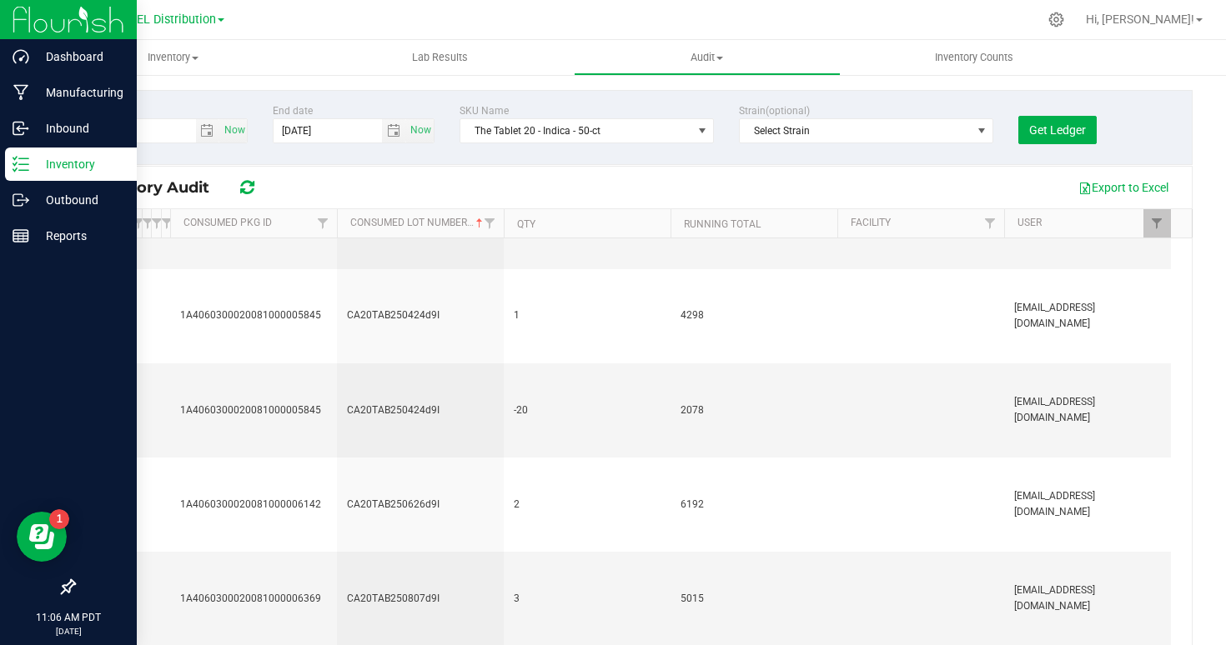
scroll to position [474, 0]
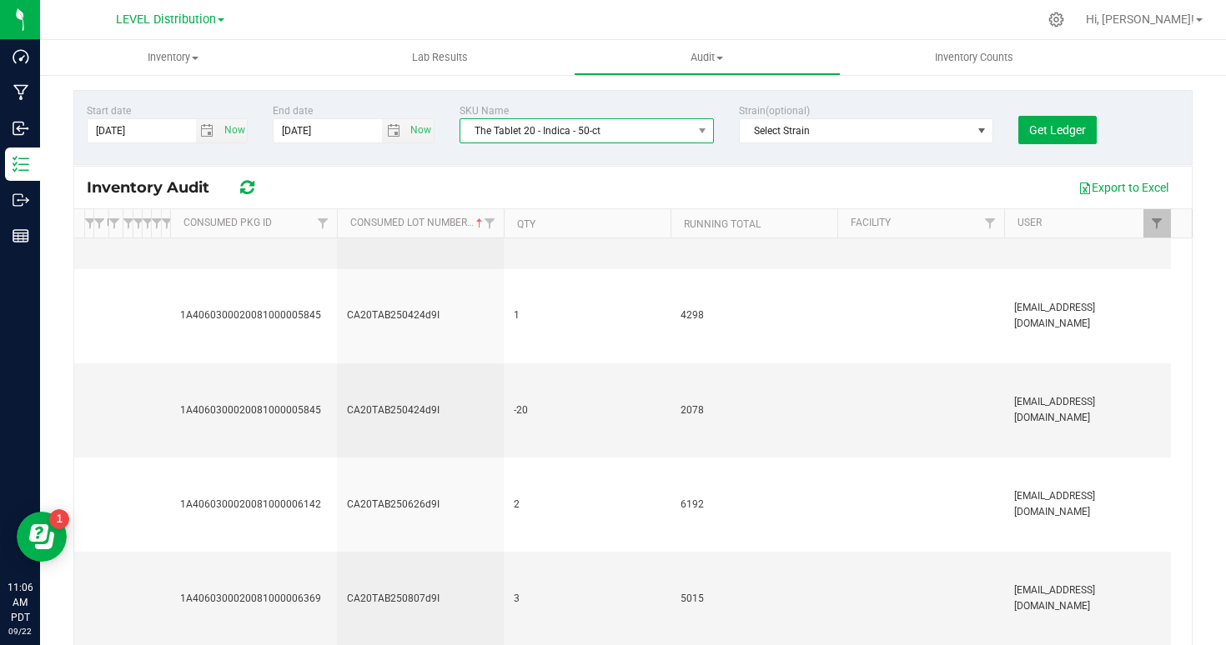
click at [502, 133] on span "The Tablet 20 - Indica - 50-ct" at bounding box center [576, 130] width 232 height 23
drag, startPoint x: 479, startPoint y: 131, endPoint x: 525, endPoint y: 131, distance: 46.7
click at [525, 131] on span "The Tablet 20 - Indica - 50-ct" at bounding box center [576, 130] width 232 height 23
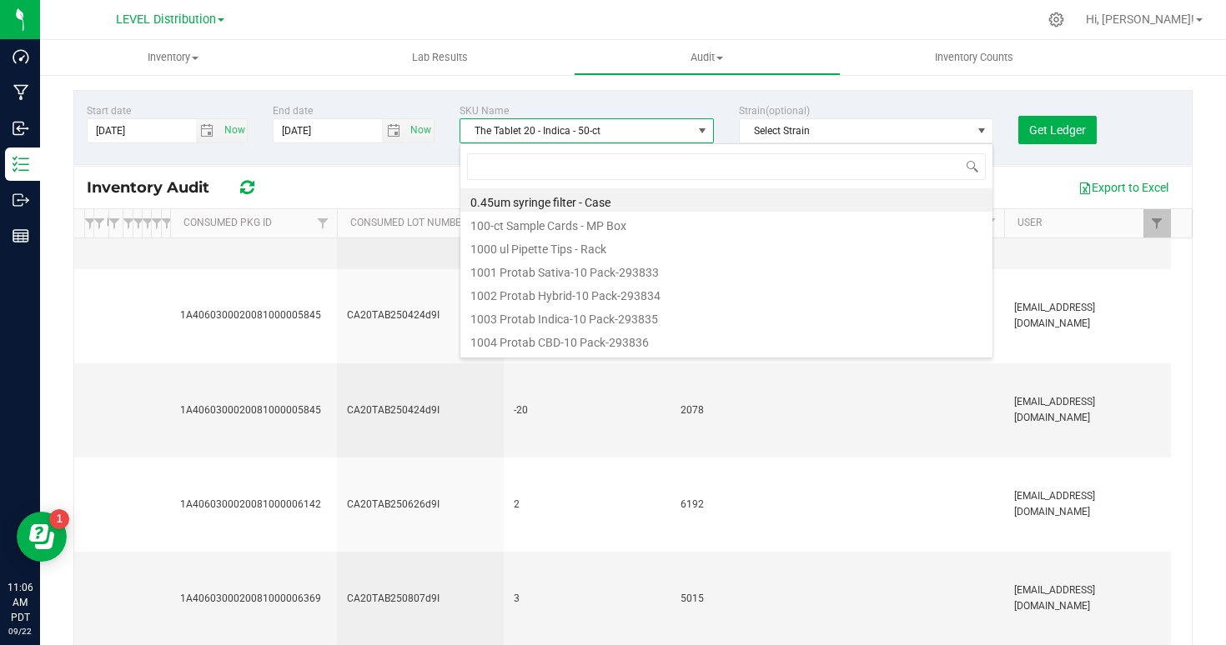
scroll to position [25, 254]
drag, startPoint x: 536, startPoint y: 128, endPoint x: 439, endPoint y: 128, distance: 96.7
click at [439, 128] on div "Start date [DATE] Now End date [DATE] Now SKU Name The Tablet 20 - Indica - 50-…" at bounding box center [632, 127] width 1119 height 75
copy div "SKU Name The Tablet 20"
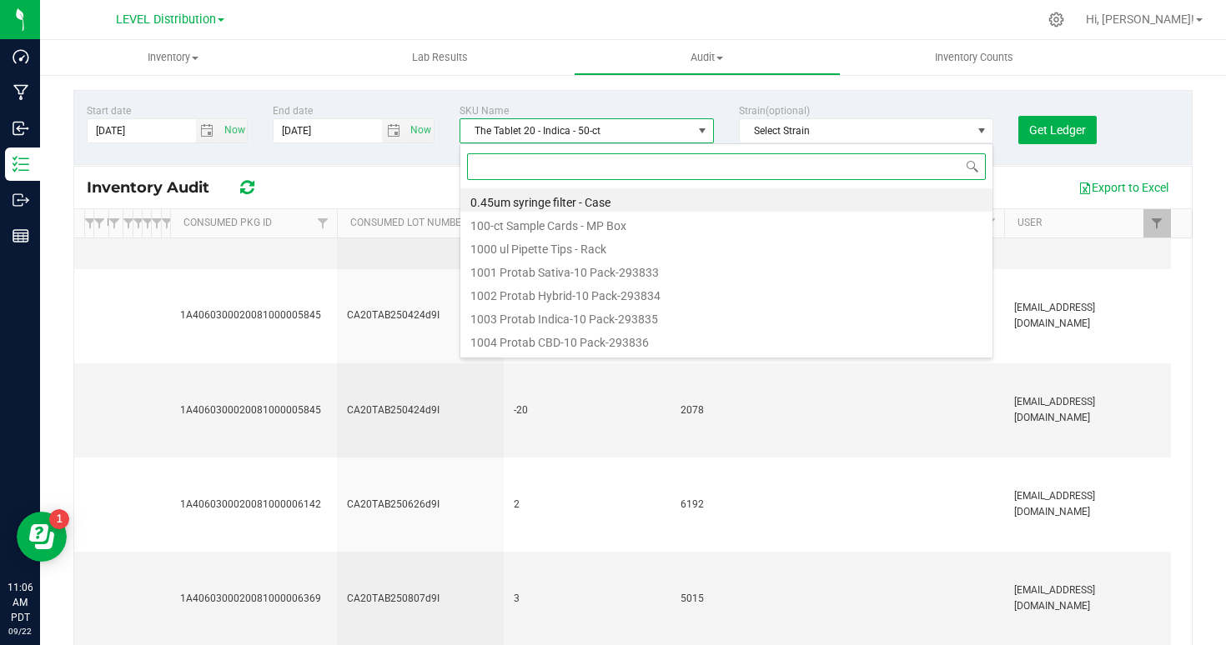
click at [525, 157] on input at bounding box center [726, 166] width 519 height 26
paste input "SKU Name The Tablet 20"
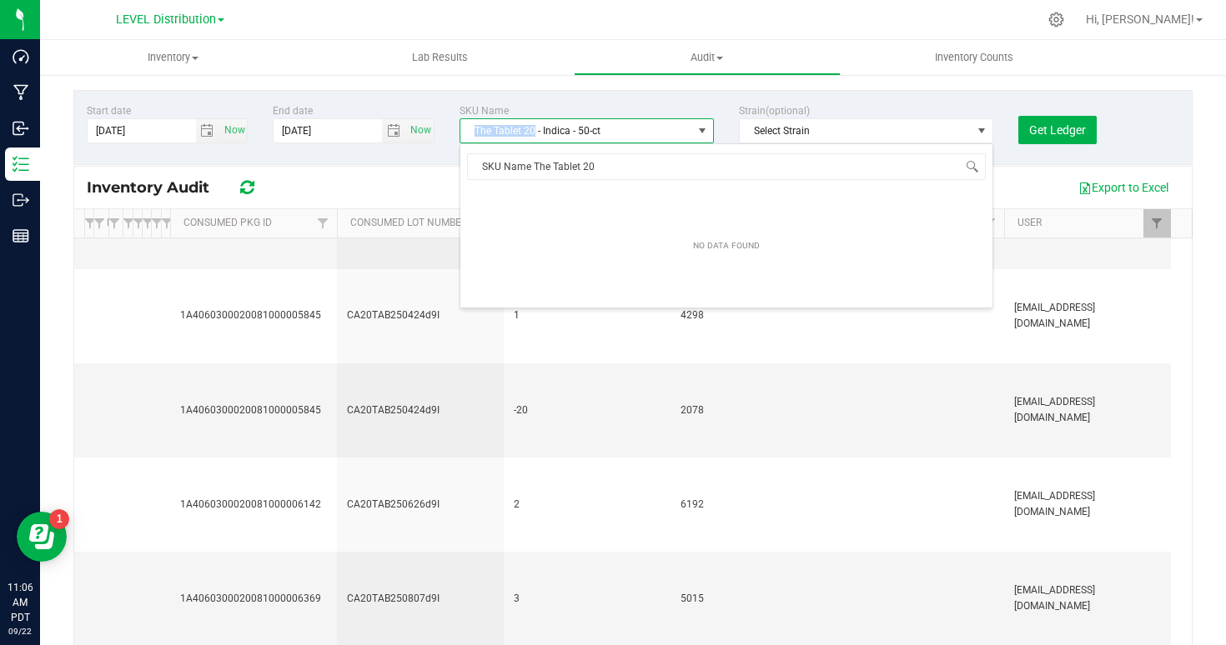
drag, startPoint x: 535, startPoint y: 131, endPoint x: 449, endPoint y: 131, distance: 85.9
click at [449, 131] on div "SKU Name The Tablet 20 - Indica - 50-ct" at bounding box center [586, 123] width 279 height 40
copy span "The Tablet 20"
click at [545, 163] on input "SKU Name The Tablet 20" at bounding box center [726, 166] width 519 height 26
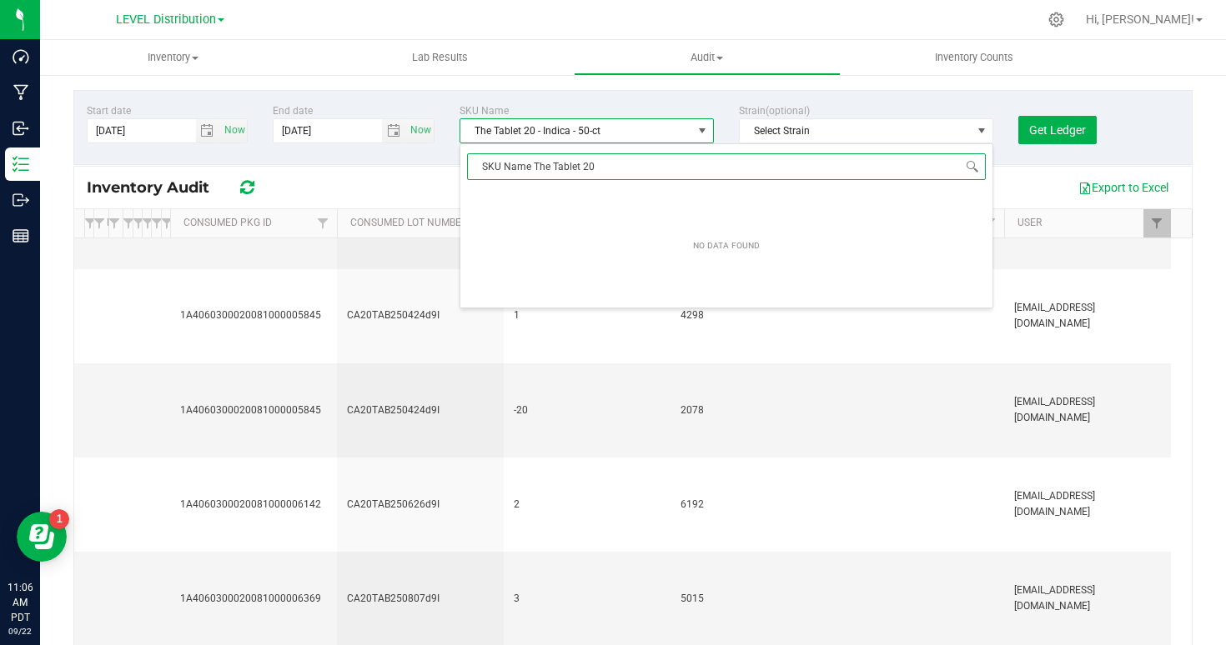
click at [545, 163] on input "SKU Name The Tablet 20" at bounding box center [726, 166] width 519 height 26
paste input "The Tablet 20"
type input "The Tablet 20 - sativa"
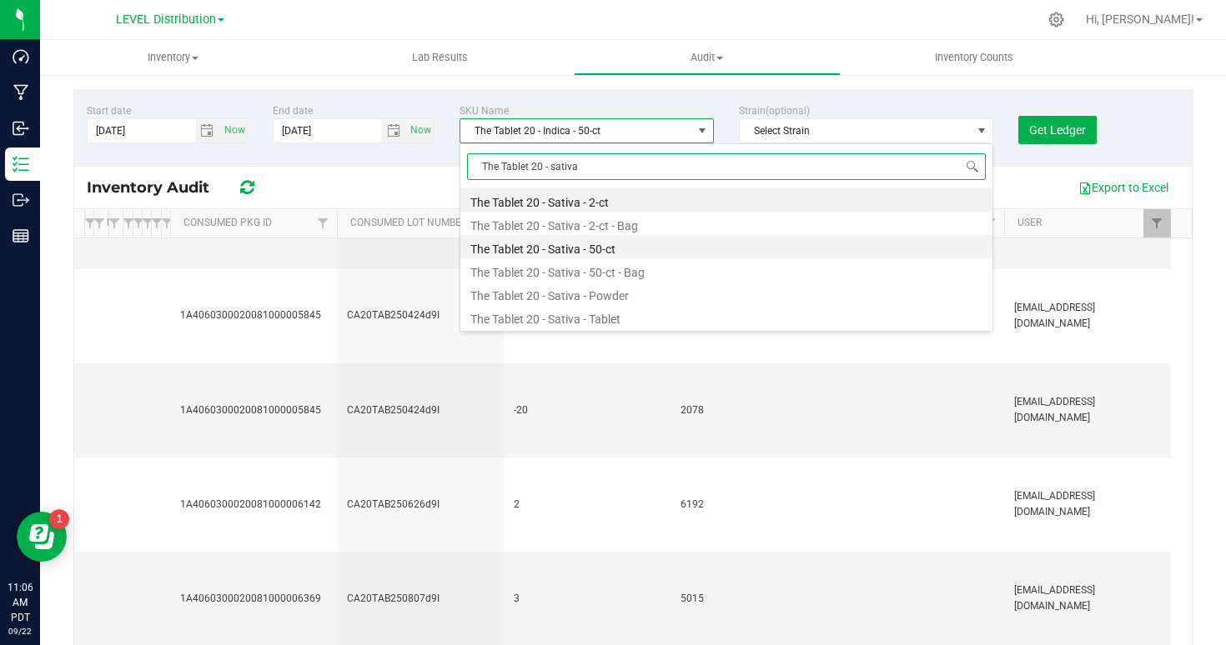
click at [555, 241] on li "The Tablet 20 - Sativa - 50-ct" at bounding box center [726, 246] width 532 height 23
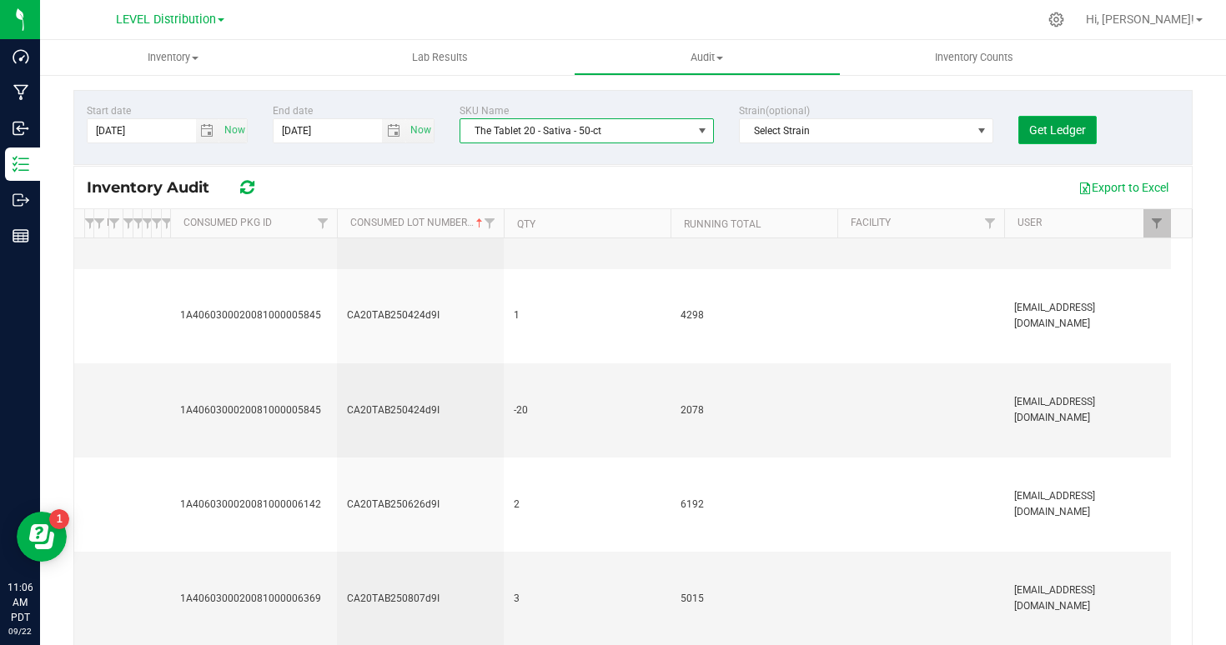
click at [1081, 128] on span "Get Ledger" at bounding box center [1057, 129] width 57 height 13
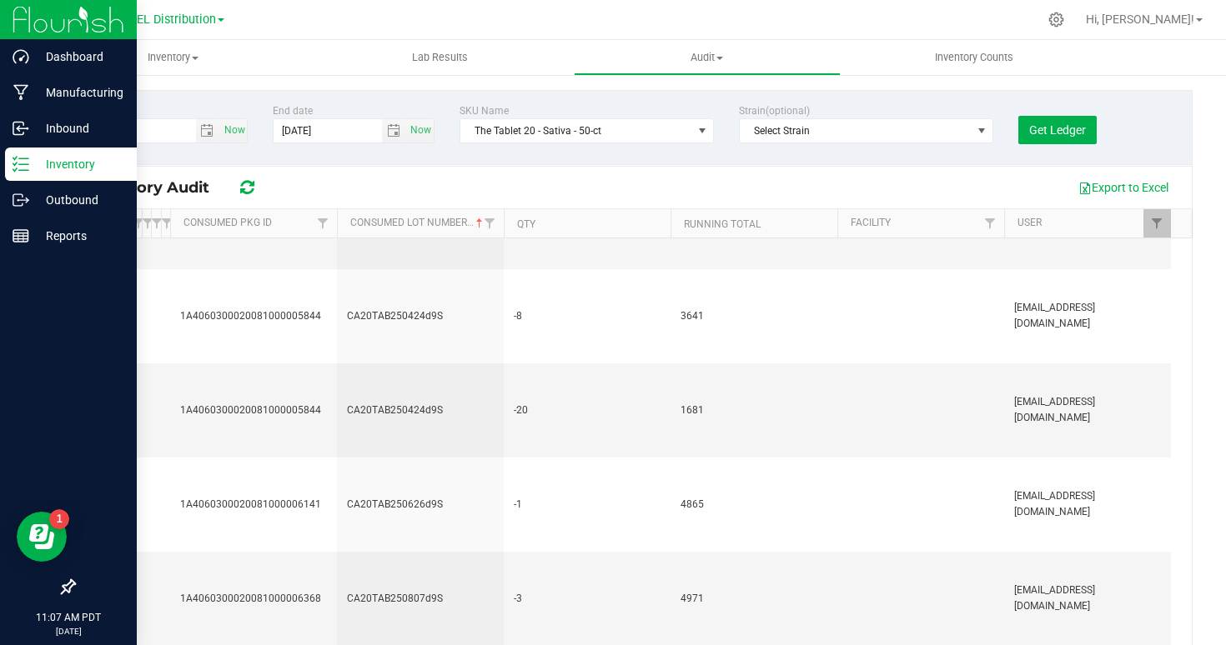
scroll to position [695, 0]
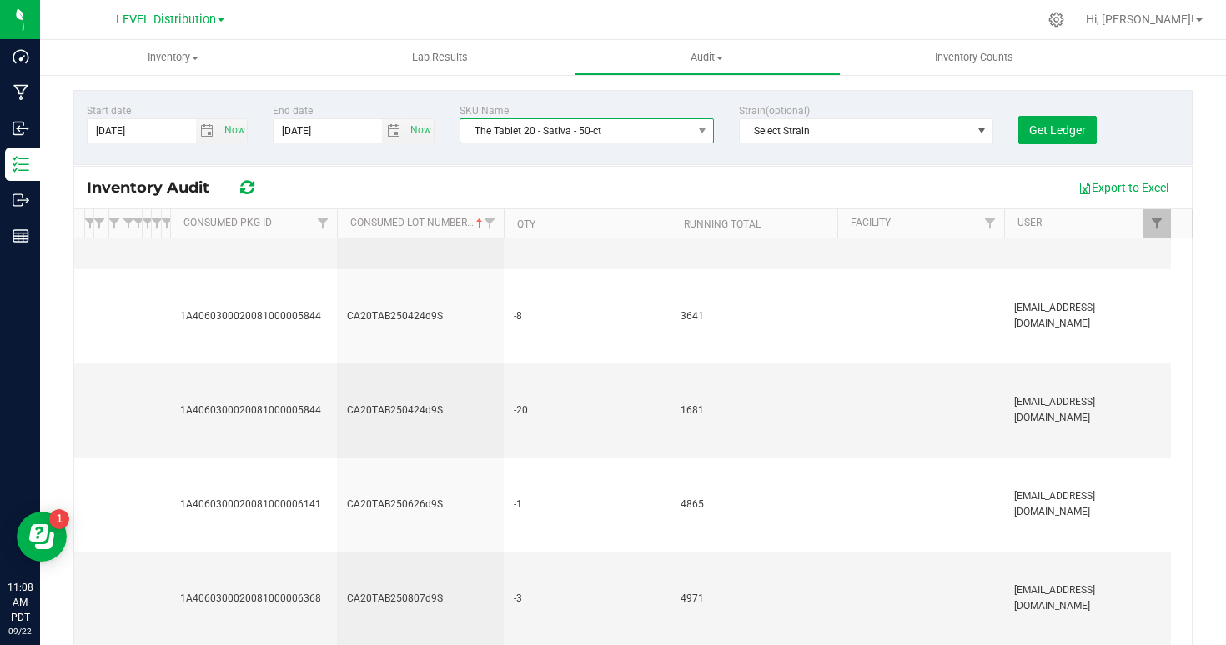
click at [510, 134] on span "The Tablet 20 - Sativa - 50-ct" at bounding box center [576, 130] width 232 height 23
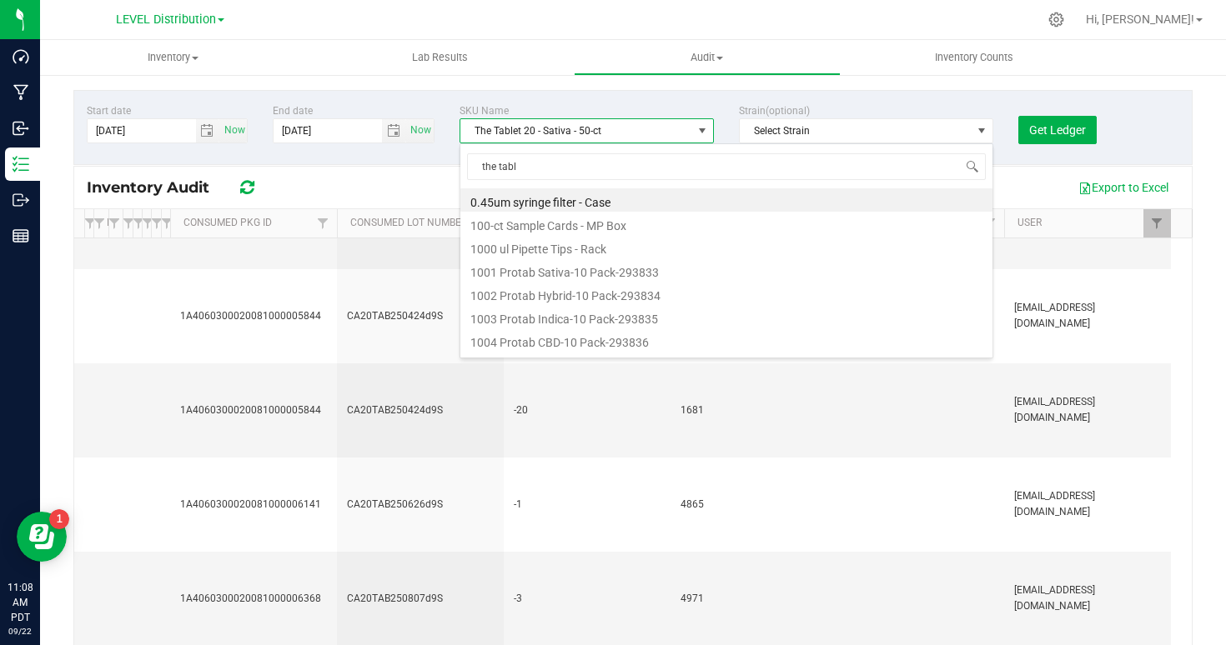
scroll to position [90, 0]
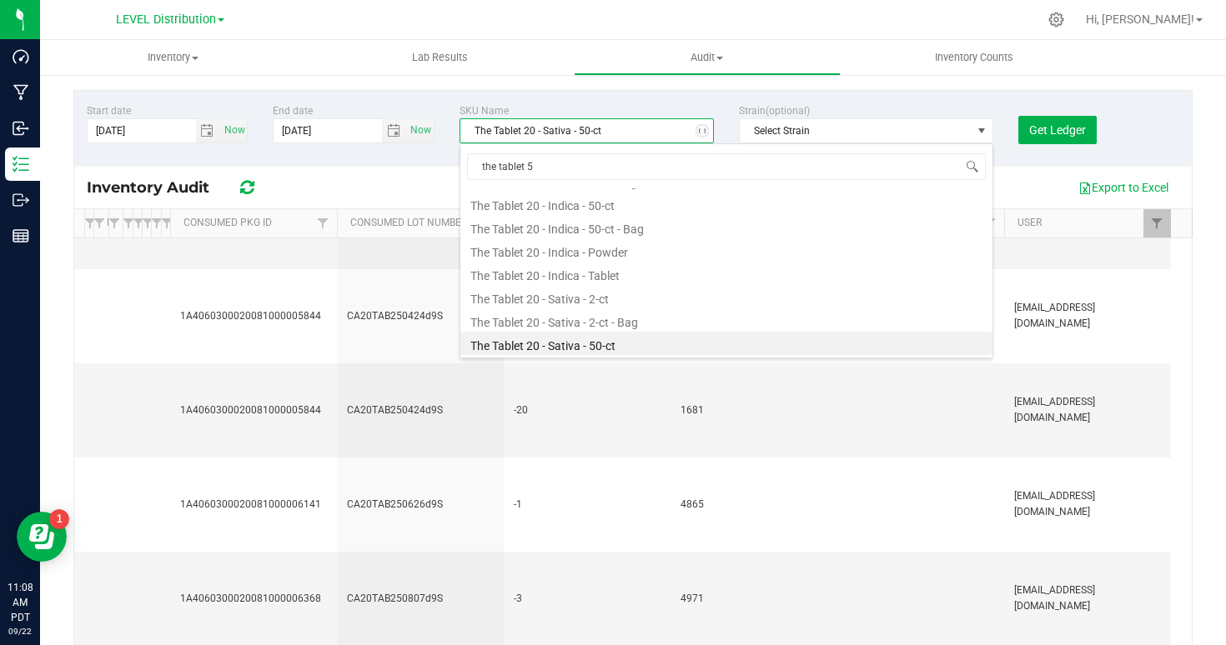
type input "the tablet 50"
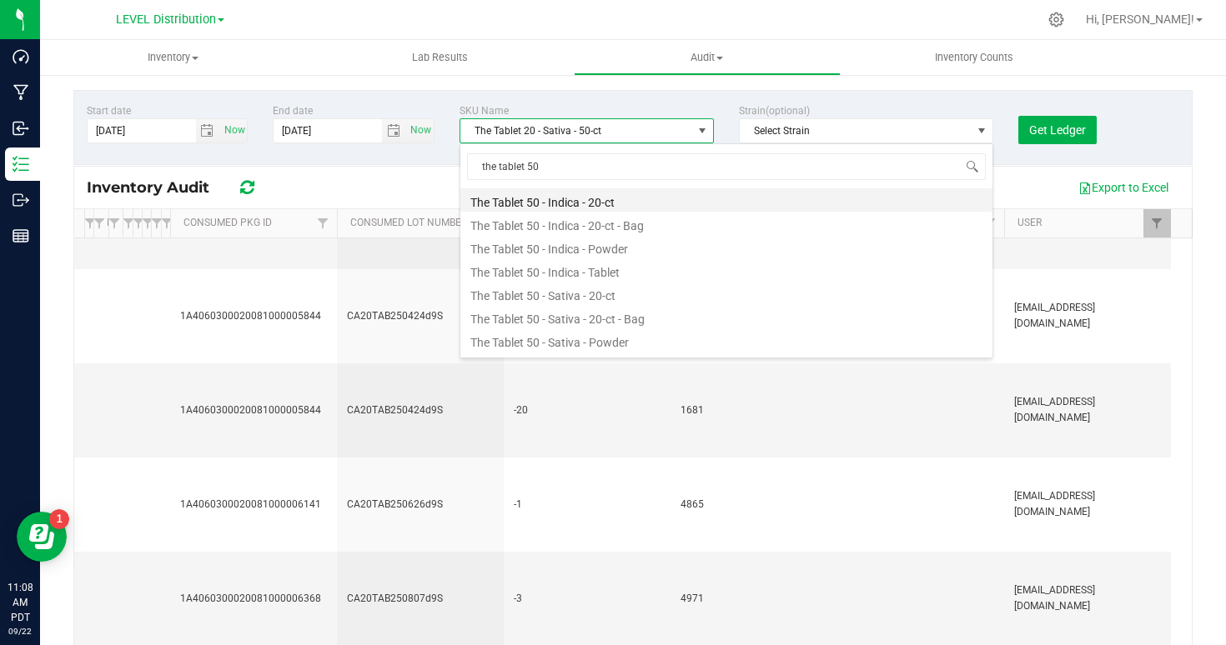
click at [529, 201] on li "The Tablet 50 - Indica - 20-ct" at bounding box center [726, 199] width 532 height 23
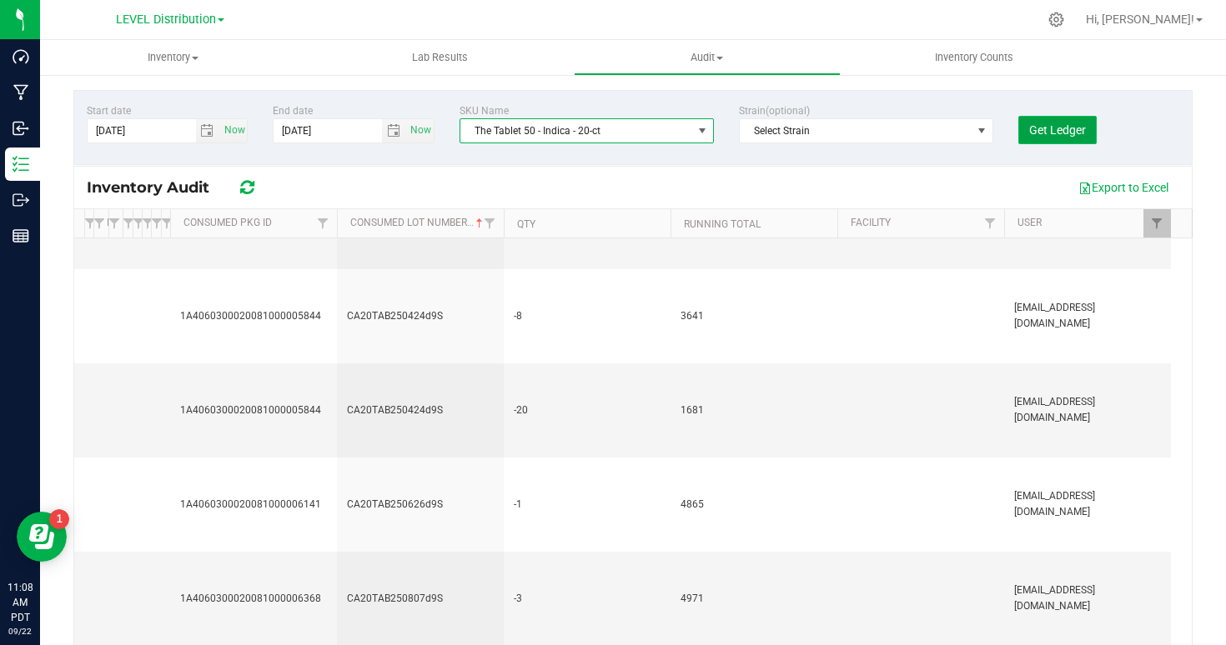
click at [1057, 140] on button "Get Ledger" at bounding box center [1057, 130] width 78 height 28
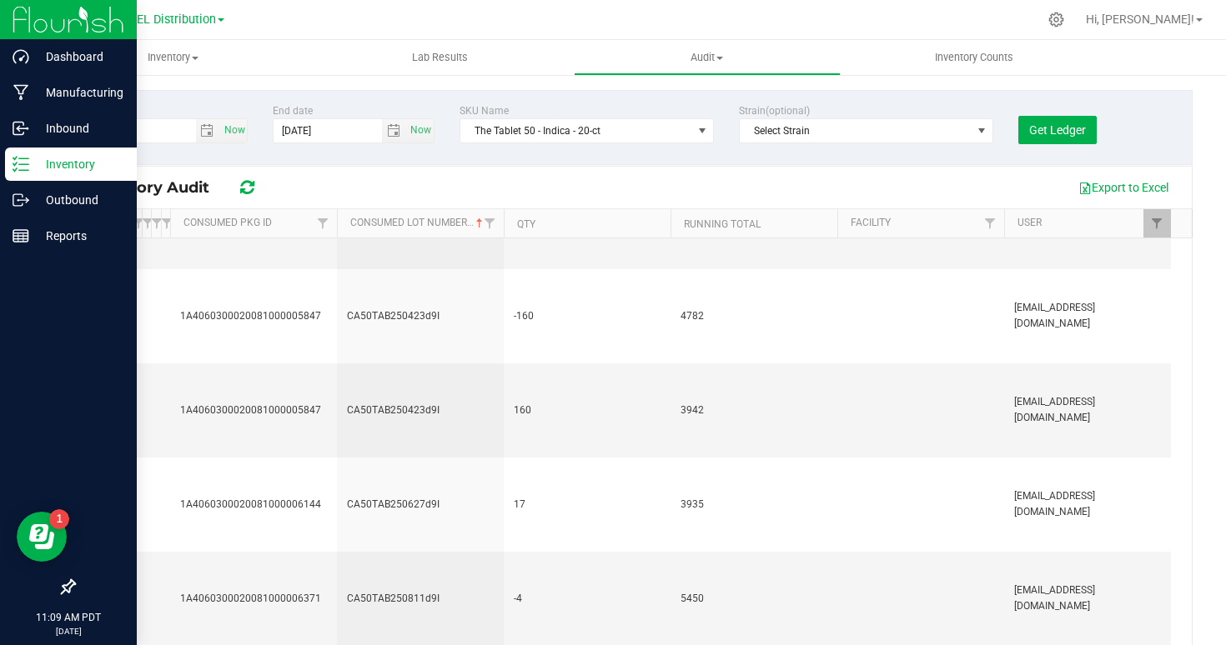
scroll to position [1136, 0]
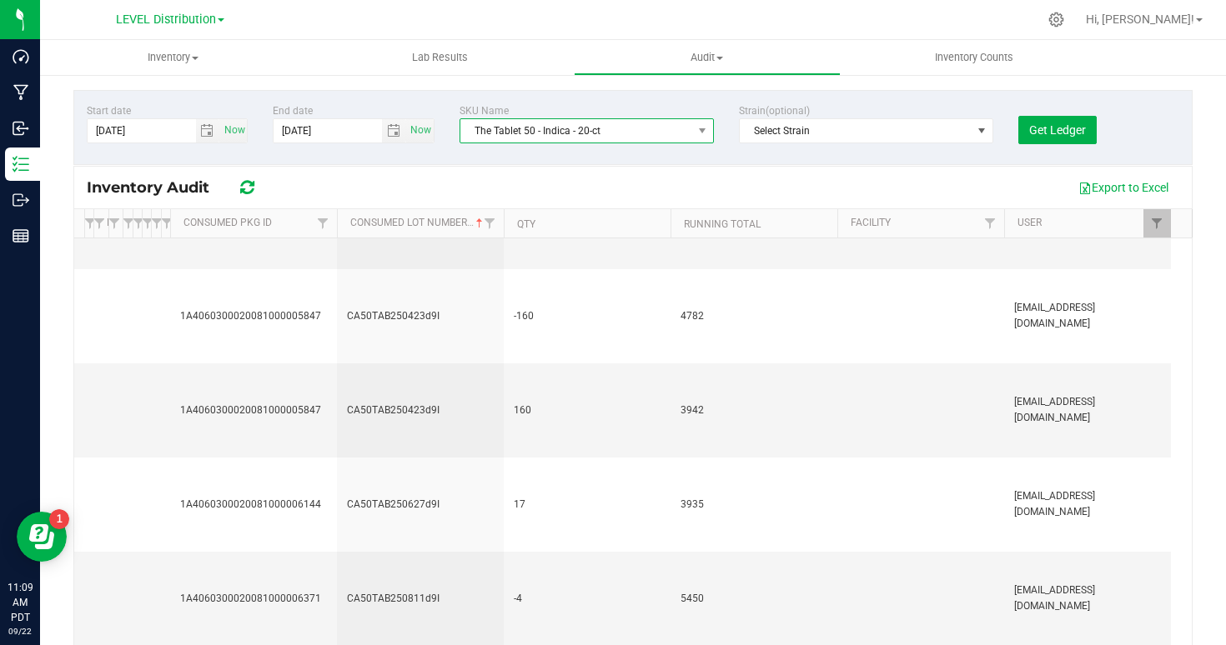
click at [497, 132] on span "The Tablet 50 - Indica - 20-ct" at bounding box center [576, 130] width 232 height 23
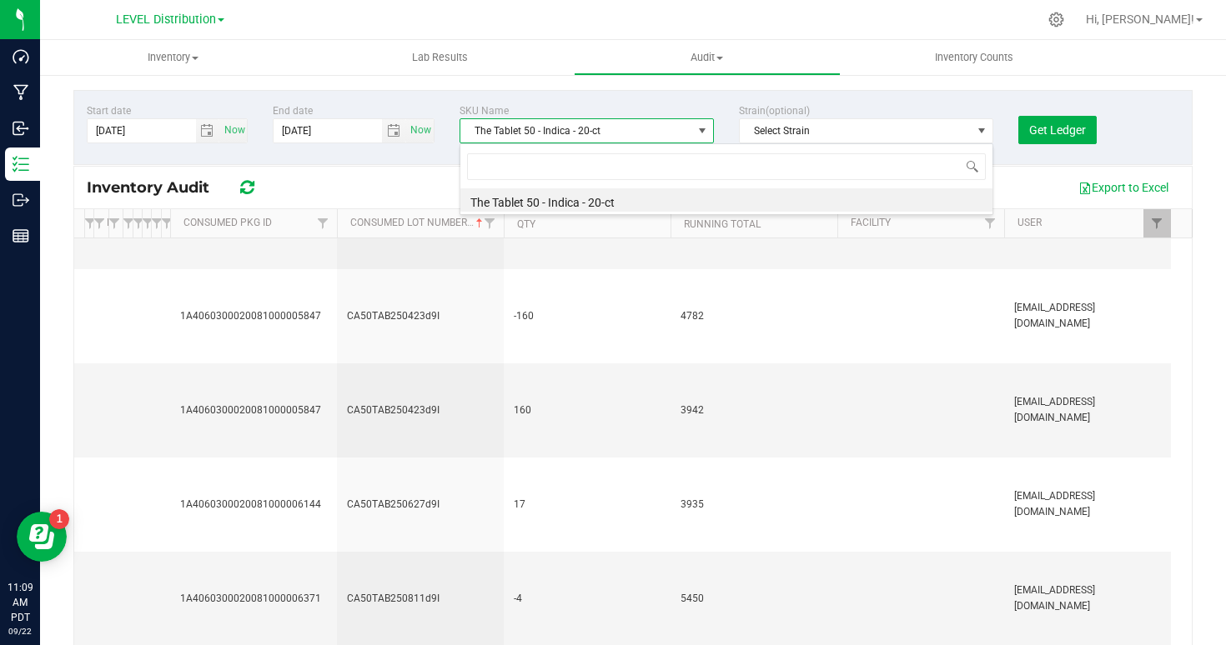
scroll to position [25, 254]
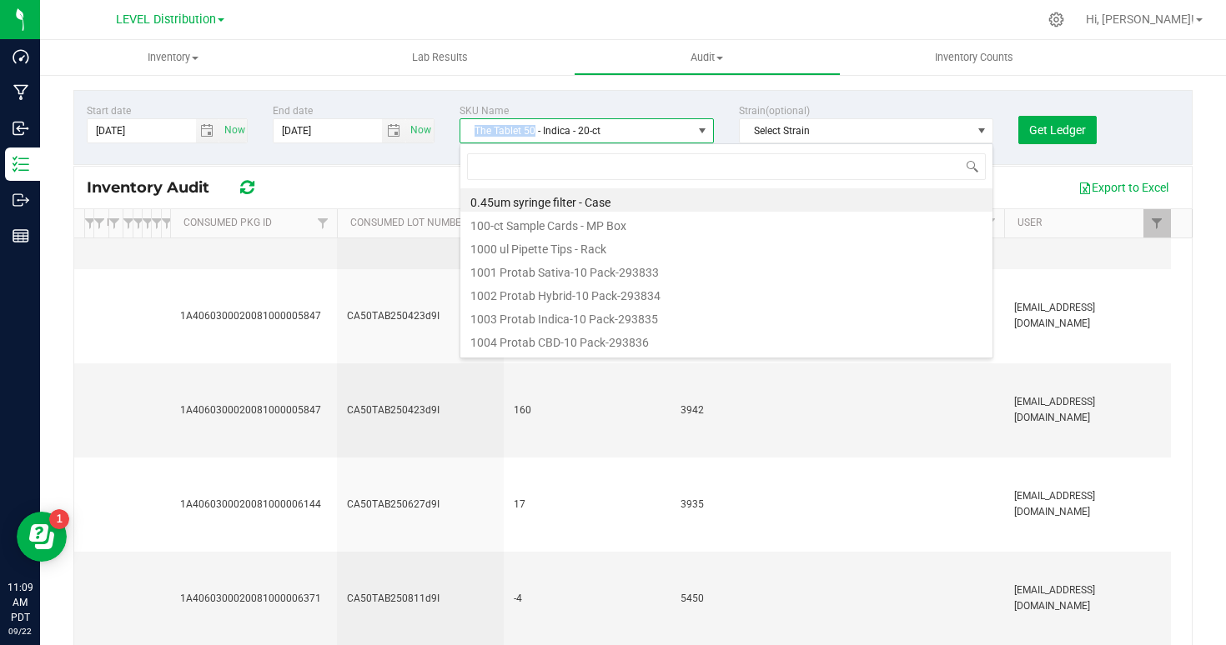
drag, startPoint x: 472, startPoint y: 131, endPoint x: 534, endPoint y: 132, distance: 61.7
click at [534, 132] on span "The Tablet 50 - Indica - 20-ct" at bounding box center [576, 130] width 232 height 23
copy span "The Tablet 50"
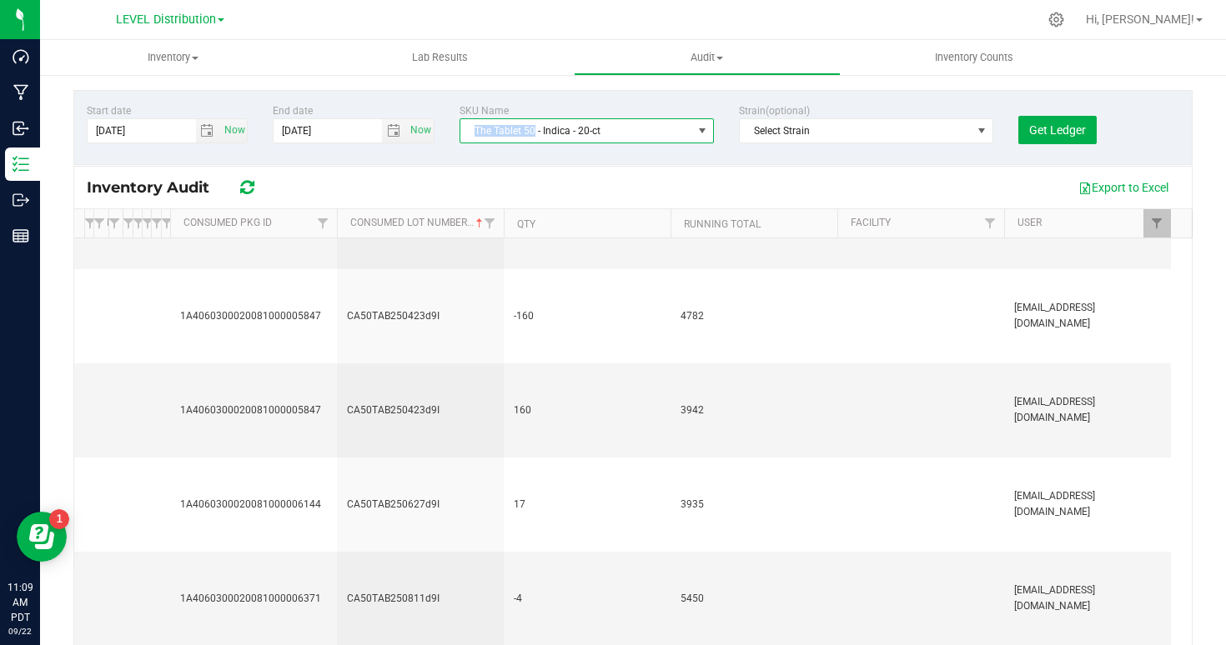
click at [534, 132] on span "The Tablet 50 - Indica - 20-ct" at bounding box center [576, 130] width 232 height 23
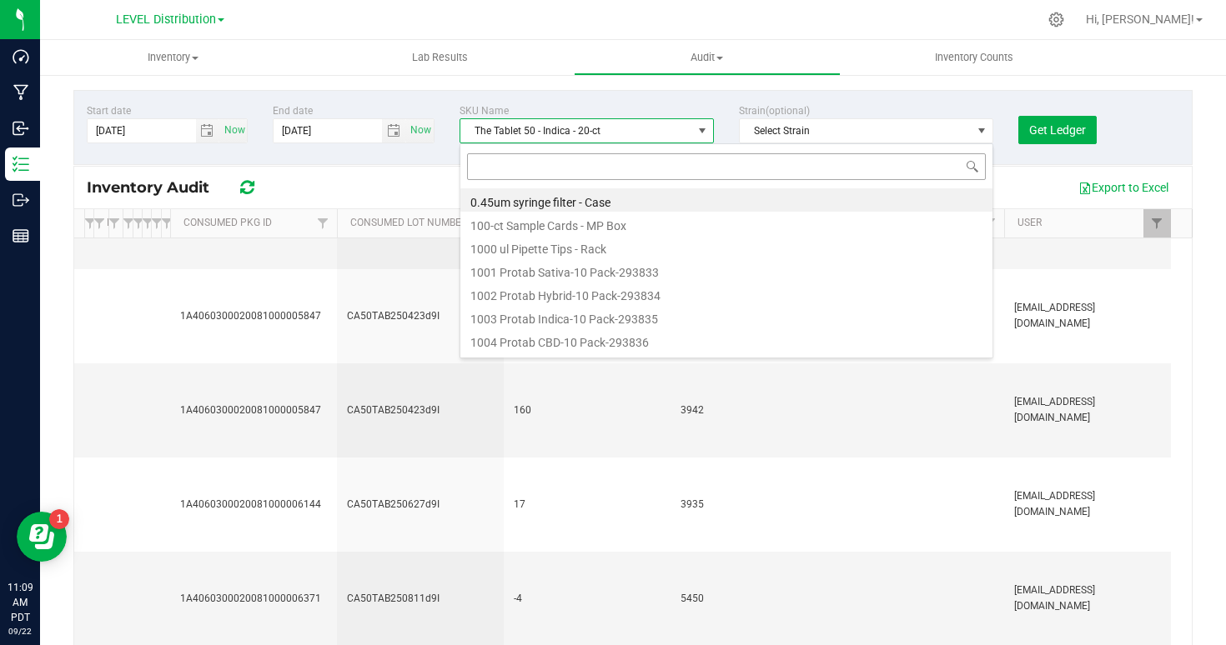
click at [530, 169] on input at bounding box center [726, 166] width 519 height 26
type input "The Tablet 50 - sativa"
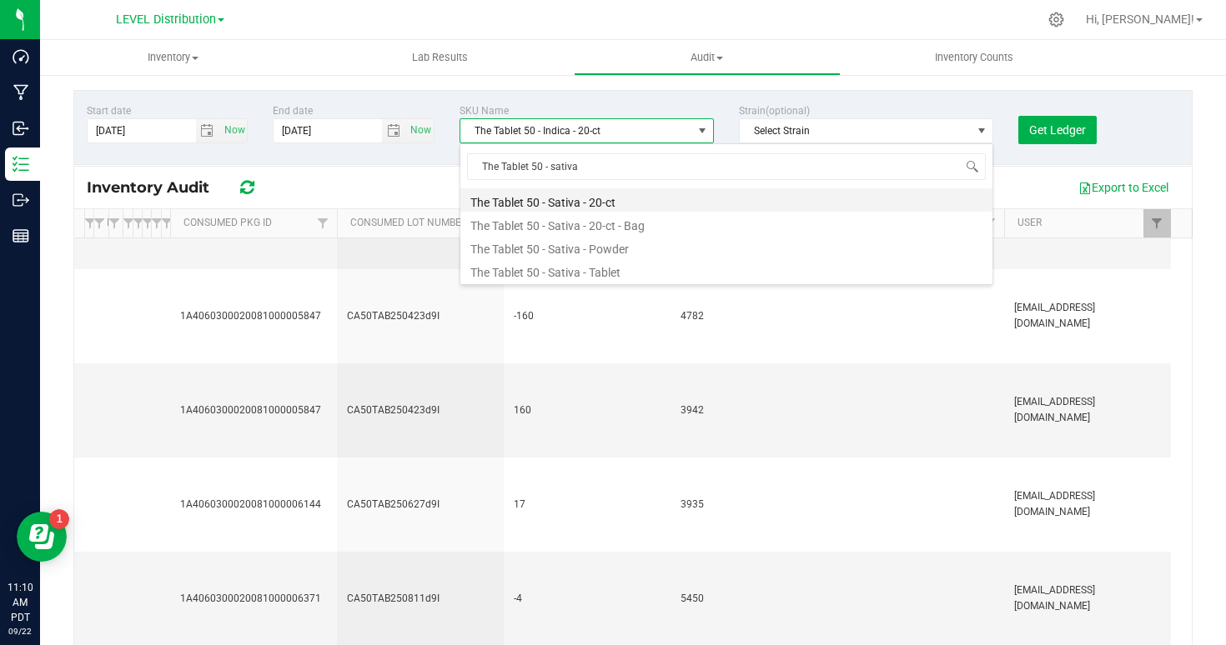
click at [525, 204] on li "The Tablet 50 - Sativa - 20-ct" at bounding box center [726, 199] width 532 height 23
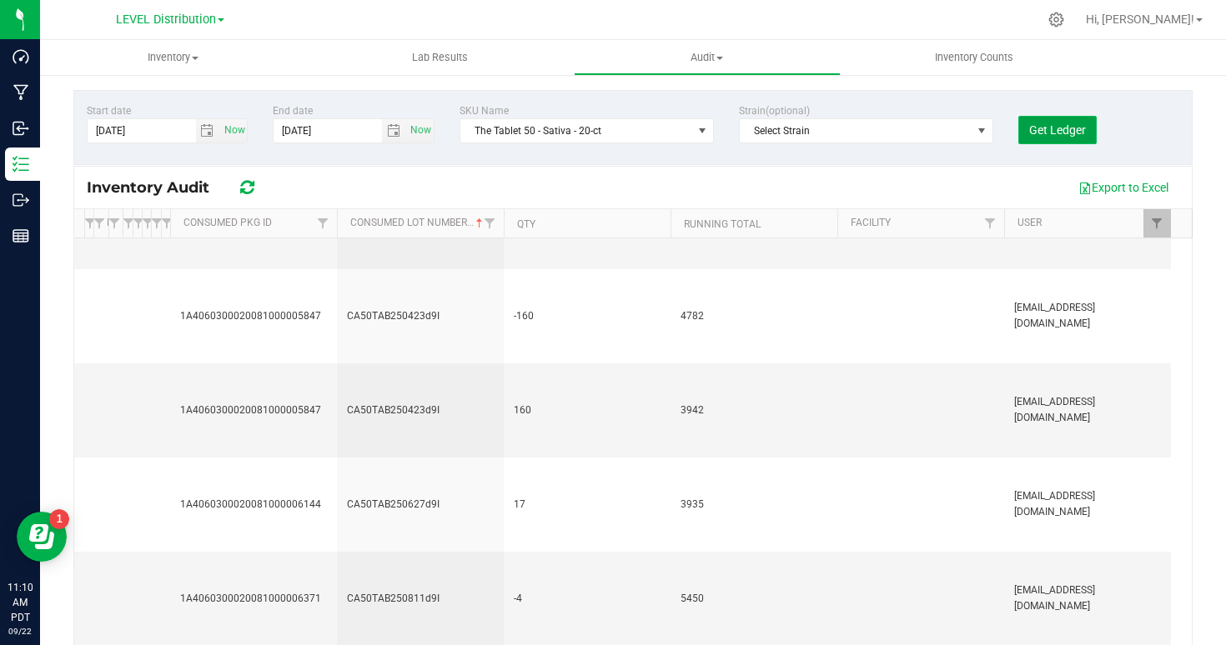
click at [1067, 138] on button "Get Ledger" at bounding box center [1057, 130] width 78 height 28
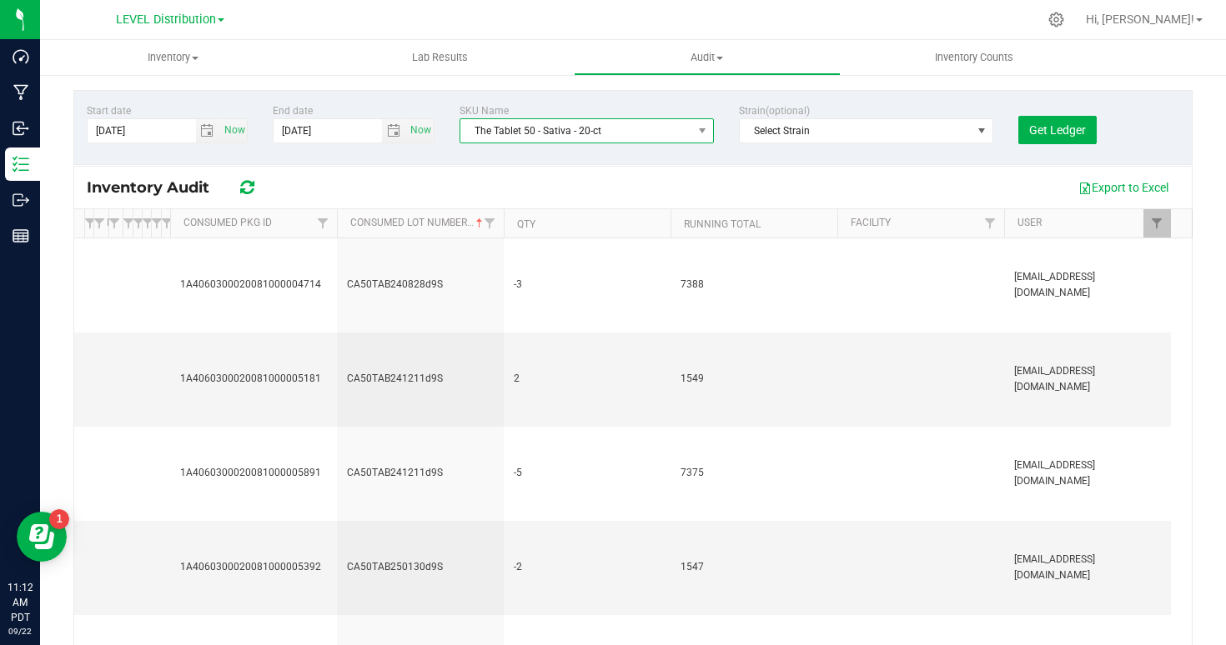
click at [550, 143] on span "The Tablet 50 - Sativa - 20-ct" at bounding box center [586, 130] width 254 height 25
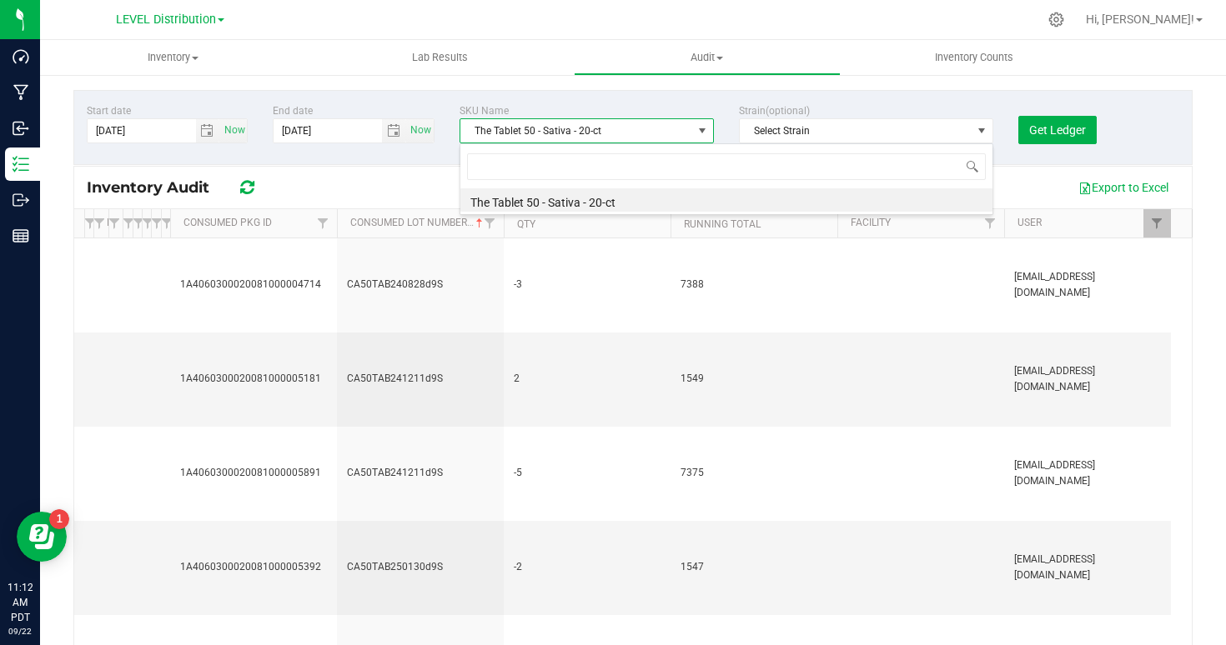
scroll to position [25, 254]
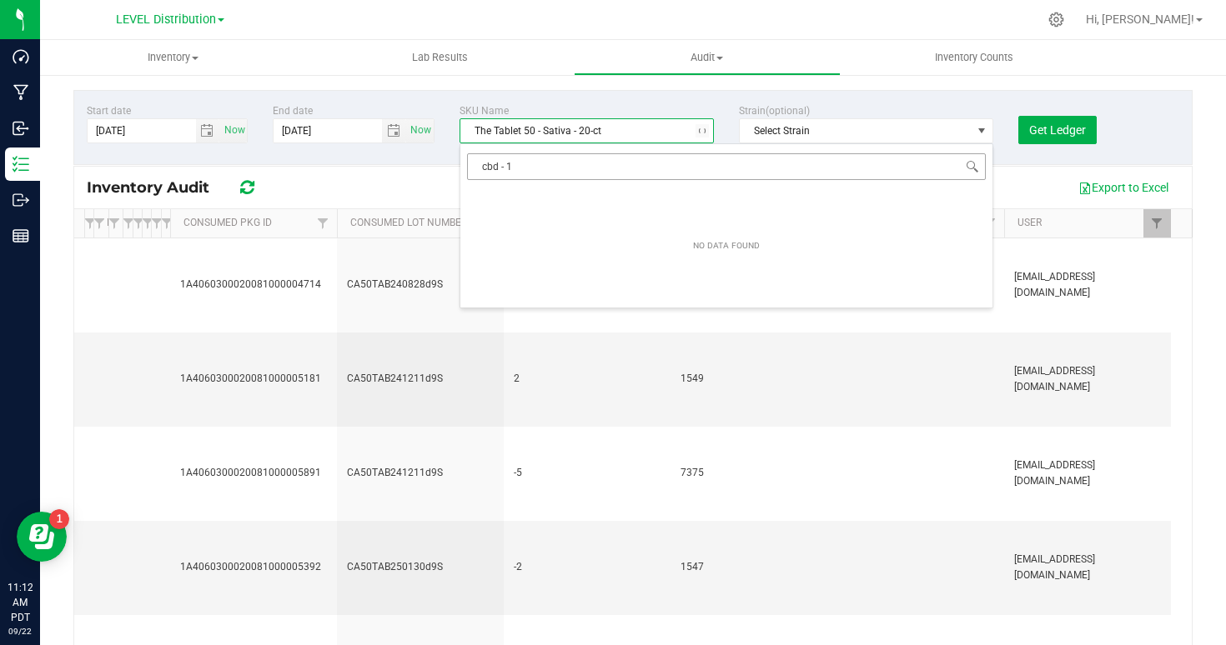
type input "cbd - 10"
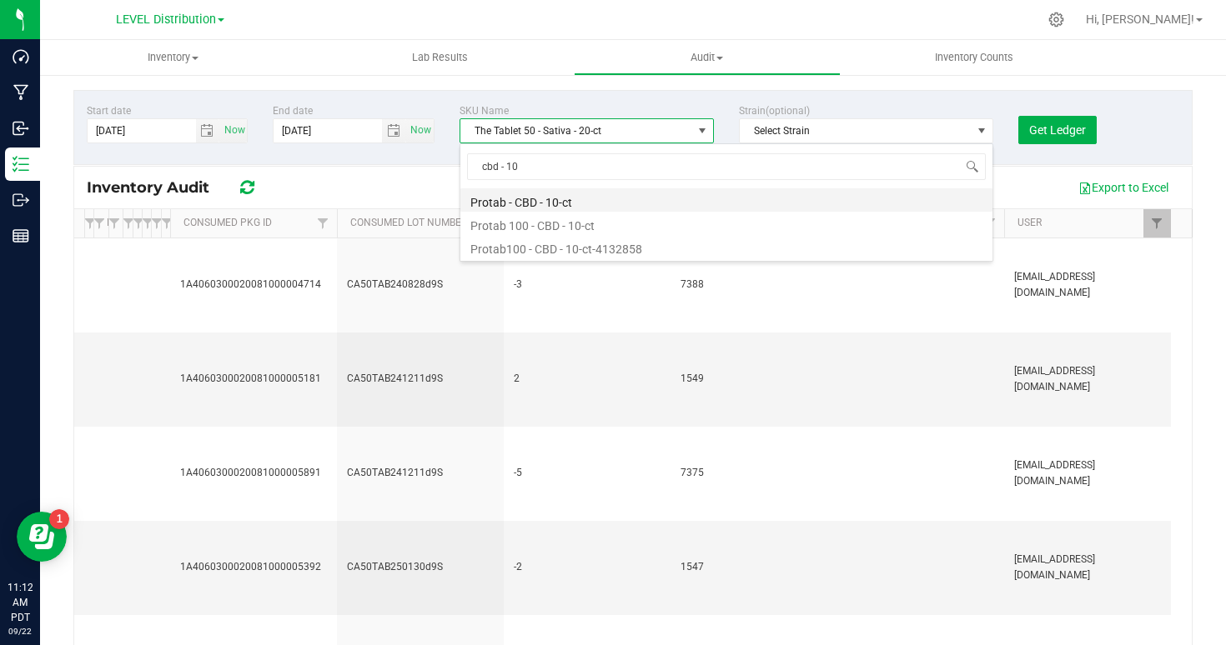
click at [523, 200] on li "Protab - CBD - 10-ct" at bounding box center [726, 199] width 532 height 23
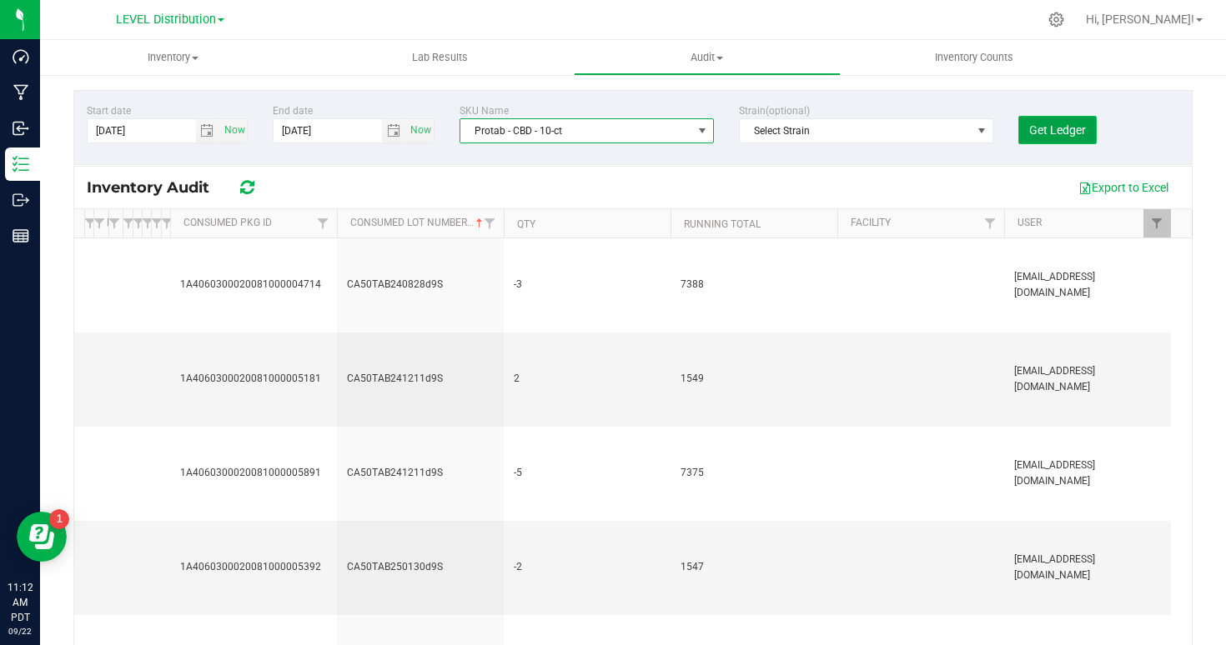
click at [1072, 124] on span "Get Ledger" at bounding box center [1057, 129] width 57 height 13
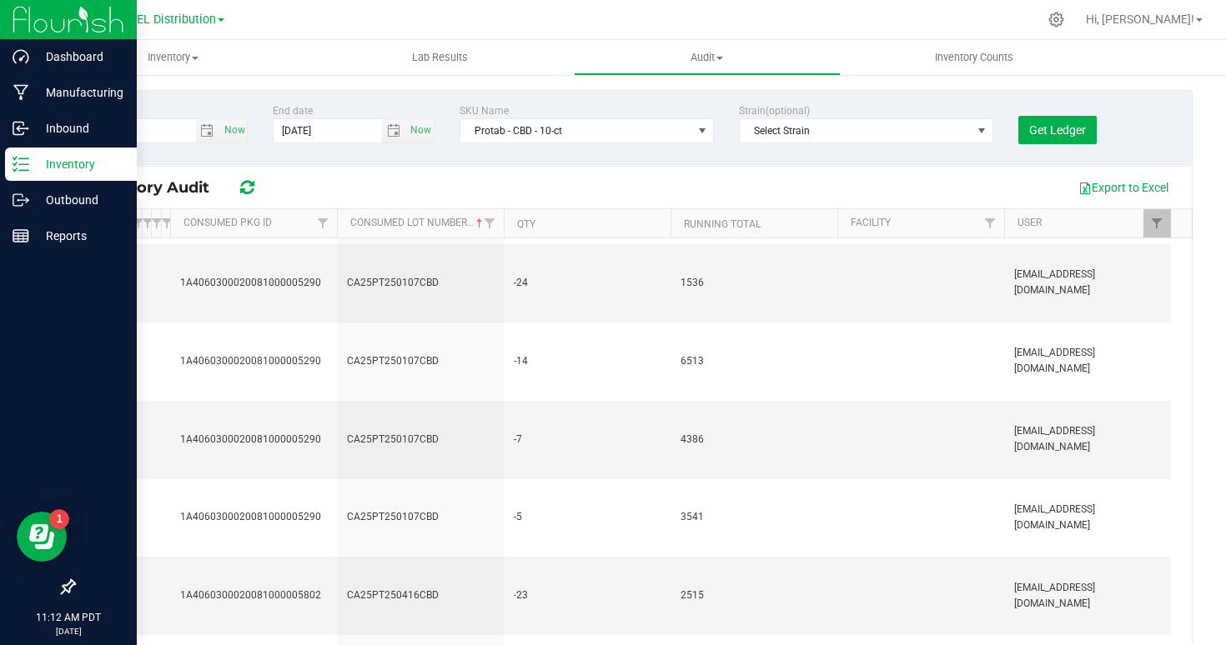
scroll to position [401, 0]
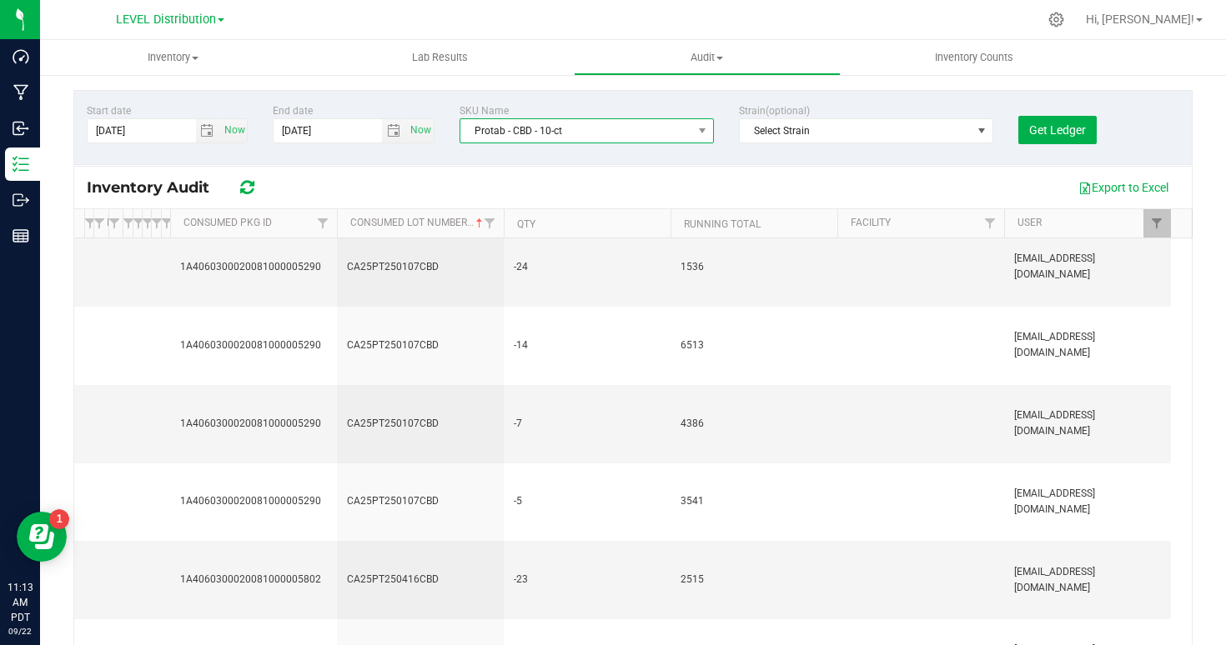
click at [545, 131] on span "Protab - CBD - 10-ct" at bounding box center [576, 130] width 232 height 23
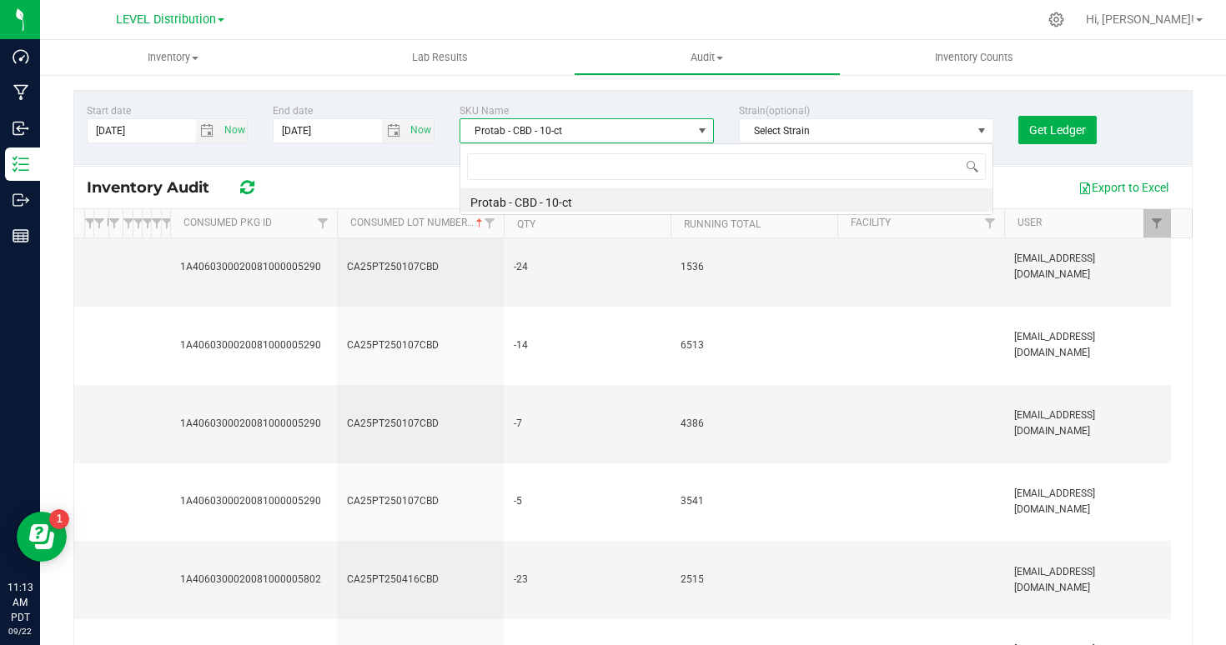
scroll to position [25, 254]
type input "cbg"
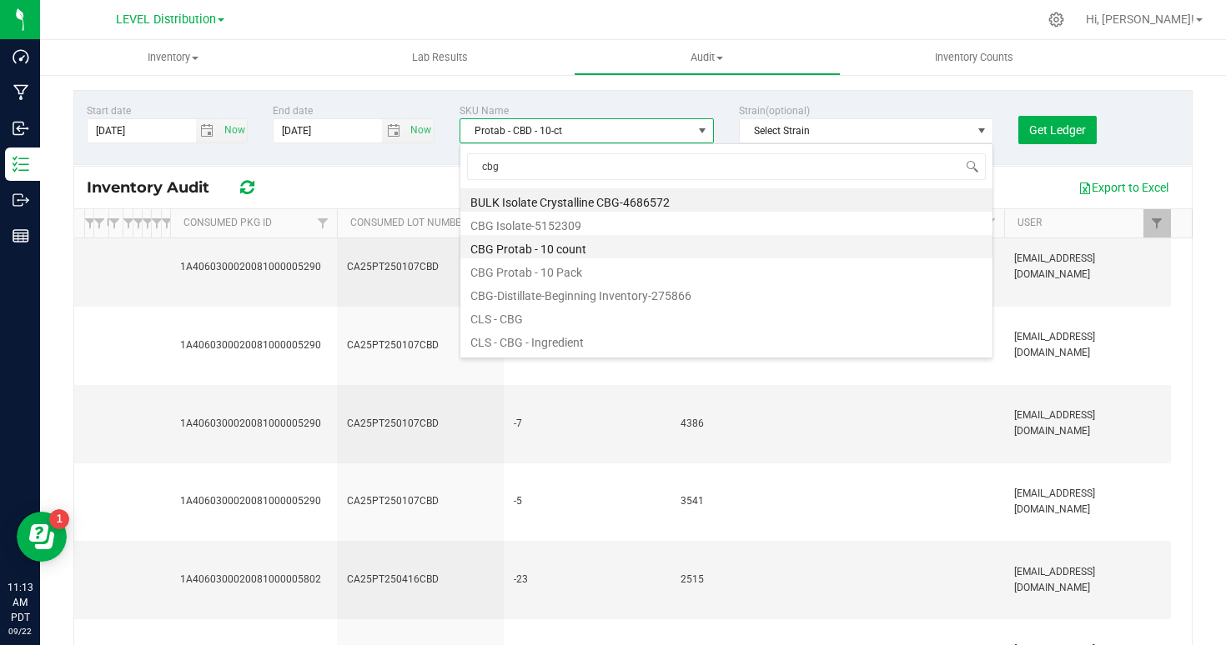
click at [546, 251] on li "CBG Protab - 10 count" at bounding box center [726, 246] width 532 height 23
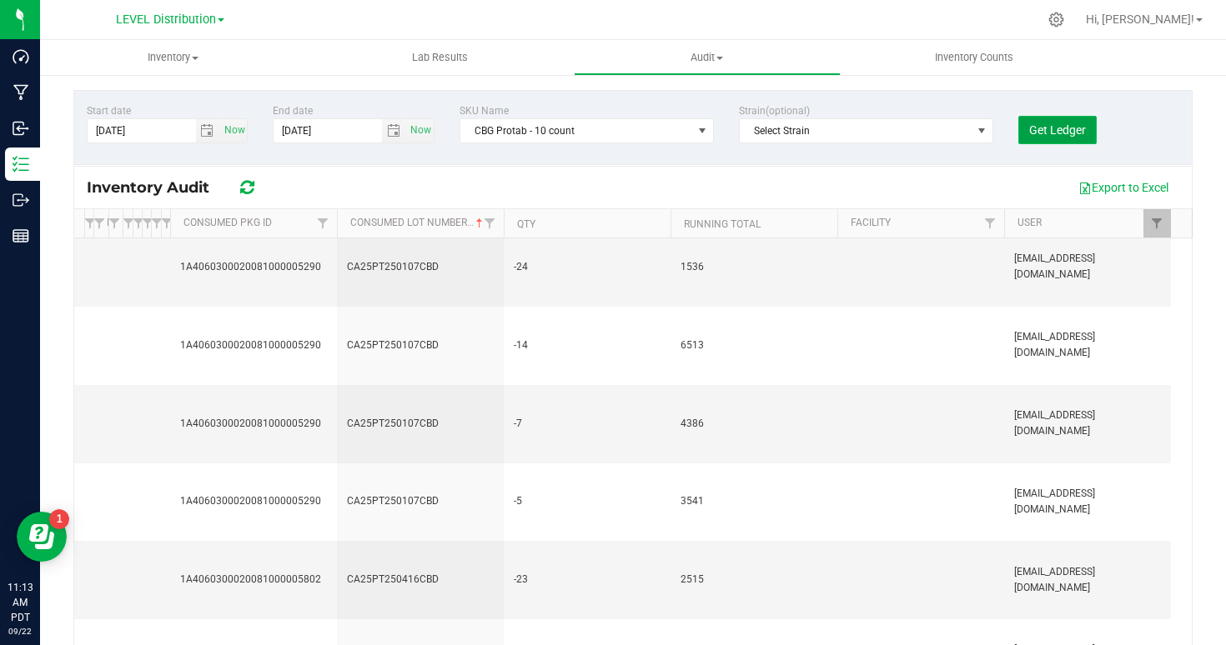
click at [1045, 138] on button "Get Ledger" at bounding box center [1057, 130] width 78 height 28
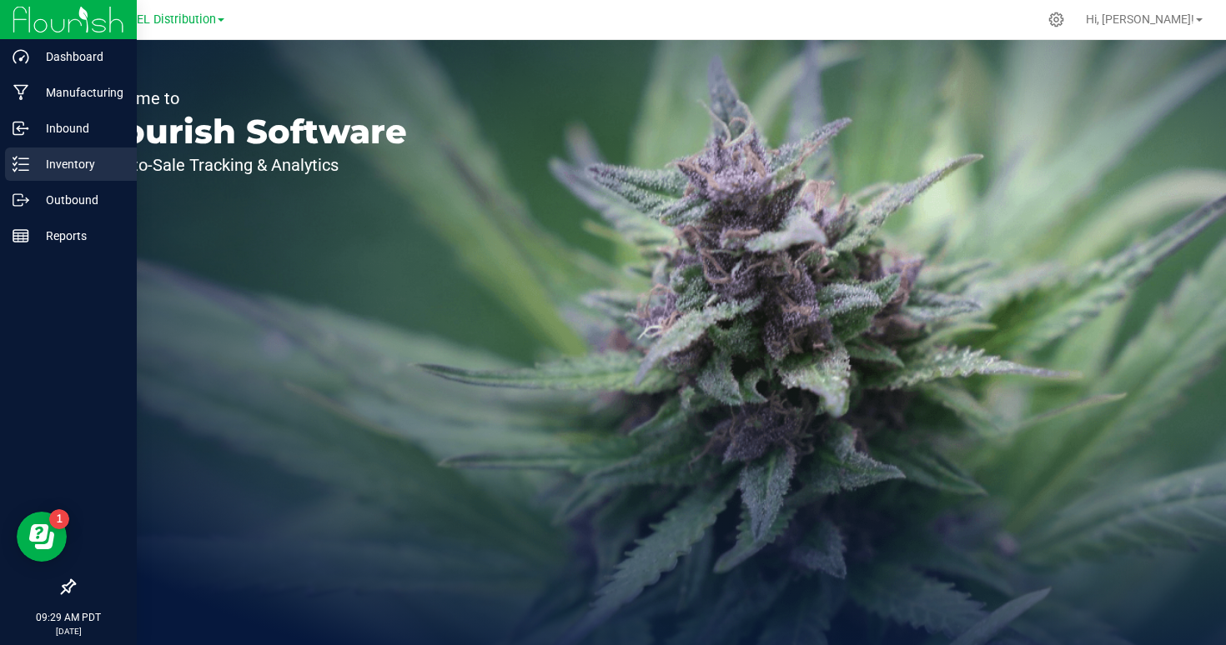
click at [29, 168] on p "Inventory" at bounding box center [79, 164] width 100 height 20
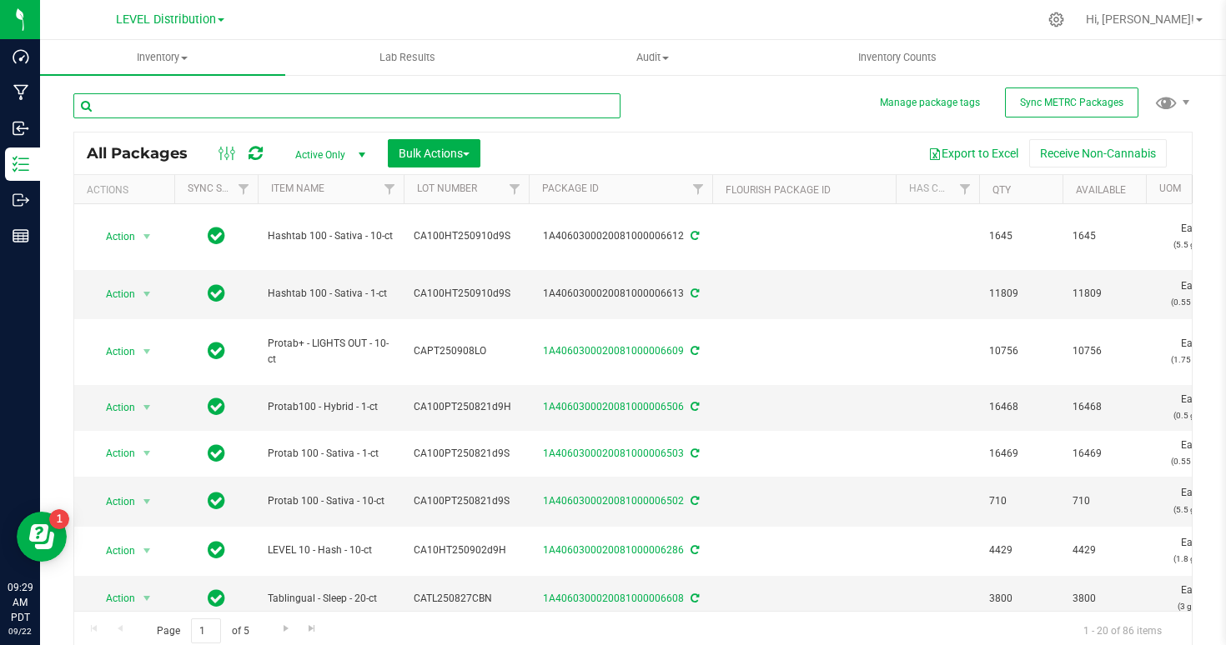
click at [184, 109] on input "text" at bounding box center [346, 105] width 547 height 25
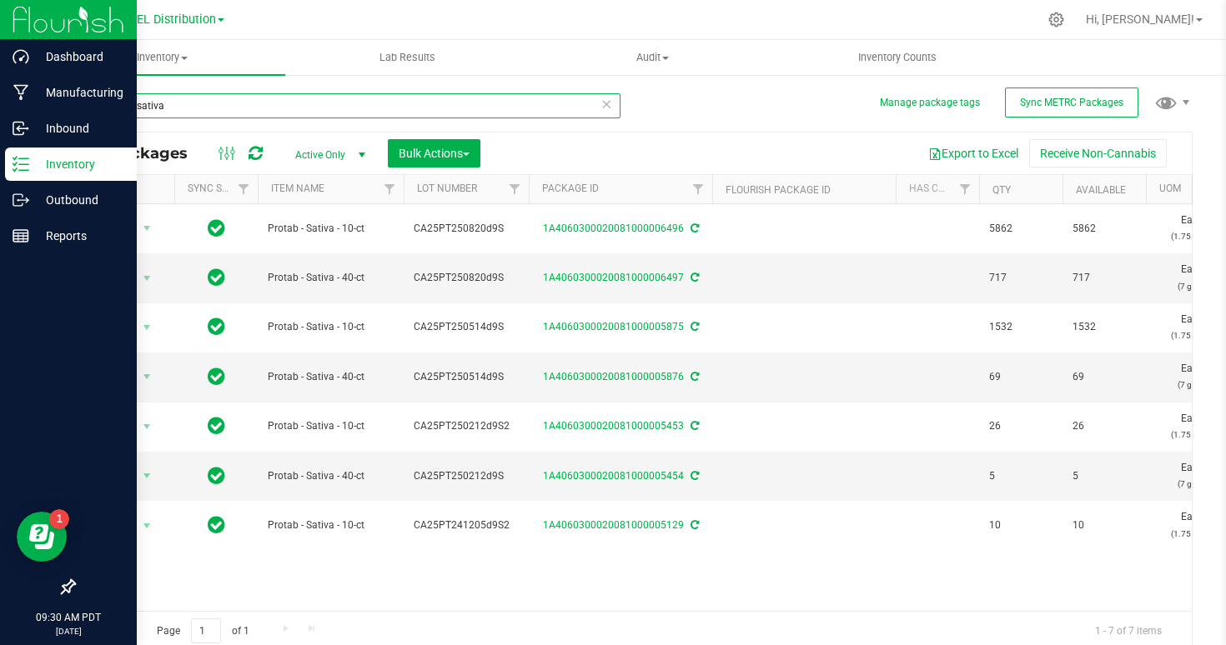
type input "protab - sativa"
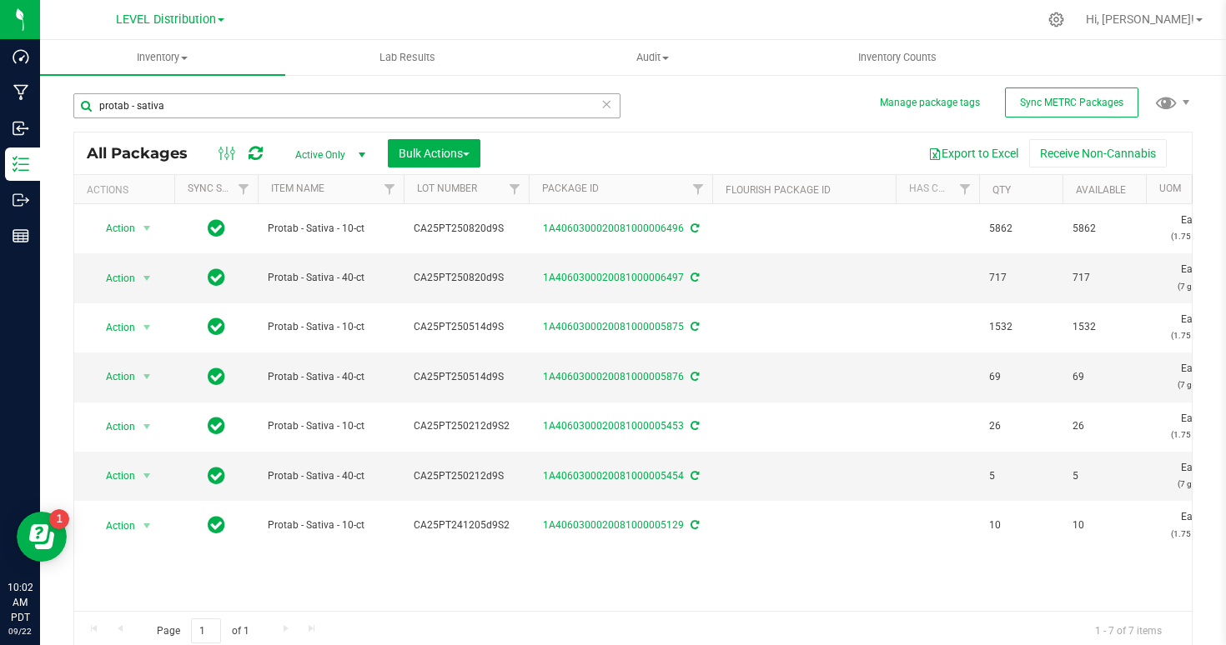
click at [113, 108] on input "protab - sativa" at bounding box center [346, 105] width 547 height 25
click at [156, 102] on input "hashtab - sativa" at bounding box center [346, 105] width 547 height 25
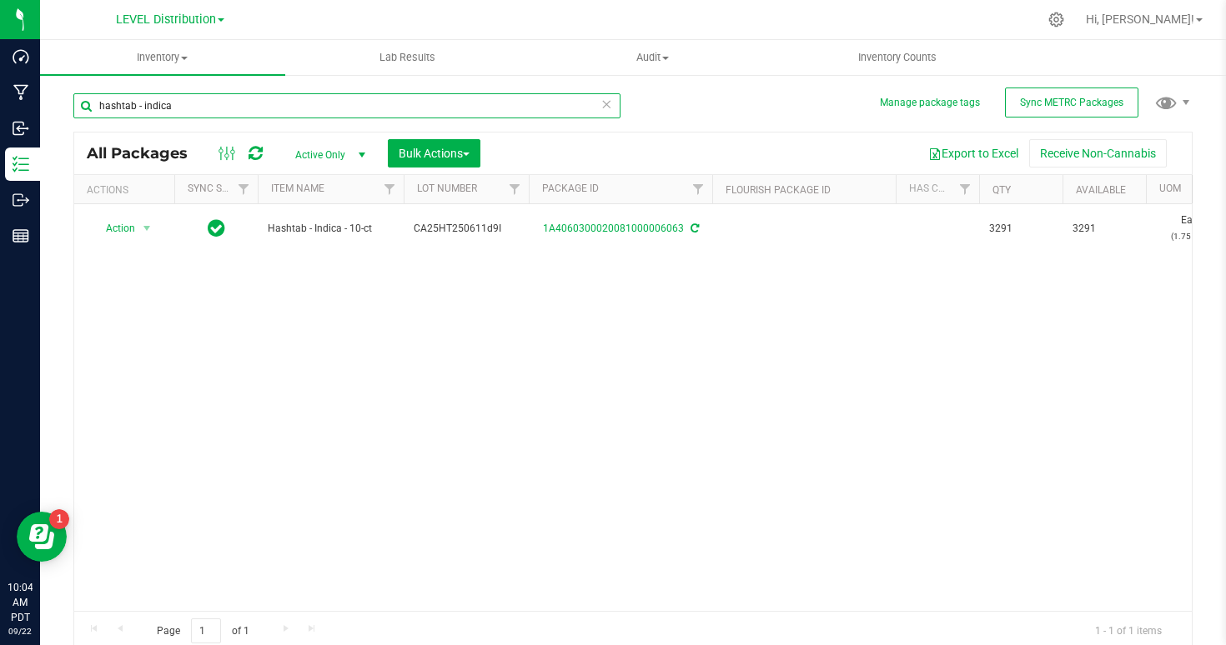
click at [111, 106] on input "hashtab - indica" at bounding box center [346, 105] width 547 height 25
click at [156, 108] on input "rosintab - sativa" at bounding box center [346, 105] width 547 height 25
click at [143, 98] on input "rosintab - indica" at bounding box center [346, 105] width 547 height 25
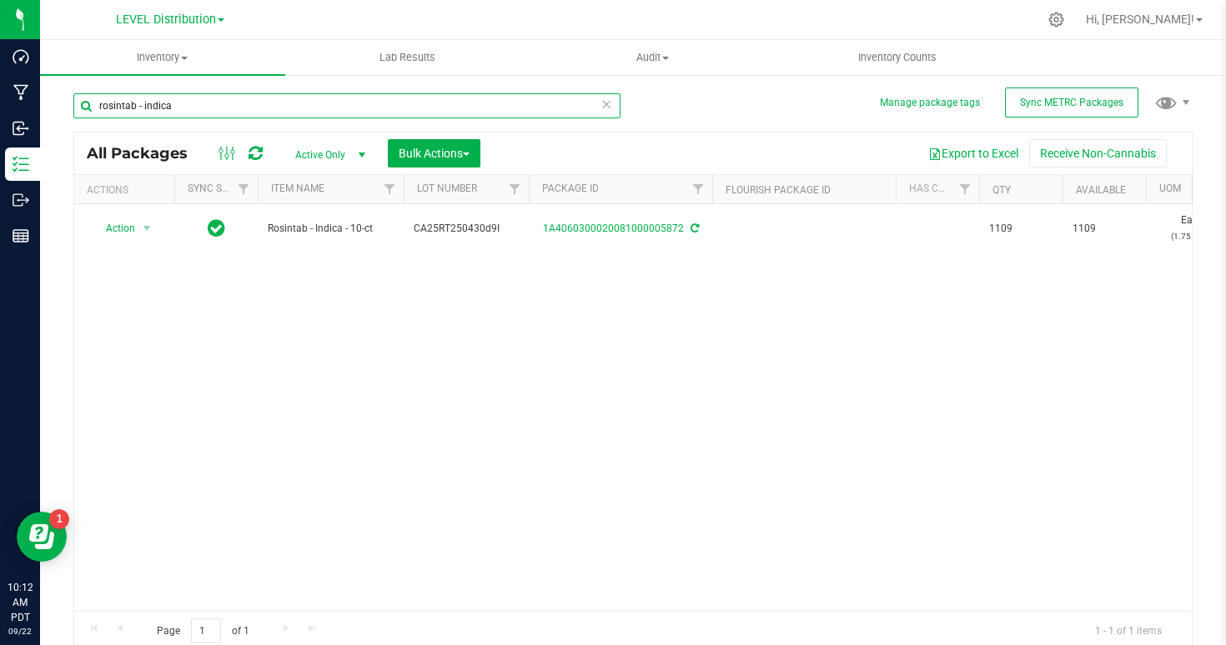
click at [143, 98] on input "rosintab - indica" at bounding box center [346, 105] width 547 height 25
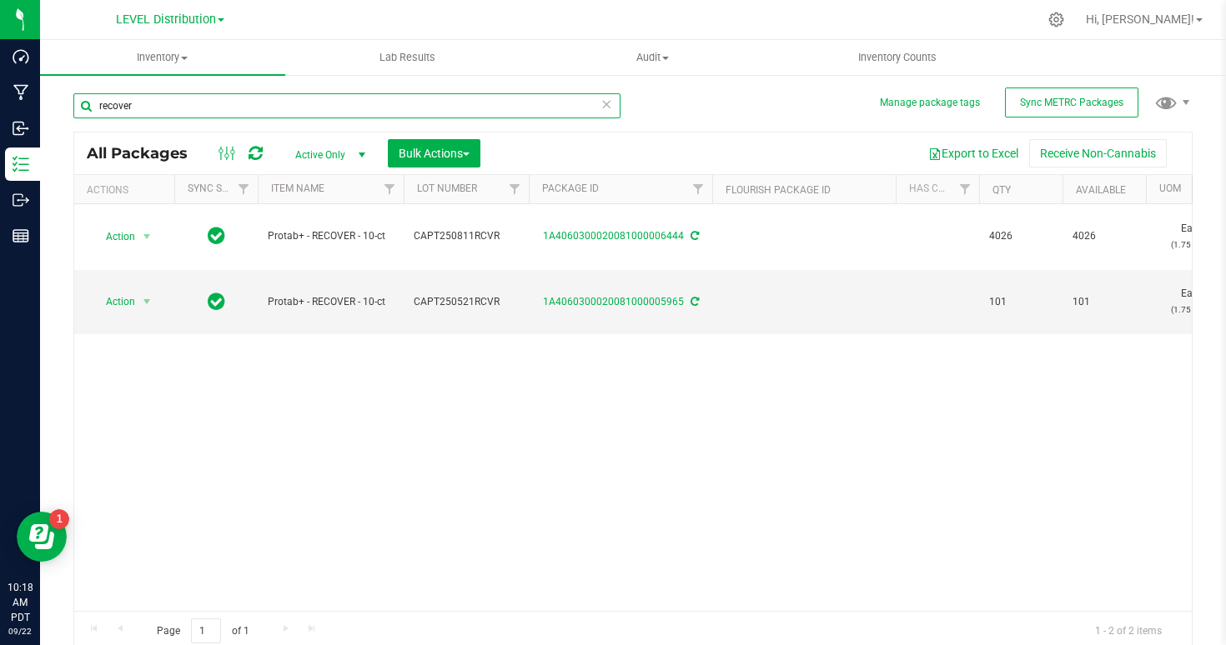
click at [293, 112] on input "recover" at bounding box center [346, 105] width 547 height 25
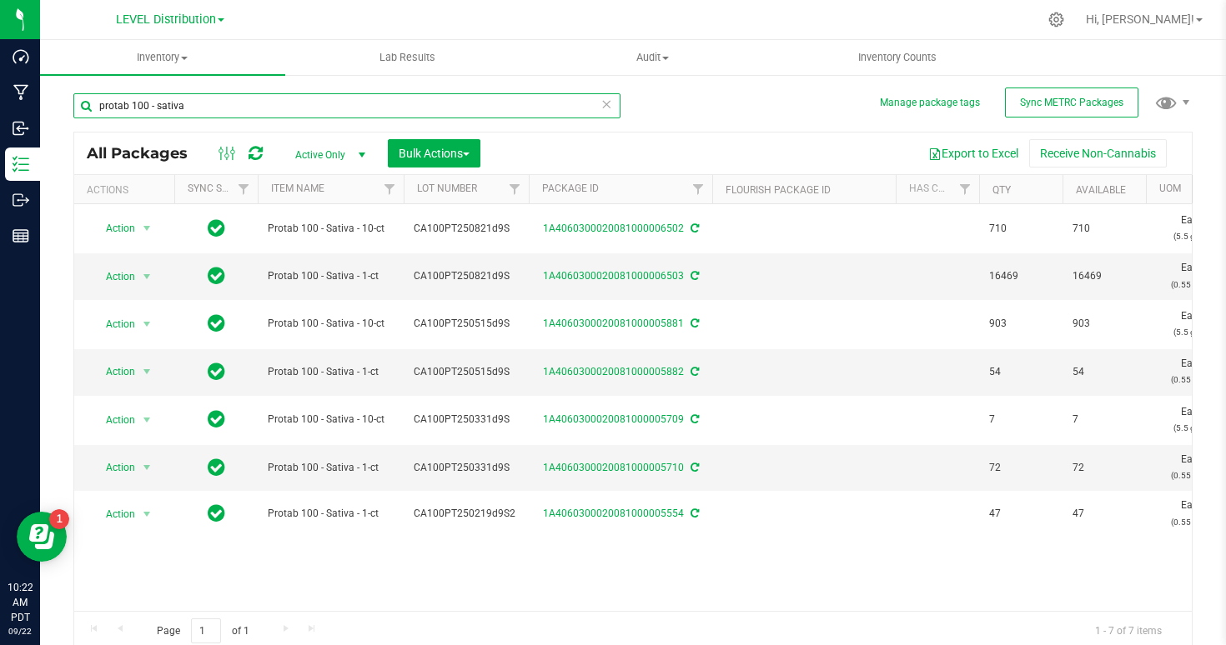
click at [269, 99] on input "protab 100 - sativa" at bounding box center [346, 105] width 547 height 25
paste input "CA100HT250610d9I"
click at [269, 99] on input "CA100HT250610d9I 100 - sativa" at bounding box center [346, 105] width 547 height 25
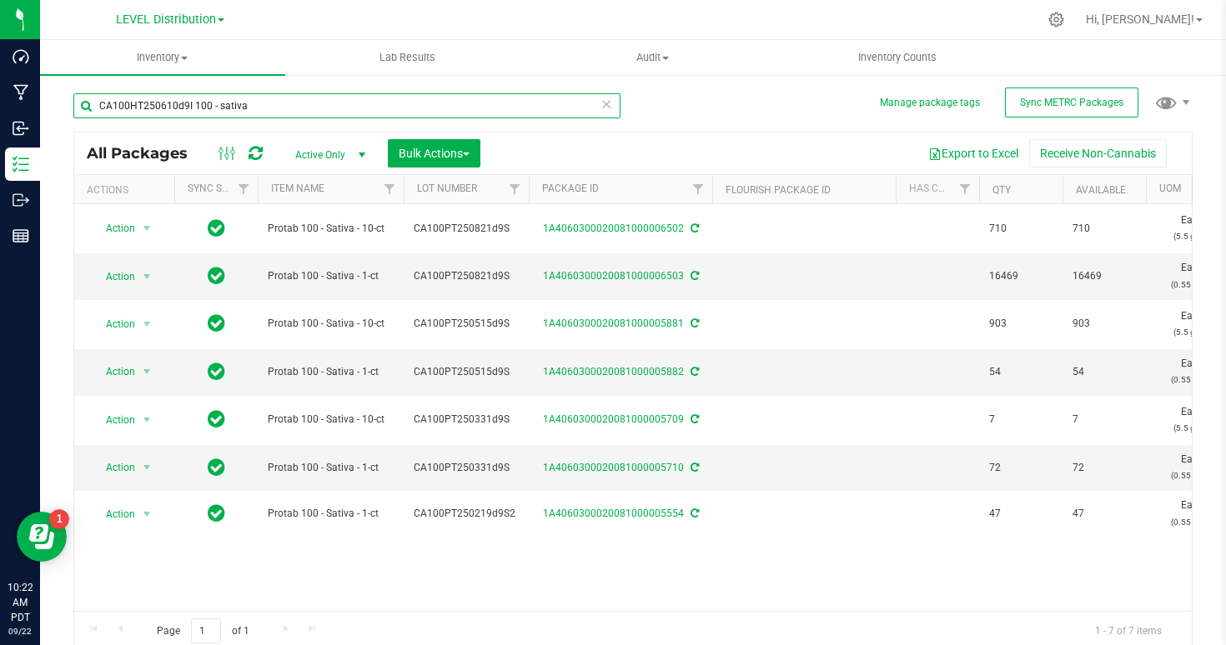
click at [269, 99] on input "CA100HT250610d9I 100 - sativa" at bounding box center [346, 105] width 547 height 25
paste input "text"
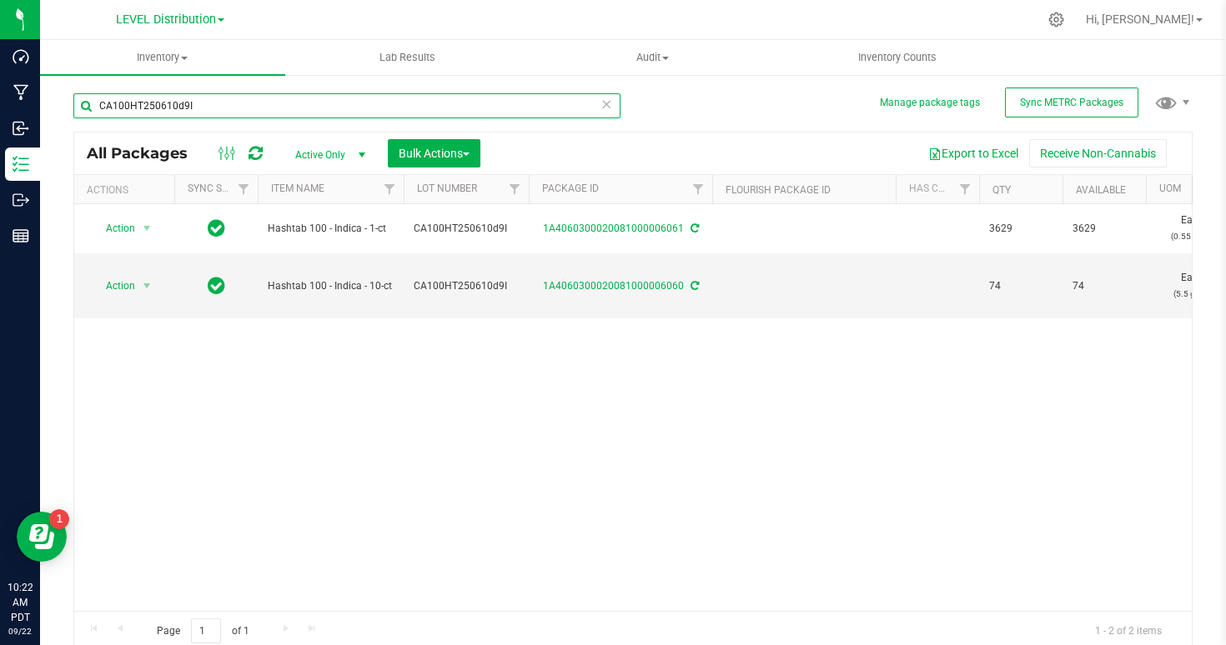
type input "CA100HT250610d9I"
